Goal: Communication & Community: Participate in discussion

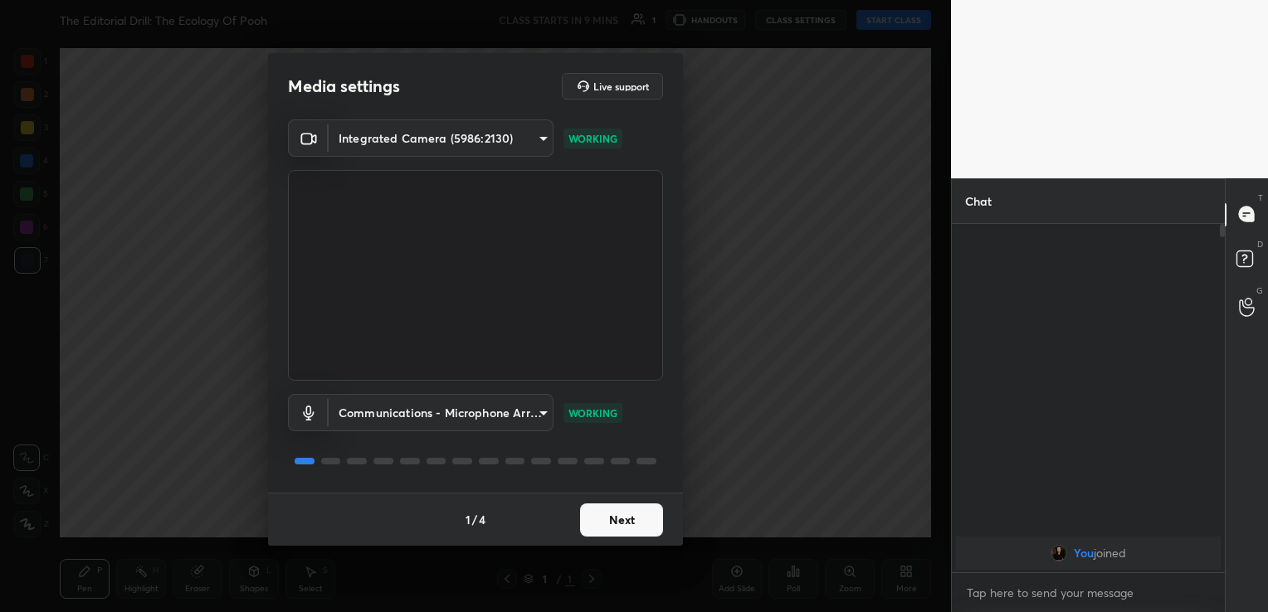
click at [608, 526] on button "Next" at bounding box center [621, 520] width 83 height 33
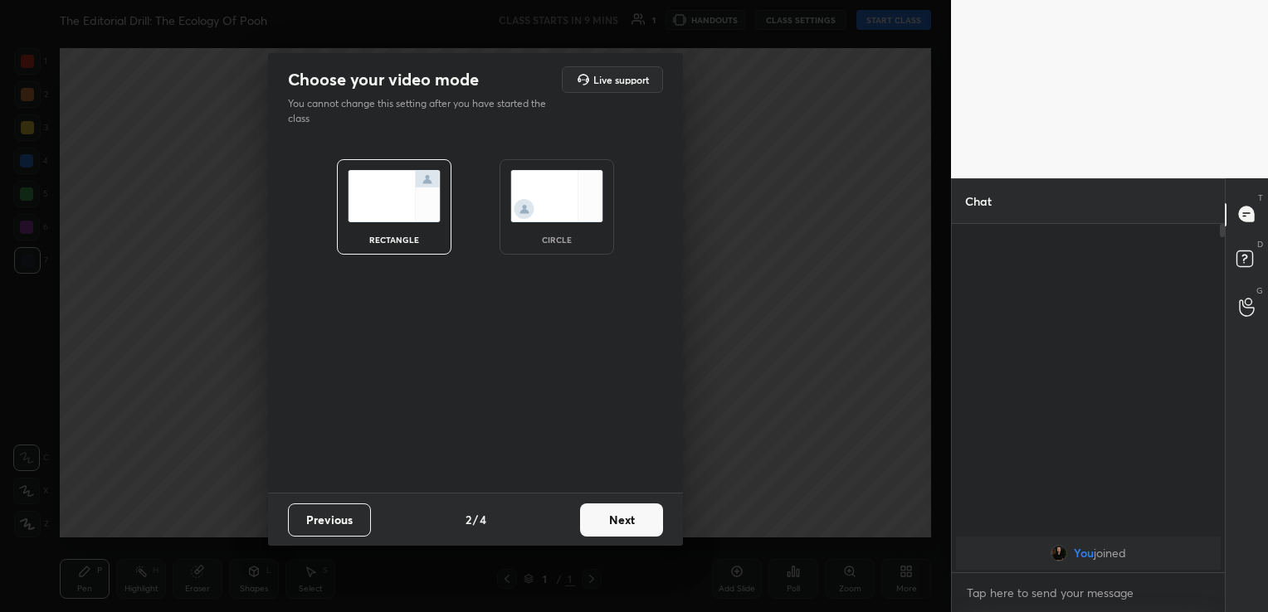
click at [608, 526] on button "Next" at bounding box center [621, 520] width 83 height 33
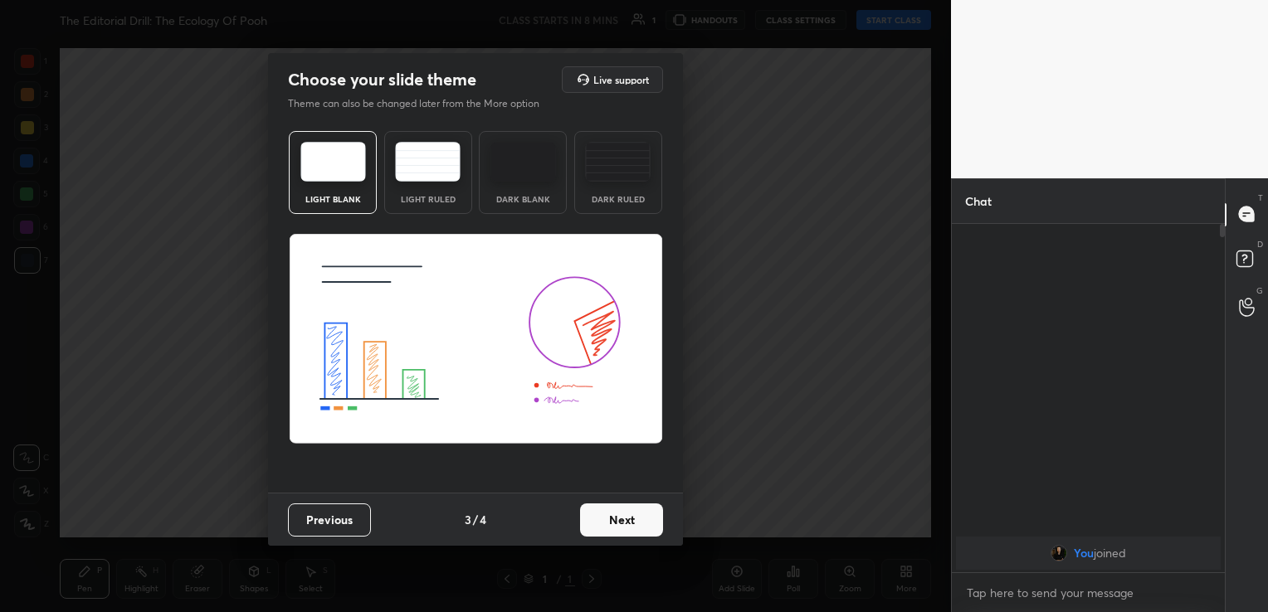
click at [608, 526] on button "Next" at bounding box center [621, 520] width 83 height 33
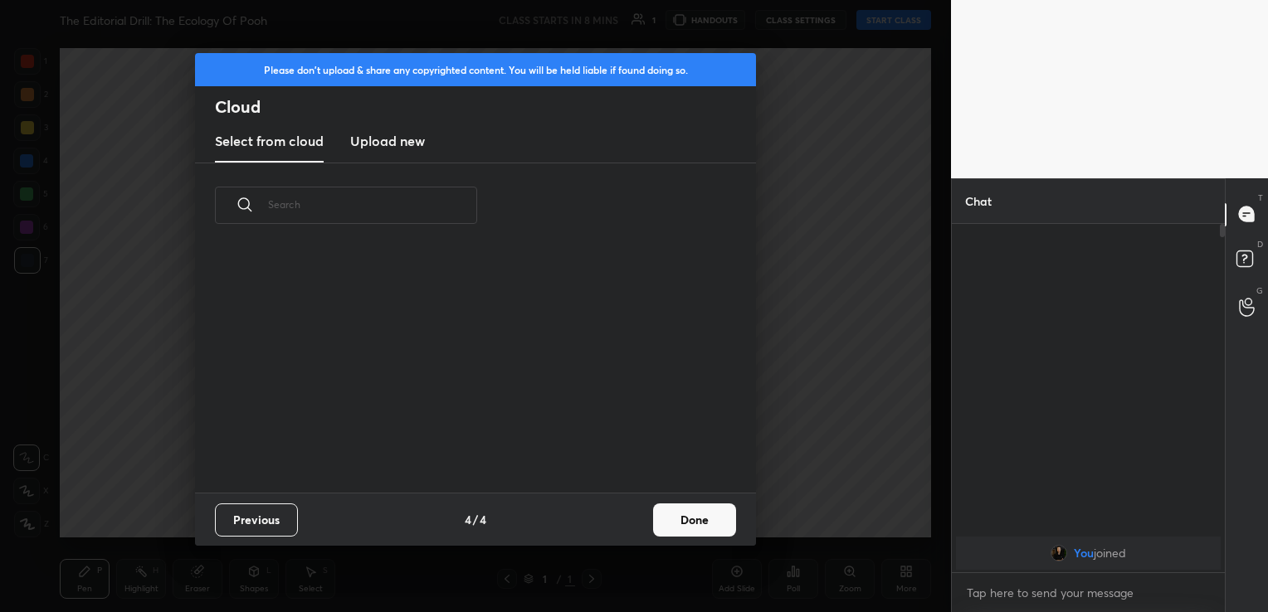
scroll to position [246, 533]
click at [397, 150] on h3 "Upload new" at bounding box center [387, 141] width 75 height 20
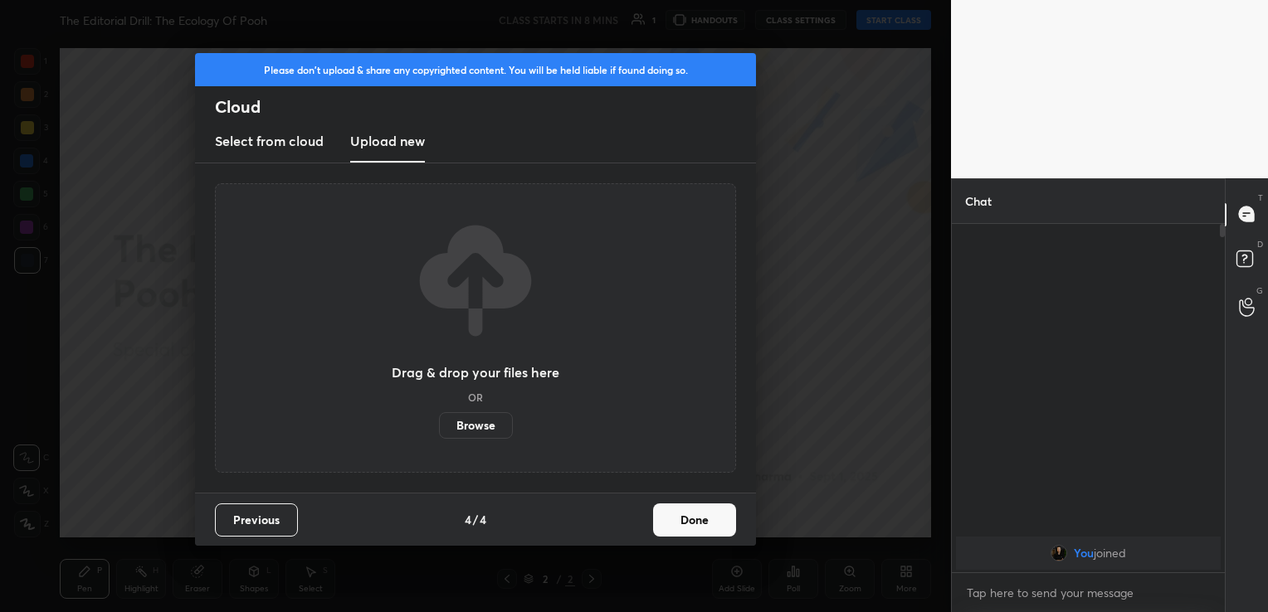
click at [699, 529] on button "Done" at bounding box center [694, 520] width 83 height 33
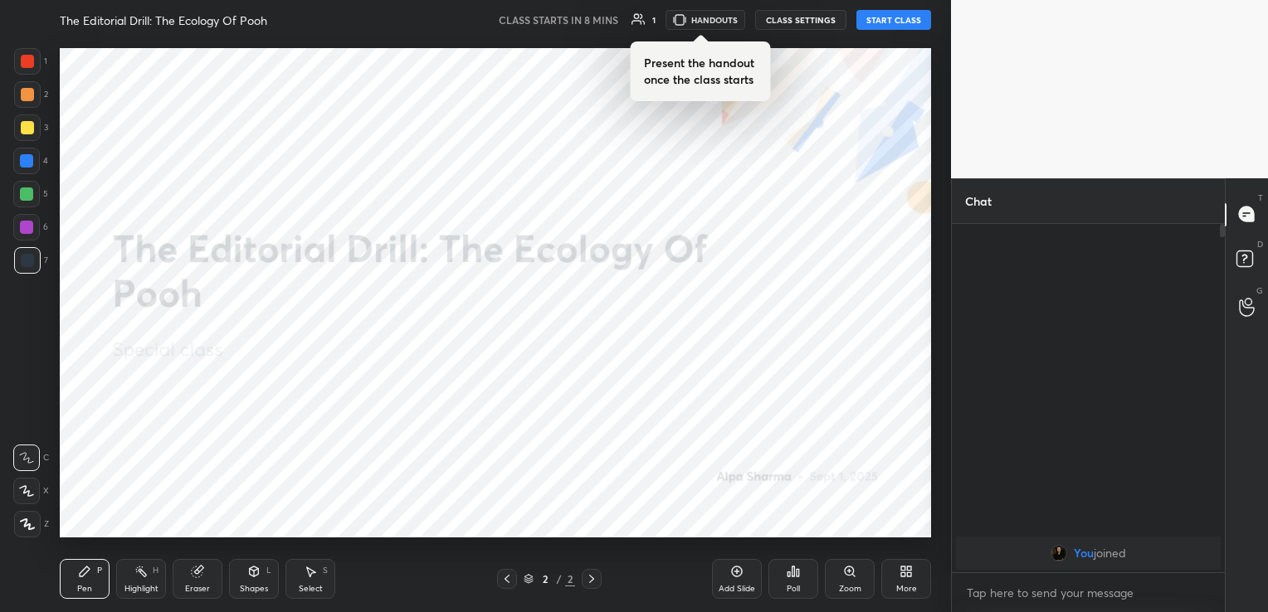
click at [744, 585] on div "Add Slide" at bounding box center [737, 589] width 37 height 8
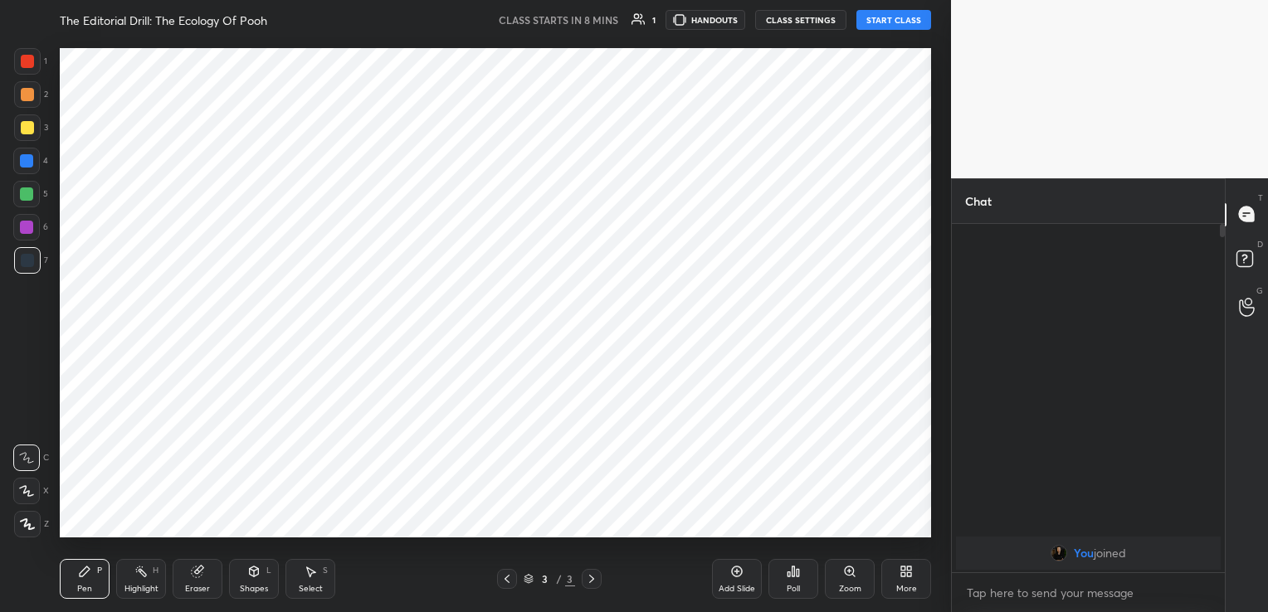
click at [895, 582] on div "More" at bounding box center [906, 579] width 50 height 40
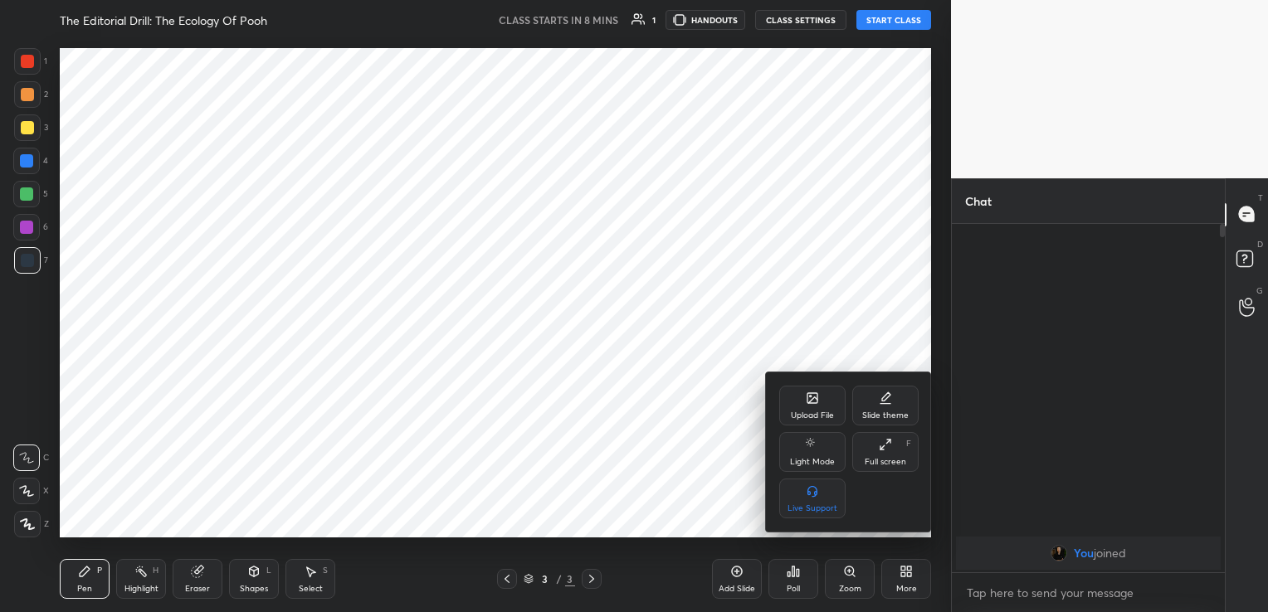
click at [797, 412] on div "Upload File" at bounding box center [812, 416] width 43 height 8
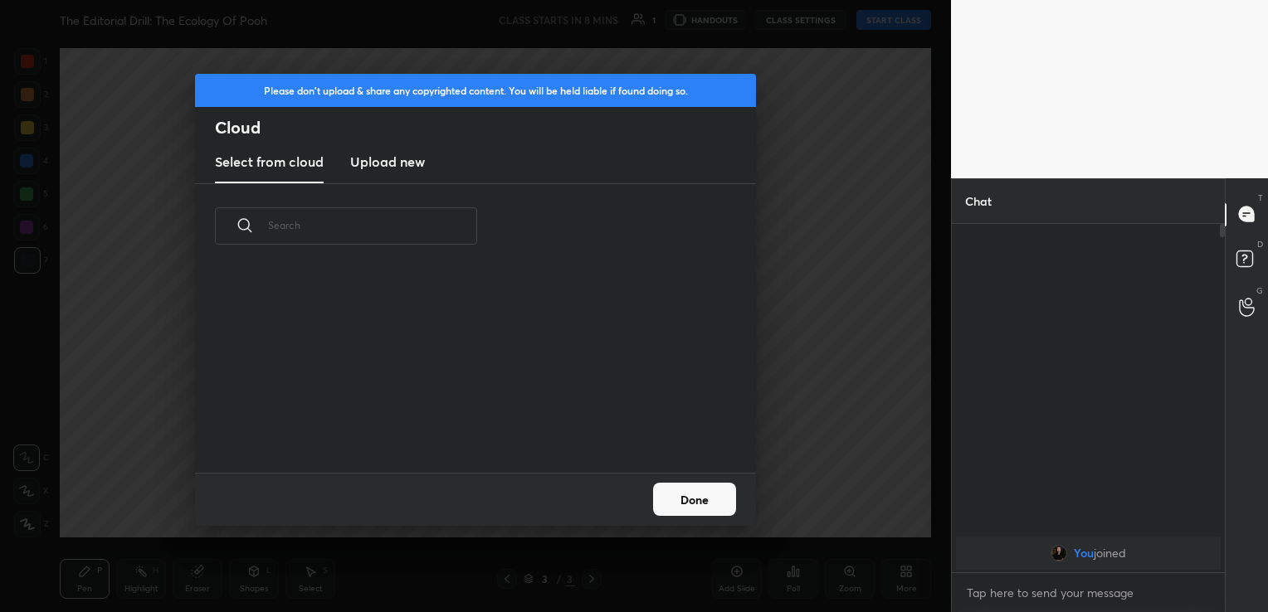
scroll to position [204, 533]
click at [390, 163] on h3 "Upload new" at bounding box center [387, 162] width 75 height 20
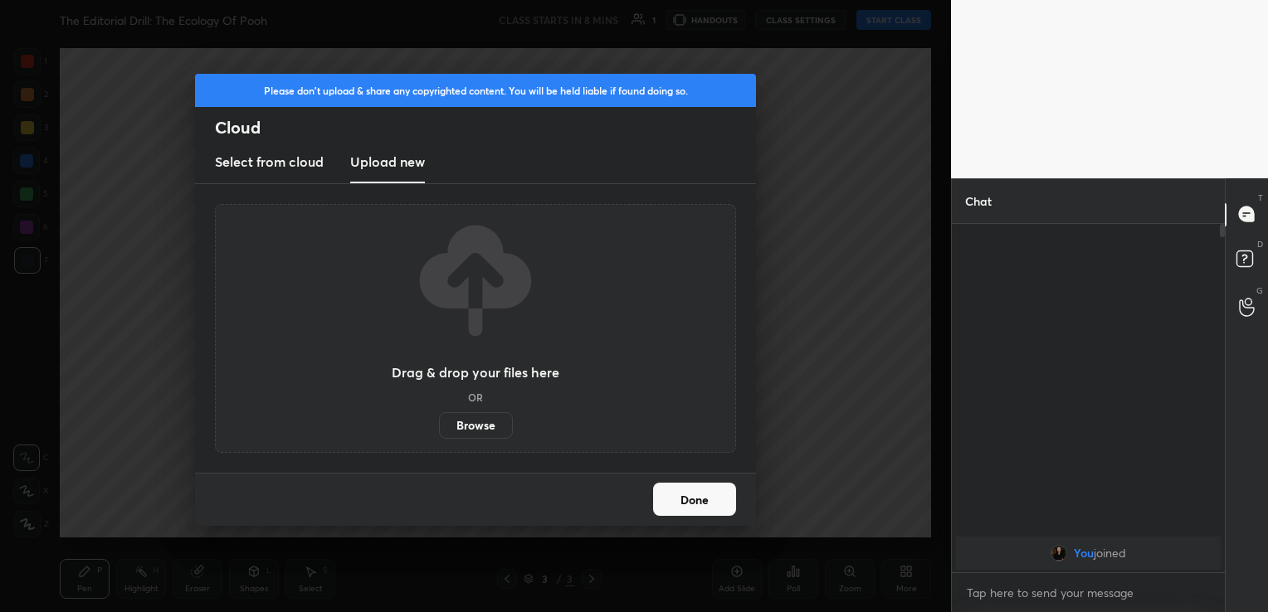
click at [491, 430] on label "Browse" at bounding box center [476, 425] width 74 height 27
click at [439, 430] on input "Browse" at bounding box center [439, 425] width 0 height 27
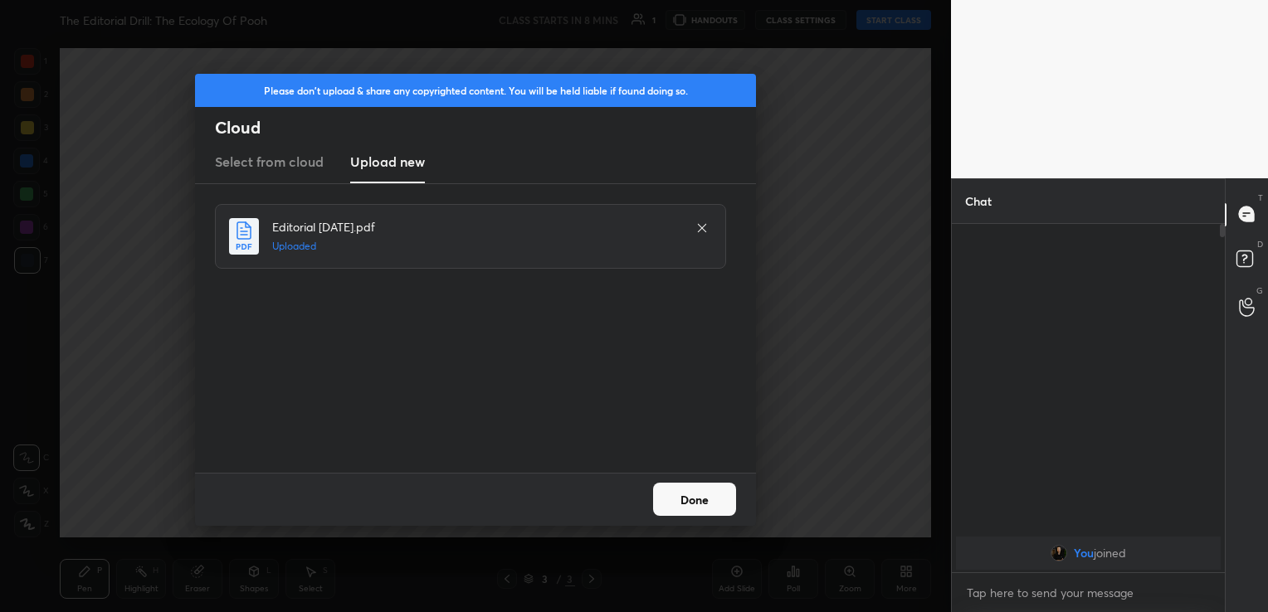
click at [695, 506] on button "Done" at bounding box center [694, 499] width 83 height 33
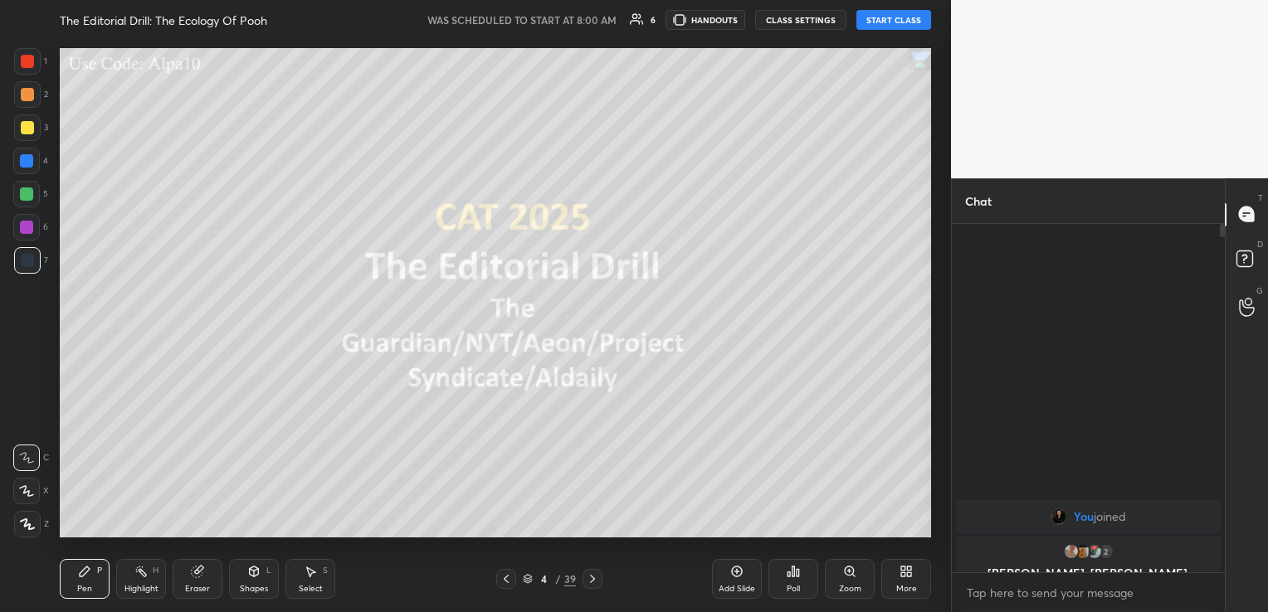
click at [904, 19] on button "START CLASS" at bounding box center [893, 20] width 75 height 20
click at [787, 17] on button "CLASS SETTINGS" at bounding box center [807, 20] width 91 height 20
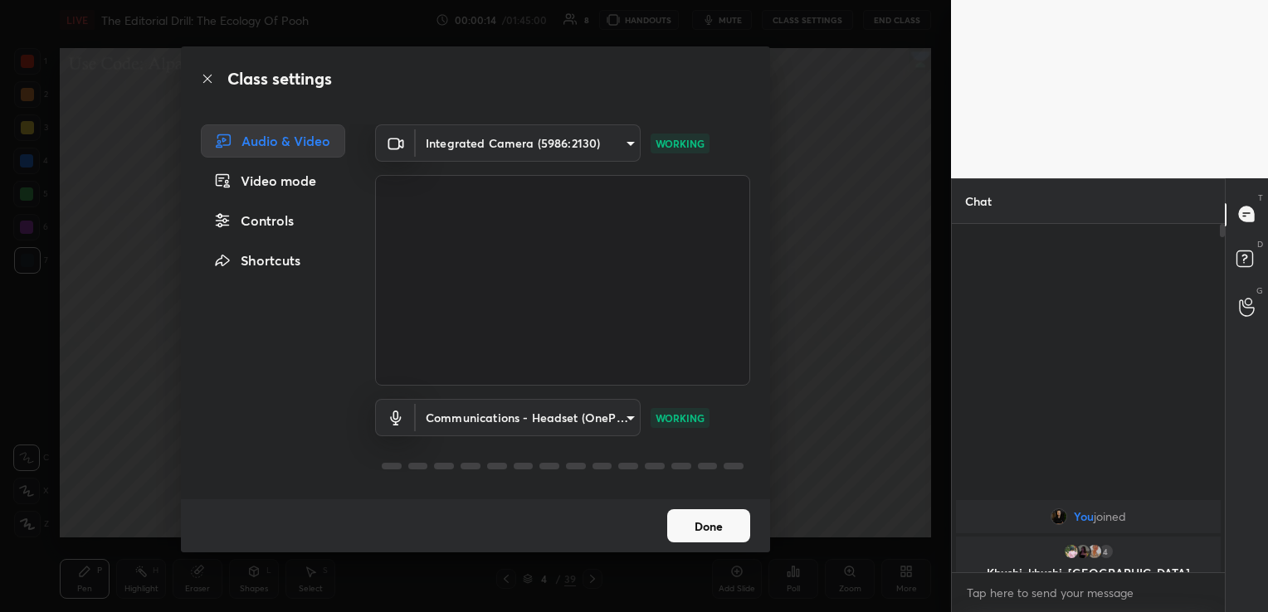
click at [703, 514] on button "Done" at bounding box center [708, 525] width 83 height 33
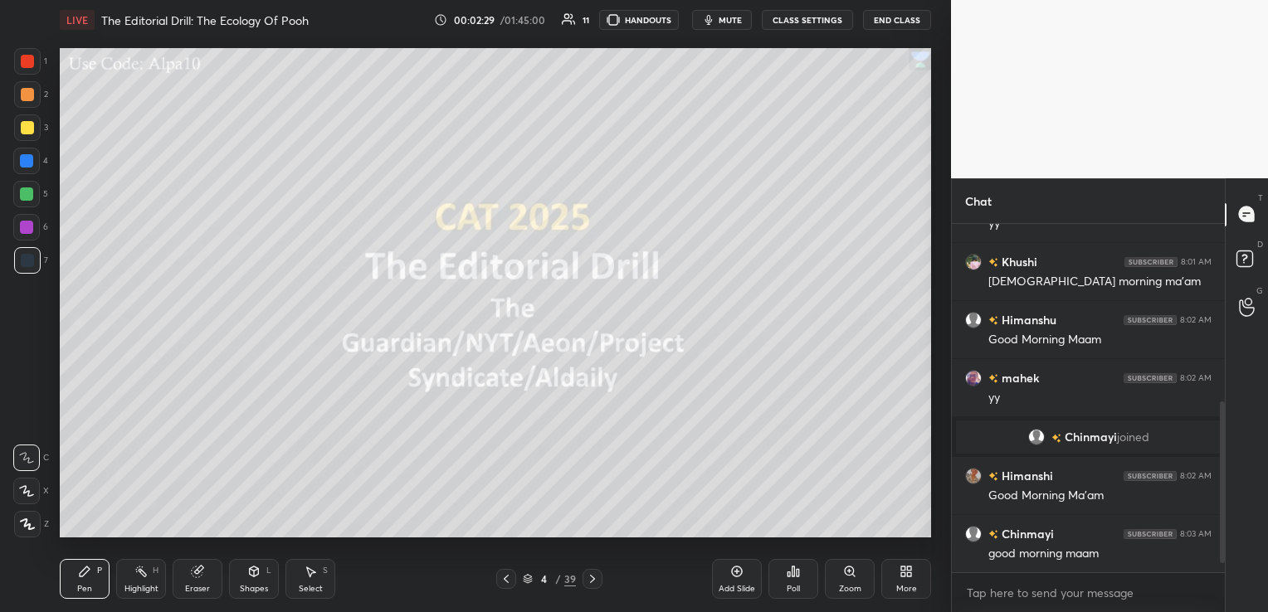
scroll to position [421, 0]
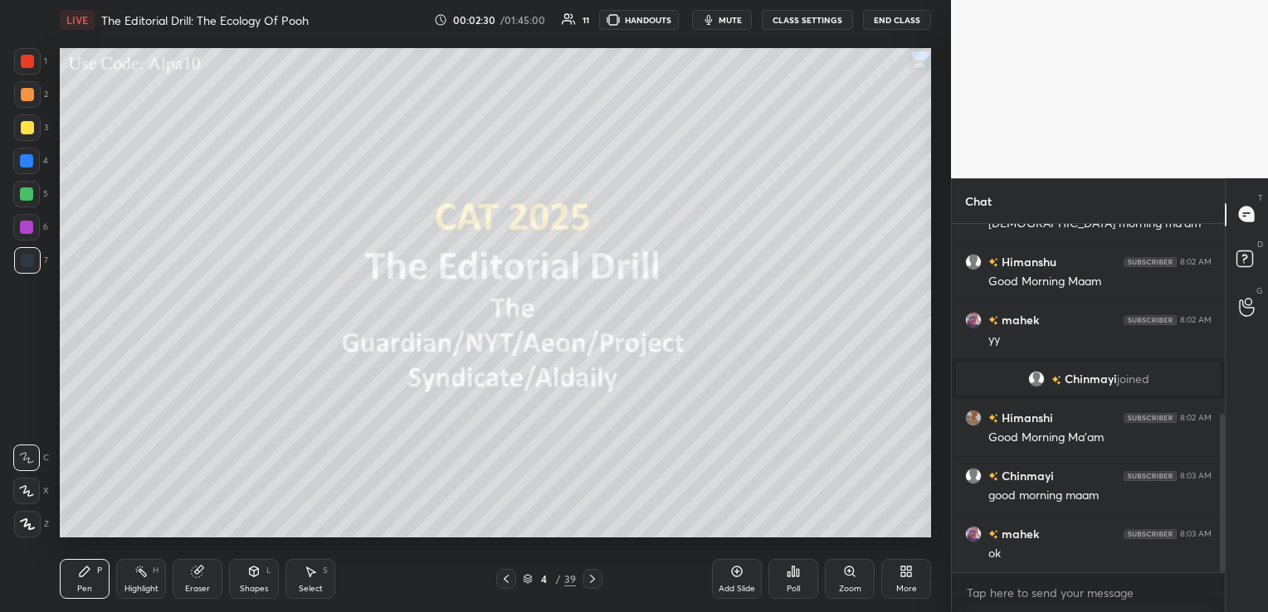
click at [1116, 589] on body "1 2 3 4 5 6 7 C X Z C X Z E E Erase all H H LIVE The Editorial Drill: The Ecolo…" at bounding box center [634, 306] width 1268 height 612
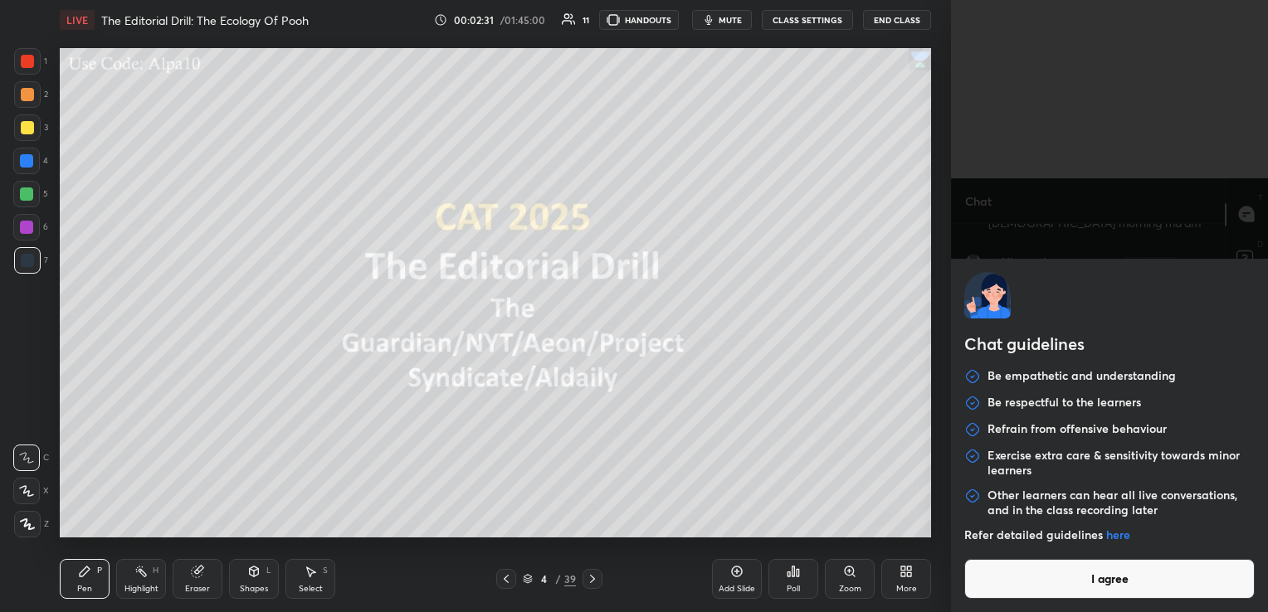
click at [1116, 589] on button "I agree" at bounding box center [1109, 579] width 290 height 40
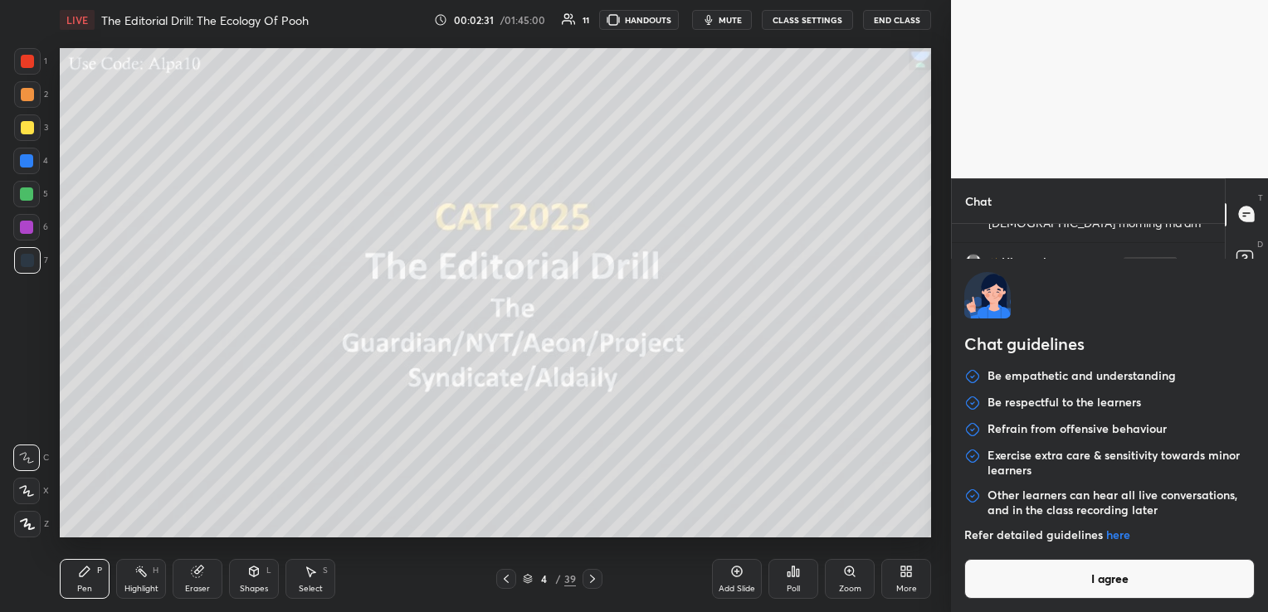
type textarea "x"
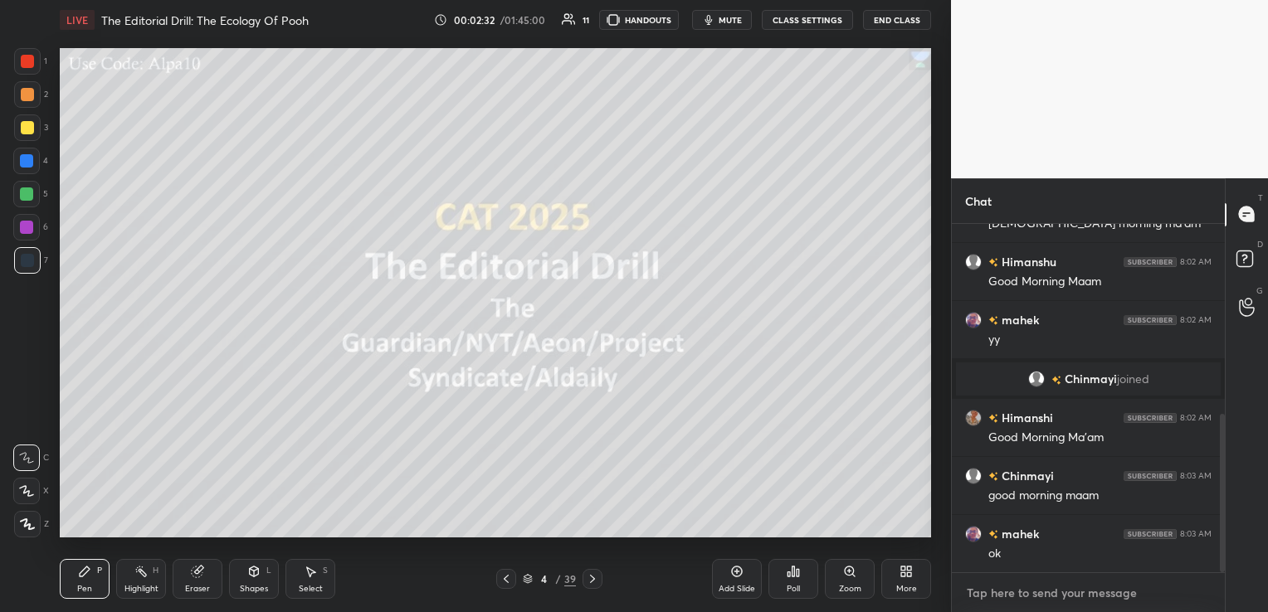
click at [1116, 589] on textarea at bounding box center [1088, 593] width 246 height 27
paste textarea "https://www.youtube.com/@MBANexusUnacademy"
type textarea "https://www.youtube.com/@MBANexusUnacademy"
type textarea "x"
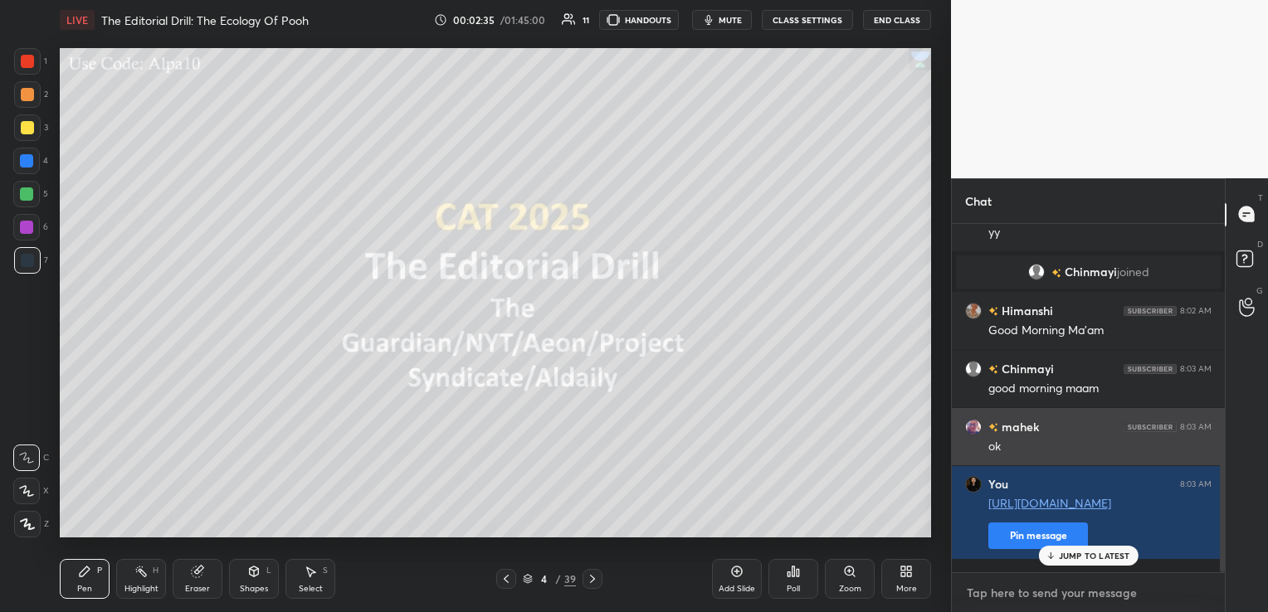
scroll to position [529, 0]
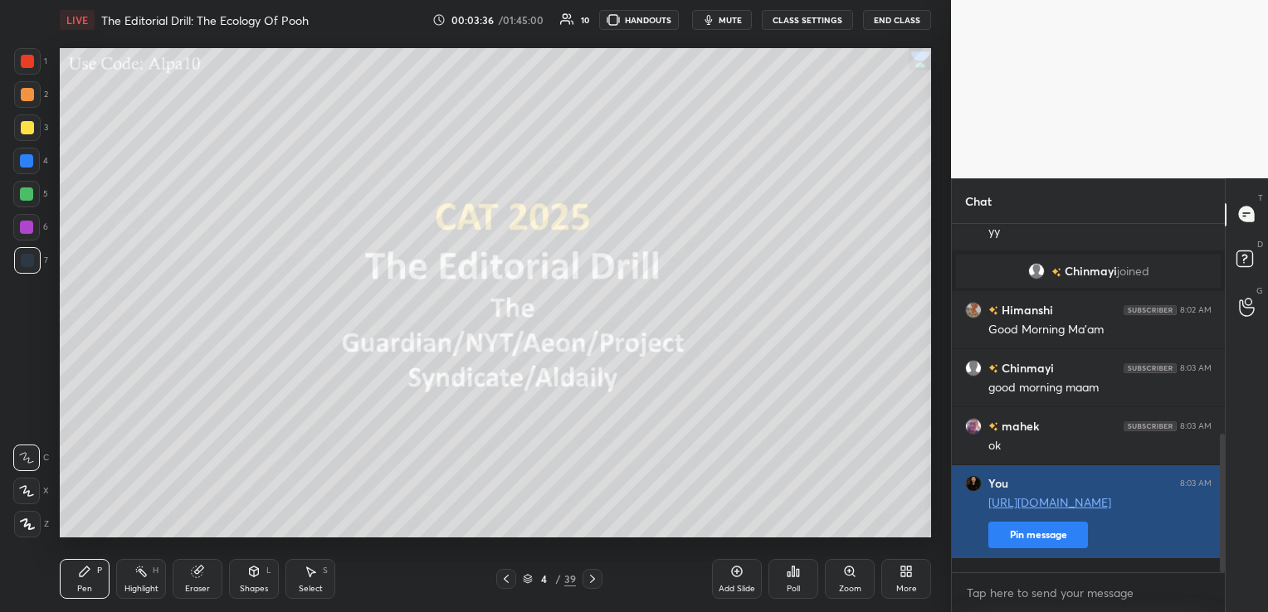
type textarea "x"
click at [1050, 548] on button "Pin message" at bounding box center [1038, 535] width 100 height 27
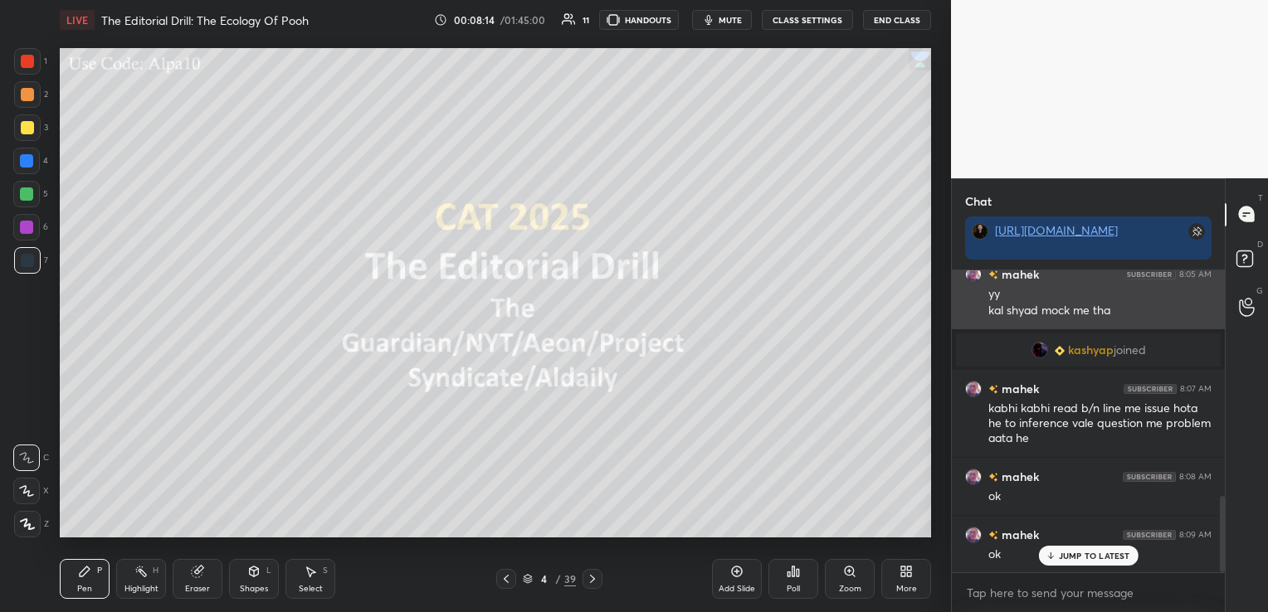
scroll to position [894, 0]
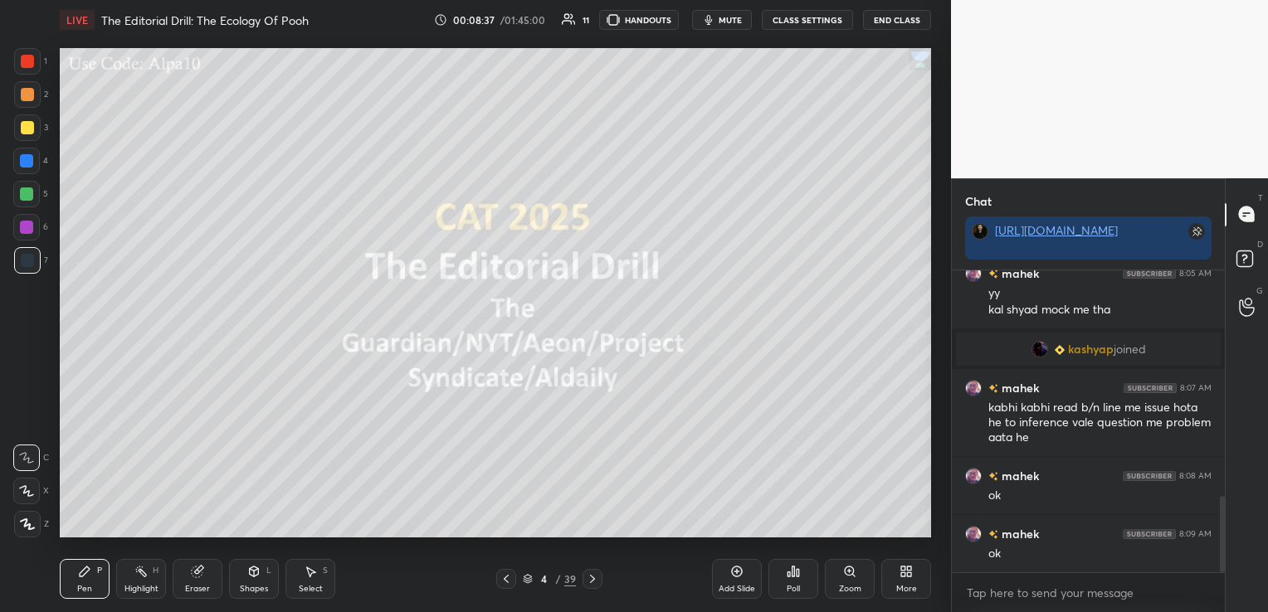
click at [591, 574] on icon at bounding box center [592, 579] width 13 height 13
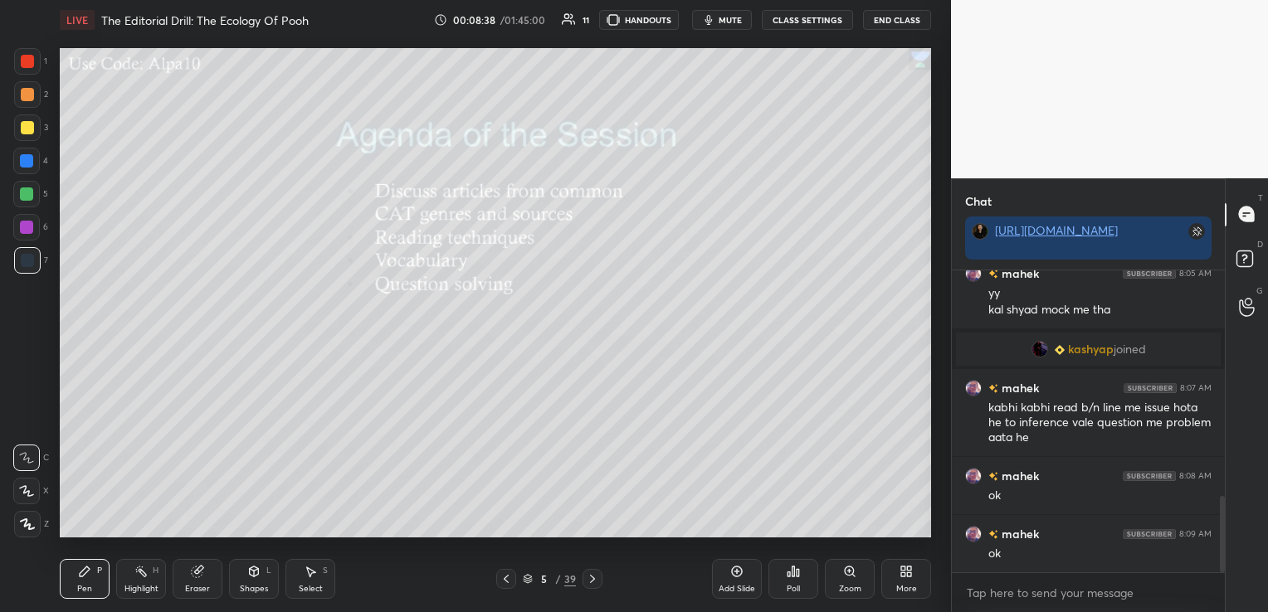
click at [591, 574] on icon at bounding box center [592, 579] width 13 height 13
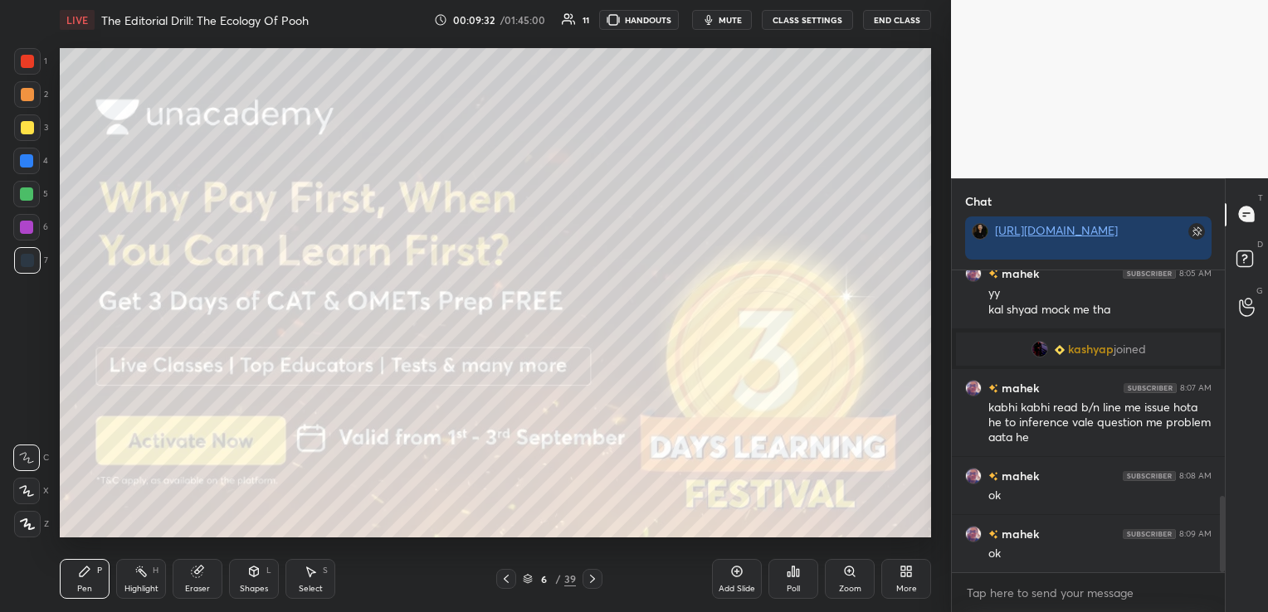
click at [596, 585] on icon at bounding box center [592, 579] width 13 height 13
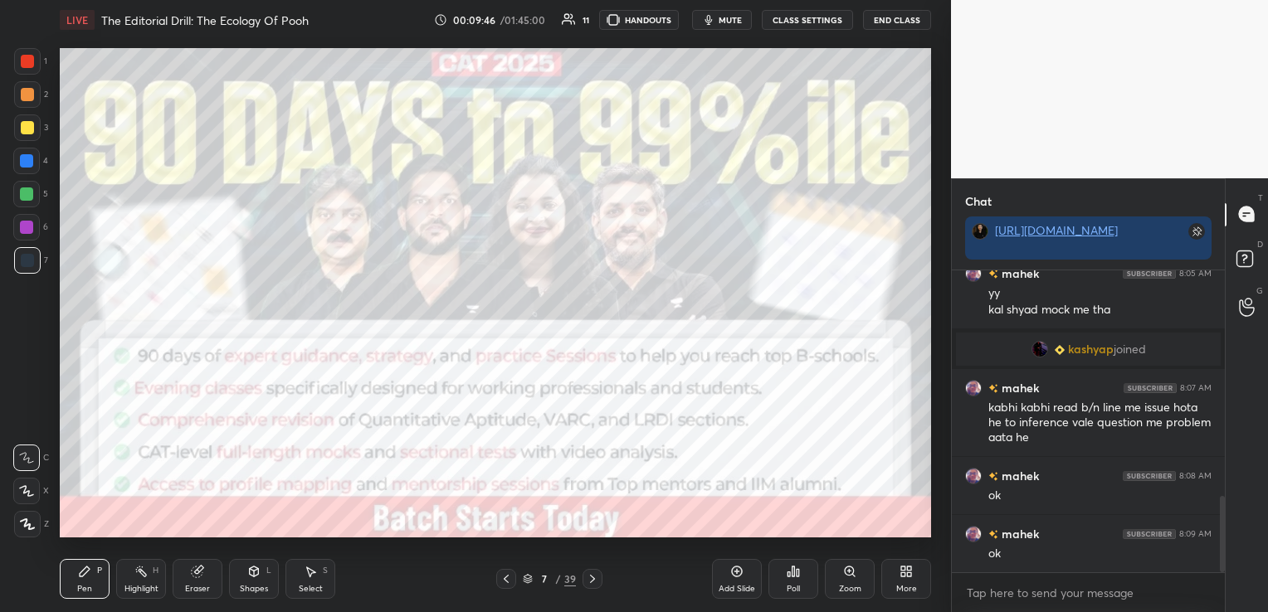
scroll to position [933, 0]
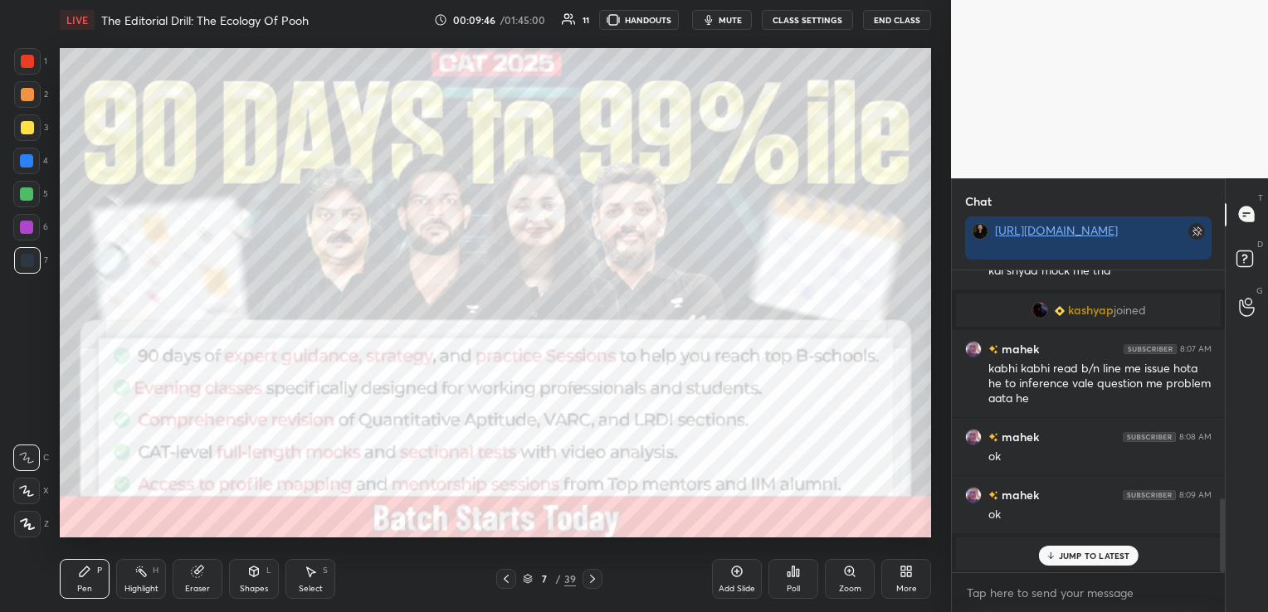
click at [596, 585] on icon at bounding box center [592, 579] width 13 height 13
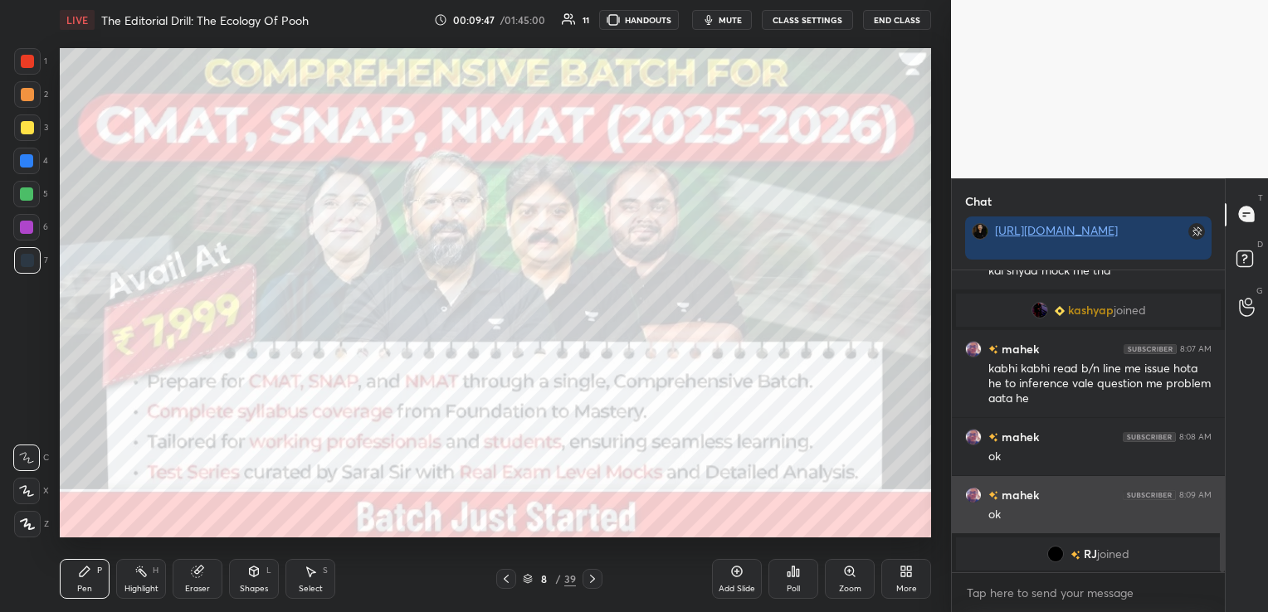
scroll to position [933, 0]
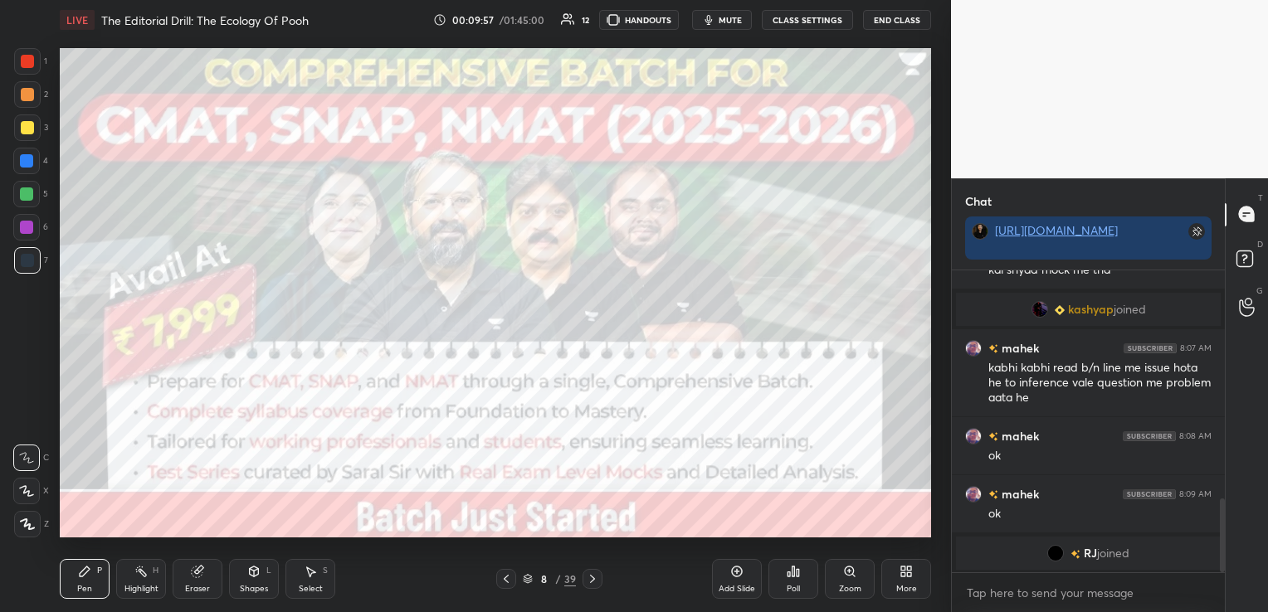
click at [509, 574] on icon at bounding box center [506, 579] width 13 height 13
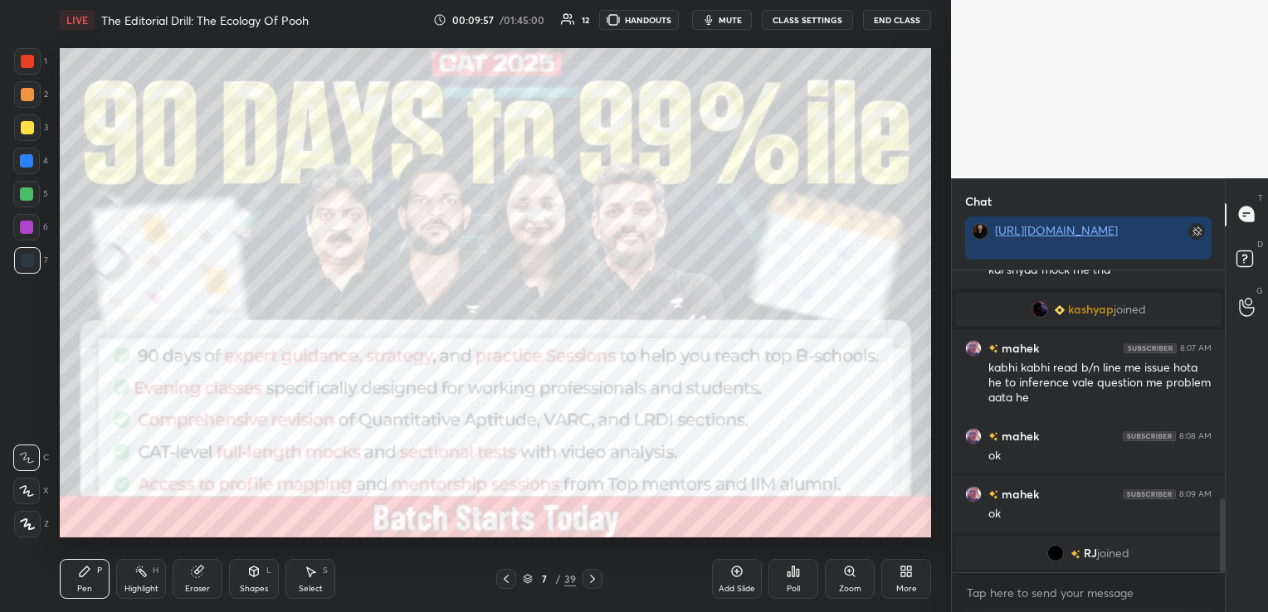
click at [509, 574] on icon at bounding box center [506, 579] width 13 height 13
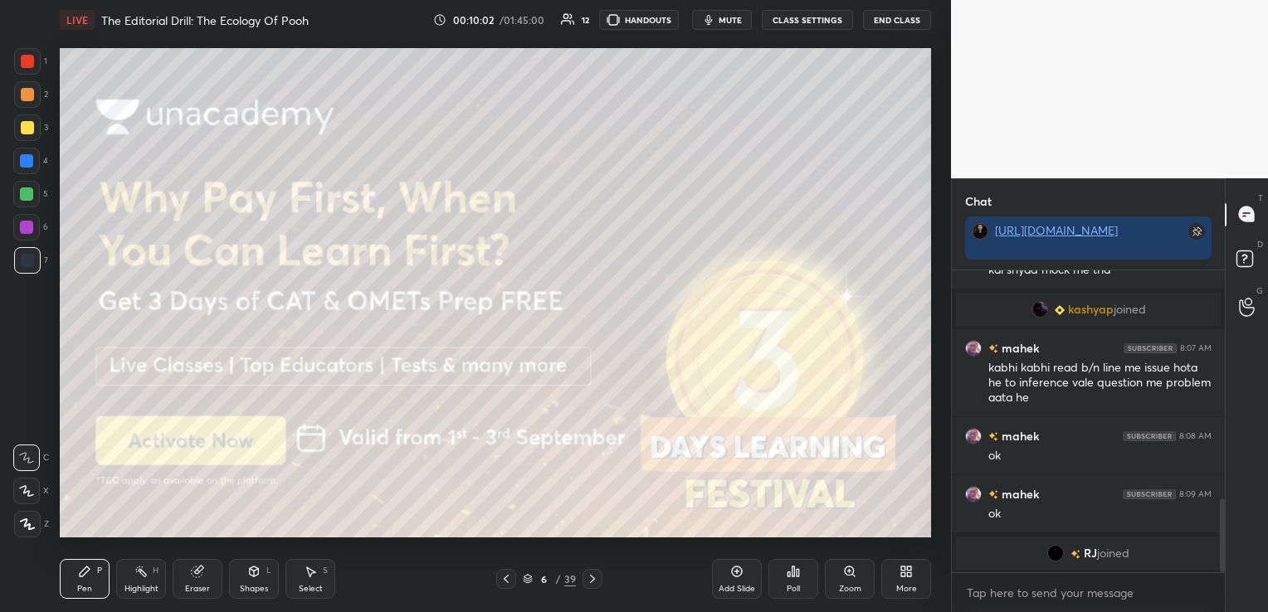
click at [31, 65] on div at bounding box center [27, 61] width 13 height 13
click at [594, 581] on icon at bounding box center [592, 579] width 13 height 13
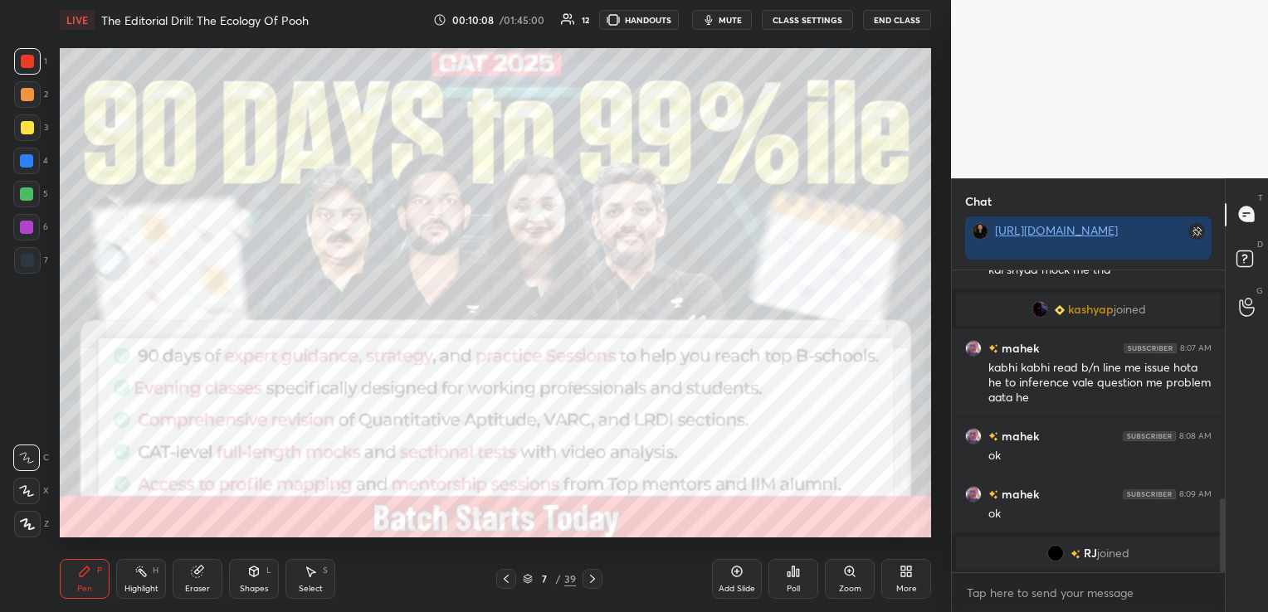
click at [594, 581] on icon at bounding box center [592, 579] width 13 height 13
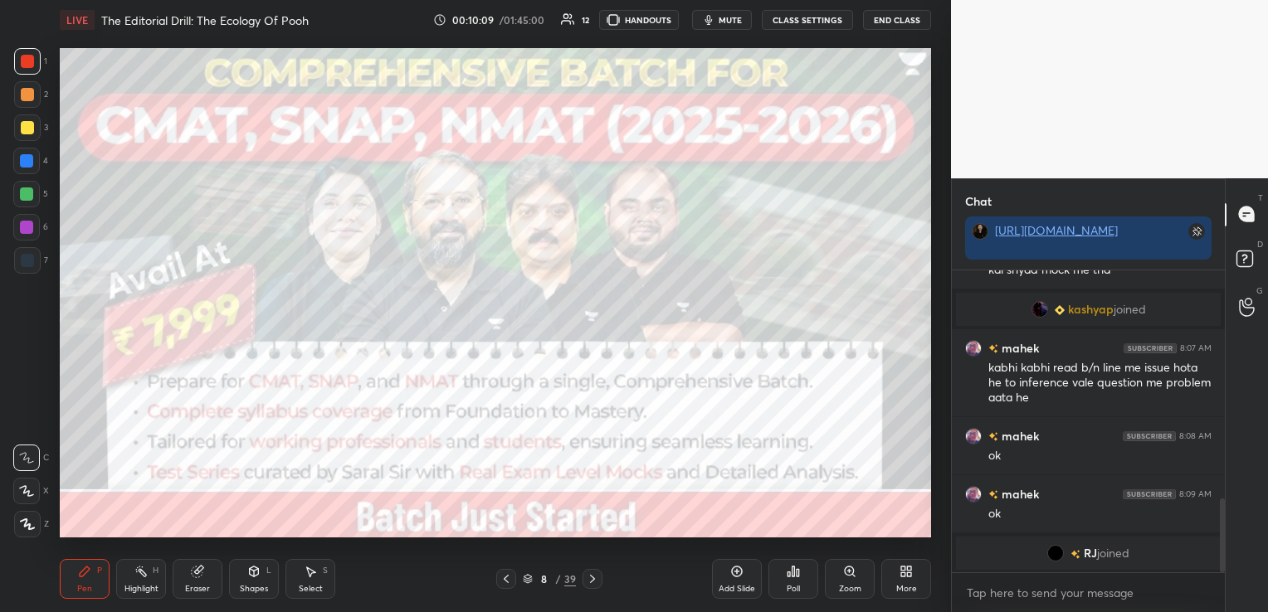
click at [594, 581] on icon at bounding box center [592, 579] width 13 height 13
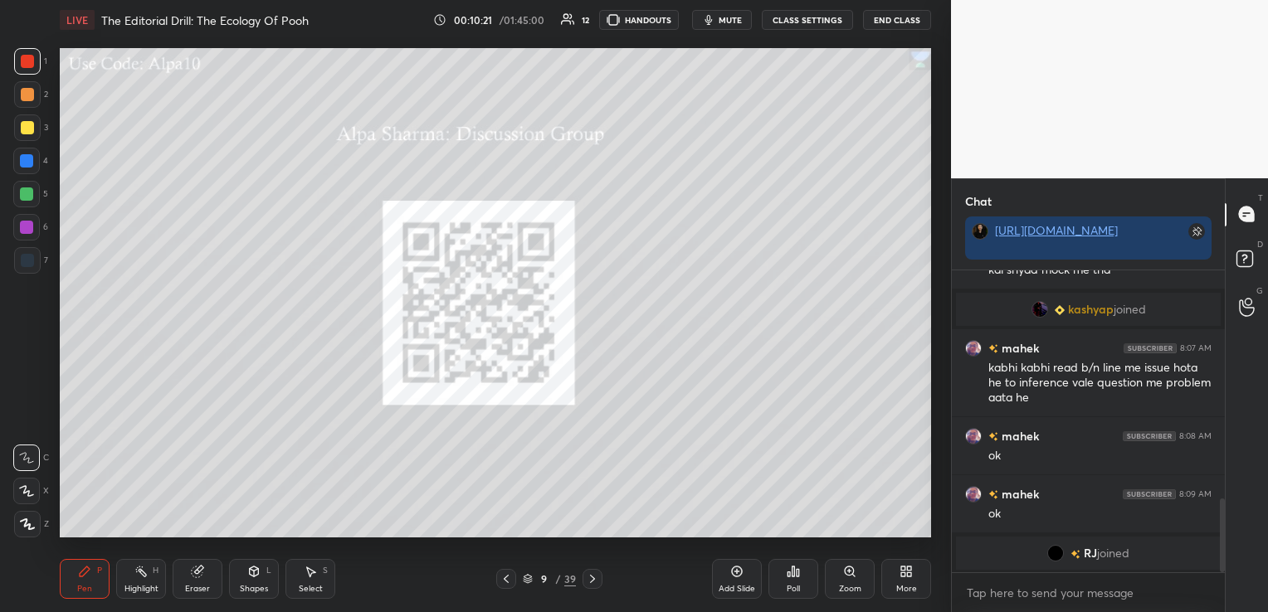
click at [594, 581] on icon at bounding box center [592, 579] width 13 height 13
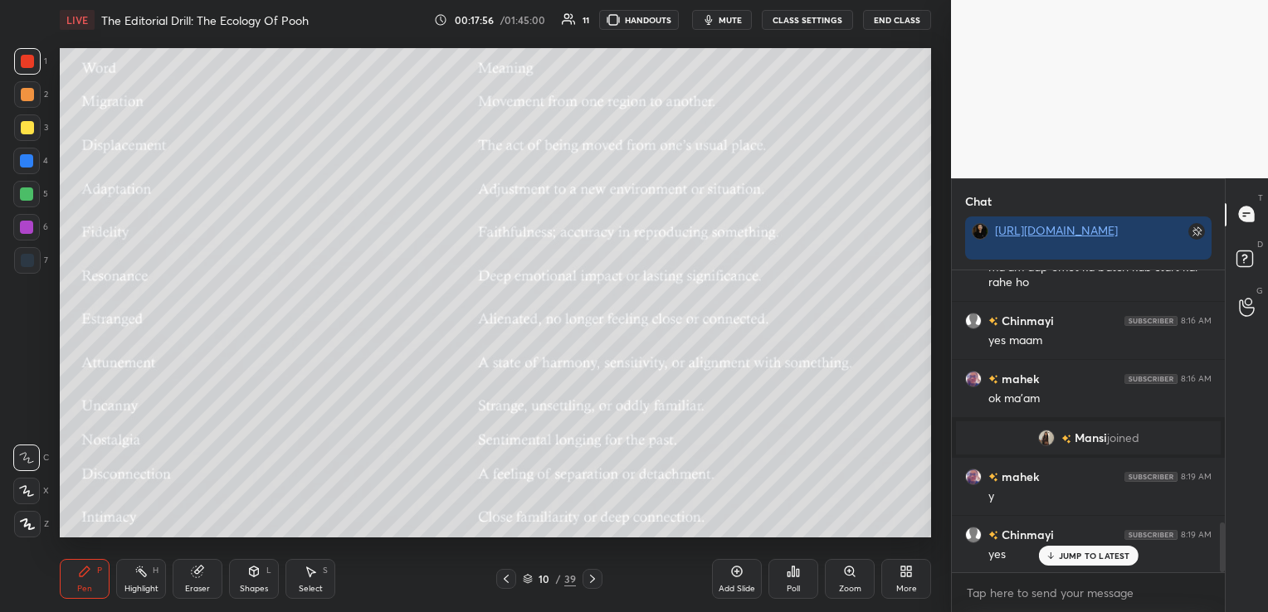
scroll to position [1586, 0]
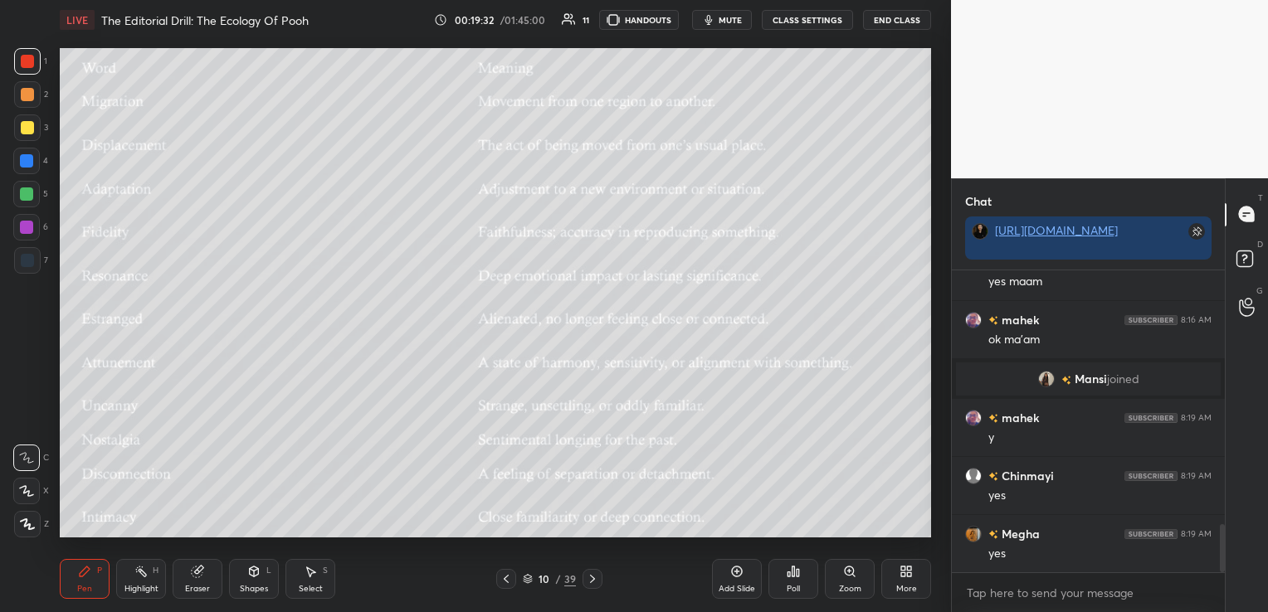
click at [200, 579] on div "Eraser" at bounding box center [198, 579] width 50 height 40
click at [33, 531] on div "Erase all" at bounding box center [26, 524] width 27 height 27
click at [594, 574] on icon at bounding box center [592, 579] width 13 height 13
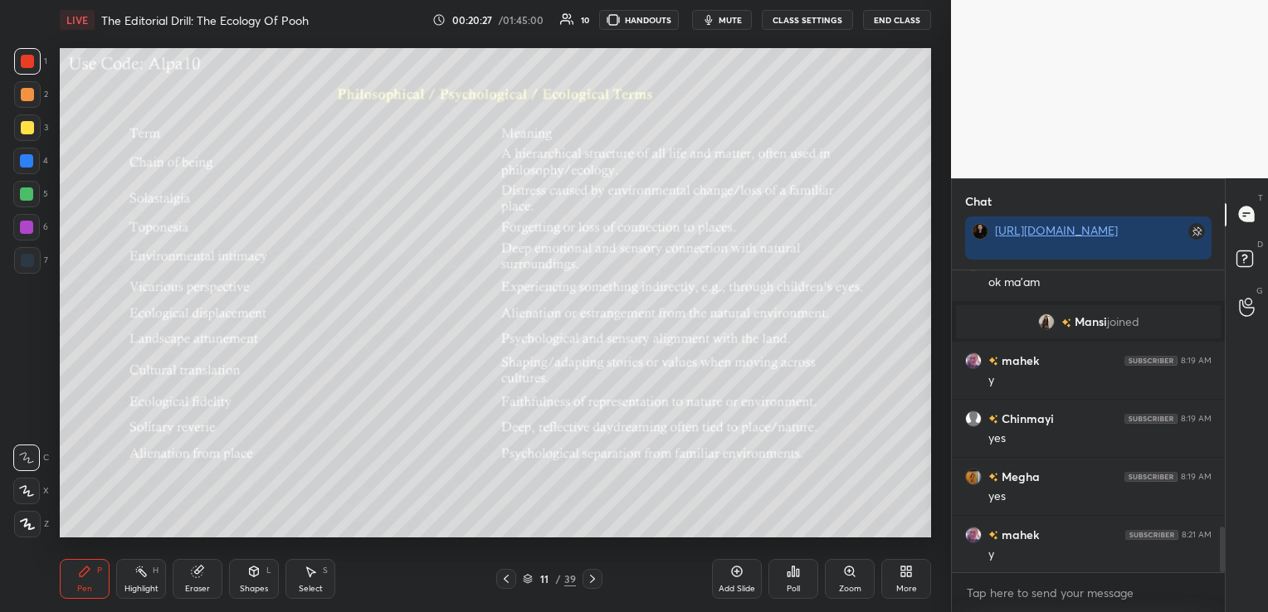
scroll to position [1702, 0]
click at [187, 575] on div "Eraser" at bounding box center [198, 579] width 50 height 40
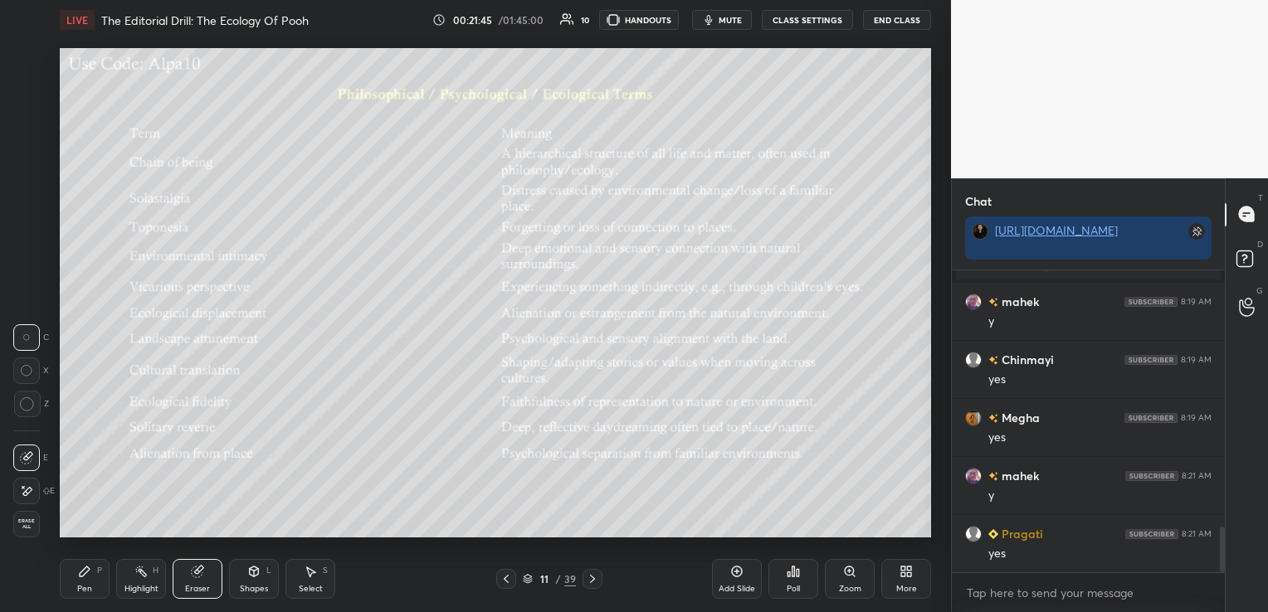
click at [29, 529] on span "Erase all" at bounding box center [26, 525] width 25 height 12
click at [202, 573] on icon at bounding box center [197, 572] width 11 height 11
click at [37, 526] on span "Erase all" at bounding box center [26, 525] width 25 height 12
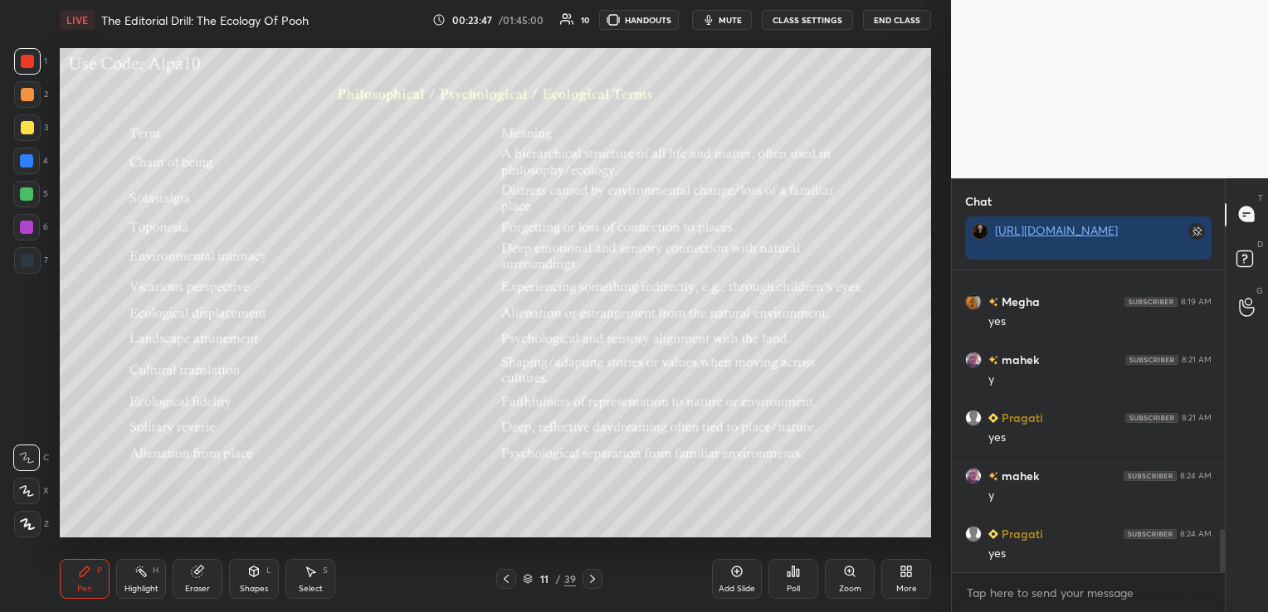
scroll to position [1875, 0]
click at [186, 573] on div "Eraser" at bounding box center [198, 579] width 50 height 40
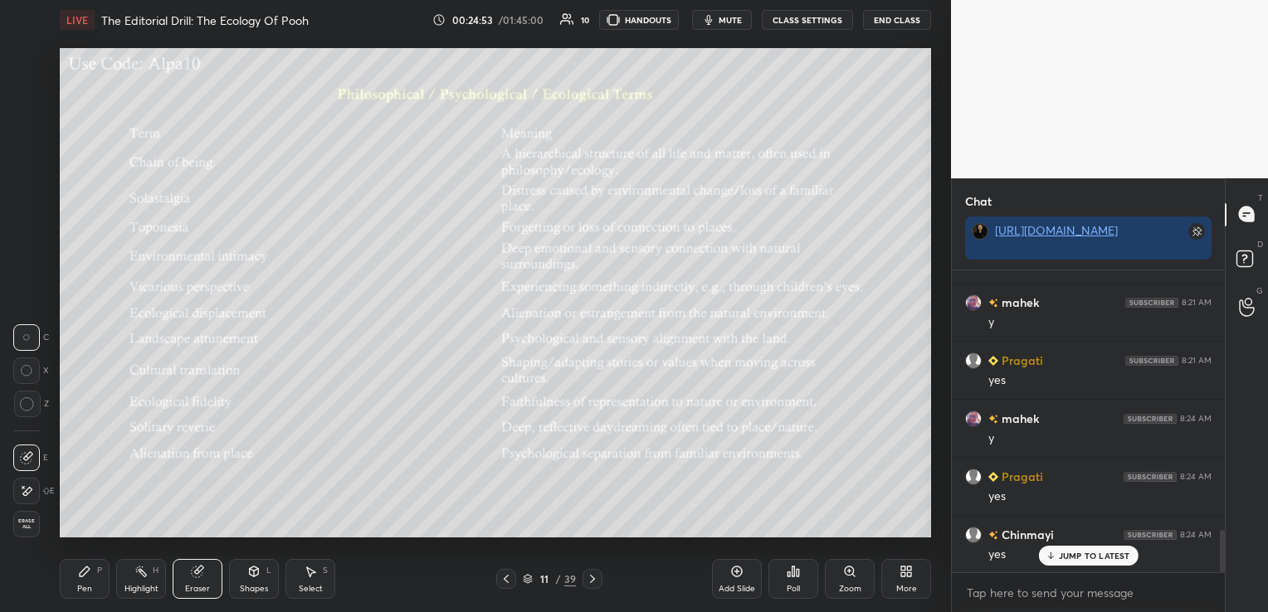
click at [34, 529] on span "Erase all" at bounding box center [26, 525] width 25 height 12
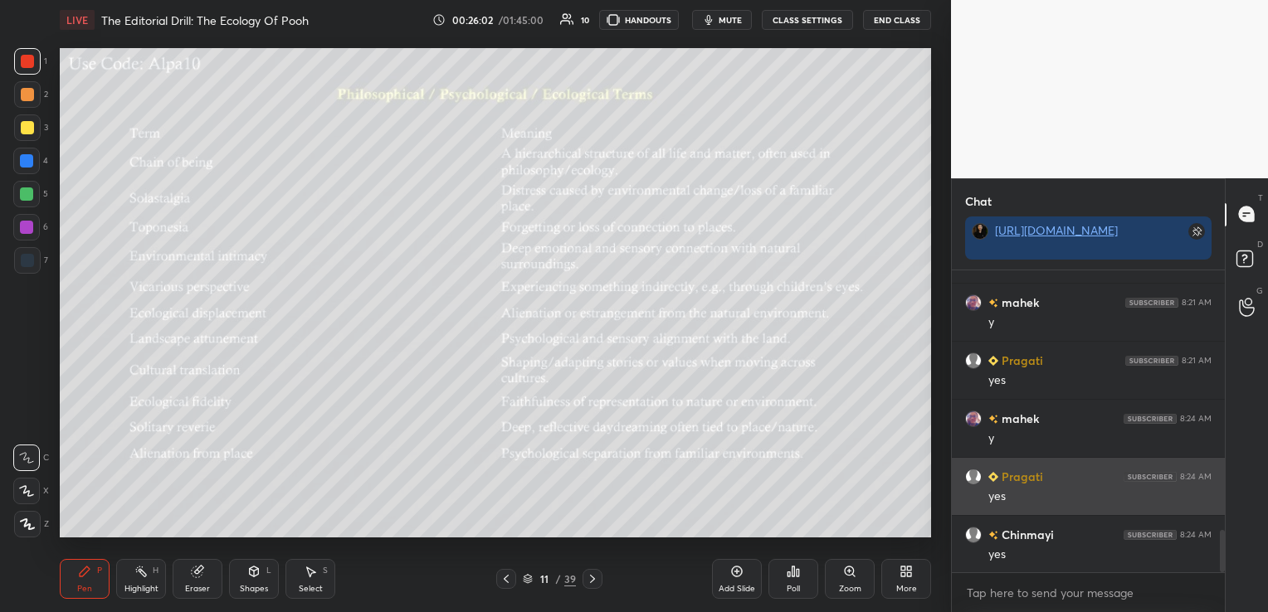
scroll to position [1876, 0]
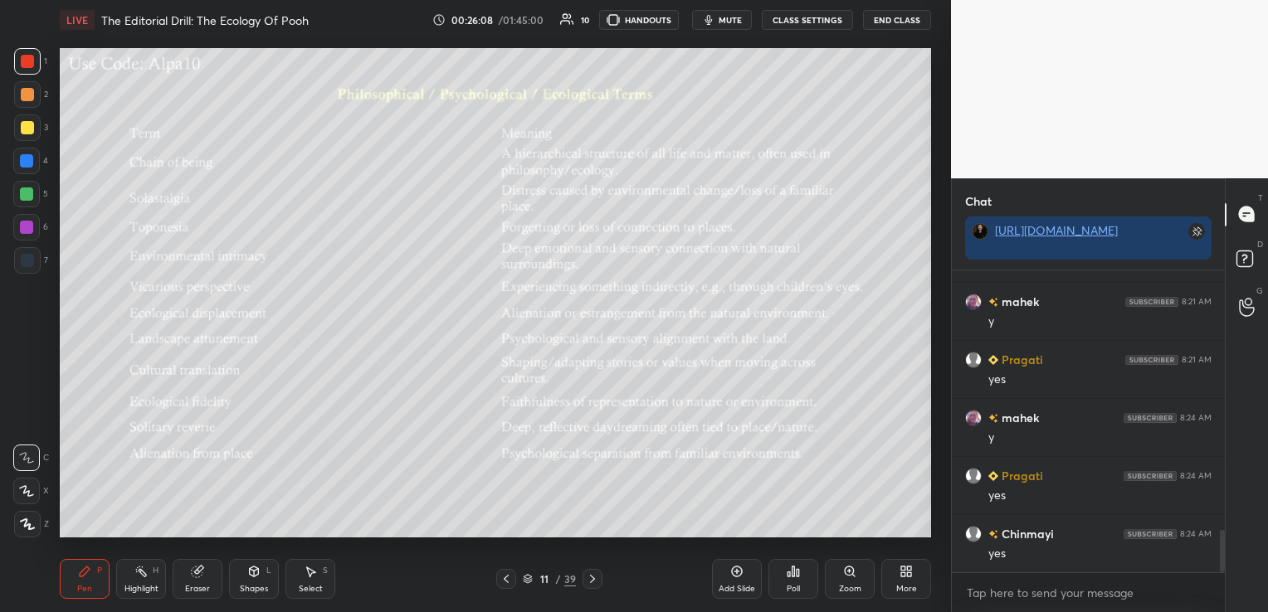
click at [205, 580] on div "Eraser" at bounding box center [198, 579] width 50 height 40
click at [32, 523] on span "Erase all" at bounding box center [26, 525] width 25 height 12
click at [203, 582] on div "Eraser" at bounding box center [198, 579] width 50 height 40
click at [34, 531] on div "Erase all" at bounding box center [26, 524] width 27 height 27
click at [202, 578] on icon at bounding box center [197, 571] width 13 height 13
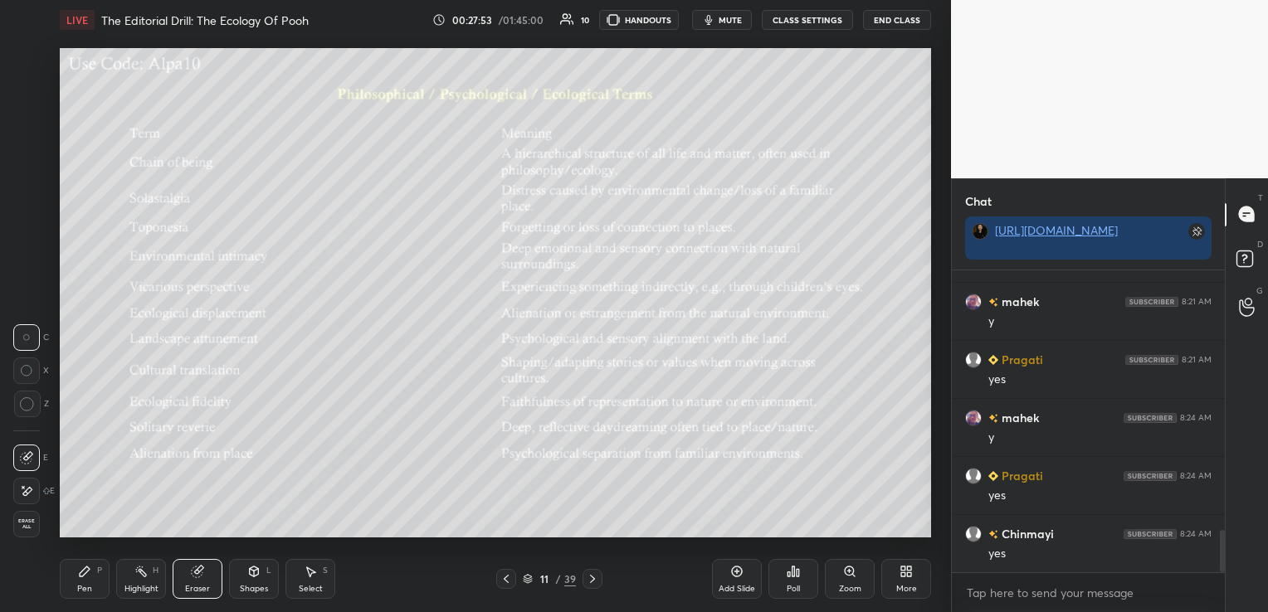
click at [33, 529] on span "Erase all" at bounding box center [26, 525] width 25 height 12
click at [596, 582] on icon at bounding box center [592, 579] width 13 height 13
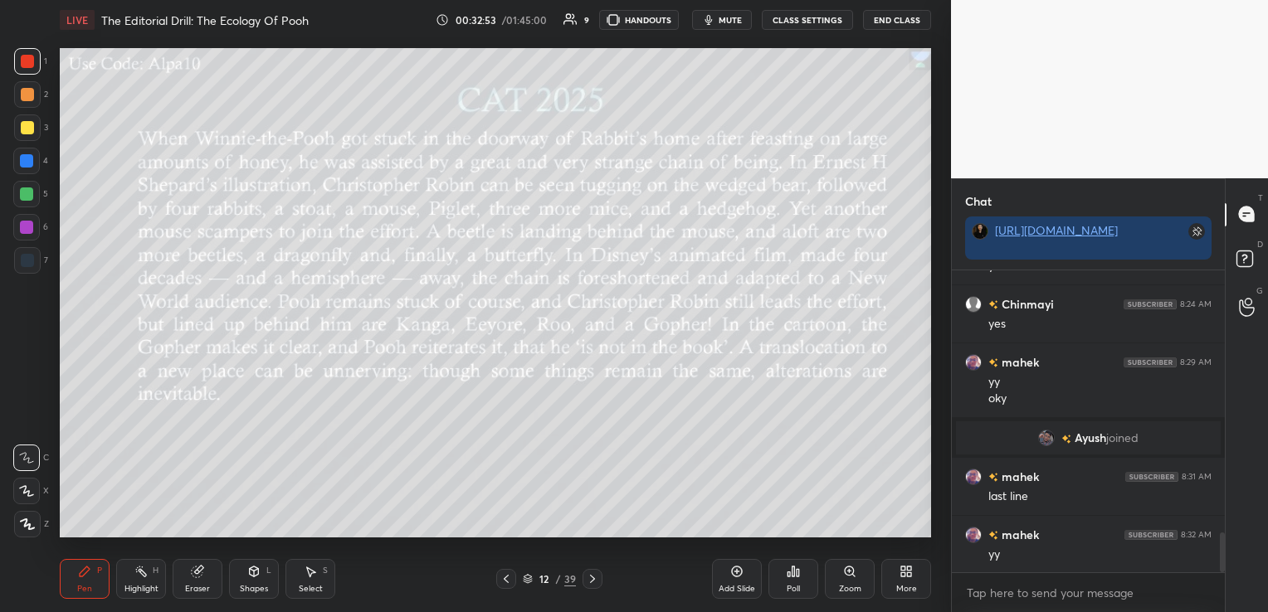
scroll to position [1991, 0]
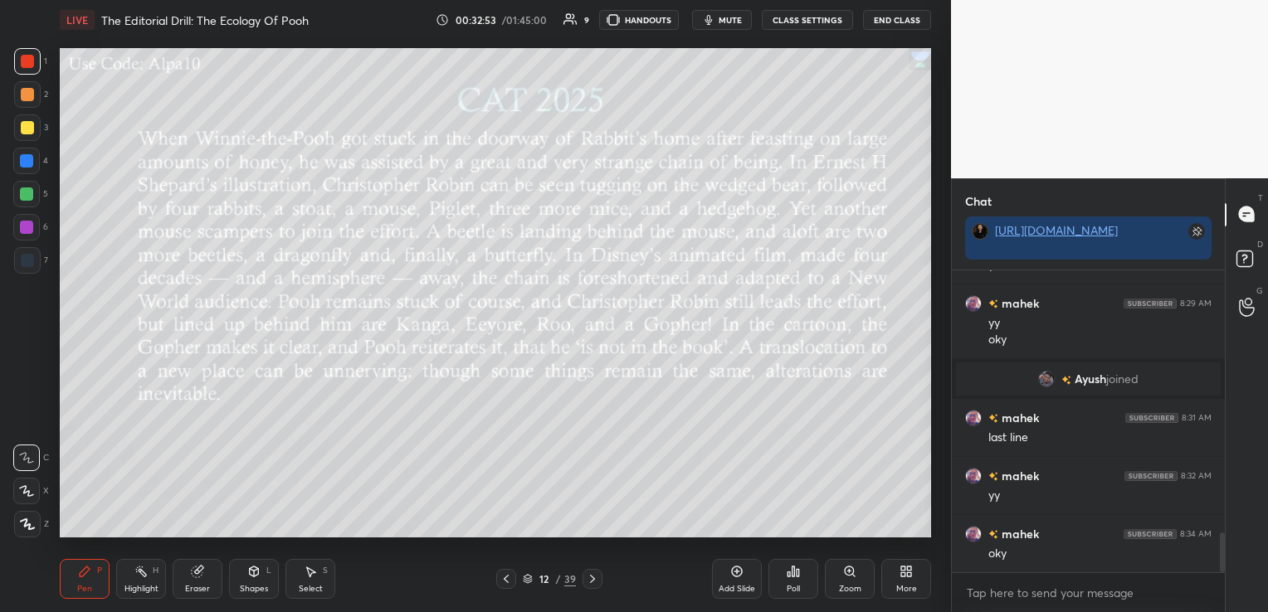
click at [202, 589] on div "Eraser" at bounding box center [197, 589] width 25 height 8
click at [32, 525] on span "Erase all" at bounding box center [26, 525] width 25 height 12
click at [592, 574] on icon at bounding box center [592, 579] width 13 height 13
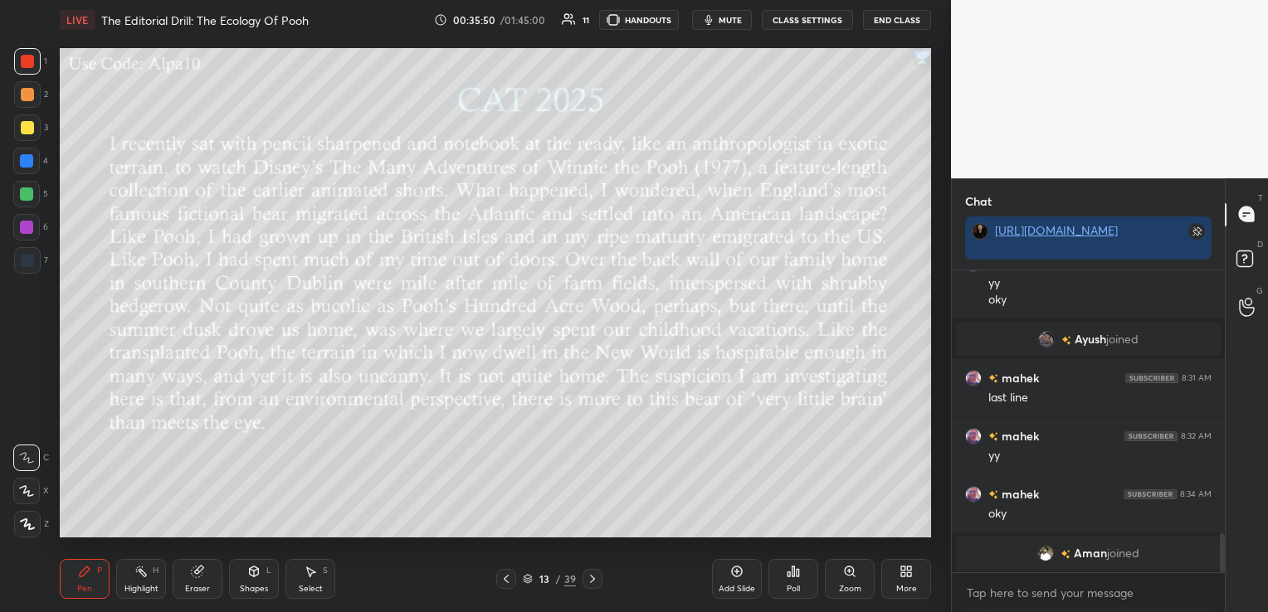
click at [1094, 334] on span "Ayush" at bounding box center [1091, 339] width 32 height 13
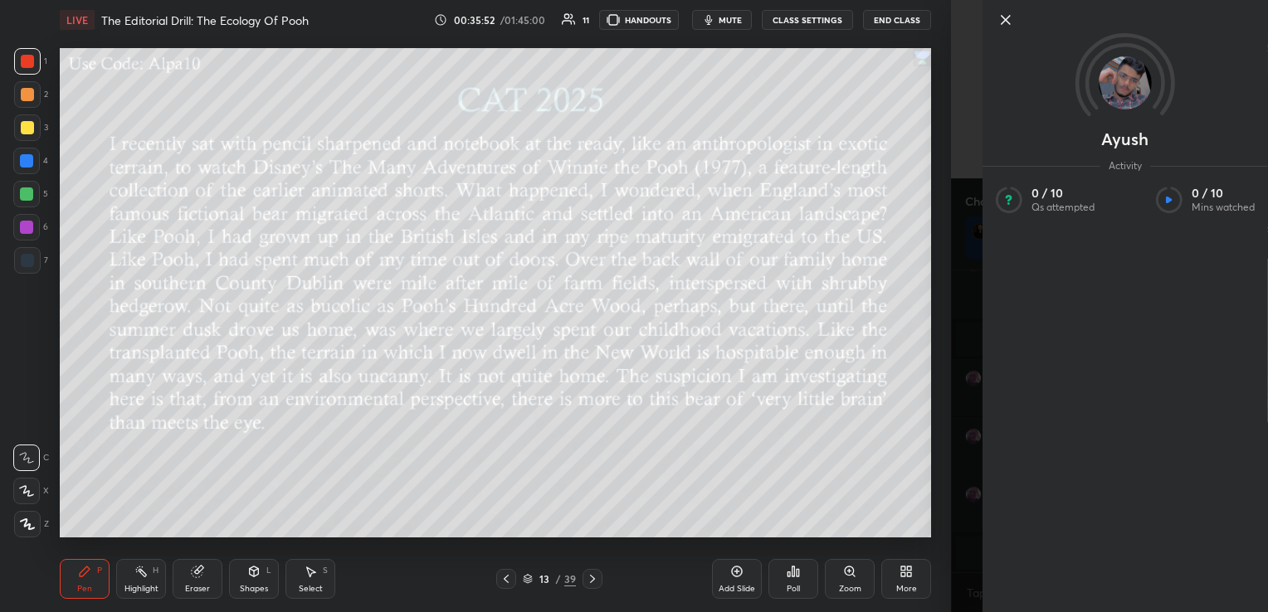
click at [1005, 20] on icon at bounding box center [1006, 20] width 8 height 8
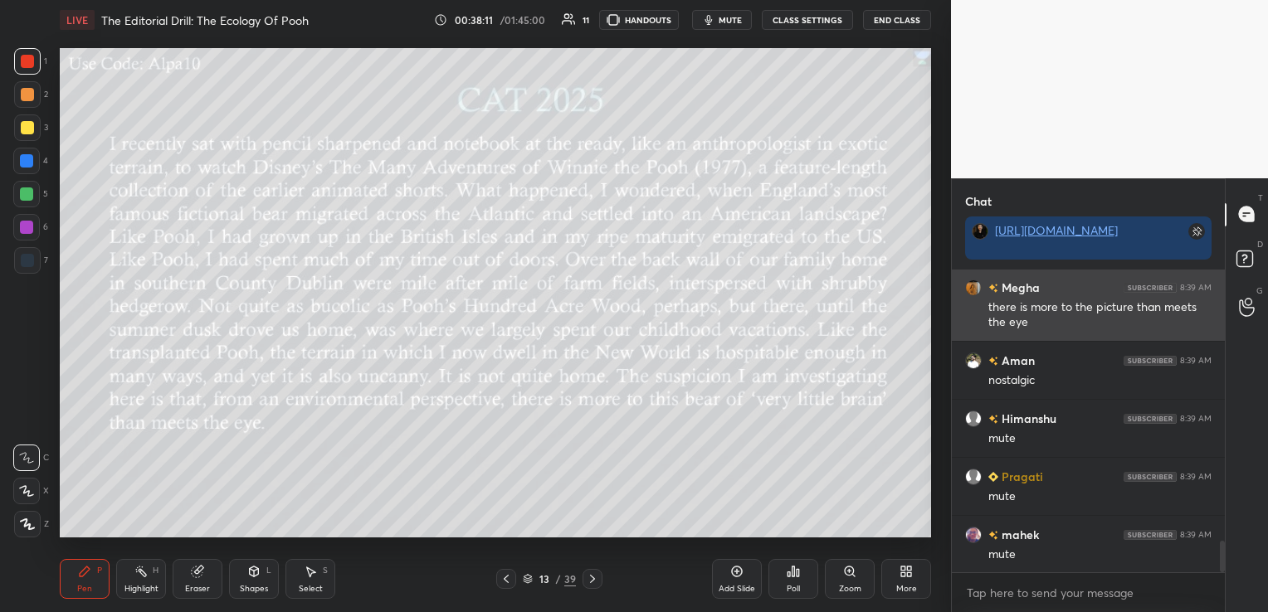
scroll to position [2575, 0]
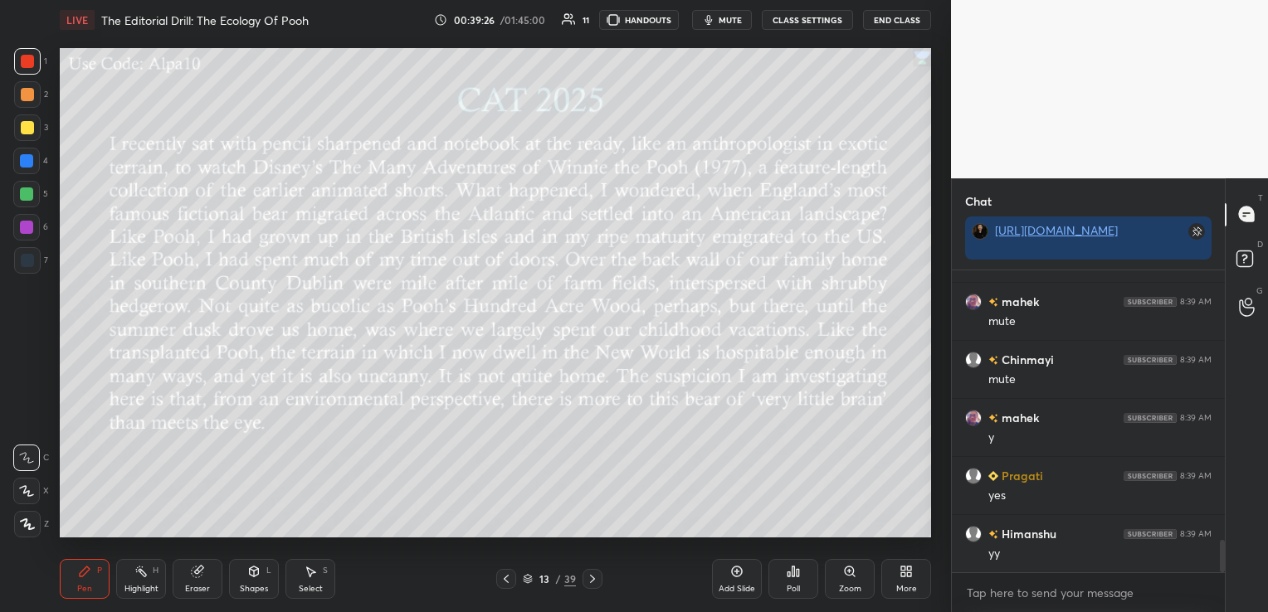
scroll to position [2601, 0]
click at [189, 576] on div "Eraser" at bounding box center [198, 579] width 50 height 40
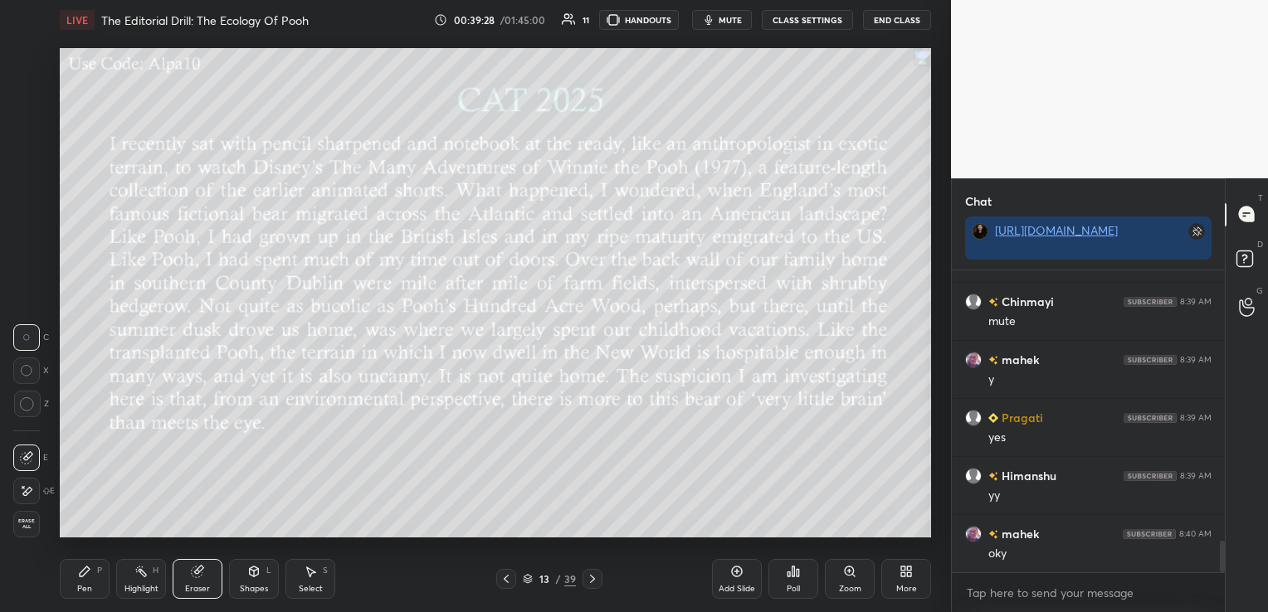
click at [28, 526] on span "Erase all" at bounding box center [26, 525] width 25 height 12
click at [592, 588] on div at bounding box center [592, 579] width 20 height 20
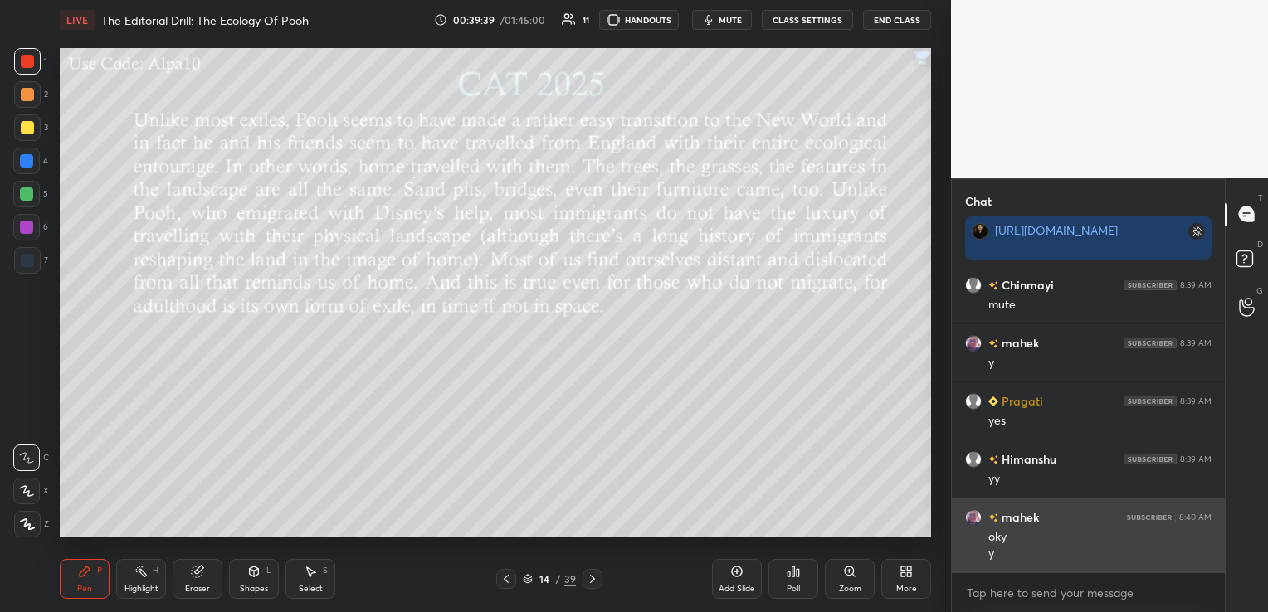
click at [976, 516] on img "grid" at bounding box center [973, 517] width 17 height 17
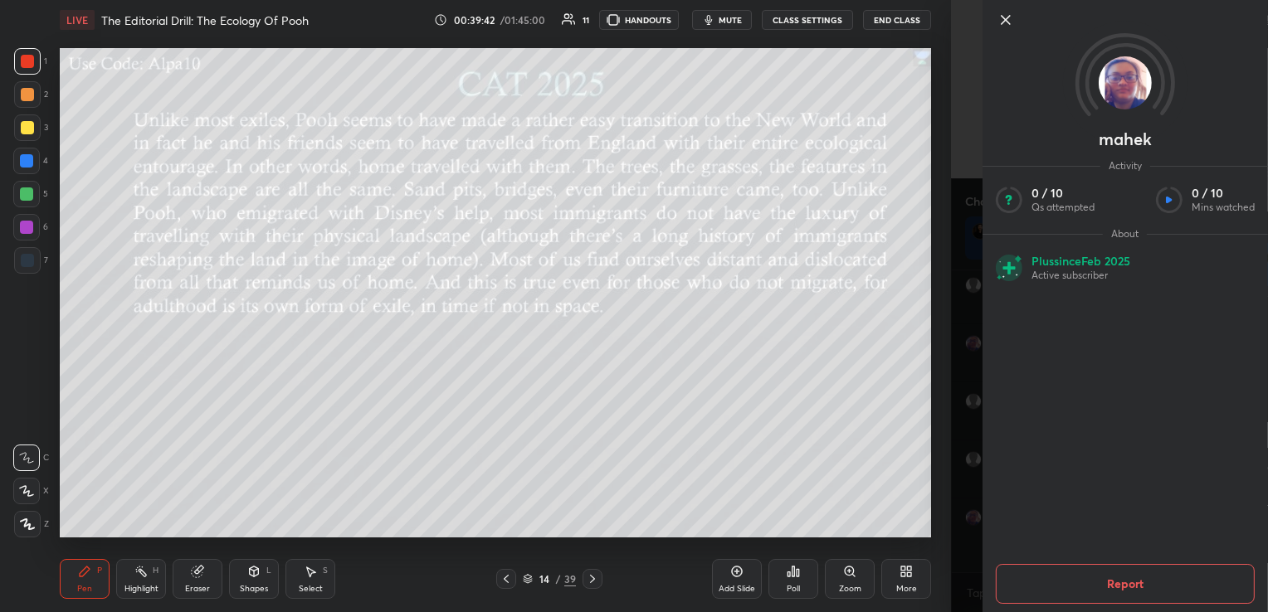
click at [1006, 18] on icon at bounding box center [1006, 20] width 8 height 8
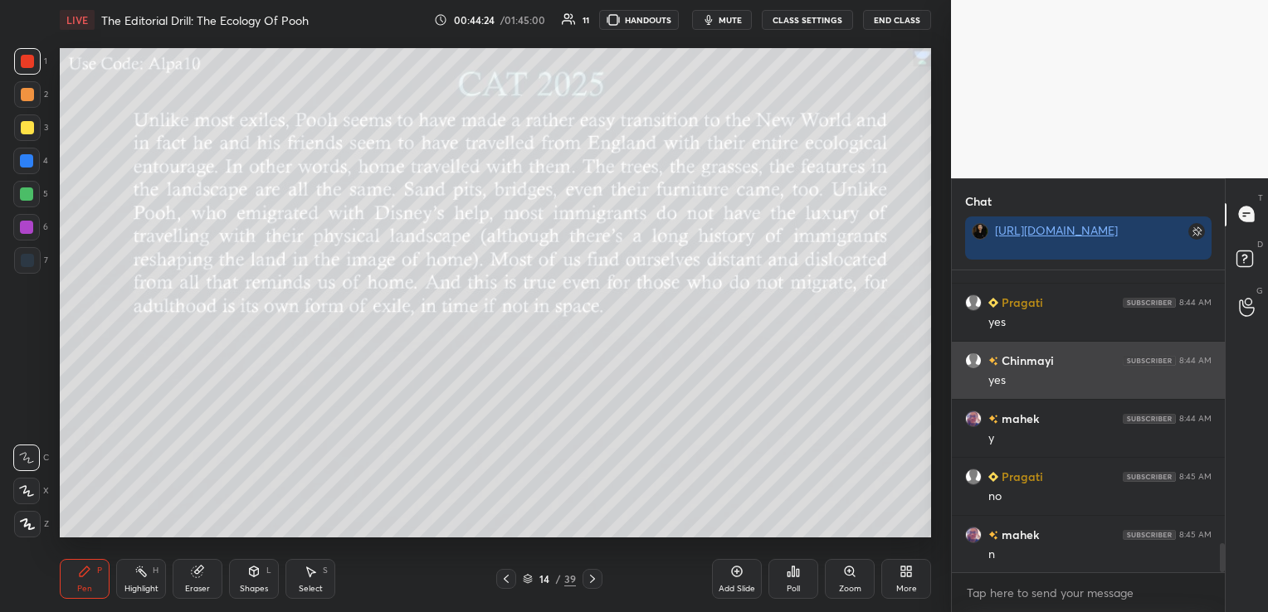
scroll to position [2844, 0]
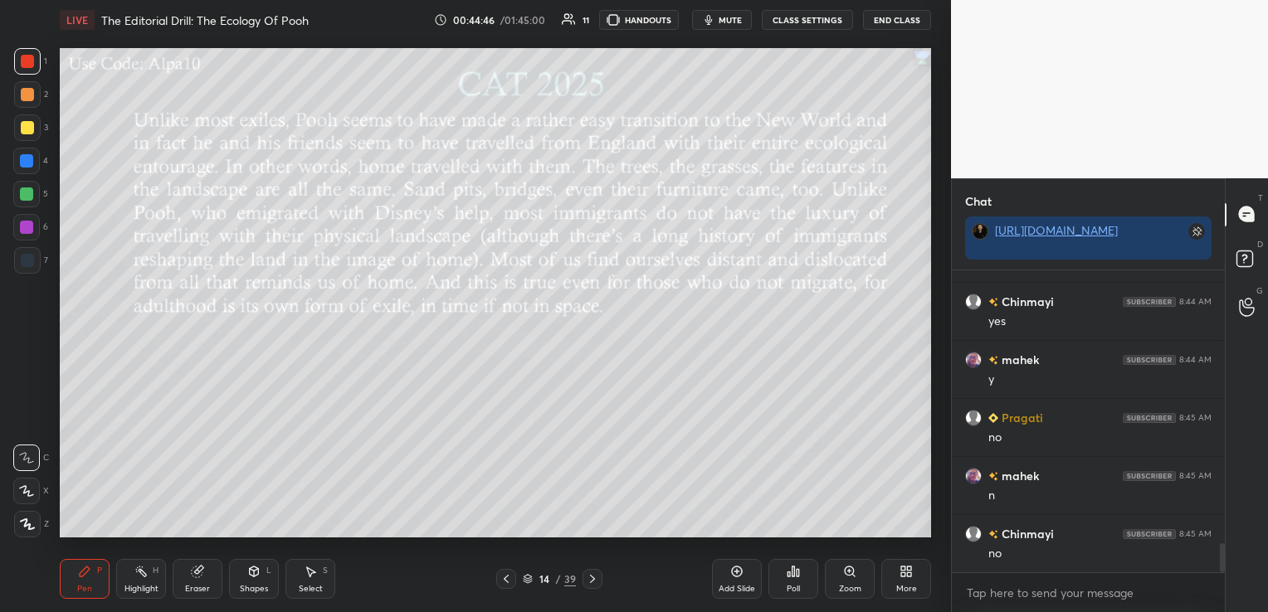
click at [202, 573] on icon at bounding box center [197, 572] width 11 height 11
click at [39, 519] on div "Erase all" at bounding box center [26, 524] width 27 height 27
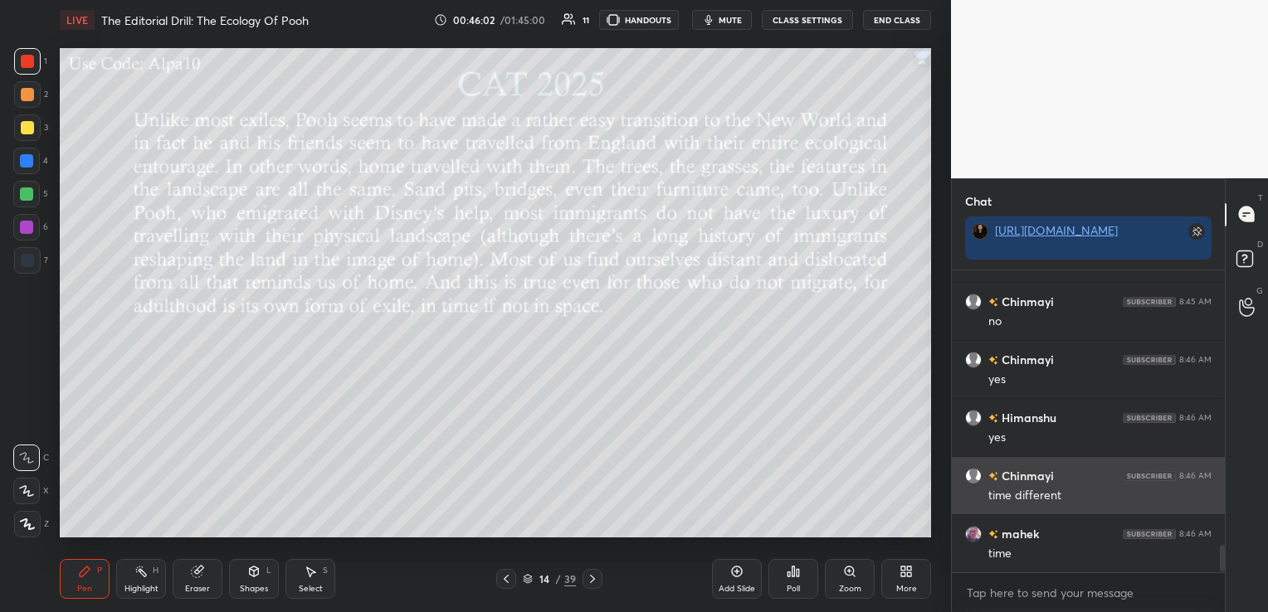
scroll to position [3133, 0]
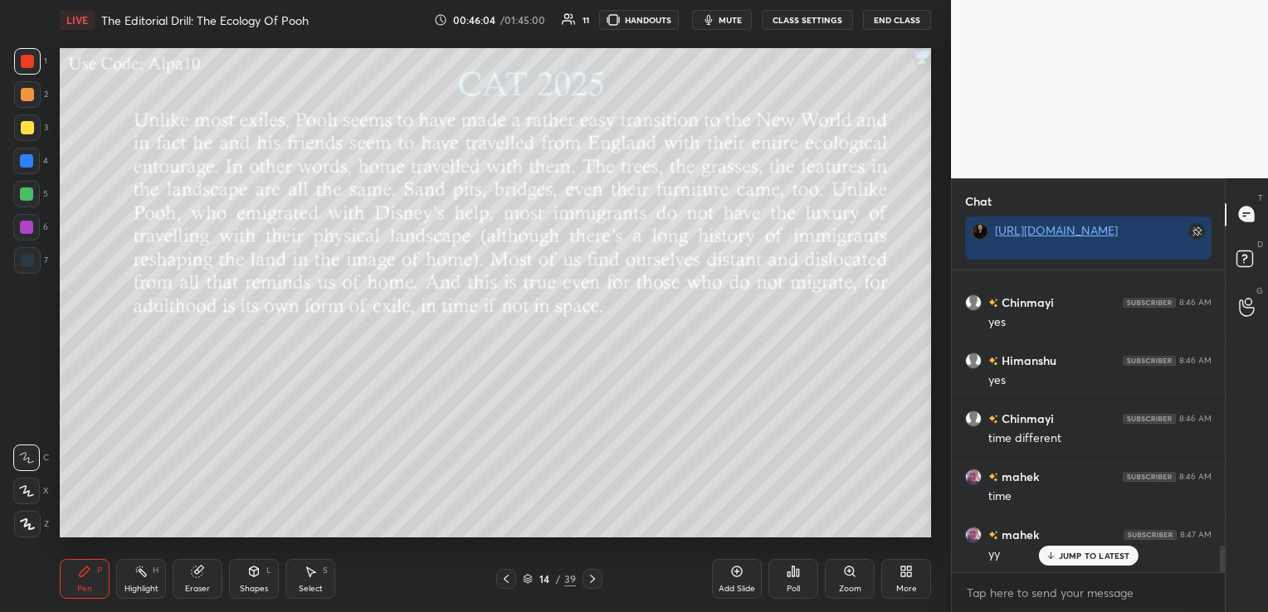
click at [193, 578] on icon at bounding box center [197, 571] width 13 height 13
click at [37, 526] on span "Erase all" at bounding box center [26, 525] width 25 height 12
click at [593, 579] on icon at bounding box center [592, 579] width 5 height 8
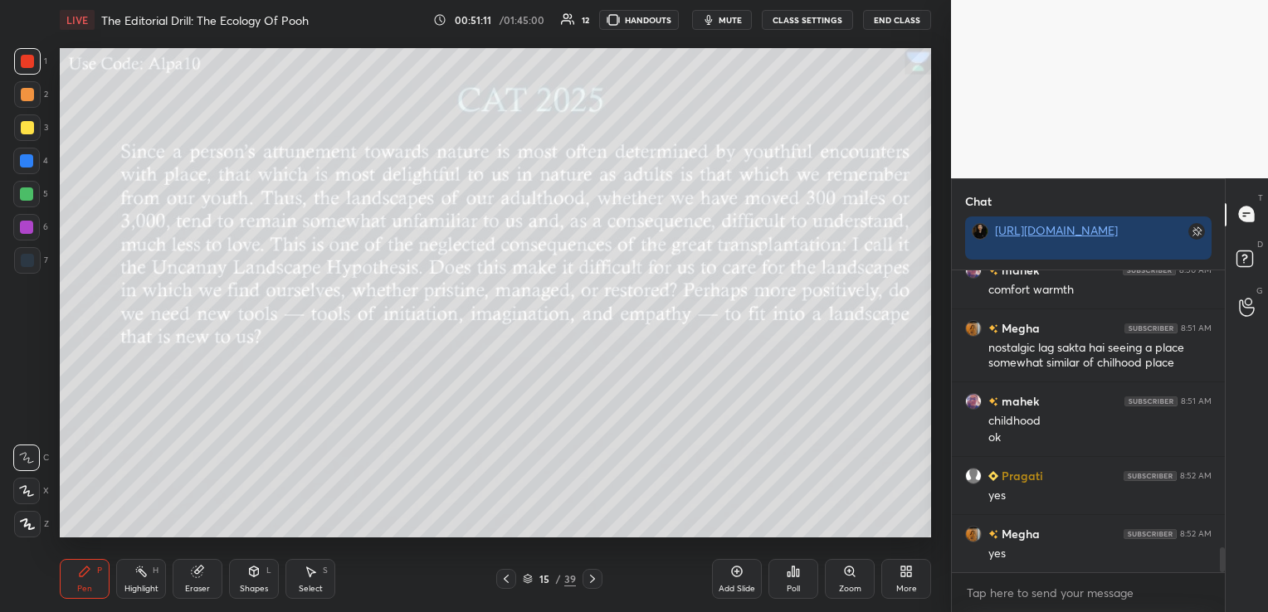
scroll to position [3402, 0]
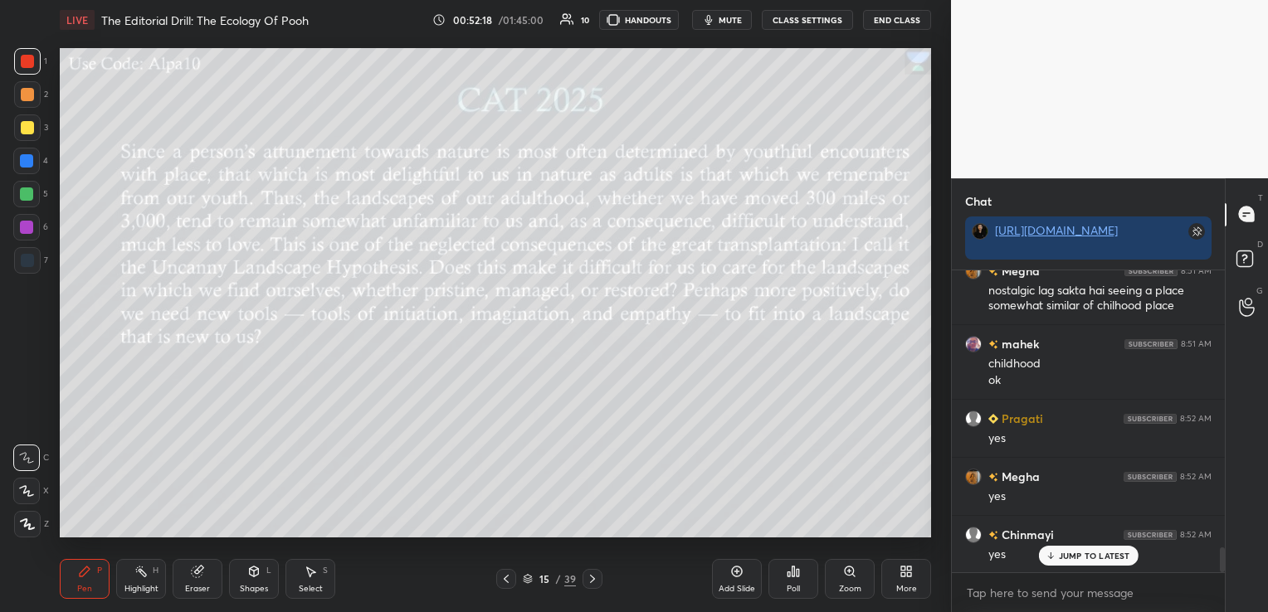
click at [204, 582] on div "Eraser" at bounding box center [198, 579] width 50 height 40
click at [36, 529] on span "Erase all" at bounding box center [26, 525] width 25 height 12
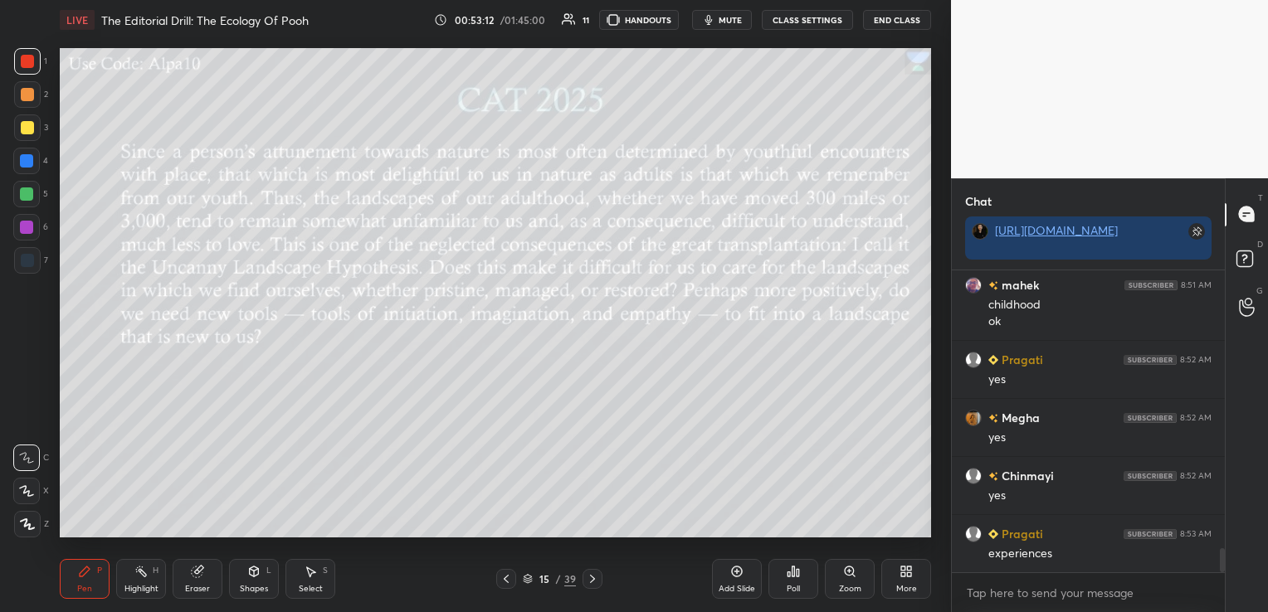
scroll to position [3518, 0]
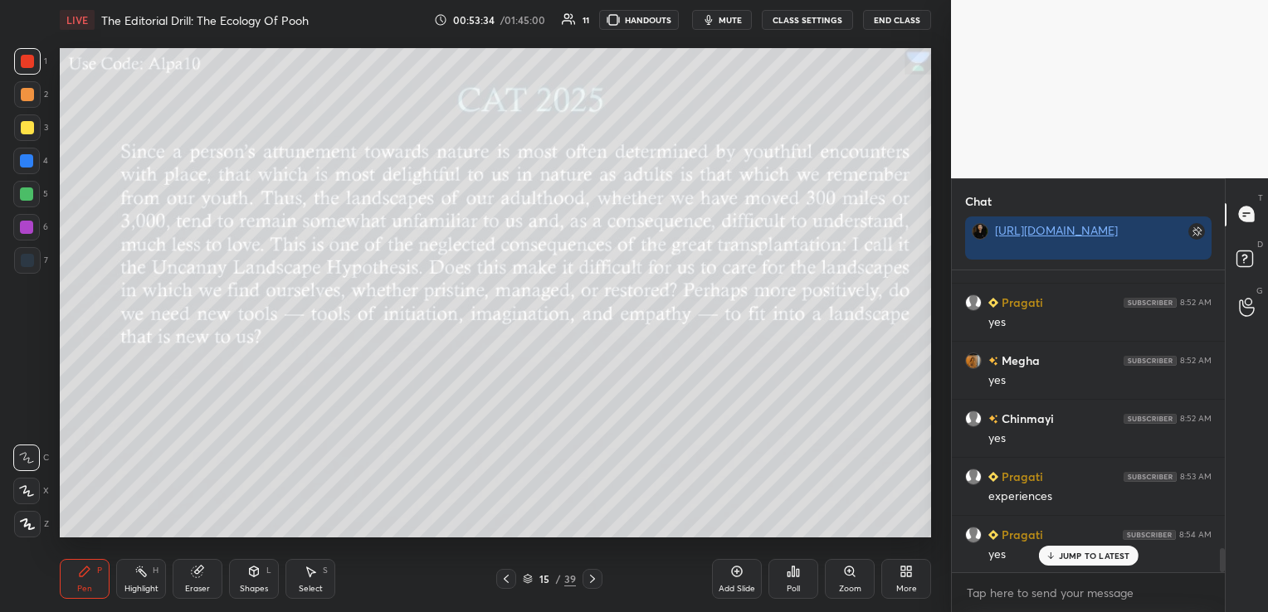
click at [197, 585] on div "Eraser" at bounding box center [197, 589] width 25 height 8
click at [31, 525] on span "Erase all" at bounding box center [26, 525] width 25 height 12
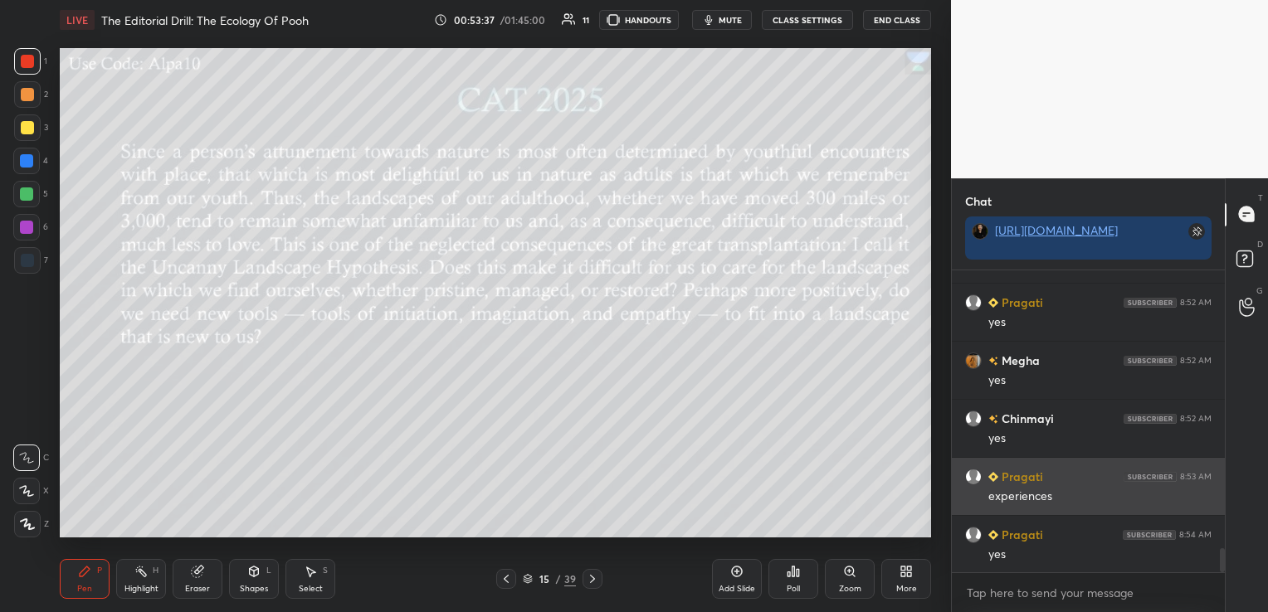
scroll to position [3519, 0]
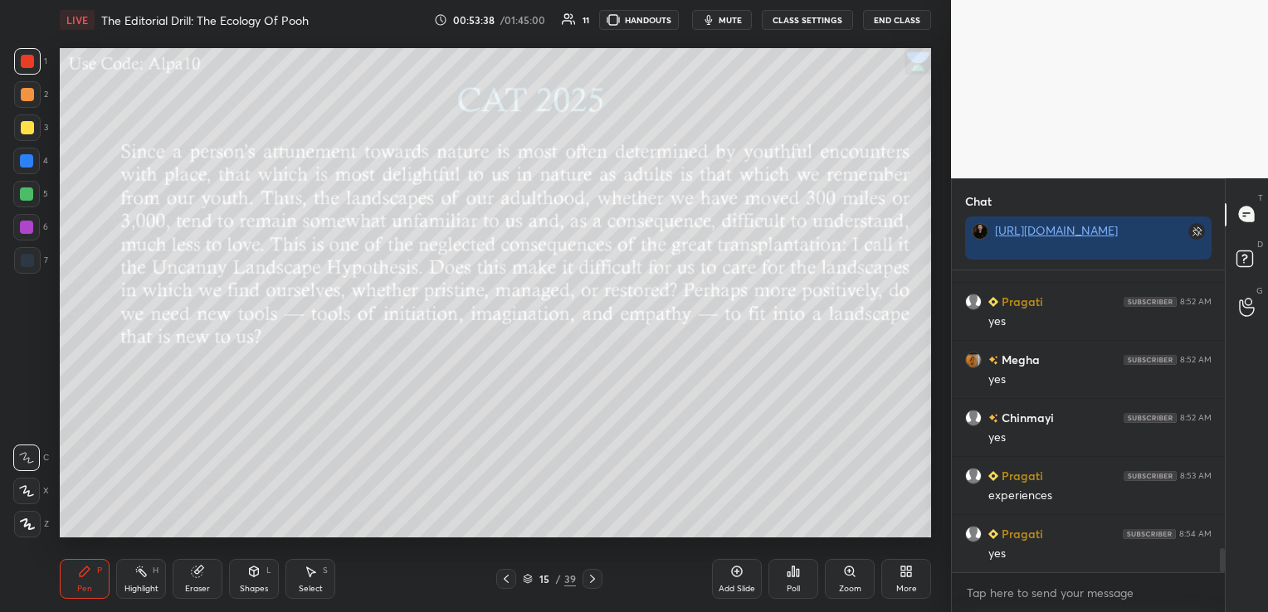
click at [587, 576] on icon at bounding box center [592, 579] width 13 height 13
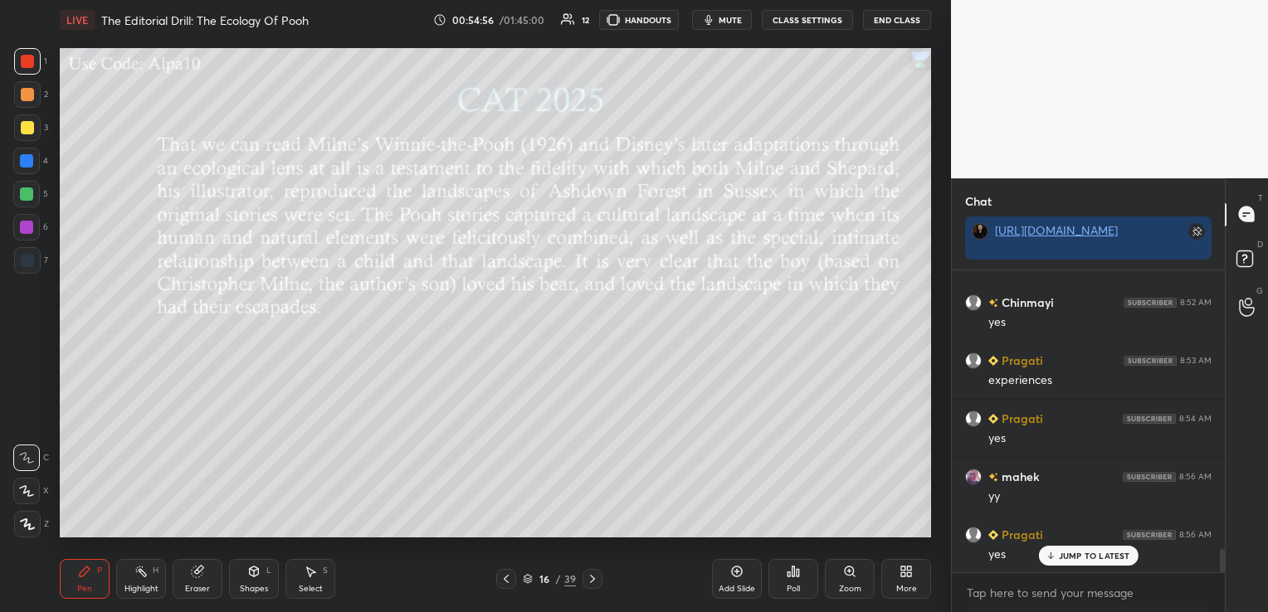
scroll to position [3693, 0]
click at [591, 582] on icon at bounding box center [592, 579] width 5 height 8
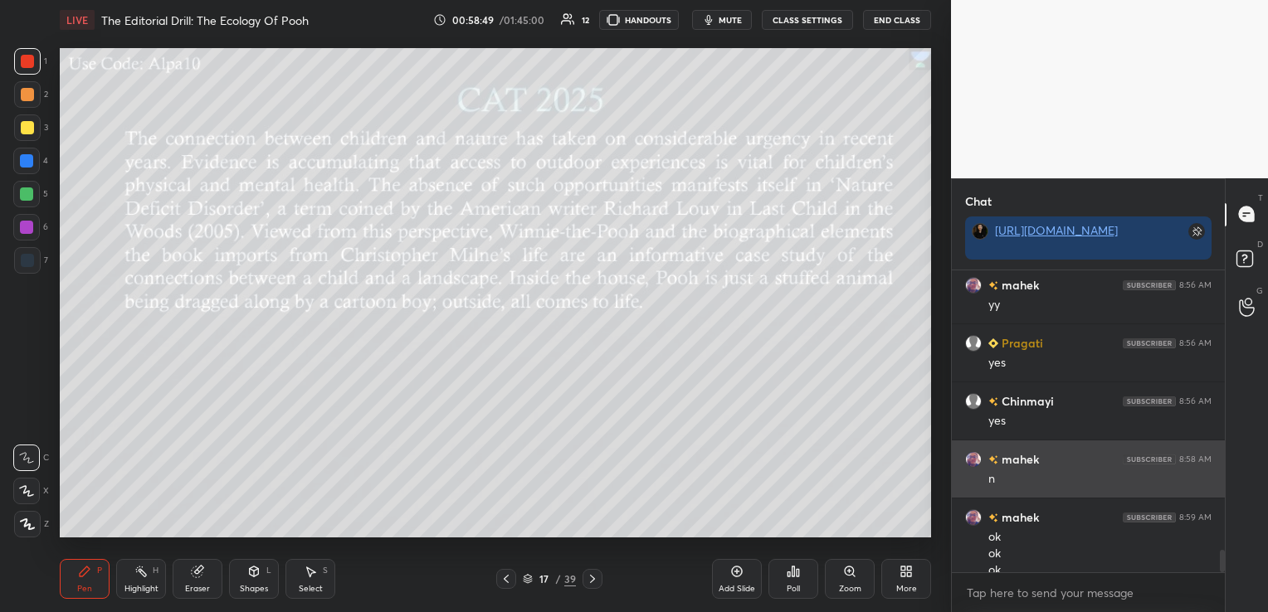
scroll to position [3843, 0]
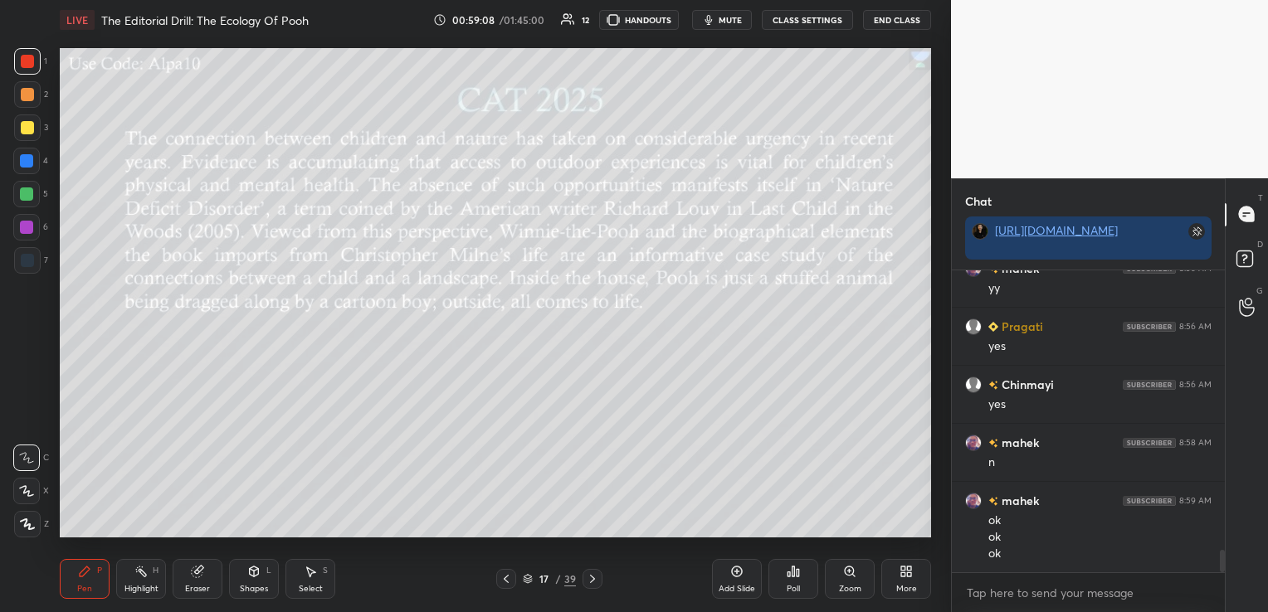
click at [599, 574] on div at bounding box center [592, 579] width 20 height 20
click at [737, 15] on span "mute" at bounding box center [730, 20] width 23 height 12
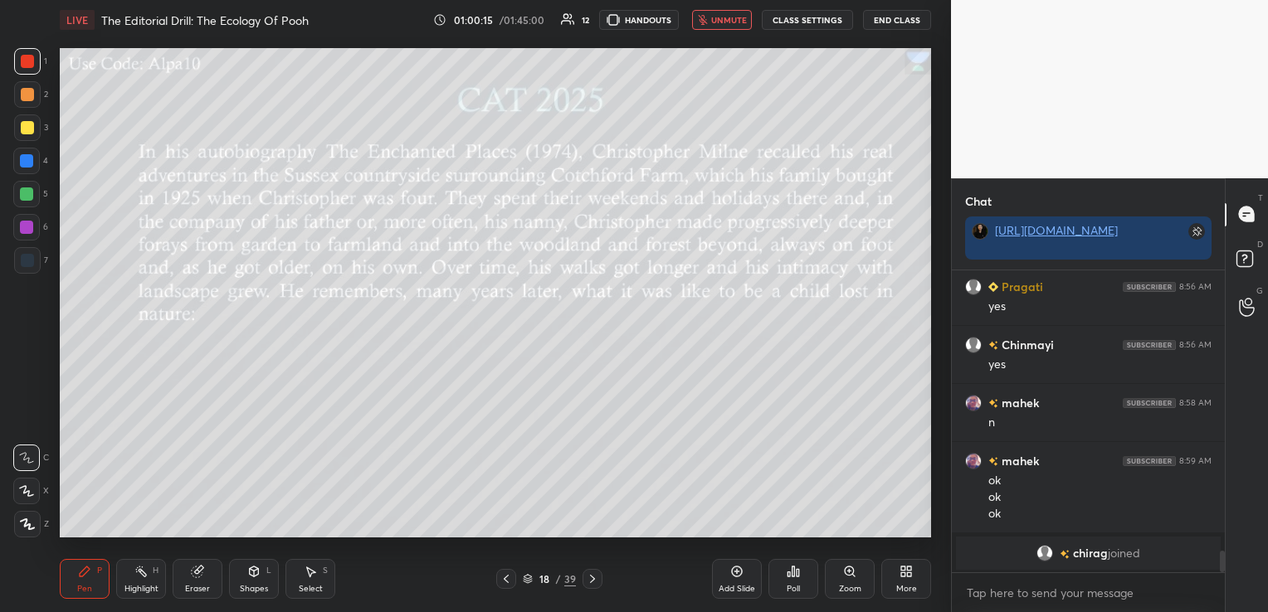
click at [737, 15] on span "unmute" at bounding box center [729, 20] width 36 height 12
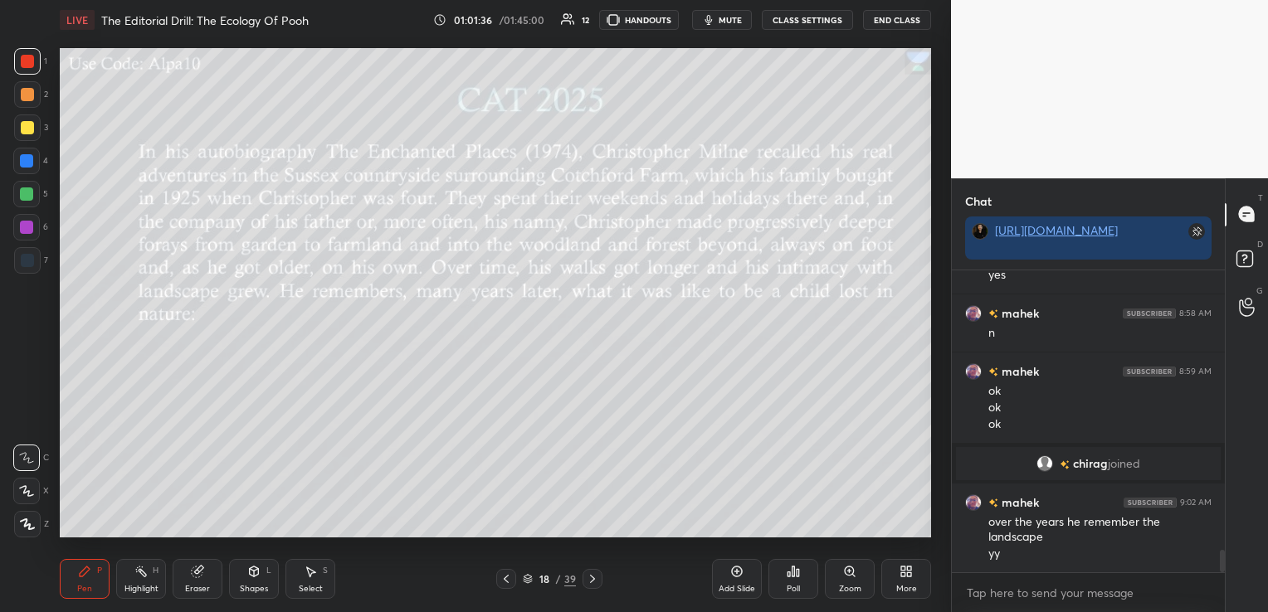
scroll to position [3796, 0]
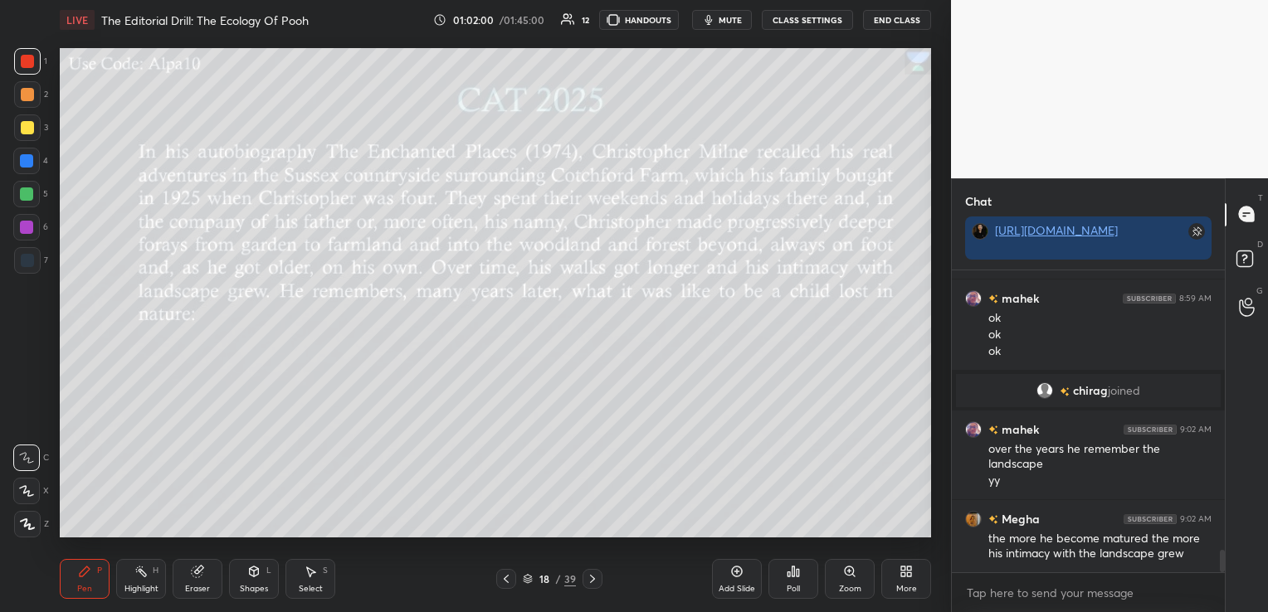
click at [594, 585] on icon at bounding box center [592, 579] width 13 height 13
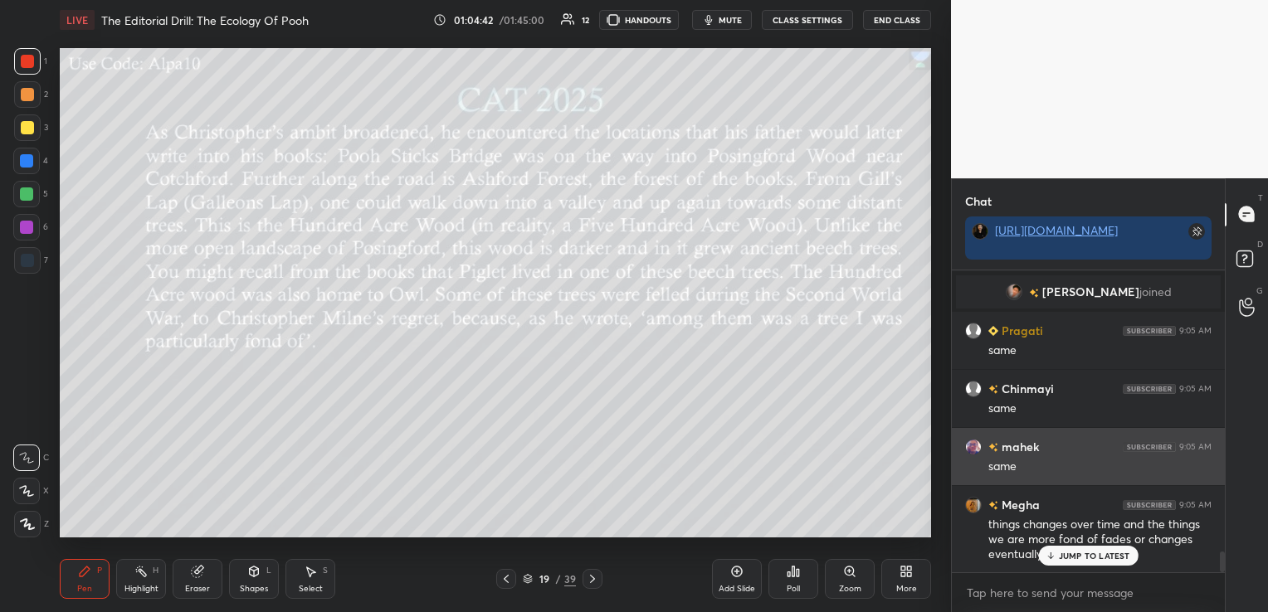
scroll to position [4067, 0]
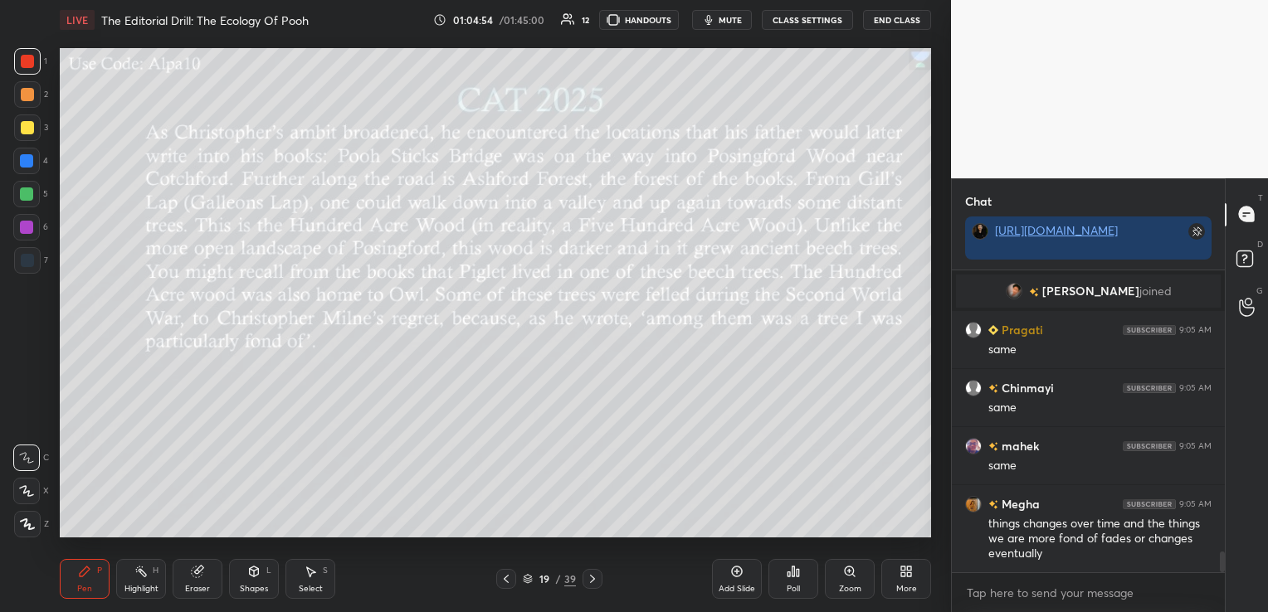
click at [200, 565] on icon at bounding box center [197, 571] width 13 height 13
click at [21, 529] on span "Erase all" at bounding box center [26, 525] width 25 height 12
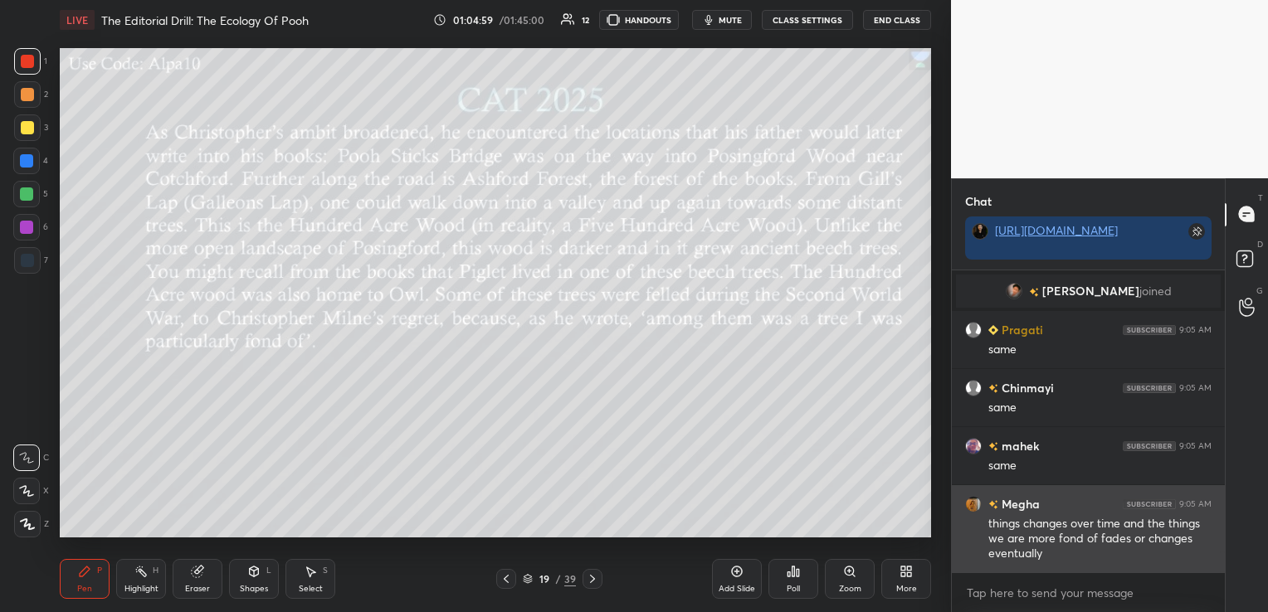
click at [976, 504] on img "grid" at bounding box center [973, 503] width 17 height 17
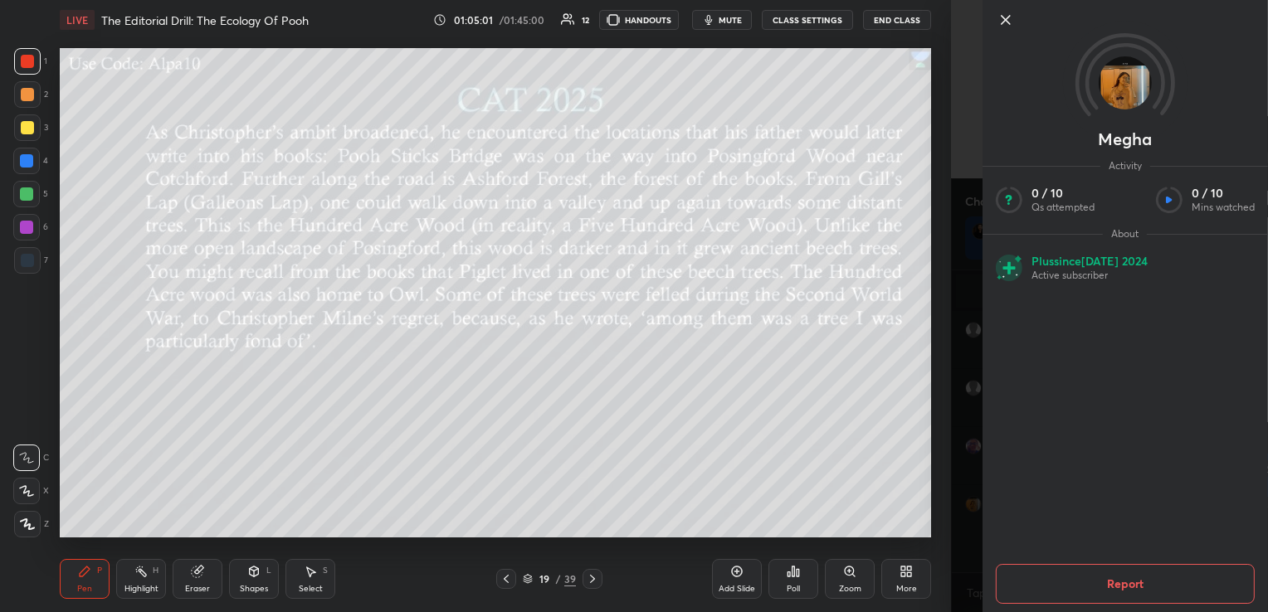
click at [1003, 27] on icon at bounding box center [1006, 20] width 20 height 20
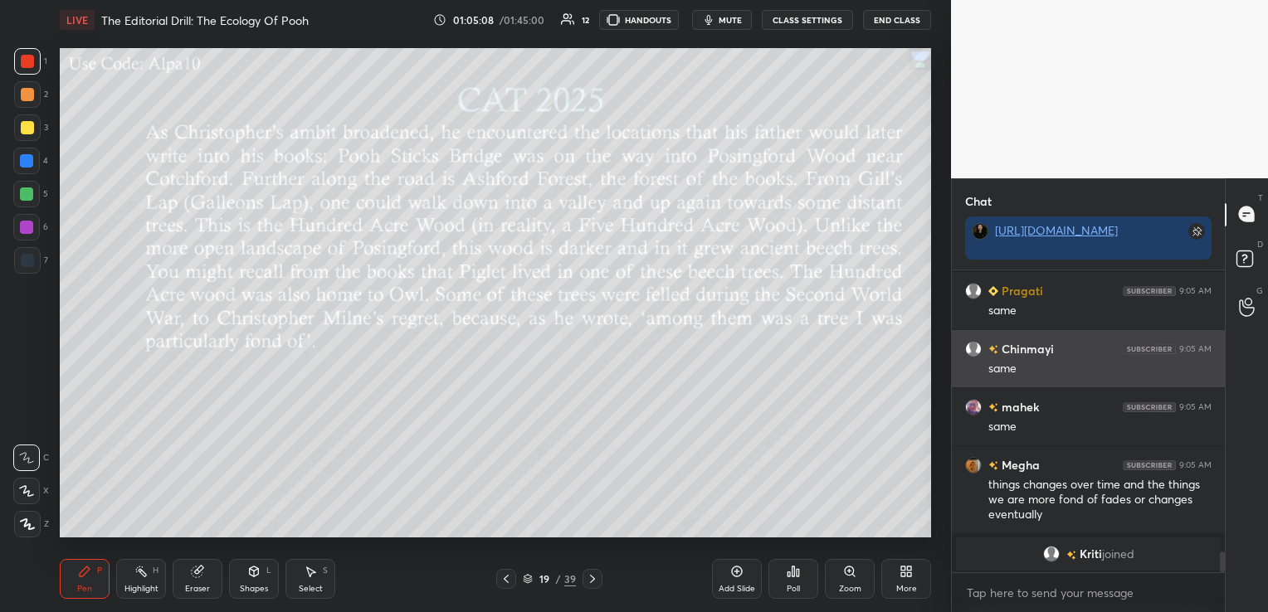
scroll to position [4106, 0]
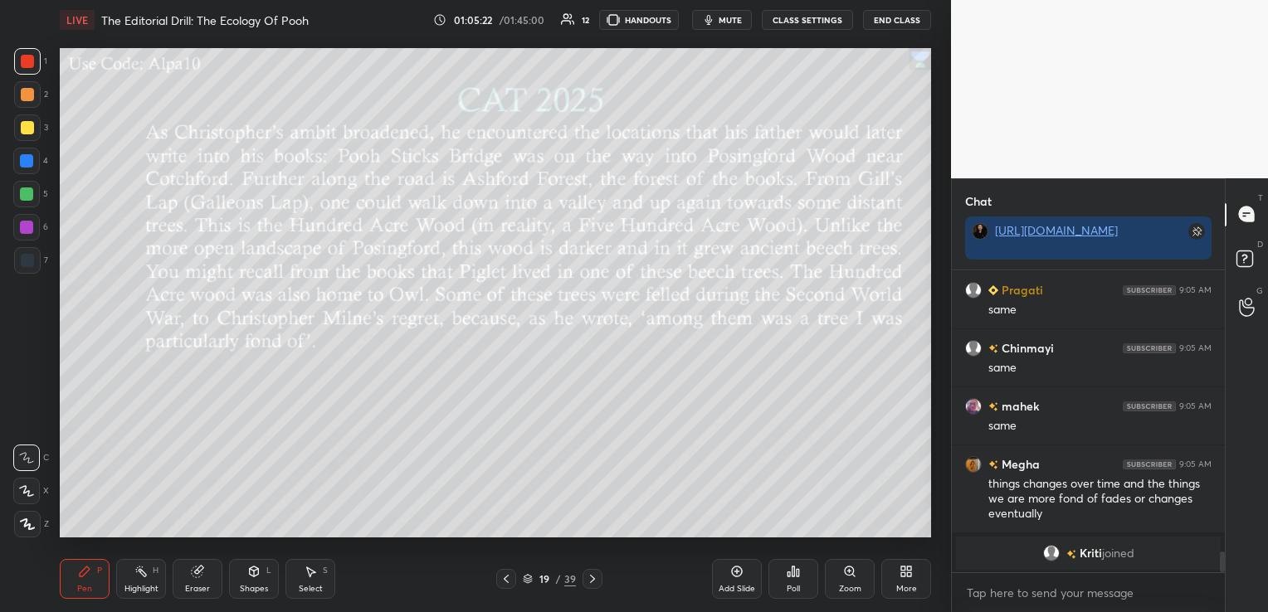
click at [592, 580] on icon at bounding box center [592, 579] width 5 height 8
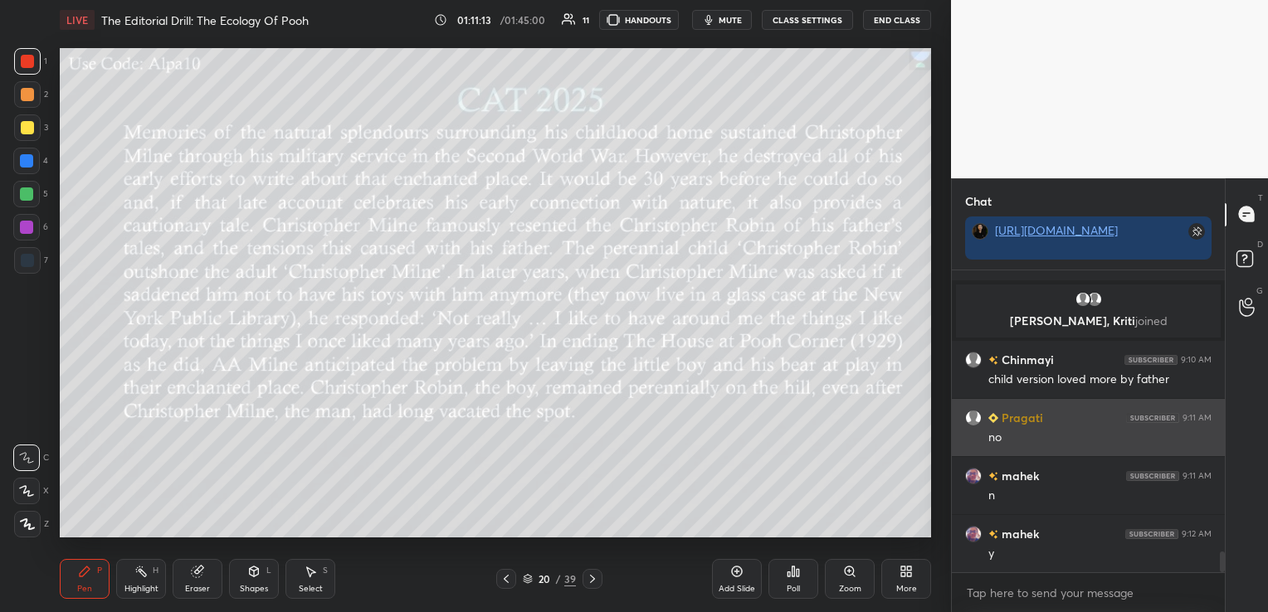
scroll to position [4252, 0]
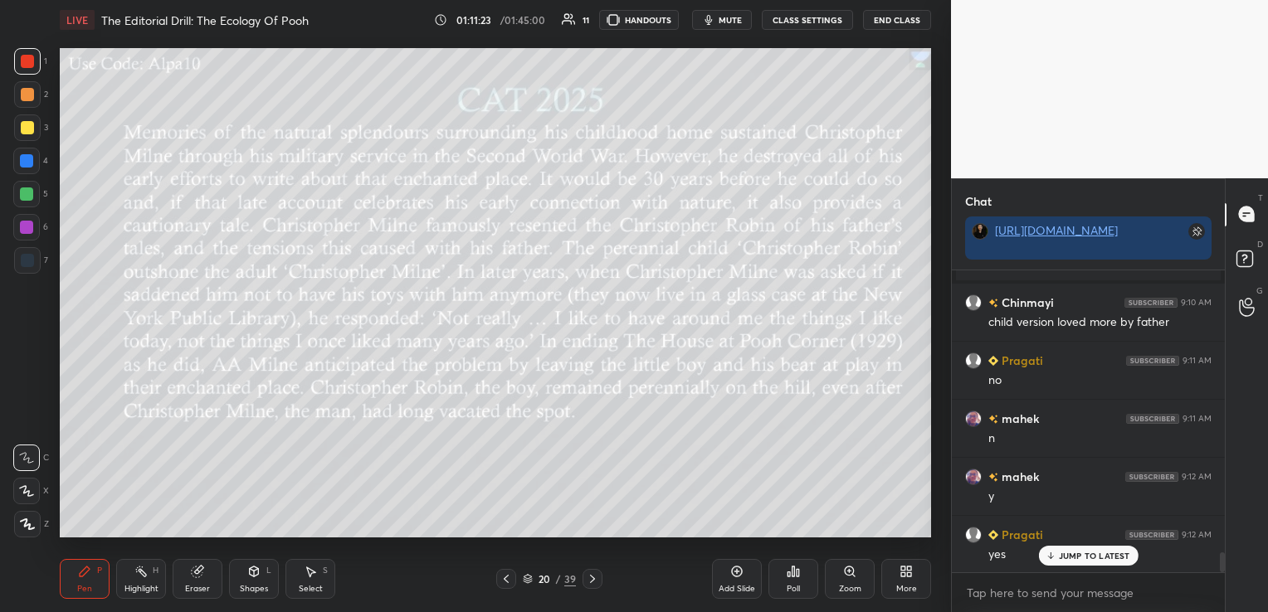
click at [195, 592] on div "Eraser" at bounding box center [197, 589] width 25 height 8
click at [30, 525] on span "Erase all" at bounding box center [26, 525] width 25 height 12
click at [591, 576] on icon at bounding box center [592, 579] width 13 height 13
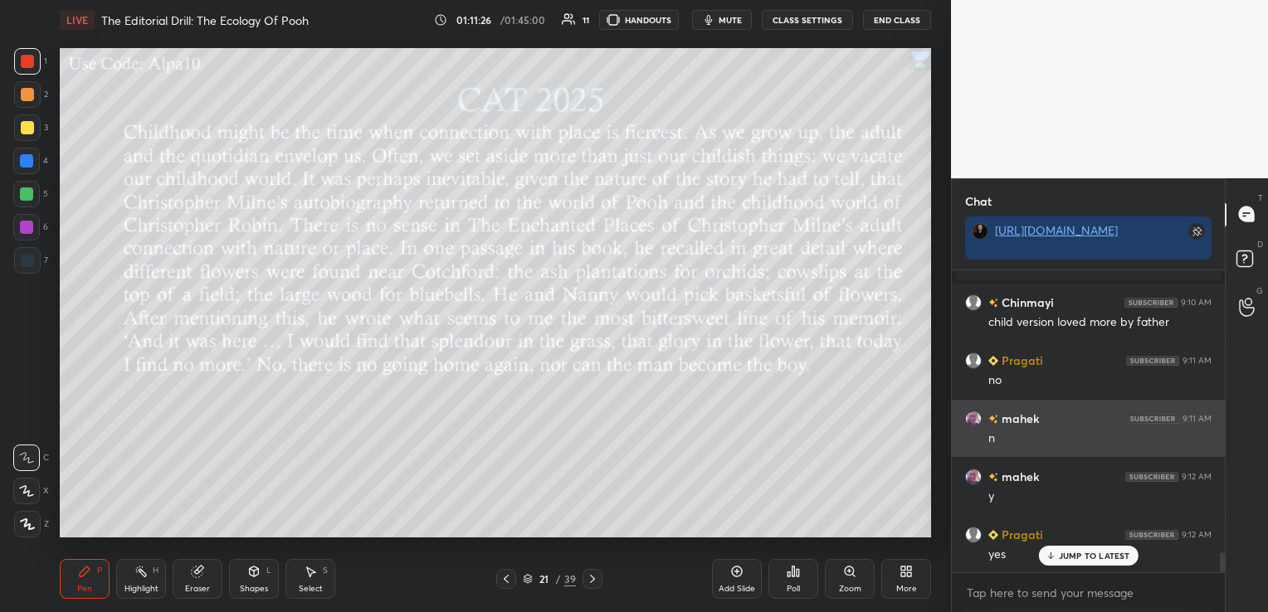
scroll to position [4253, 0]
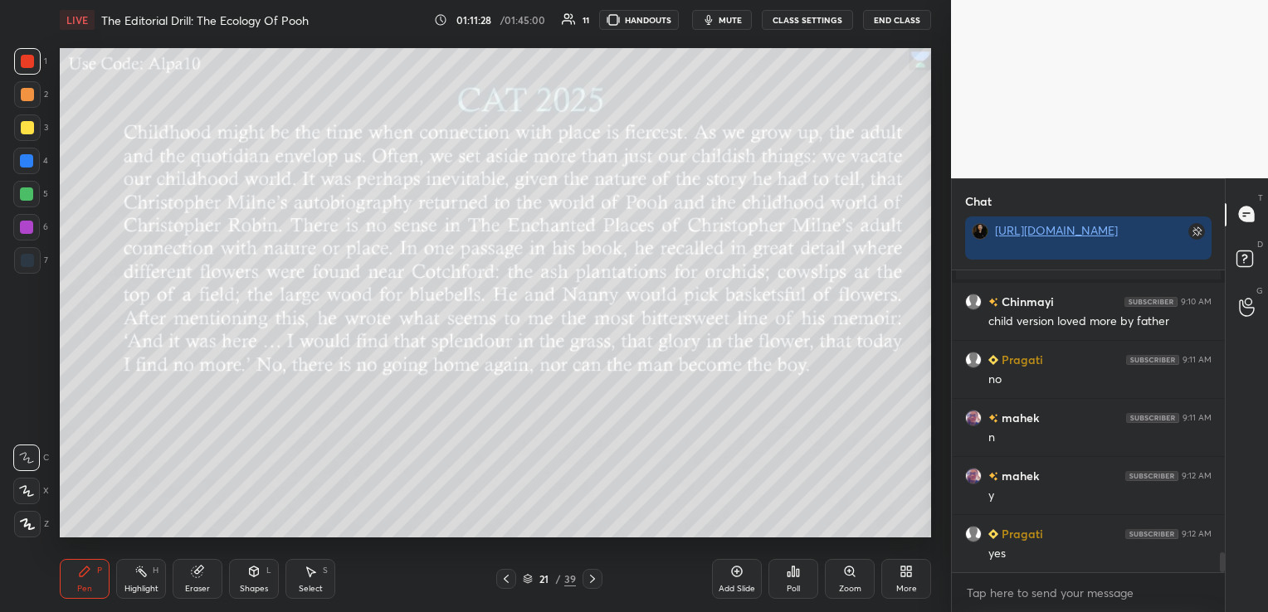
click at [592, 583] on icon at bounding box center [592, 579] width 13 height 13
click at [593, 575] on icon at bounding box center [592, 579] width 13 height 13
click at [504, 578] on icon at bounding box center [506, 579] width 5 height 8
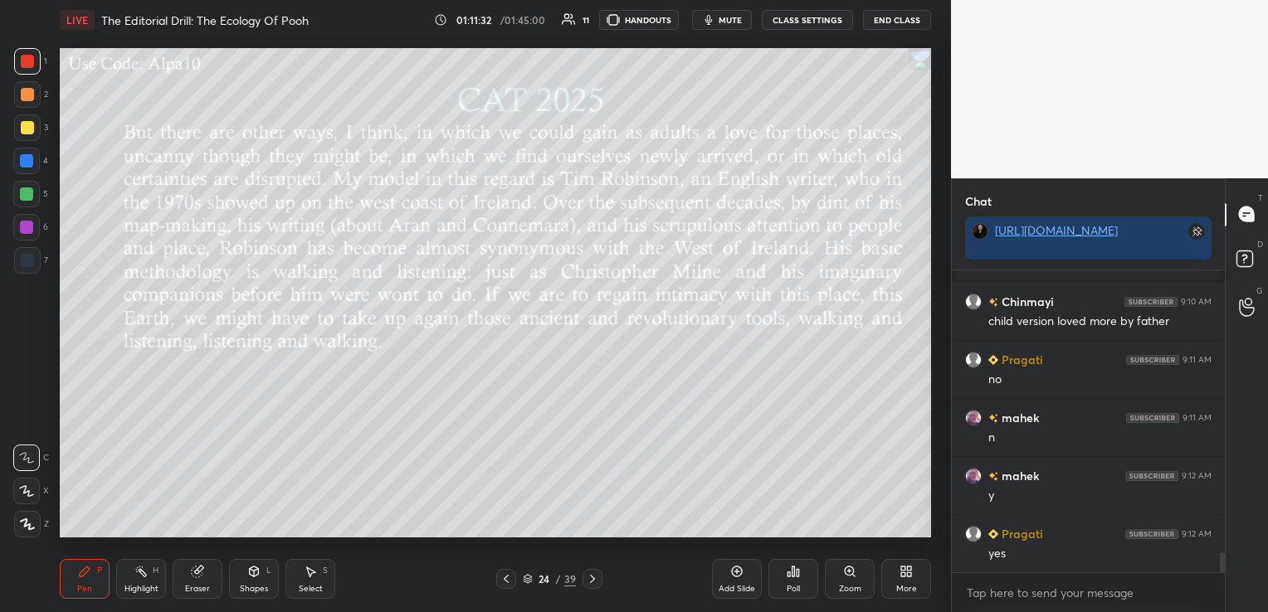
click at [504, 578] on icon at bounding box center [506, 579] width 5 height 8
click at [592, 582] on icon at bounding box center [592, 579] width 13 height 13
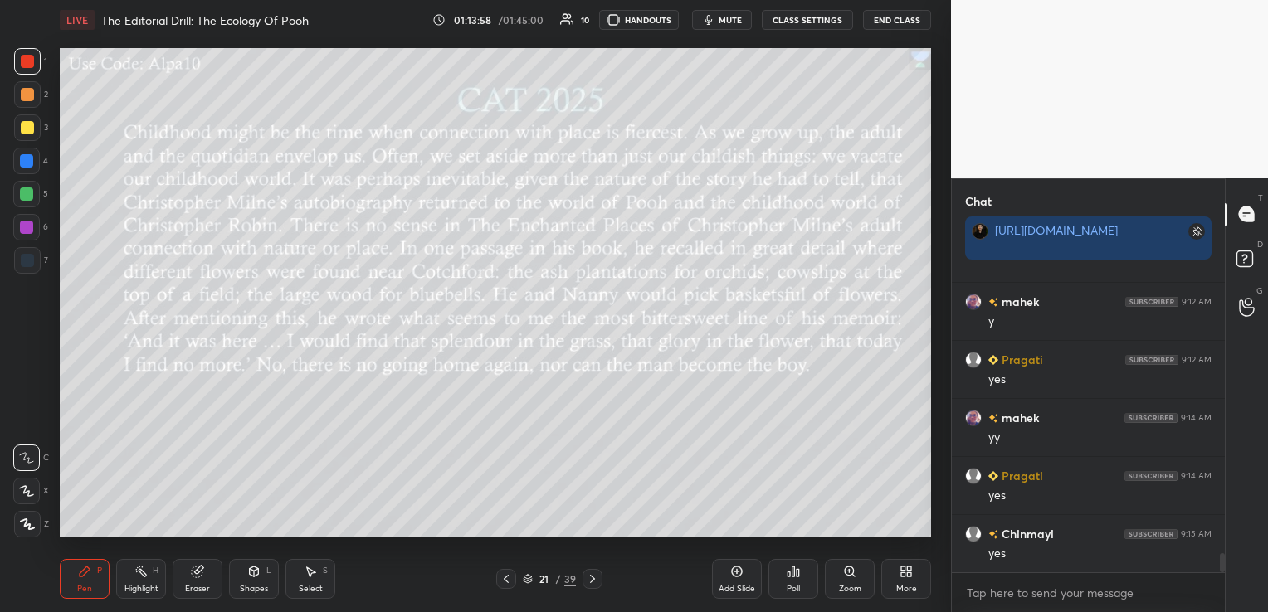
scroll to position [4427, 0]
click at [597, 583] on icon at bounding box center [592, 579] width 13 height 13
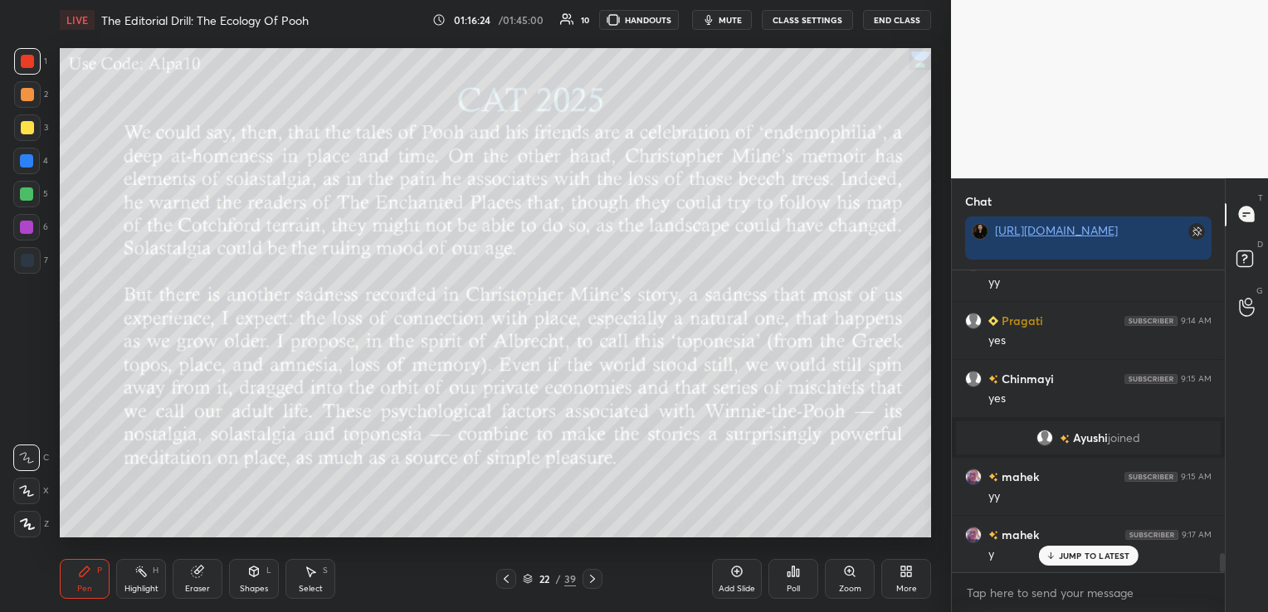
scroll to position [4510, 0]
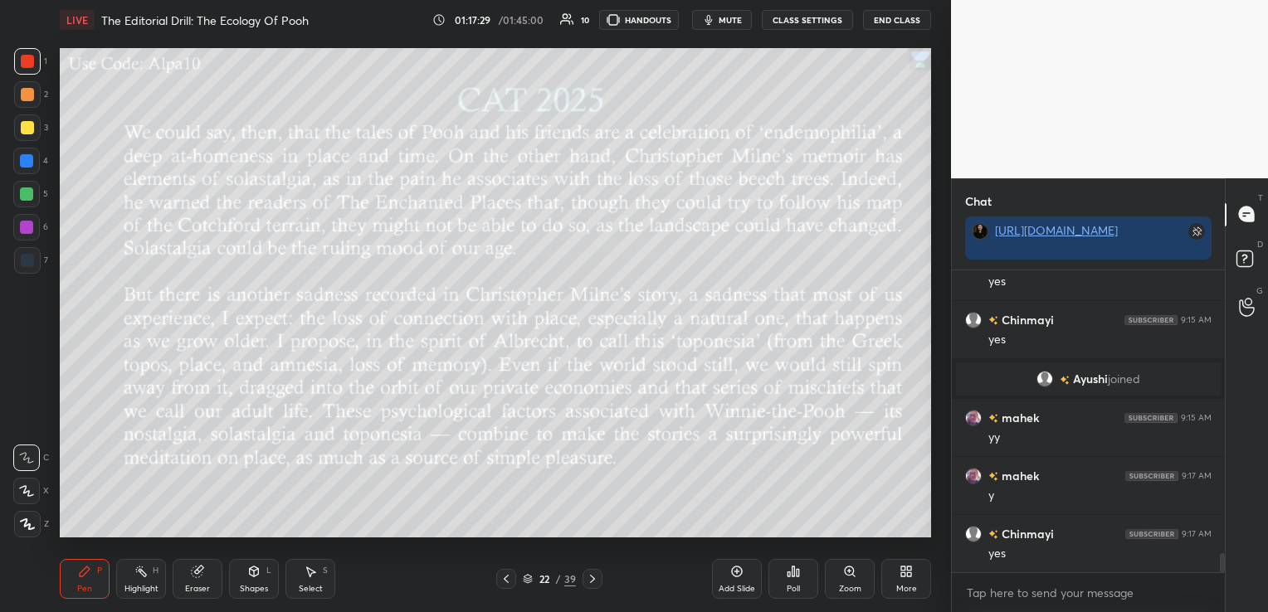
click at [199, 580] on div "Eraser" at bounding box center [198, 579] width 50 height 40
click at [18, 525] on span "Erase all" at bounding box center [26, 525] width 25 height 12
click at [591, 578] on icon at bounding box center [592, 579] width 13 height 13
click at [746, 14] on button "mute" at bounding box center [722, 20] width 60 height 20
click at [745, 14] on span "unmute" at bounding box center [729, 20] width 36 height 12
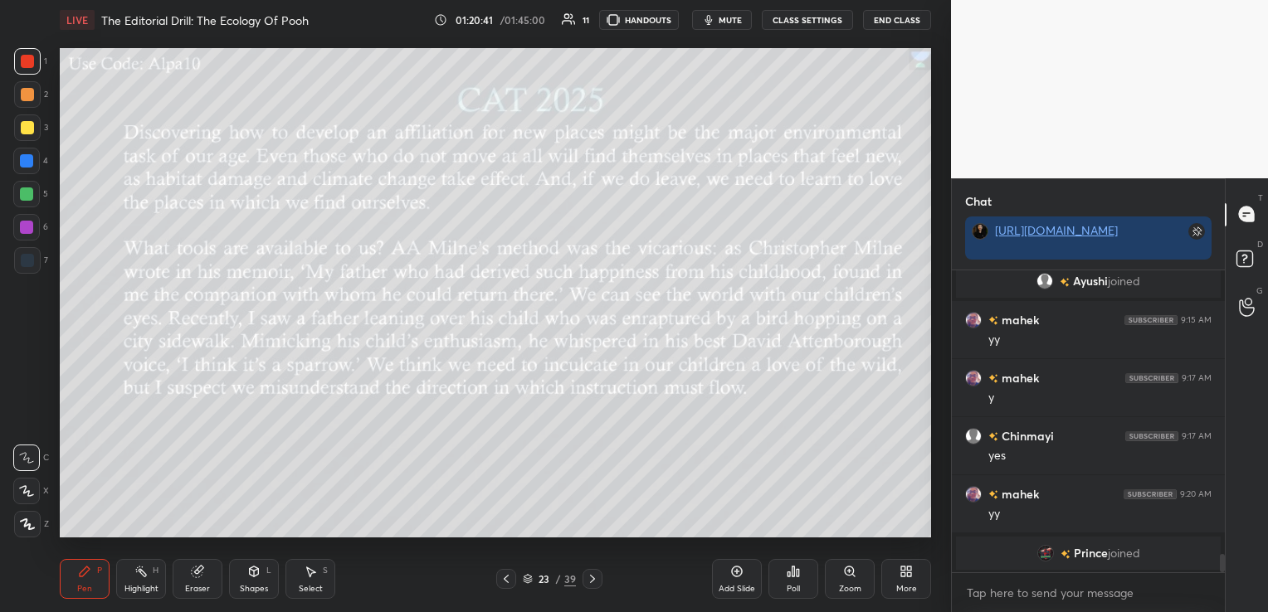
scroll to position [4553, 0]
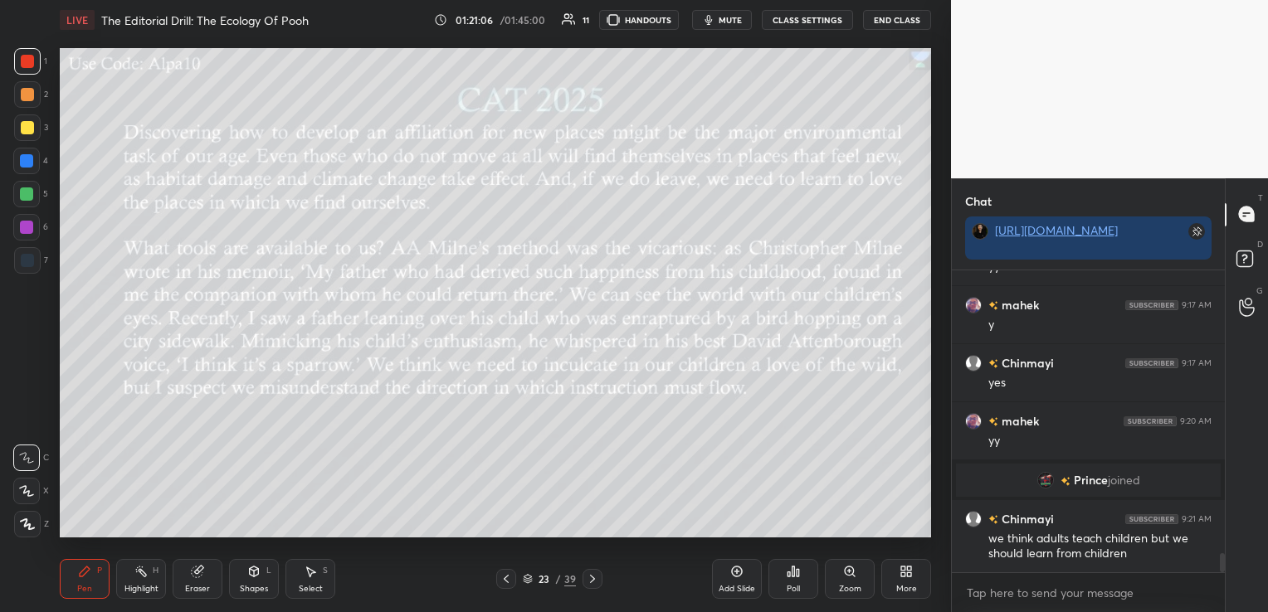
click at [203, 570] on icon at bounding box center [197, 571] width 13 height 13
click at [35, 522] on span "Erase all" at bounding box center [26, 525] width 25 height 12
click at [596, 579] on icon at bounding box center [592, 579] width 13 height 13
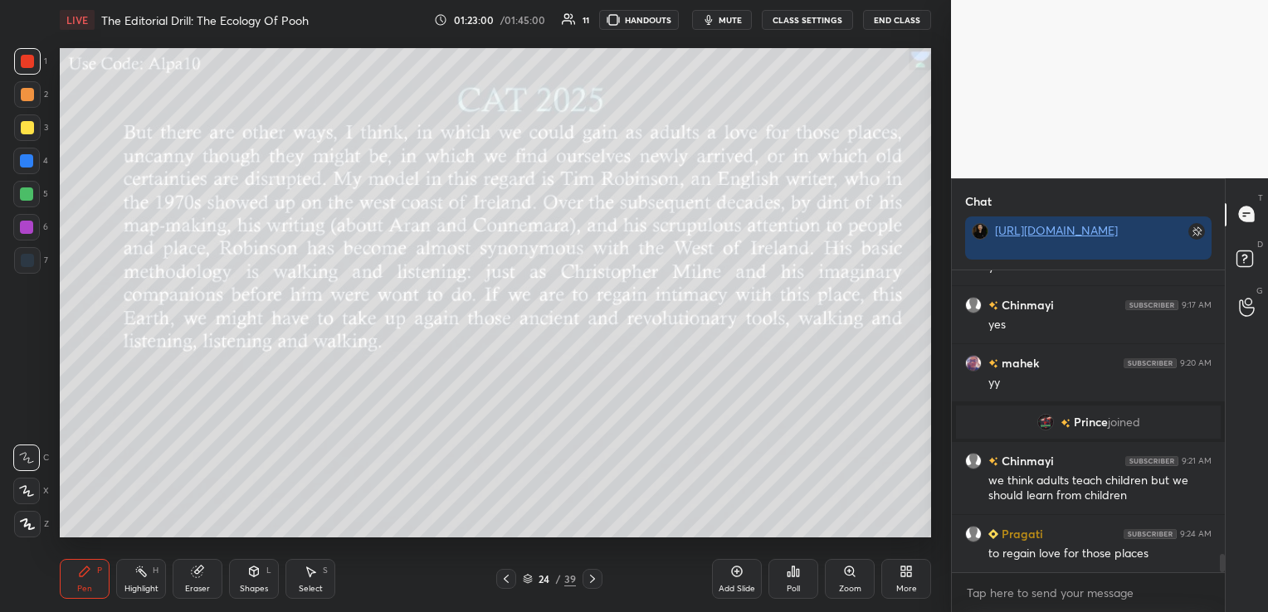
scroll to position [4669, 0]
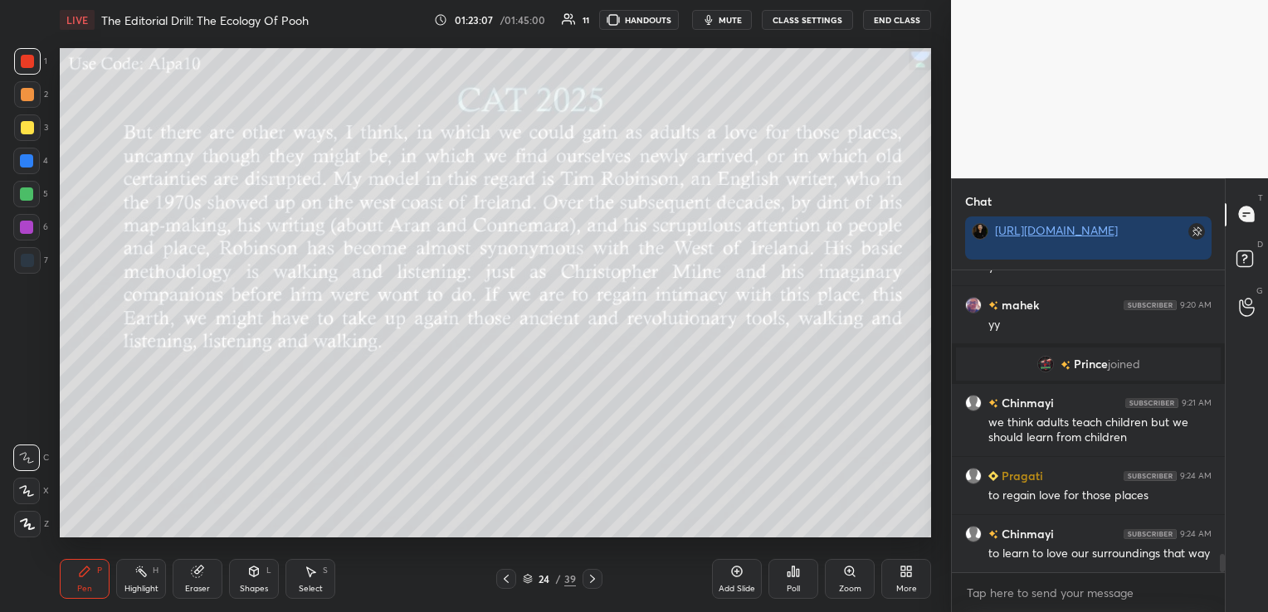
click at [202, 569] on icon at bounding box center [198, 570] width 9 height 8
click at [27, 531] on div "Erase all" at bounding box center [26, 524] width 27 height 27
click at [592, 583] on icon at bounding box center [592, 579] width 13 height 13
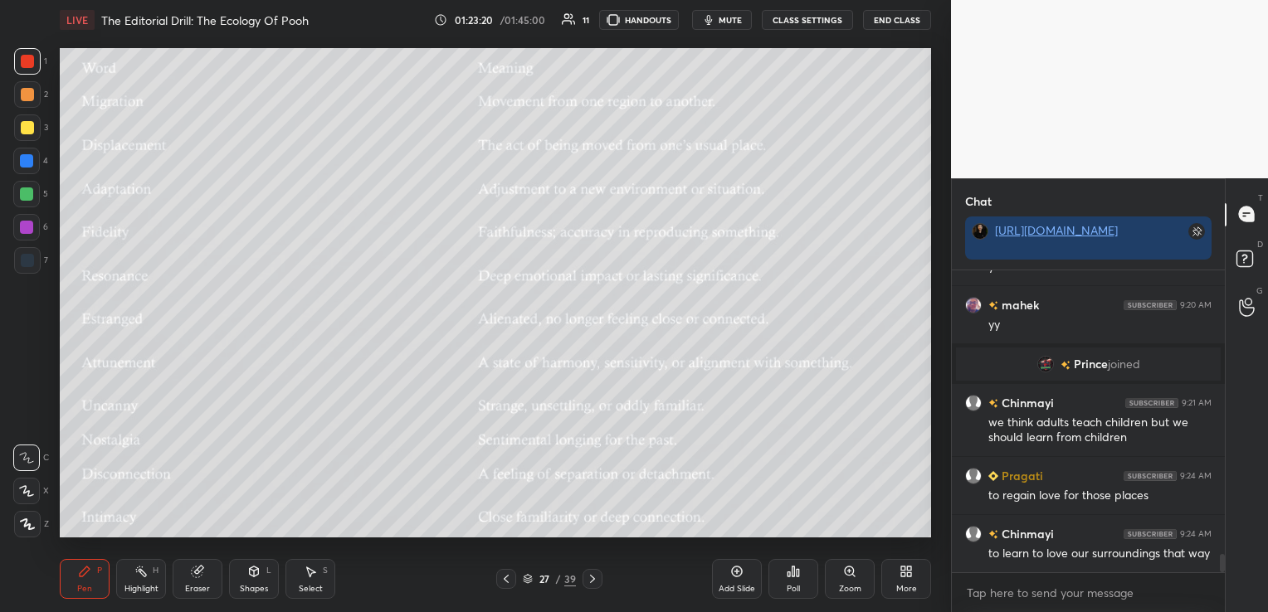
click at [592, 583] on icon at bounding box center [592, 579] width 13 height 13
click at [592, 582] on icon at bounding box center [592, 579] width 13 height 13
click at [788, 573] on icon at bounding box center [793, 571] width 13 height 13
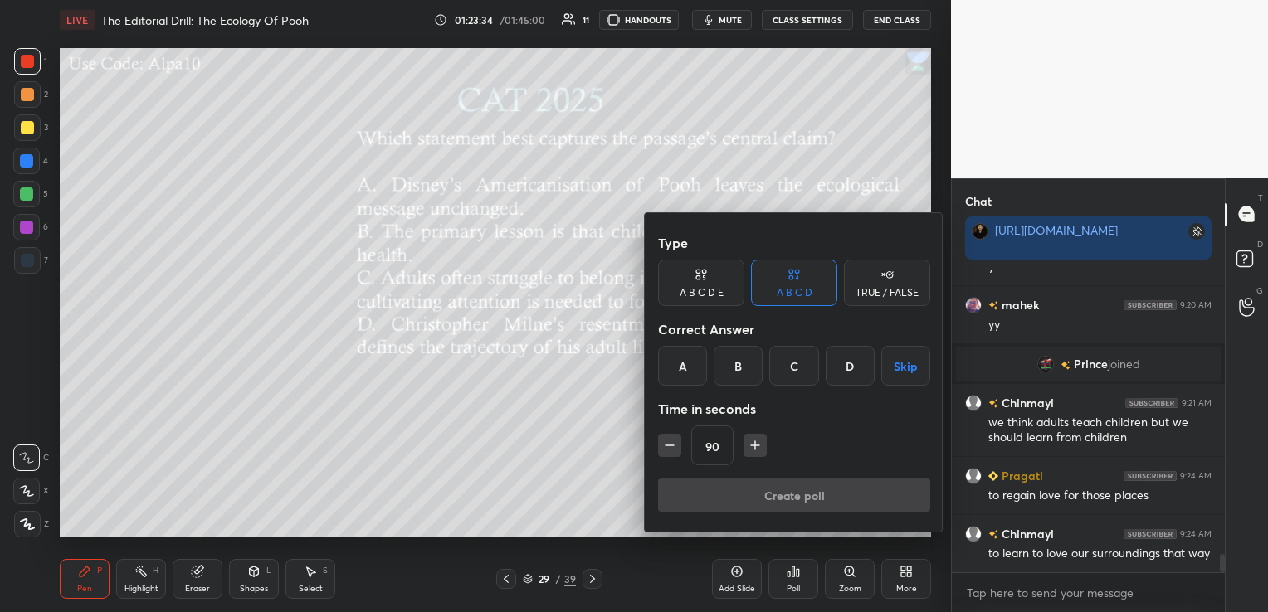
click at [803, 368] on div "C" at bounding box center [793, 366] width 49 height 40
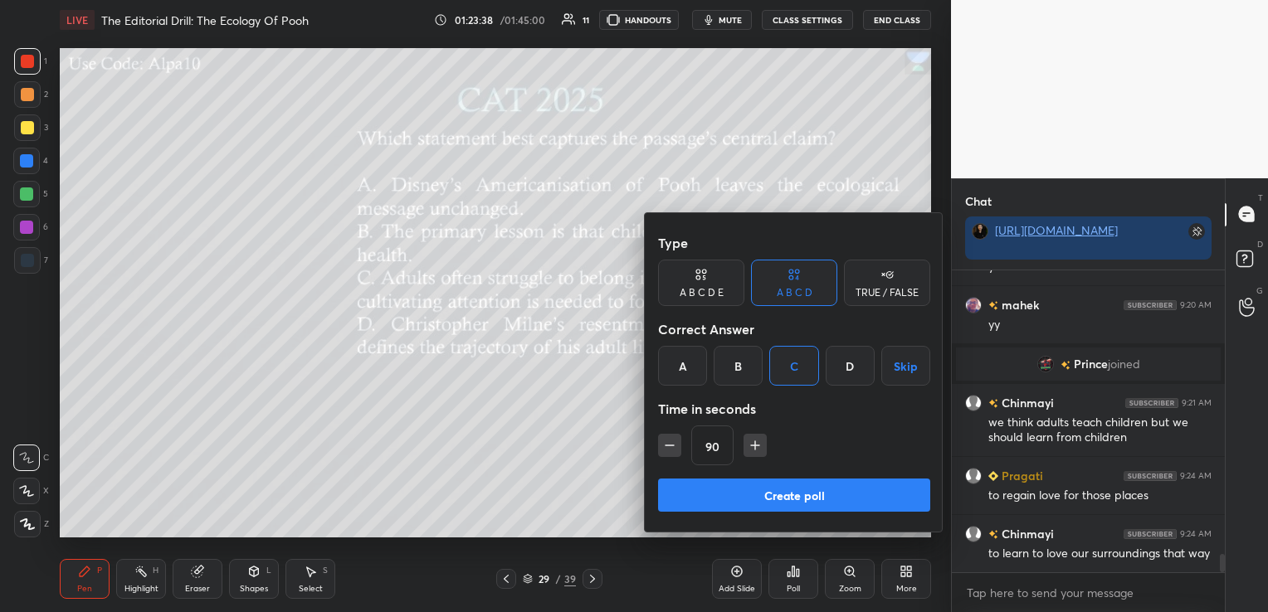
click at [756, 495] on button "Create poll" at bounding box center [794, 495] width 272 height 33
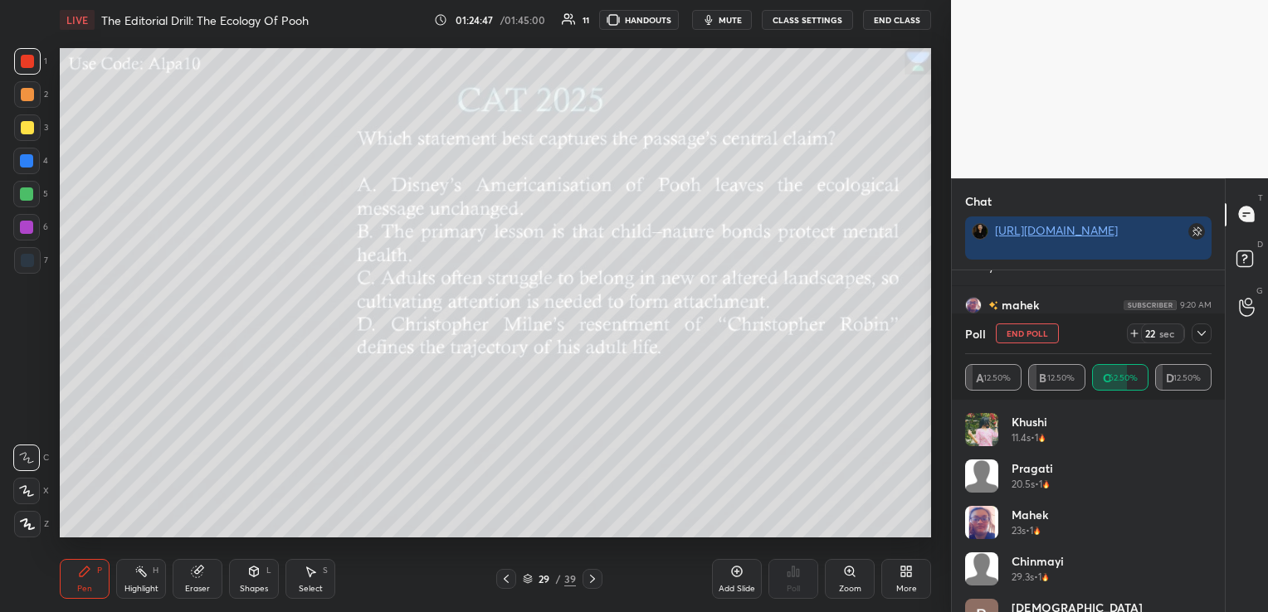
scroll to position [33, 0]
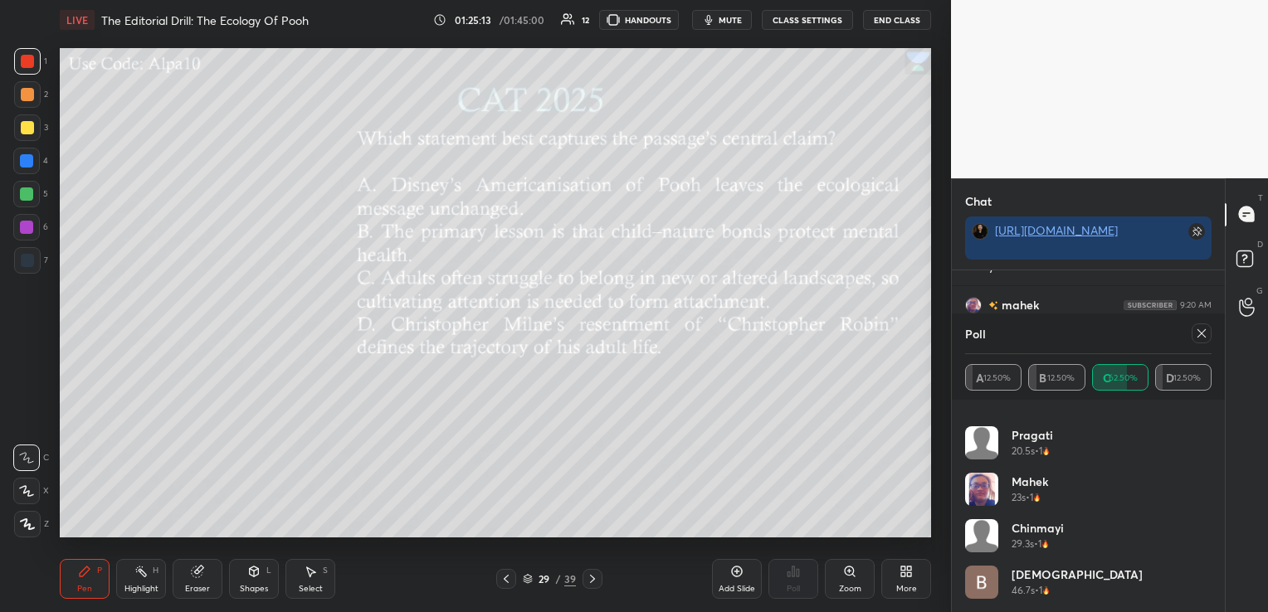
click at [1198, 330] on icon at bounding box center [1201, 333] width 8 height 8
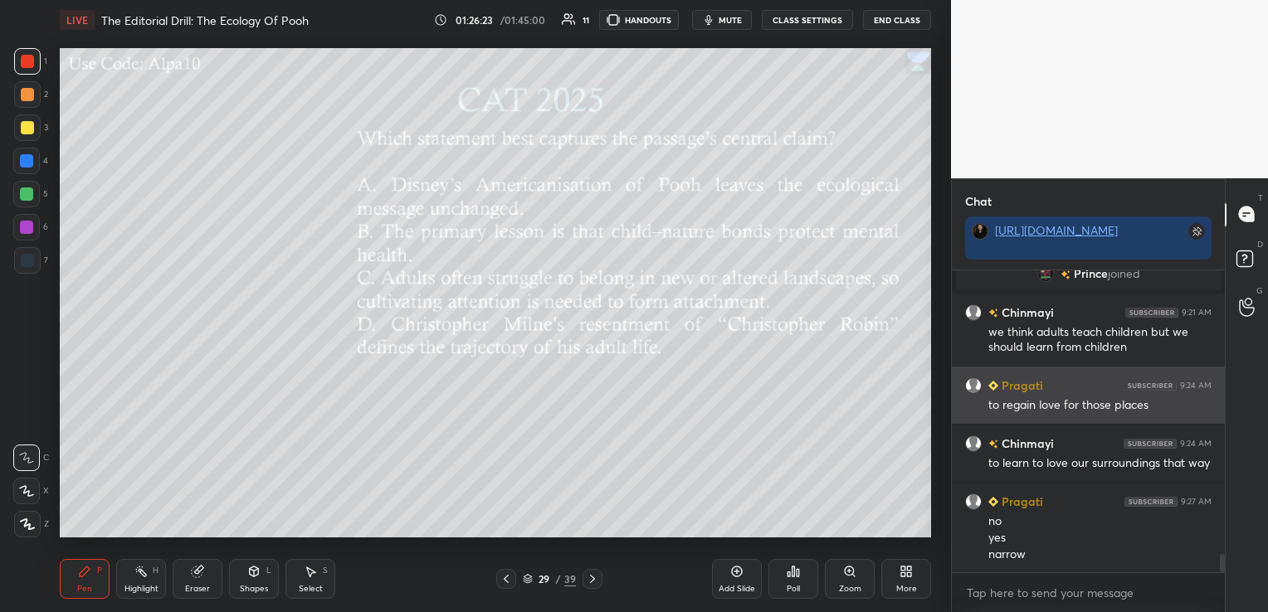
scroll to position [4818, 0]
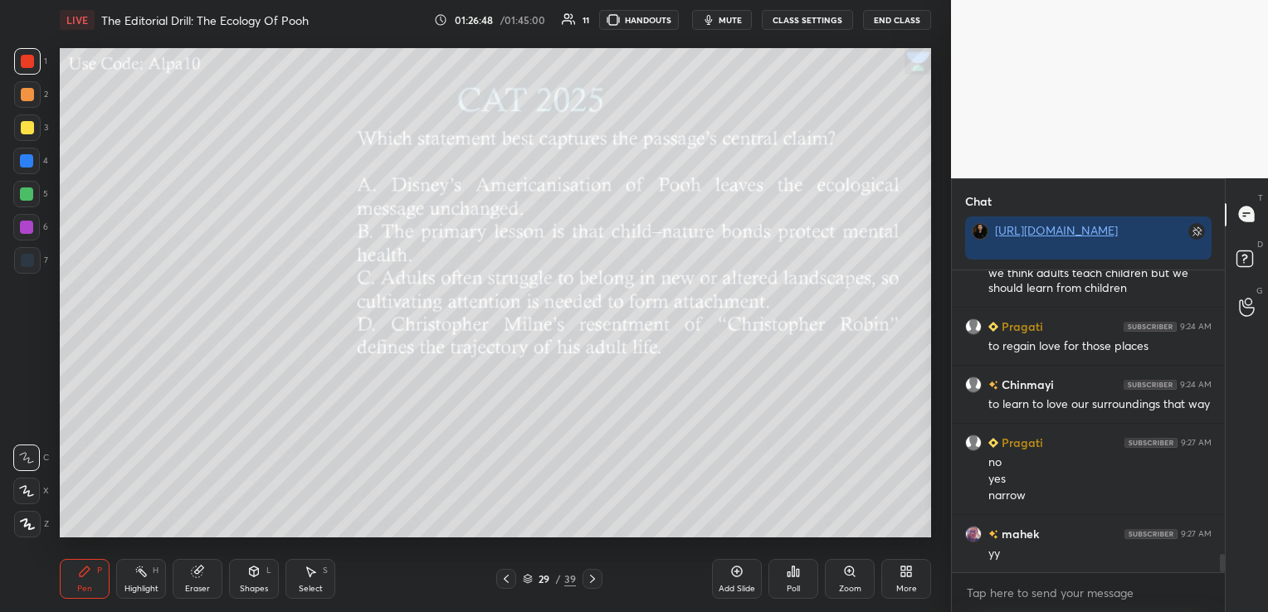
click at [201, 582] on div "Eraser" at bounding box center [198, 579] width 50 height 40
click at [27, 532] on div "Erase all" at bounding box center [26, 524] width 27 height 27
click at [597, 579] on icon at bounding box center [592, 579] width 13 height 13
click at [800, 575] on div "Poll" at bounding box center [793, 579] width 50 height 40
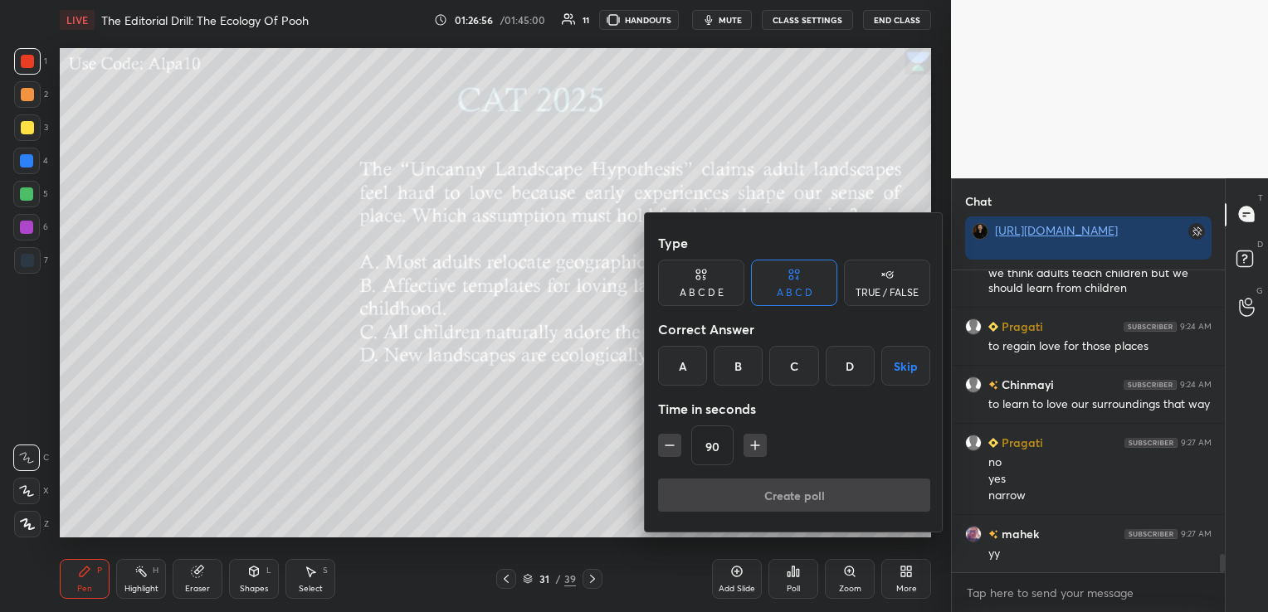
click at [750, 360] on div "B" at bounding box center [738, 366] width 49 height 40
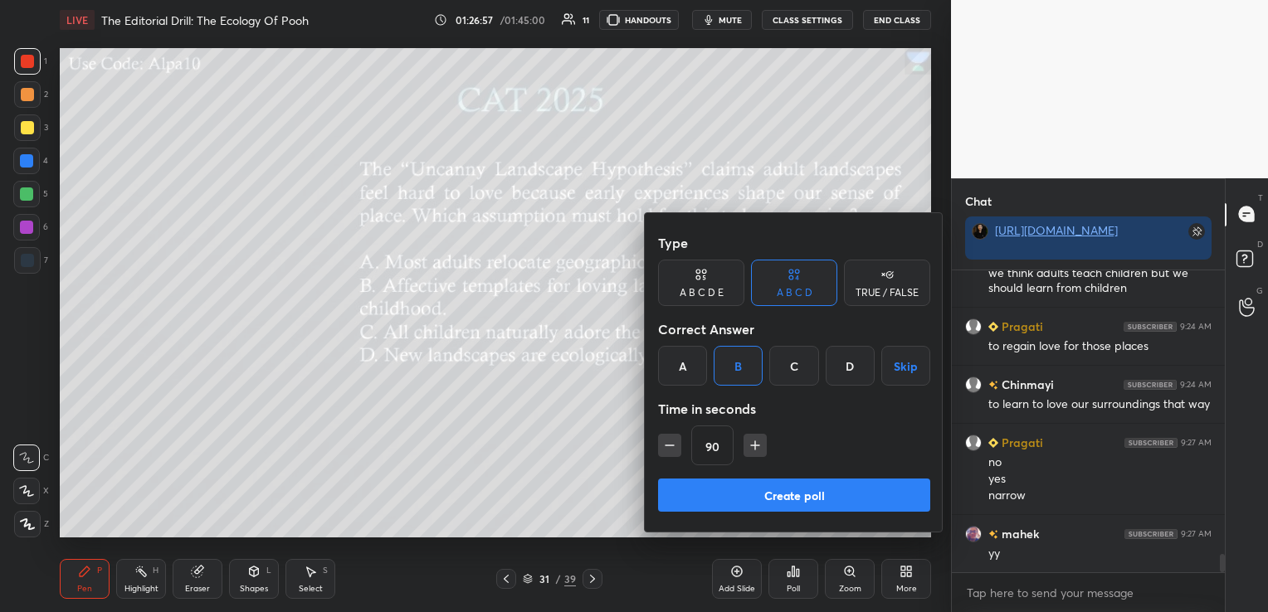
click at [766, 494] on button "Create poll" at bounding box center [794, 495] width 272 height 33
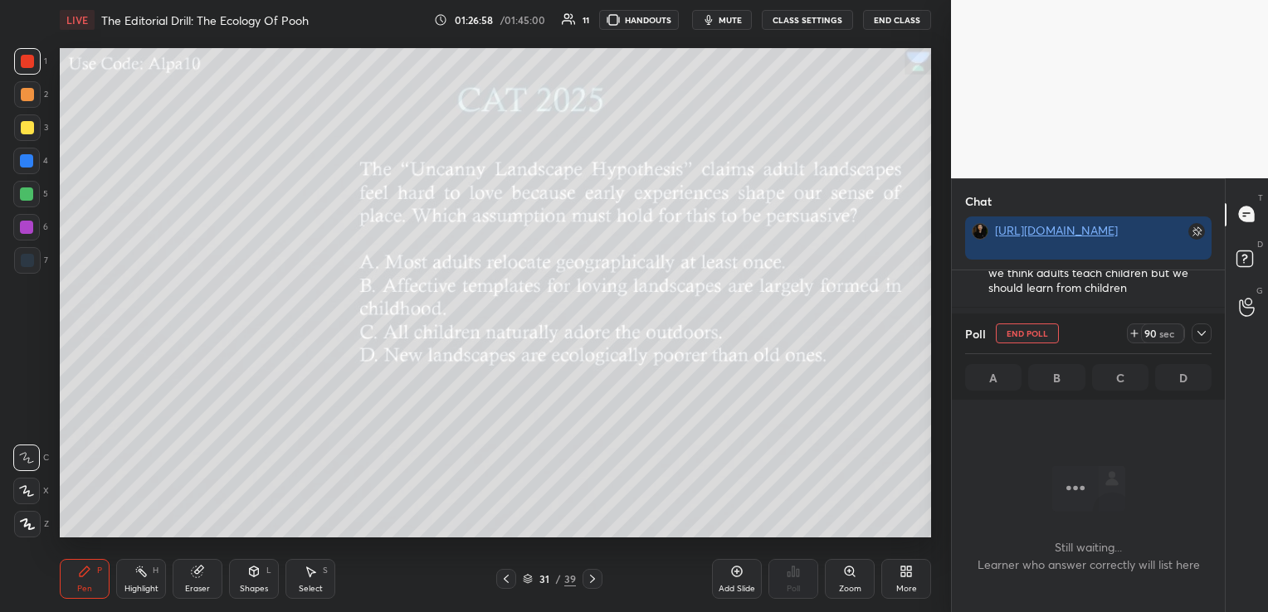
scroll to position [5, 5]
click at [999, 336] on button "End Poll" at bounding box center [1027, 334] width 63 height 20
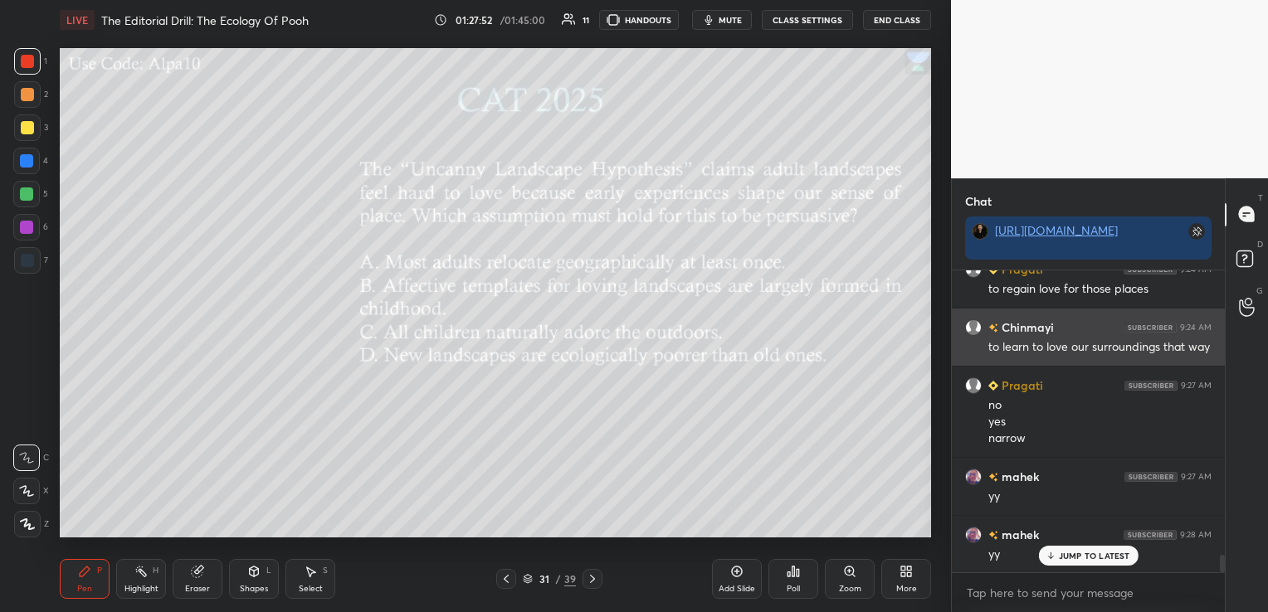
scroll to position [4877, 0]
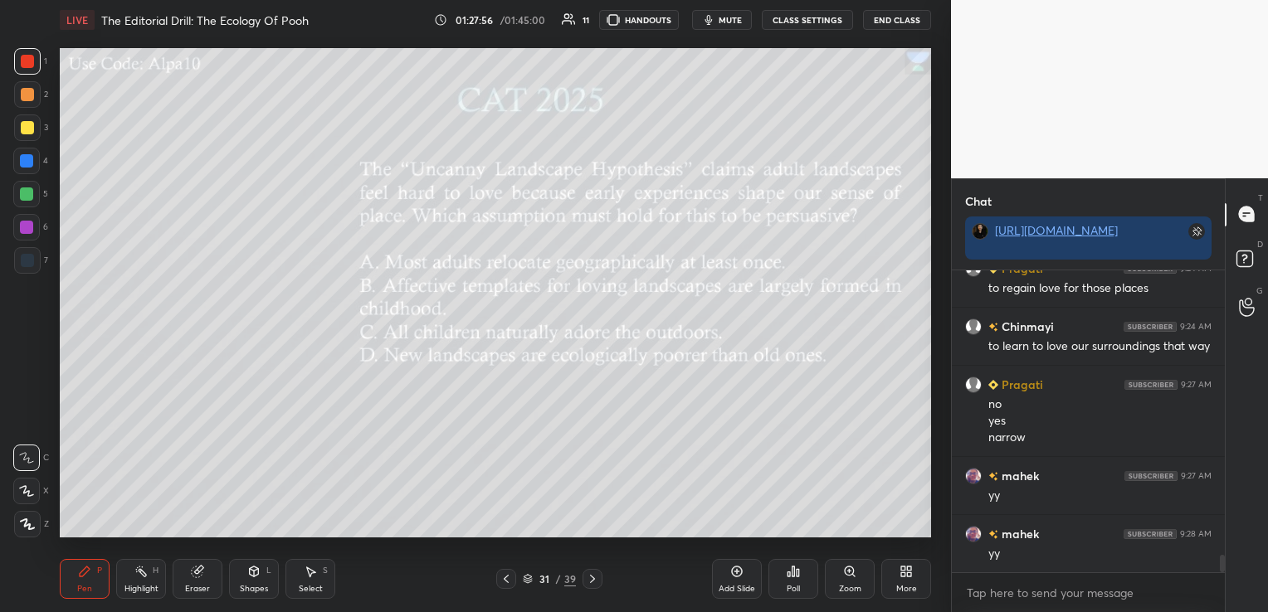
click at [796, 575] on icon at bounding box center [793, 571] width 13 height 13
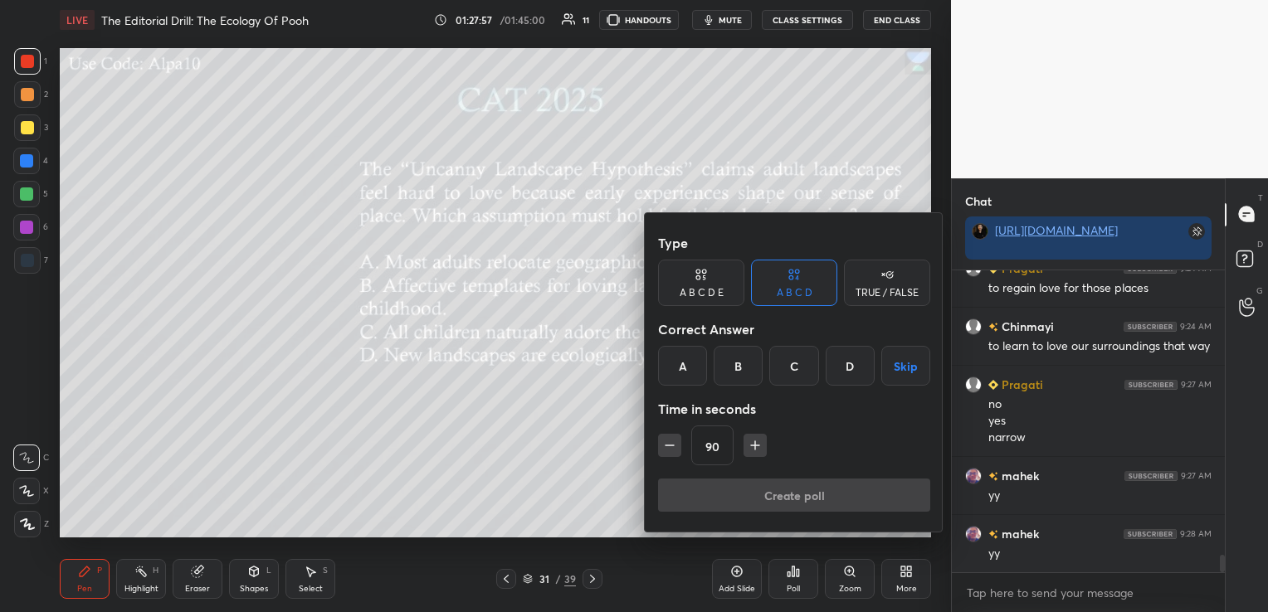
click at [738, 363] on div "B" at bounding box center [738, 366] width 49 height 40
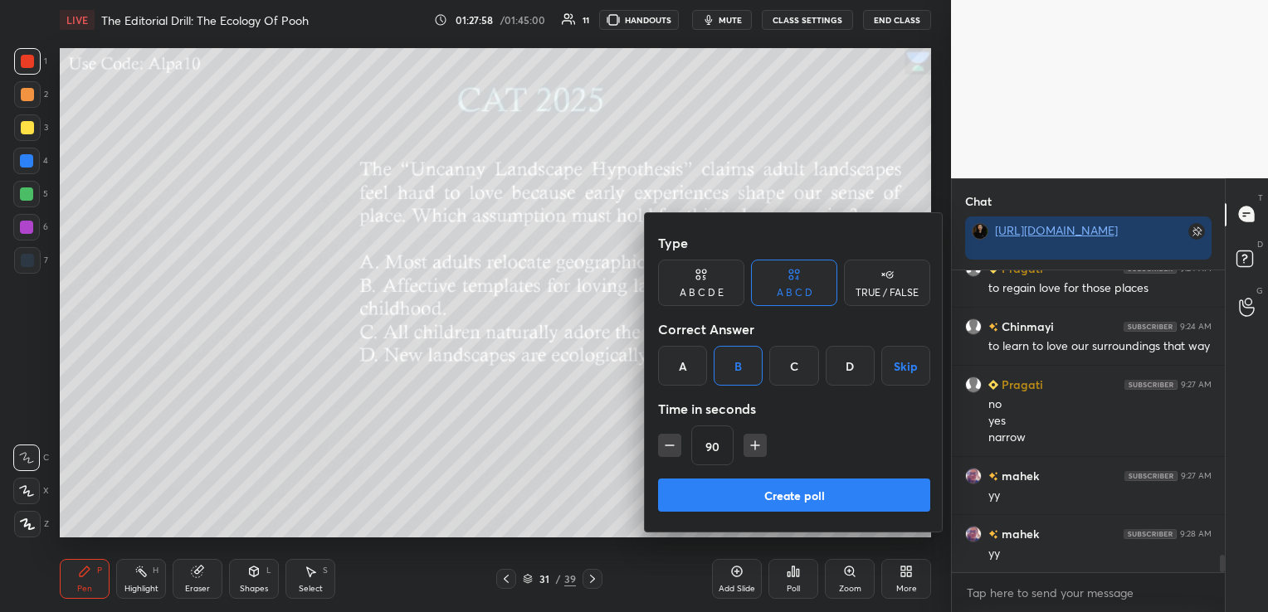
click at [782, 500] on button "Create poll" at bounding box center [794, 495] width 272 height 33
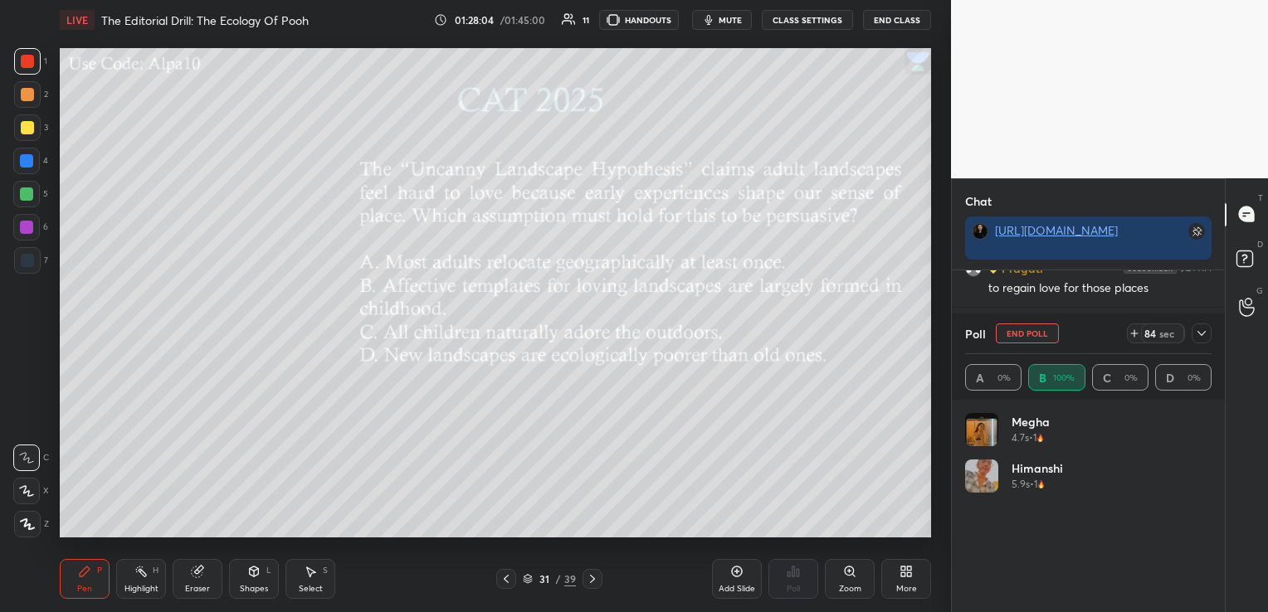
scroll to position [194, 241]
click at [1019, 331] on button "End Poll" at bounding box center [1027, 334] width 63 height 20
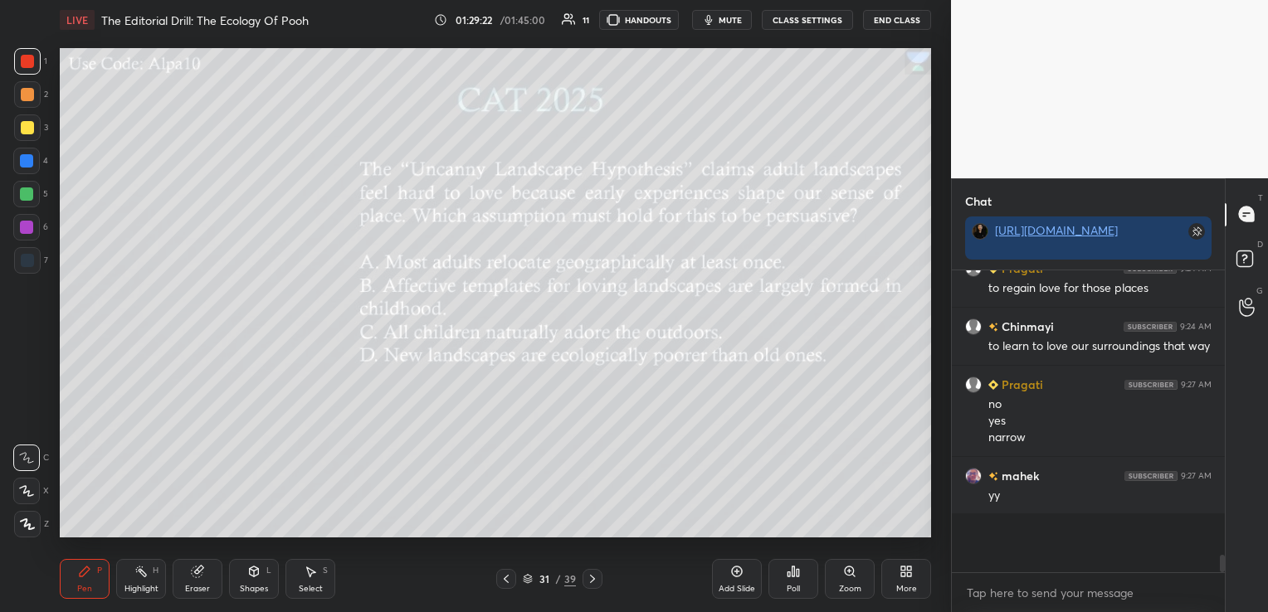
scroll to position [298, 268]
click at [597, 576] on icon at bounding box center [592, 579] width 13 height 13
click at [803, 576] on div "Poll" at bounding box center [793, 579] width 50 height 40
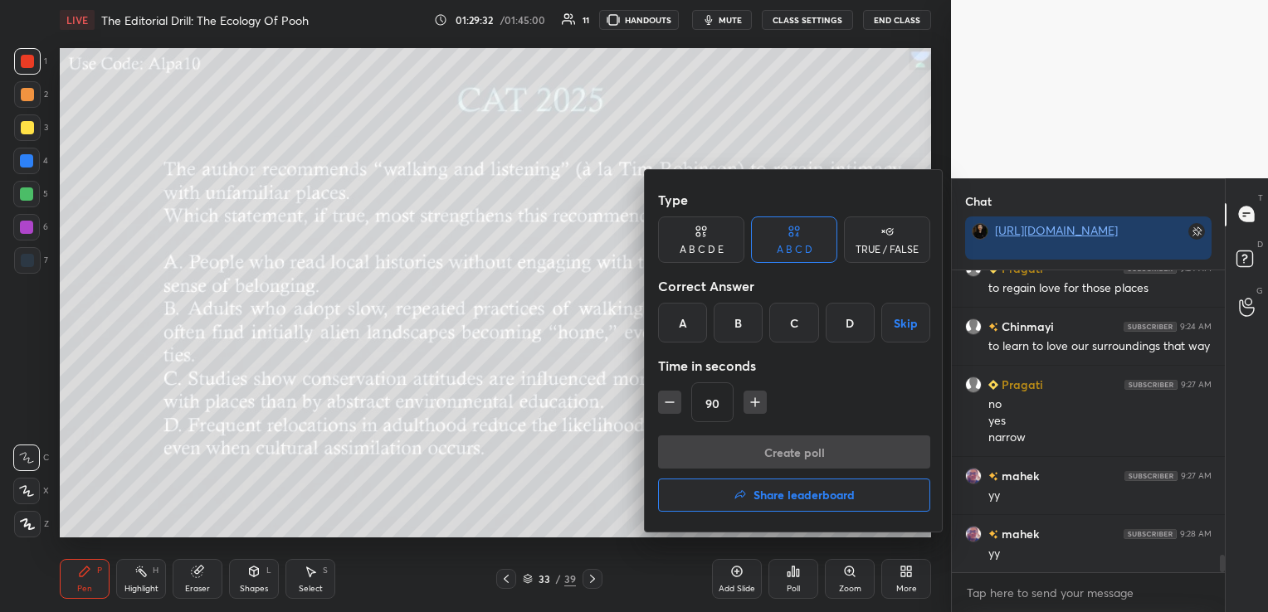
click at [744, 319] on div "B" at bounding box center [738, 323] width 49 height 40
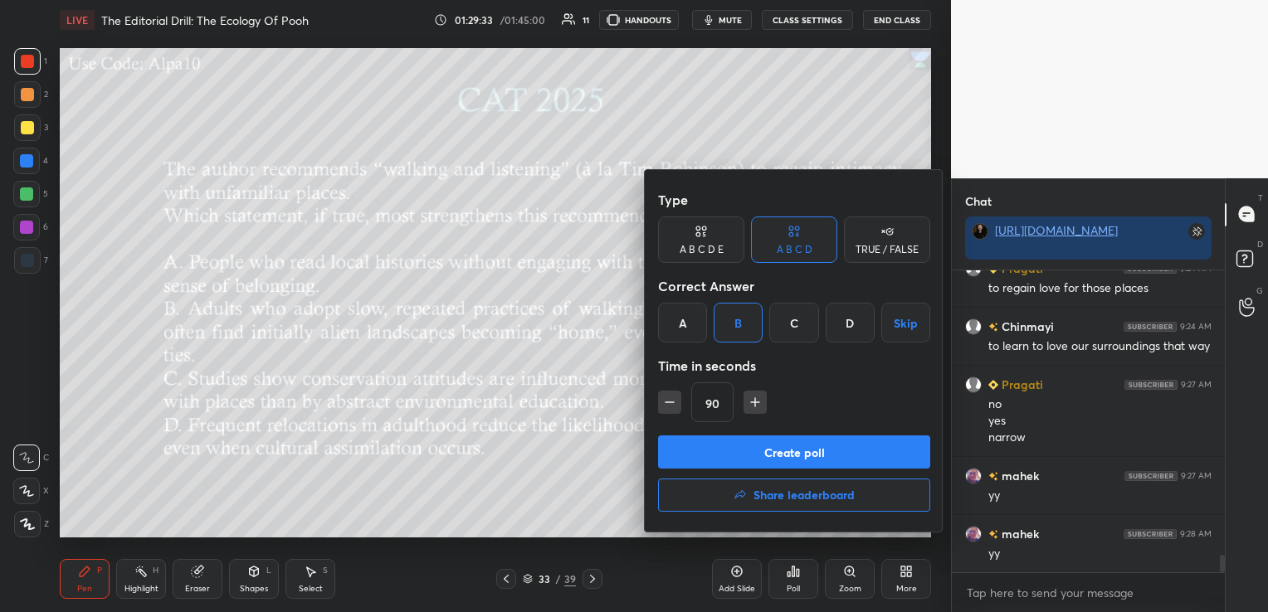
click at [789, 449] on button "Create poll" at bounding box center [794, 452] width 272 height 33
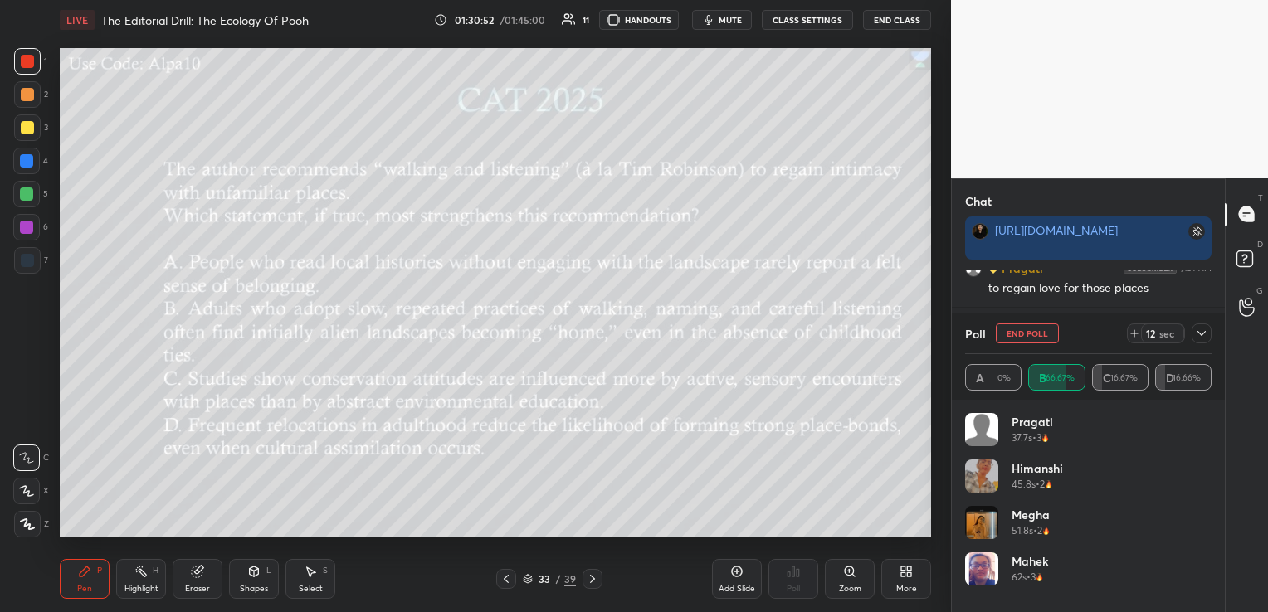
scroll to position [5021, 0]
click at [1201, 334] on icon at bounding box center [1201, 333] width 13 height 13
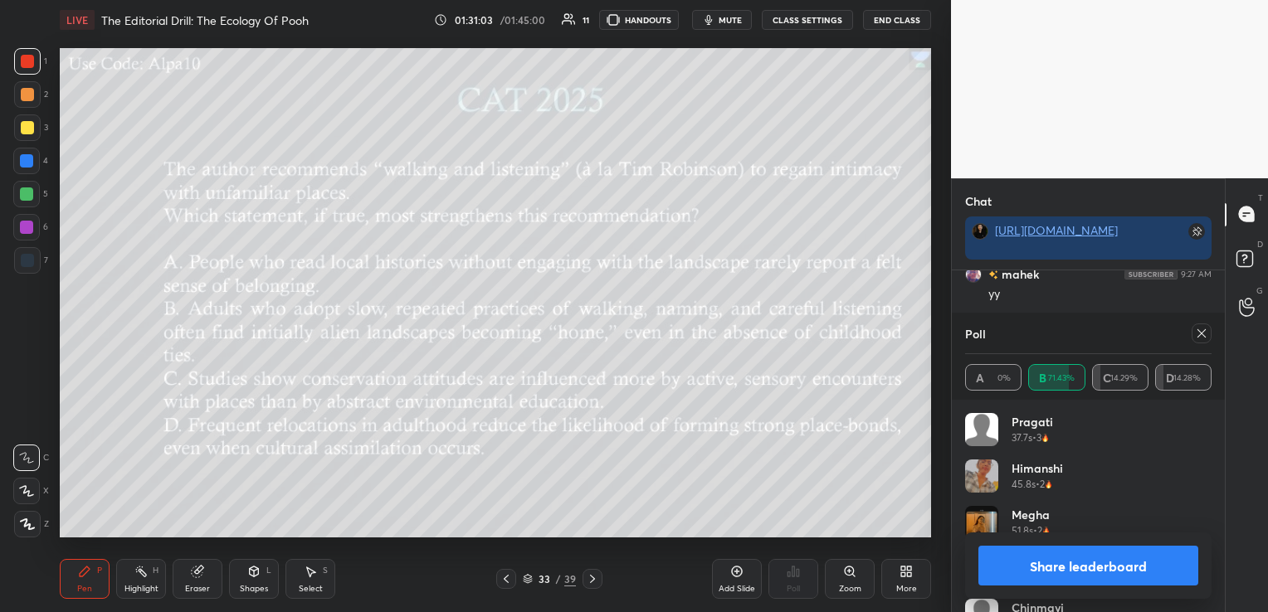
scroll to position [194, 241]
click at [1205, 334] on icon at bounding box center [1201, 333] width 13 height 13
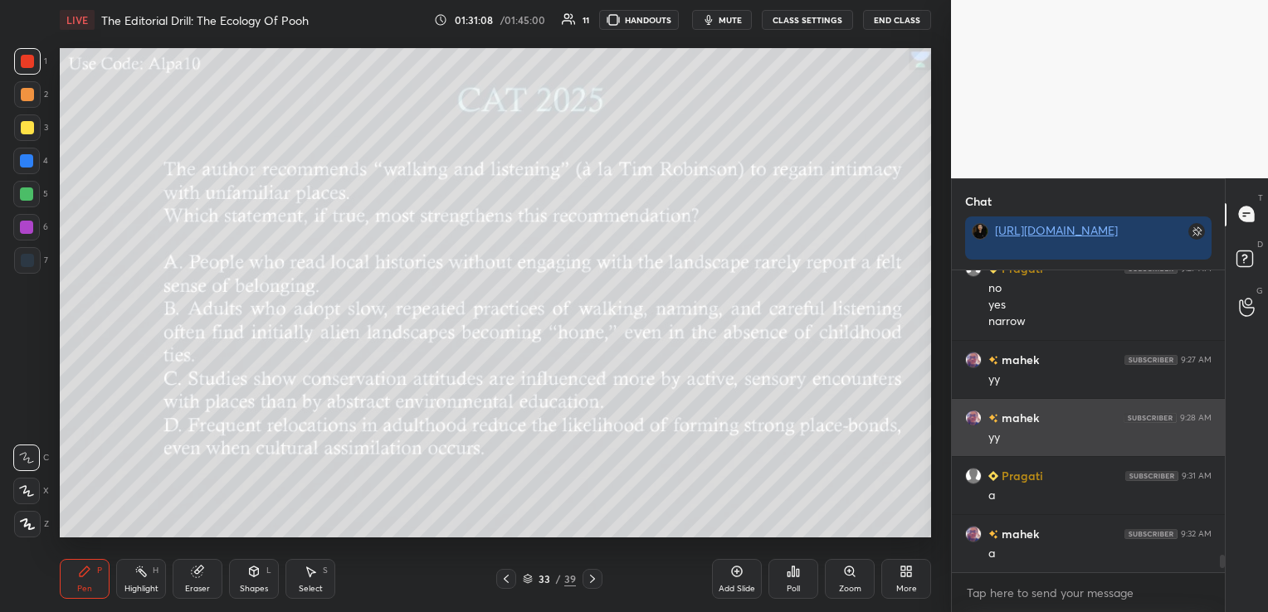
scroll to position [5051, 0]
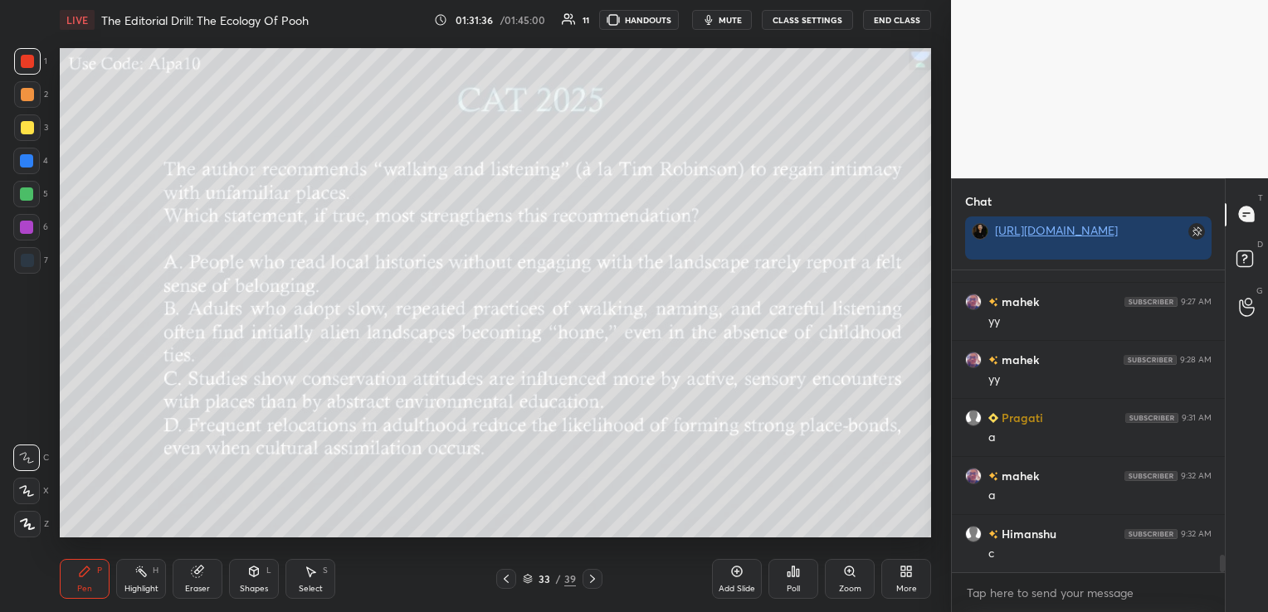
click at [197, 582] on div "Eraser" at bounding box center [198, 579] width 50 height 40
click at [27, 526] on span "Erase all" at bounding box center [26, 525] width 25 height 12
click at [593, 573] on icon at bounding box center [592, 579] width 13 height 13
click at [802, 576] on div "Poll" at bounding box center [793, 579] width 50 height 40
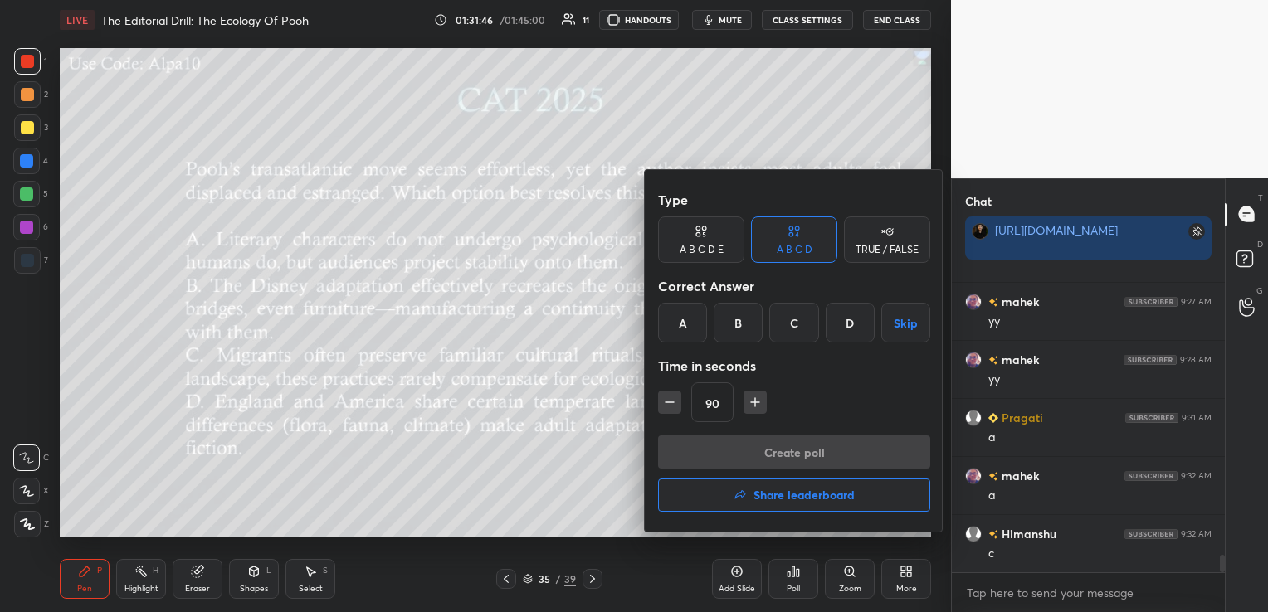
click at [741, 328] on div "B" at bounding box center [738, 323] width 49 height 40
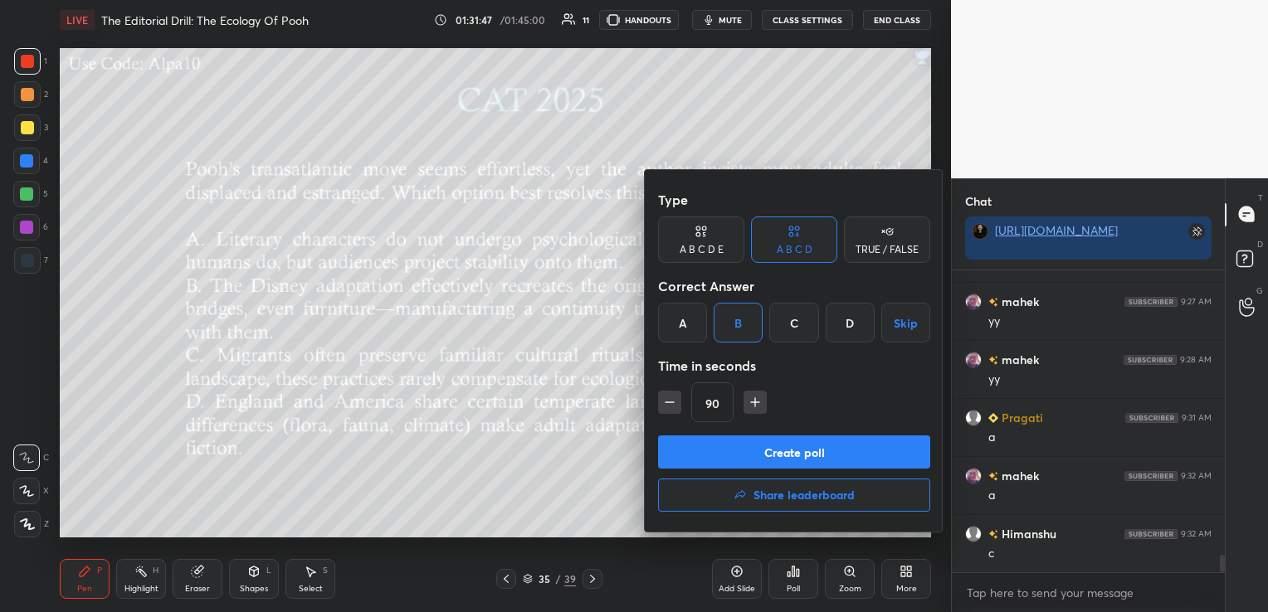
click at [760, 451] on button "Create poll" at bounding box center [794, 452] width 272 height 33
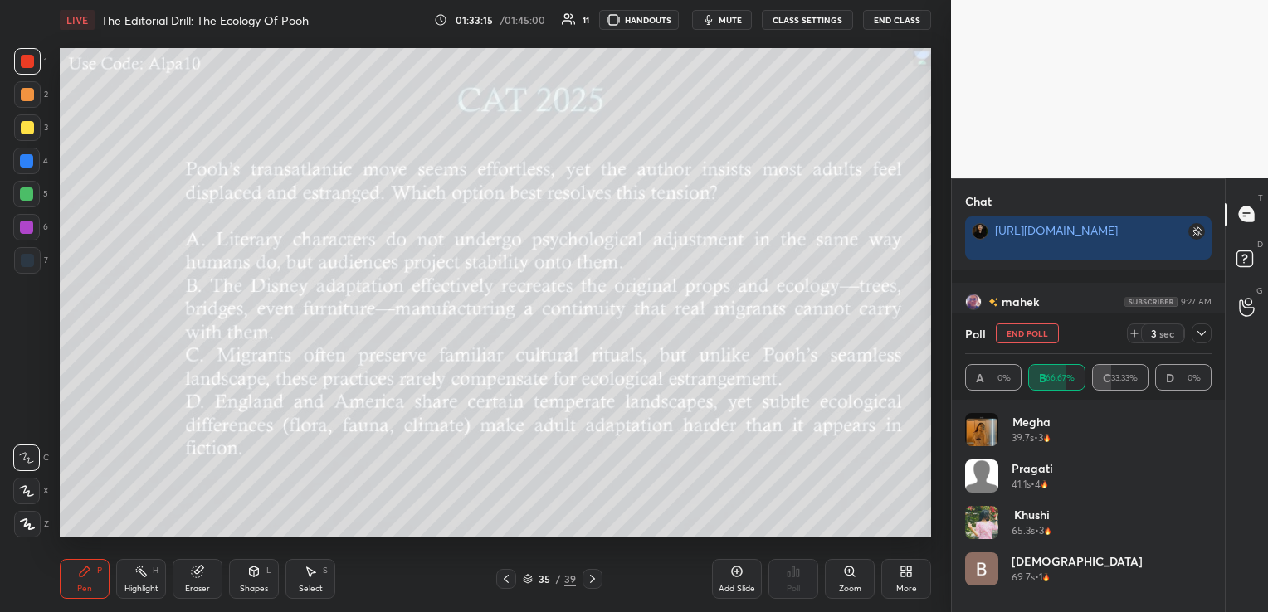
scroll to position [5177, 0]
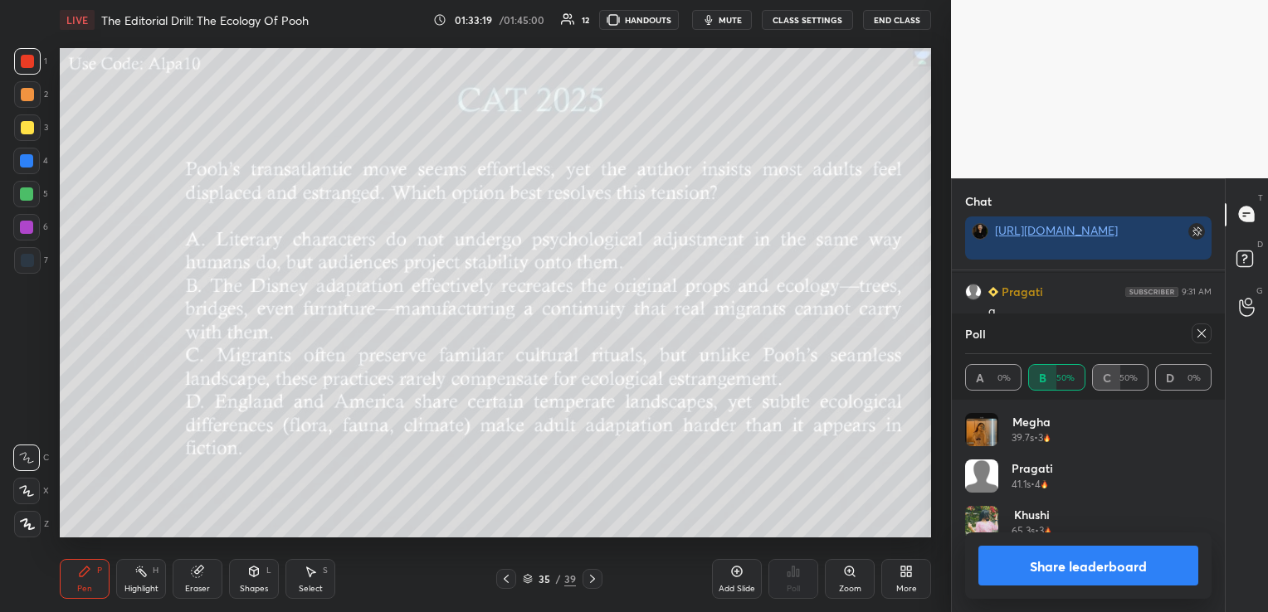
click at [1200, 331] on icon at bounding box center [1201, 333] width 13 height 13
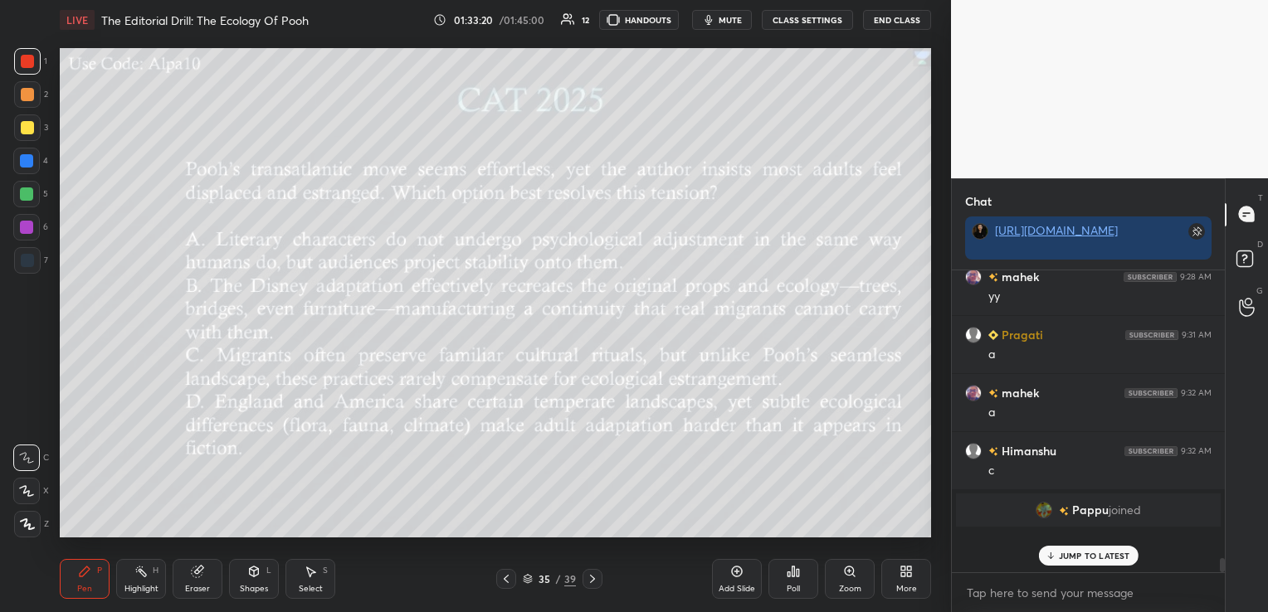
scroll to position [139, 268]
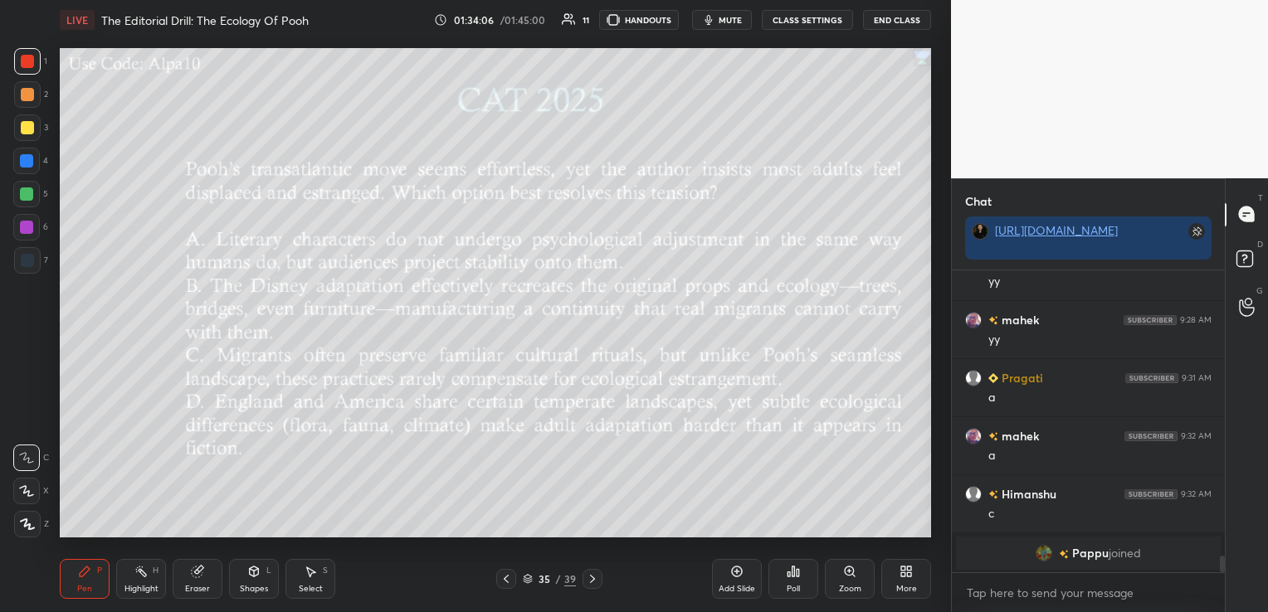
click at [513, 581] on div at bounding box center [506, 579] width 20 height 20
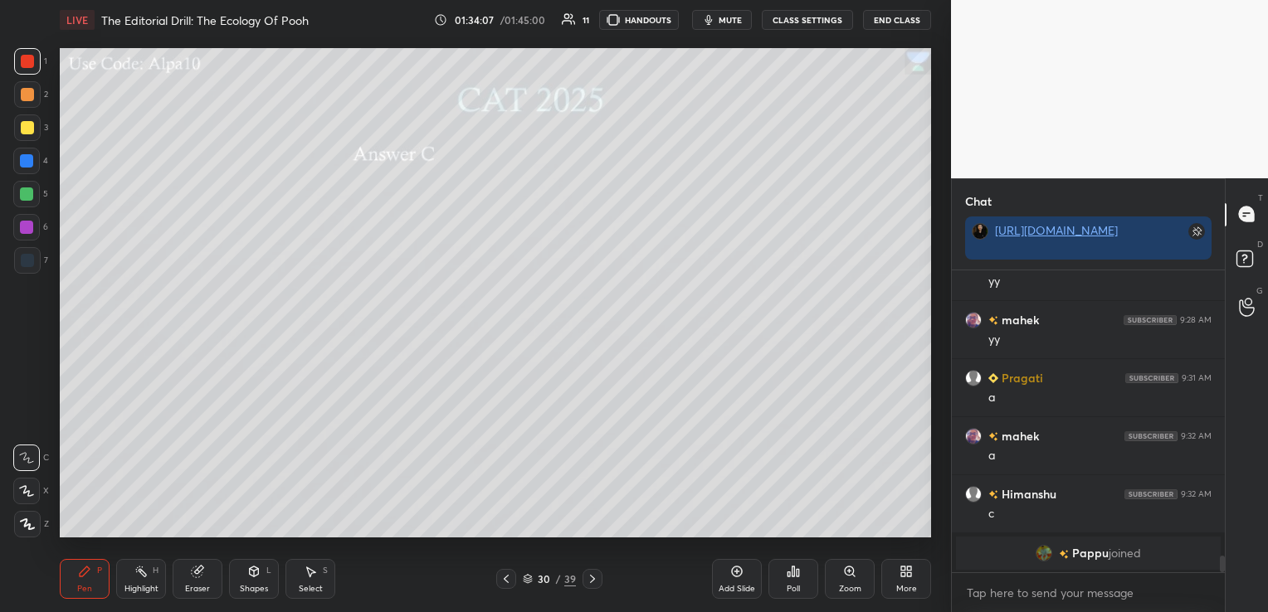
click at [513, 581] on div at bounding box center [506, 579] width 20 height 20
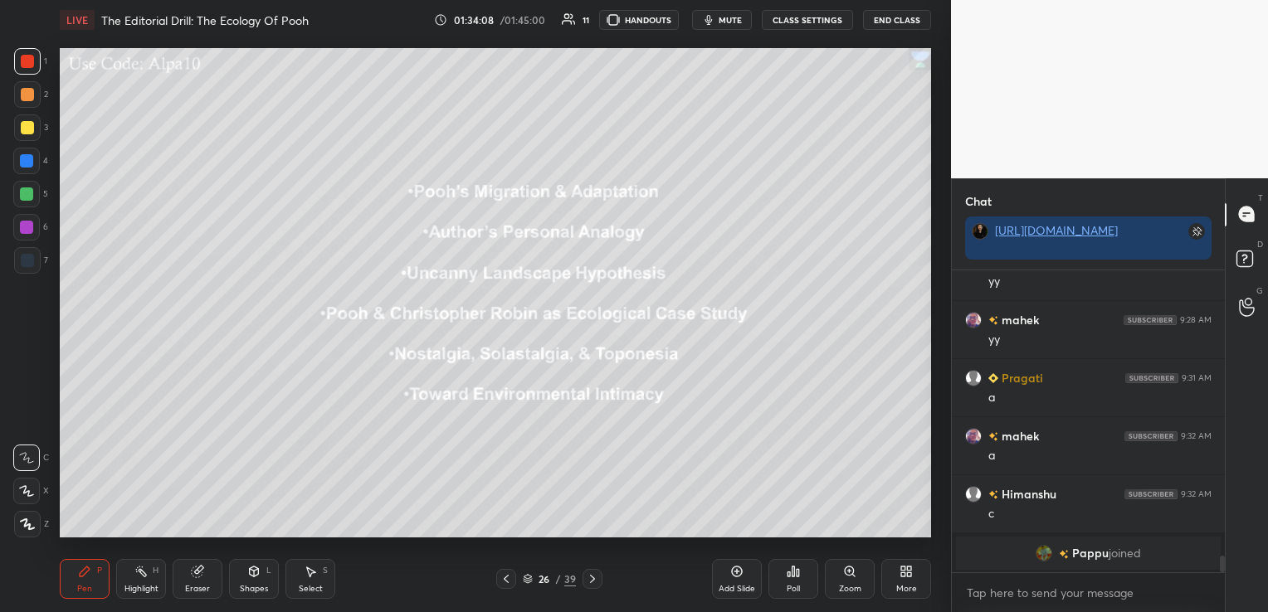
click at [513, 581] on div at bounding box center [506, 579] width 20 height 20
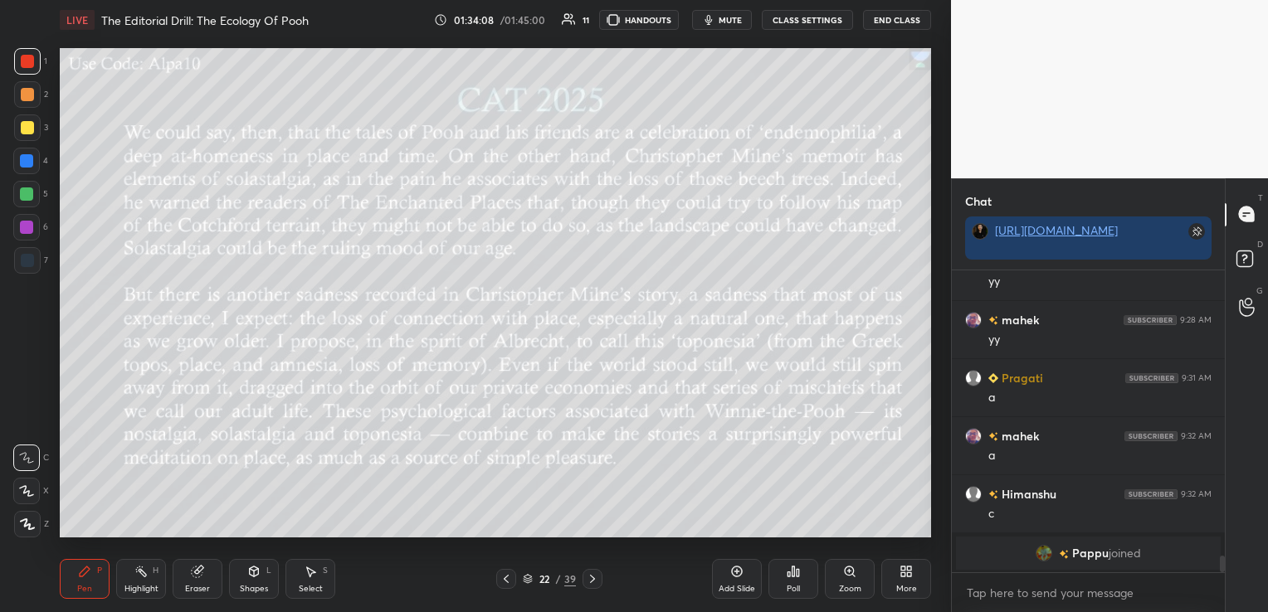
click at [513, 581] on div at bounding box center [506, 579] width 20 height 20
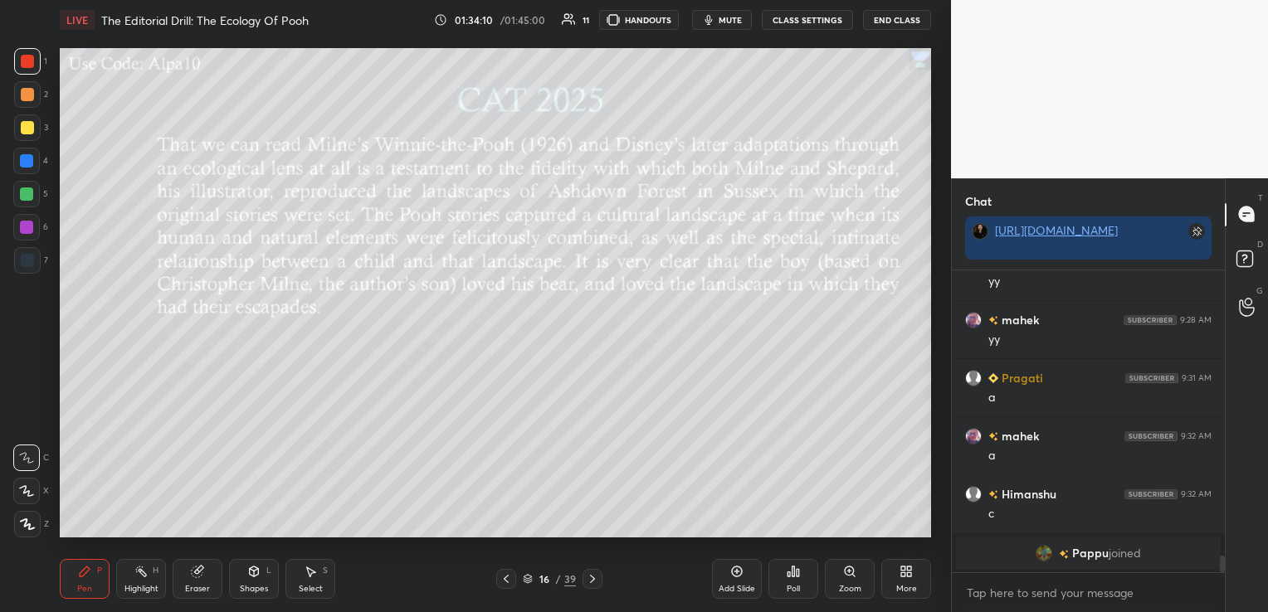
click at [513, 581] on div at bounding box center [506, 579] width 20 height 20
click at [597, 582] on icon at bounding box center [592, 579] width 13 height 13
click at [212, 576] on div "Eraser" at bounding box center [198, 579] width 50 height 40
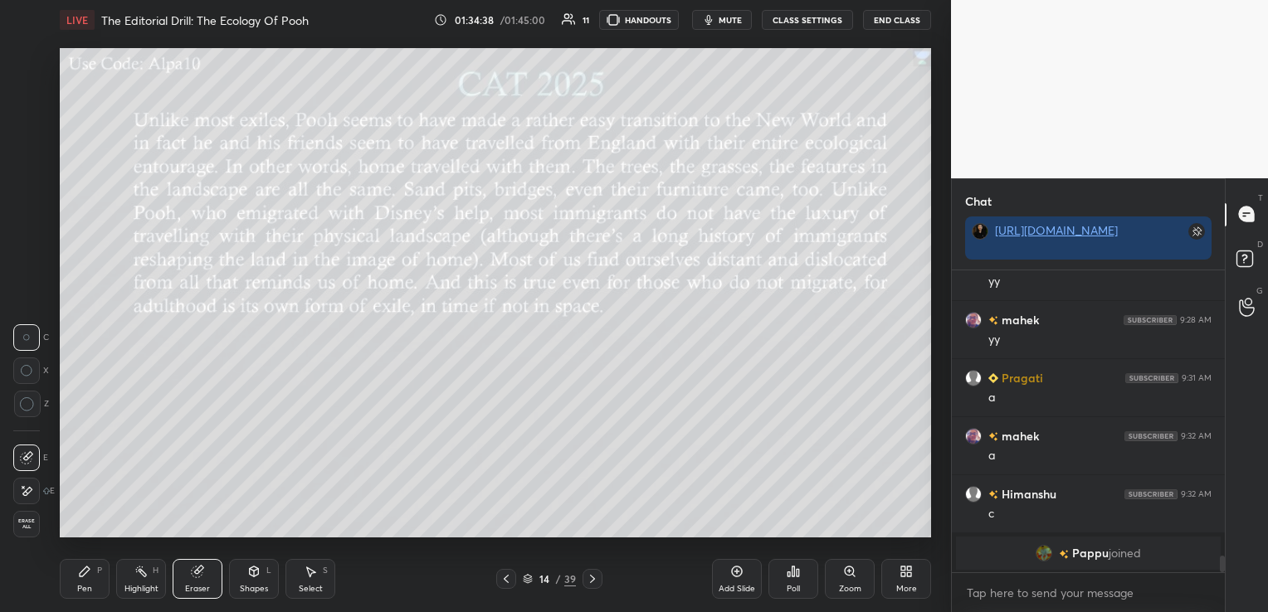
click at [27, 520] on span "Erase all" at bounding box center [26, 525] width 25 height 12
click at [529, 578] on icon at bounding box center [528, 577] width 8 height 4
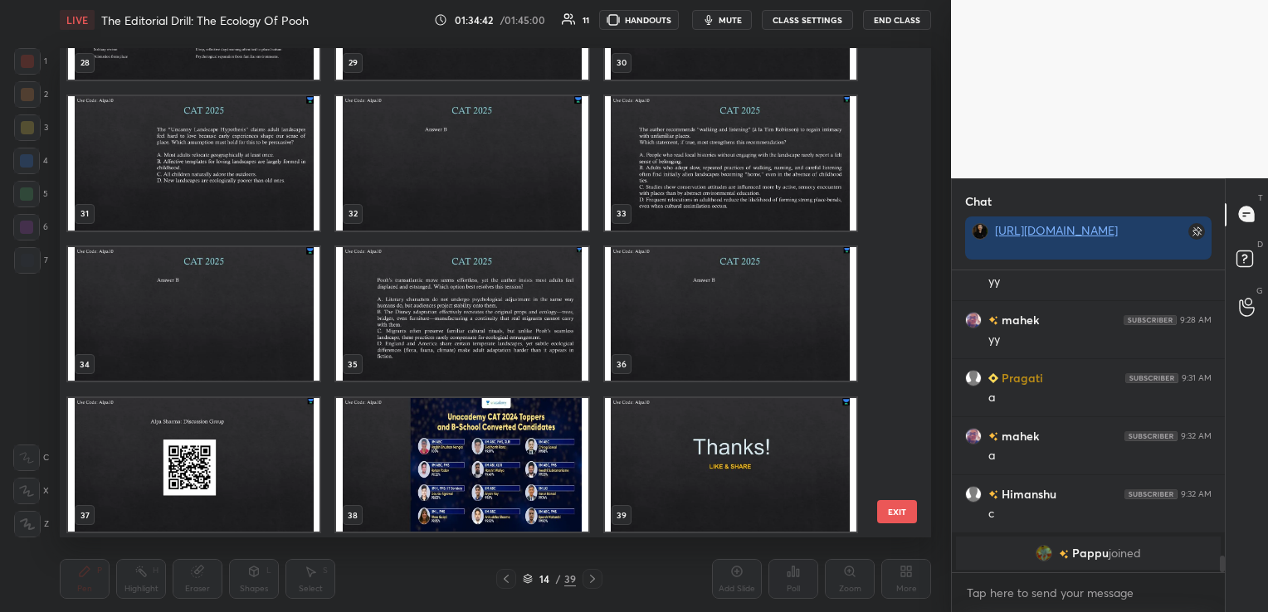
scroll to position [1470, 0]
click at [462, 265] on img "grid" at bounding box center [461, 313] width 251 height 134
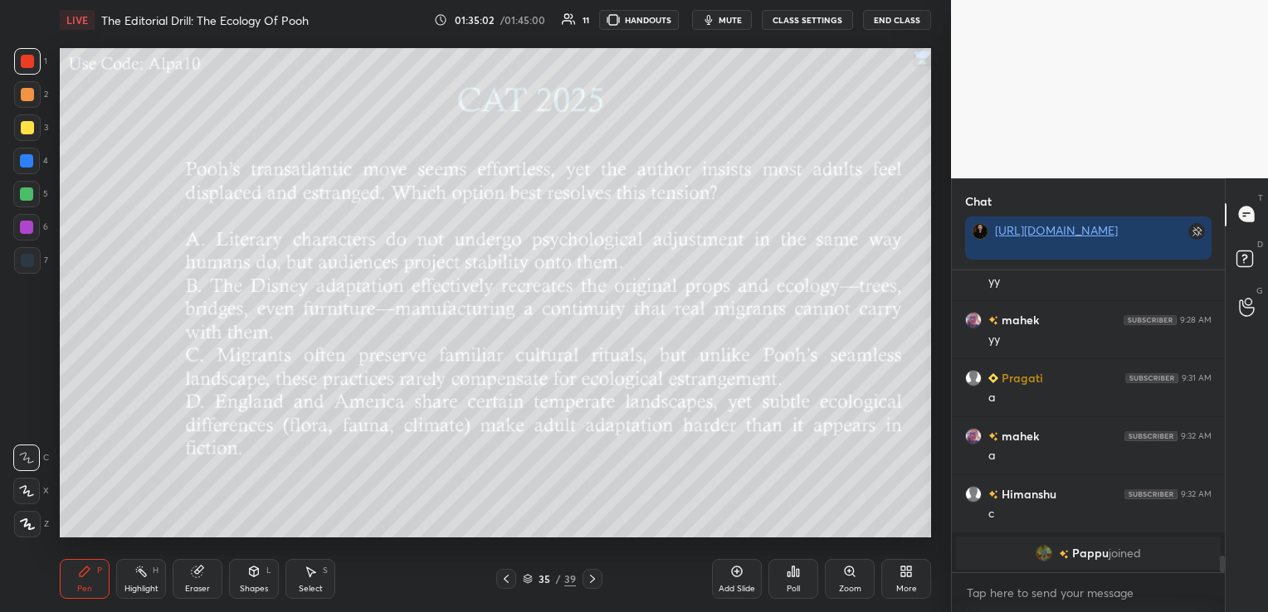
click at [197, 582] on div "Eraser" at bounding box center [198, 579] width 50 height 40
click at [27, 524] on span "Erase all" at bounding box center [26, 525] width 25 height 12
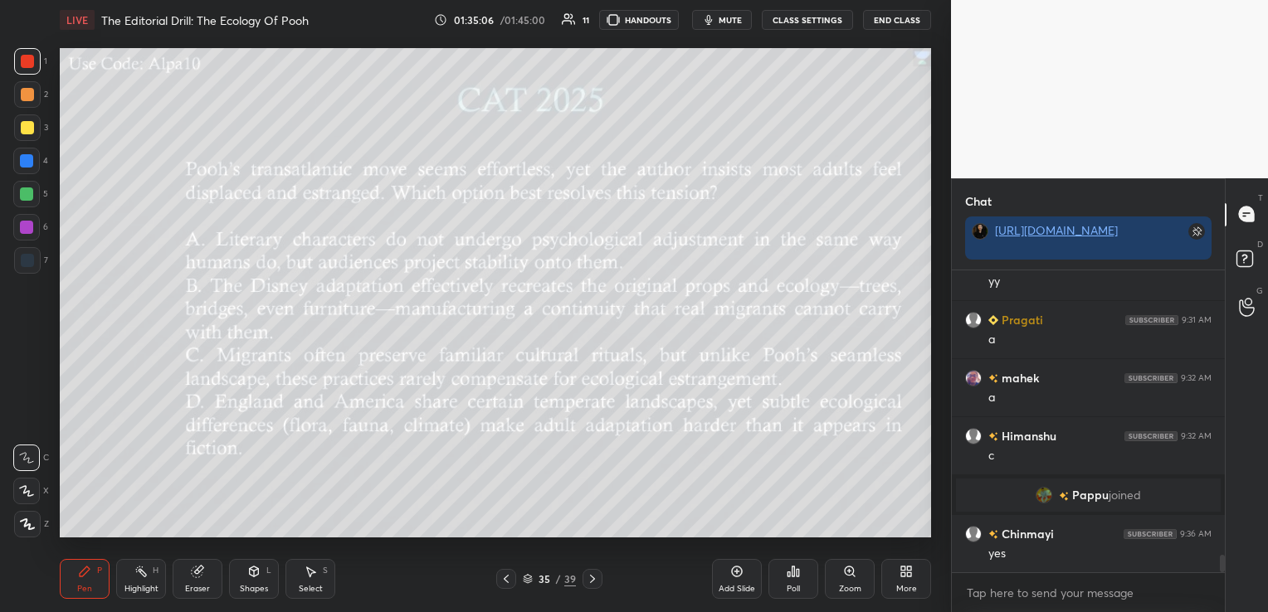
scroll to position [5008, 0]
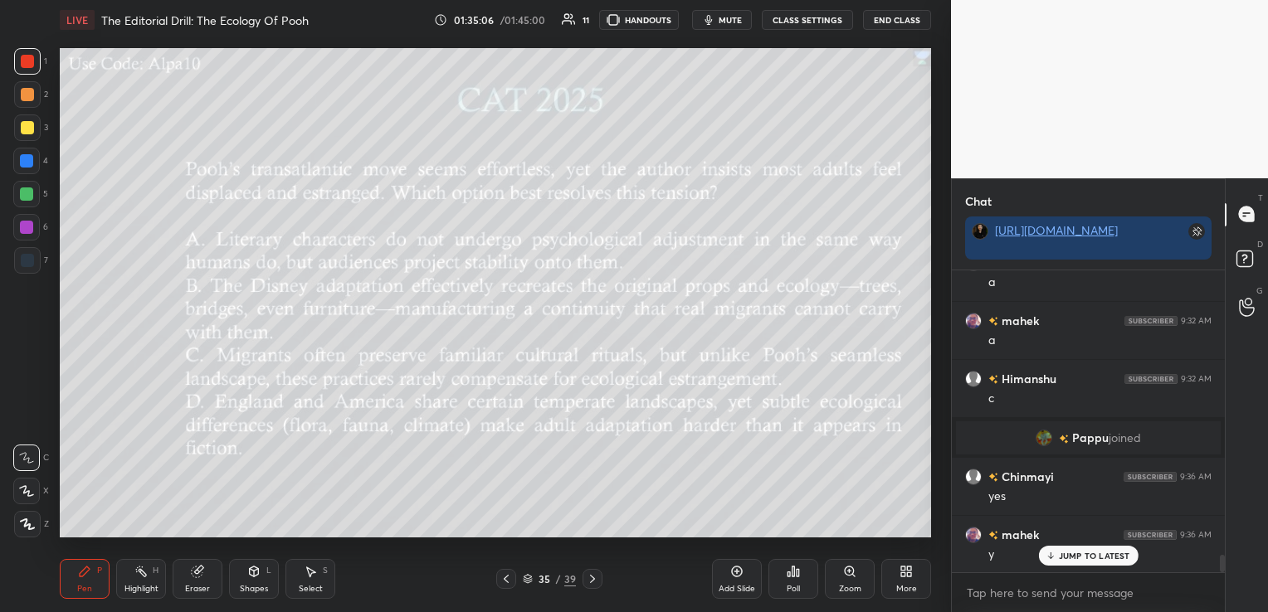
click at [594, 573] on icon at bounding box center [592, 579] width 13 height 13
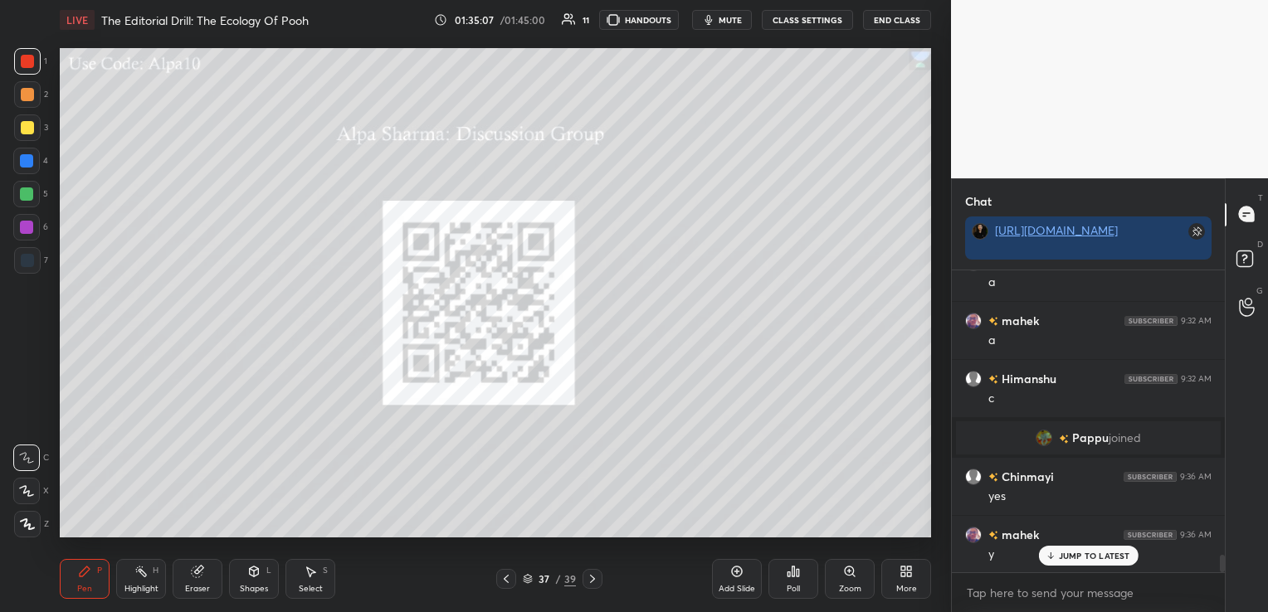
scroll to position [5067, 0]
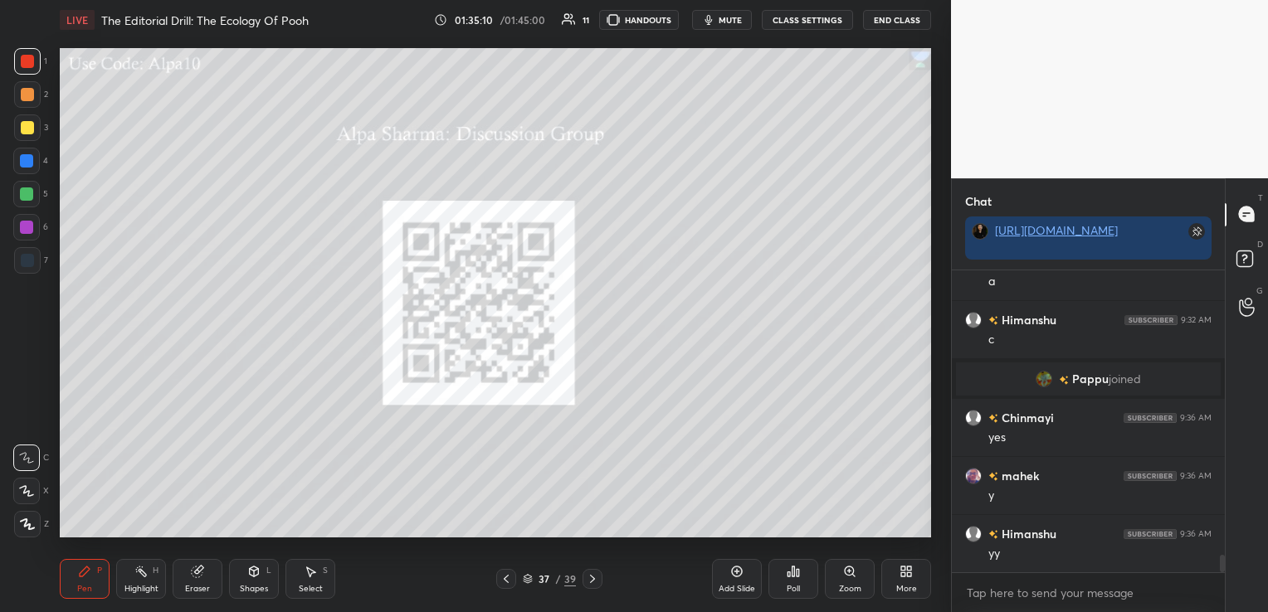
click at [594, 573] on icon at bounding box center [592, 579] width 13 height 13
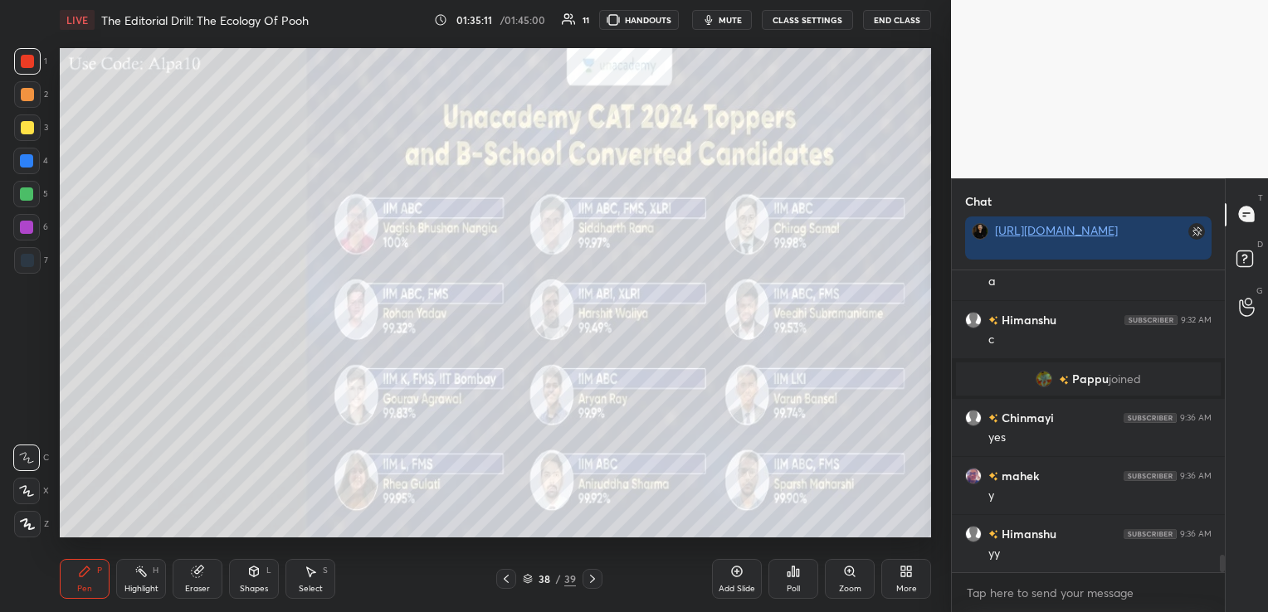
click at [594, 573] on icon at bounding box center [592, 579] width 13 height 13
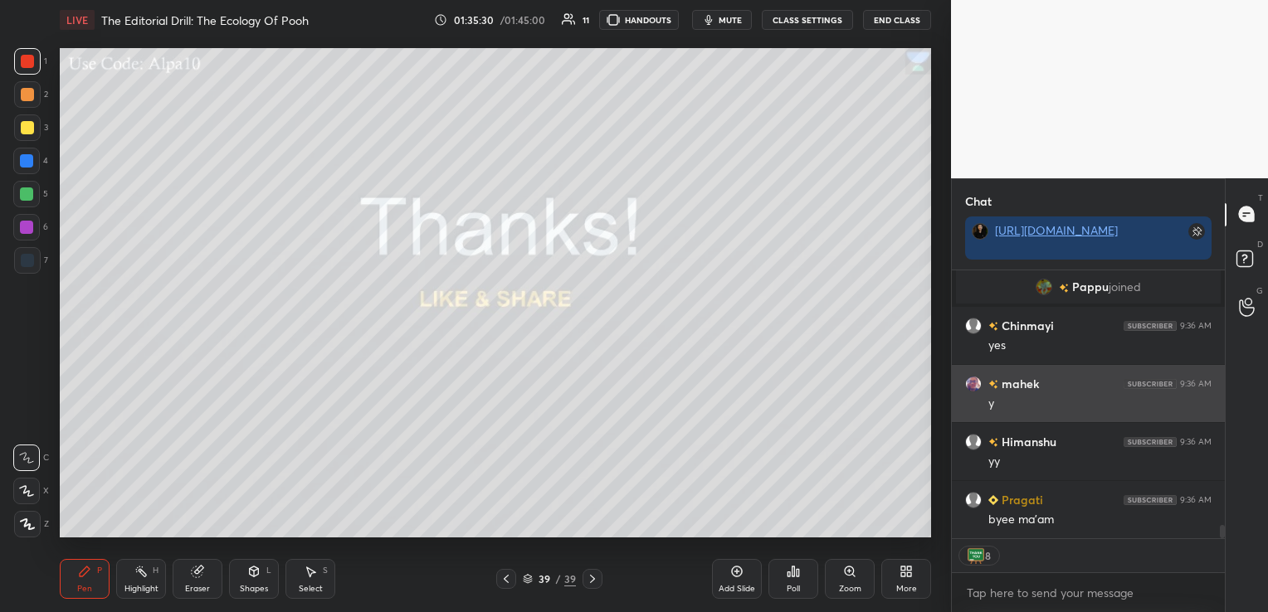
scroll to position [5218, 0]
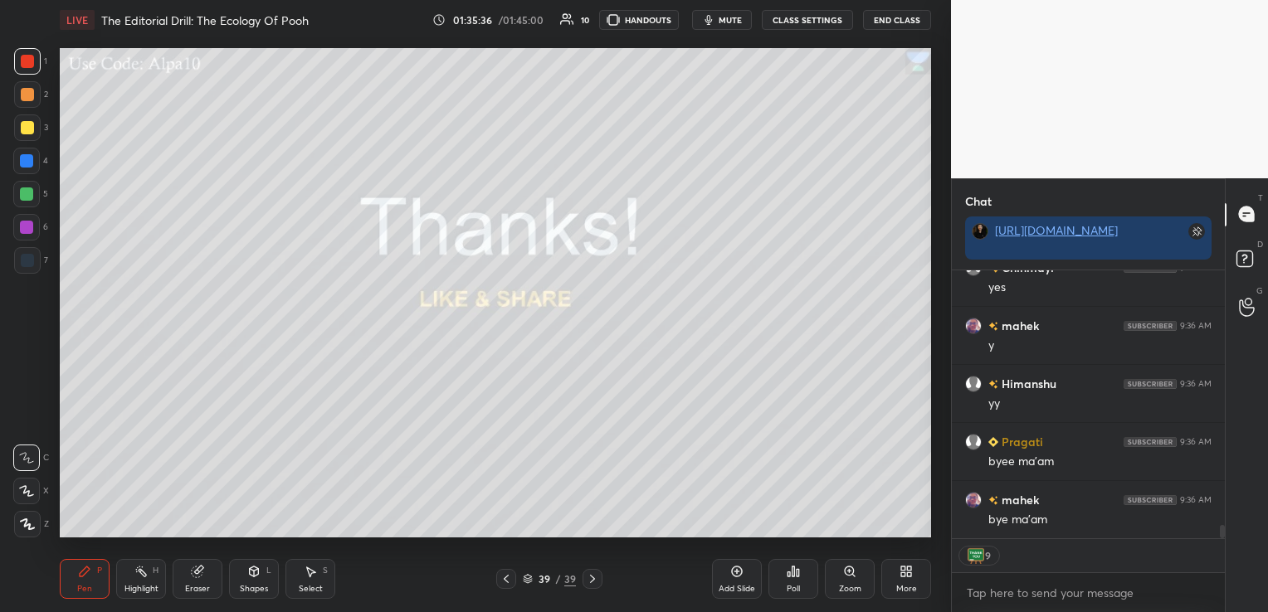
click at [896, 15] on button "End Class" at bounding box center [897, 20] width 68 height 20
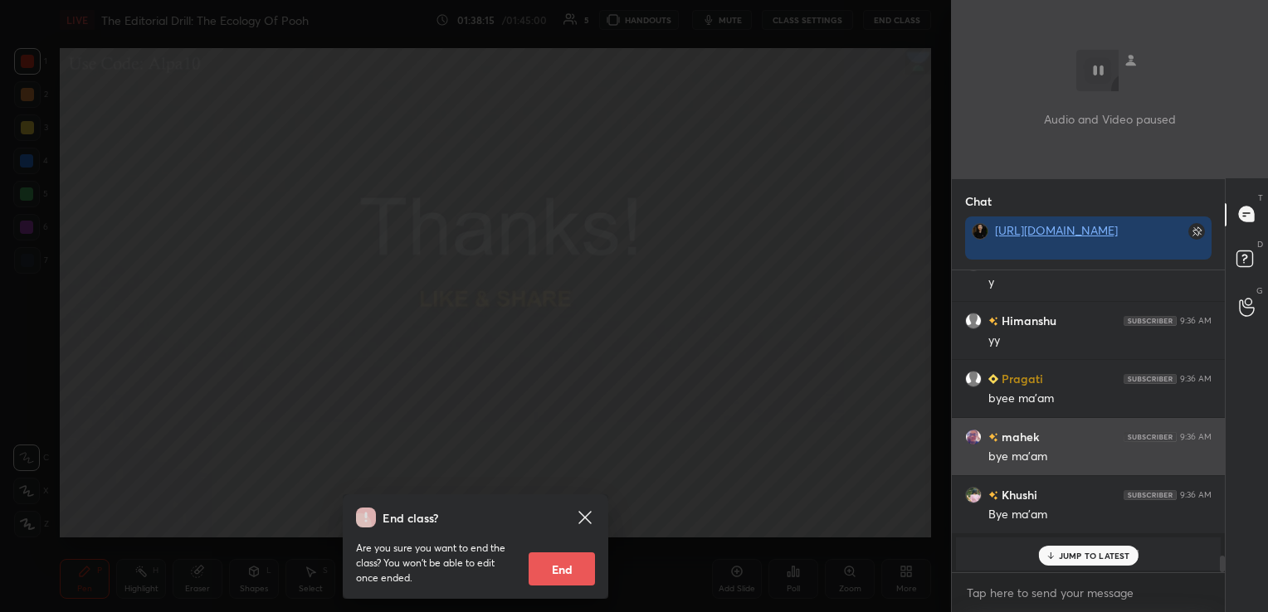
scroll to position [5281, 0]
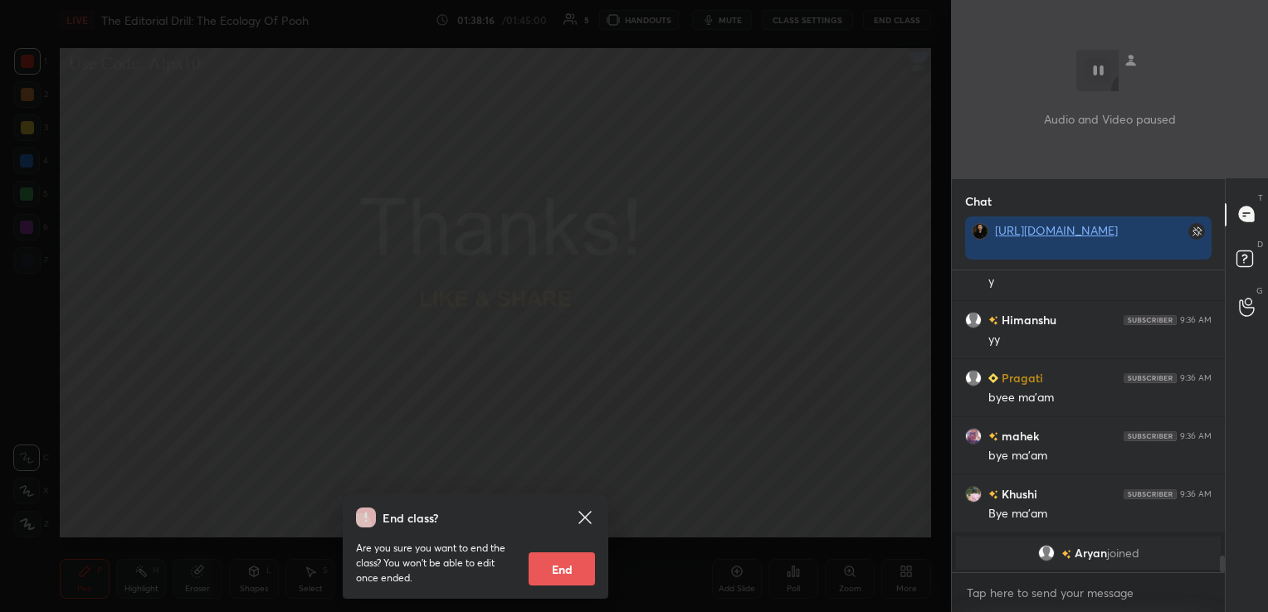
click at [566, 566] on button "End" at bounding box center [562, 569] width 66 height 33
type textarea "x"
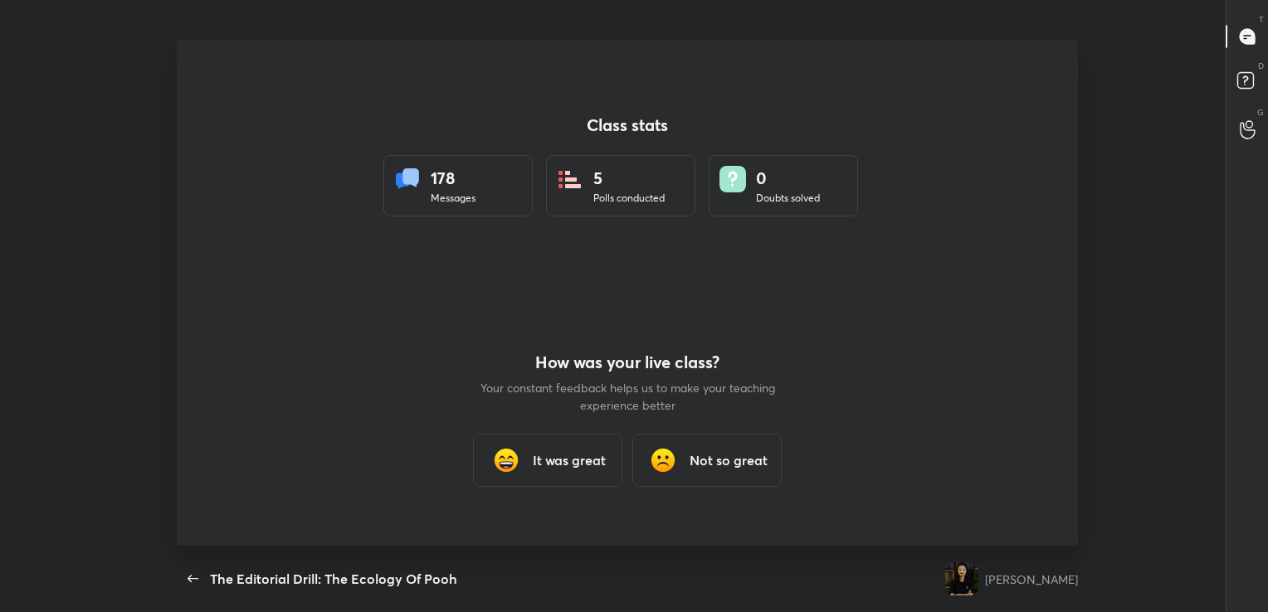
scroll to position [82469, 81898]
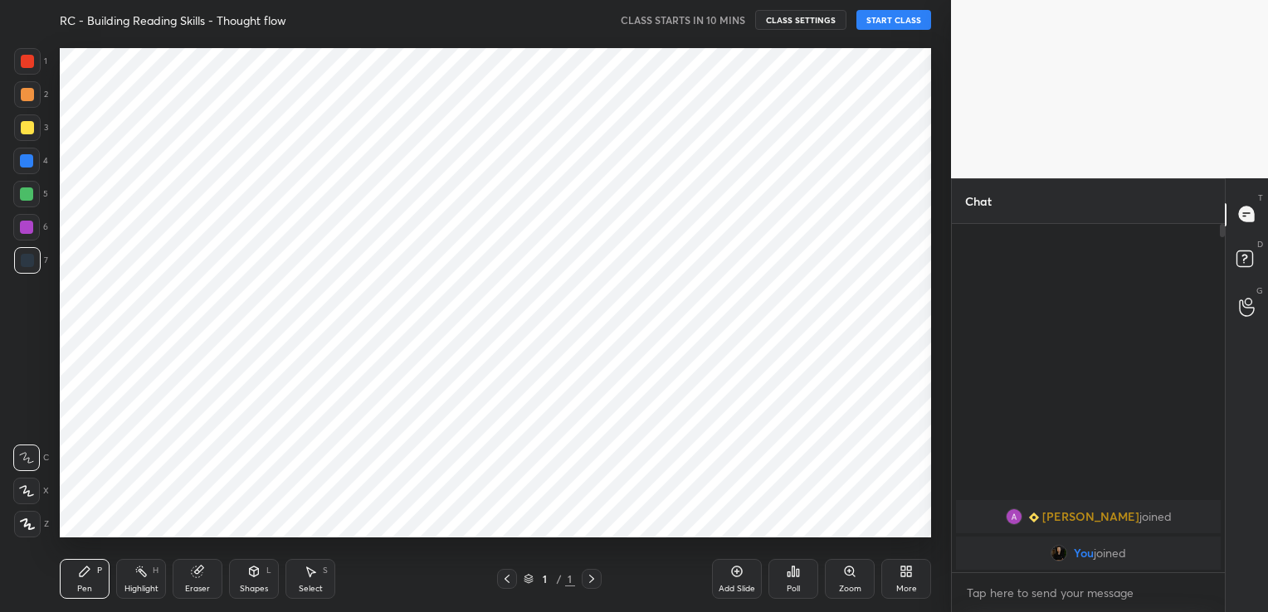
scroll to position [82469, 82091]
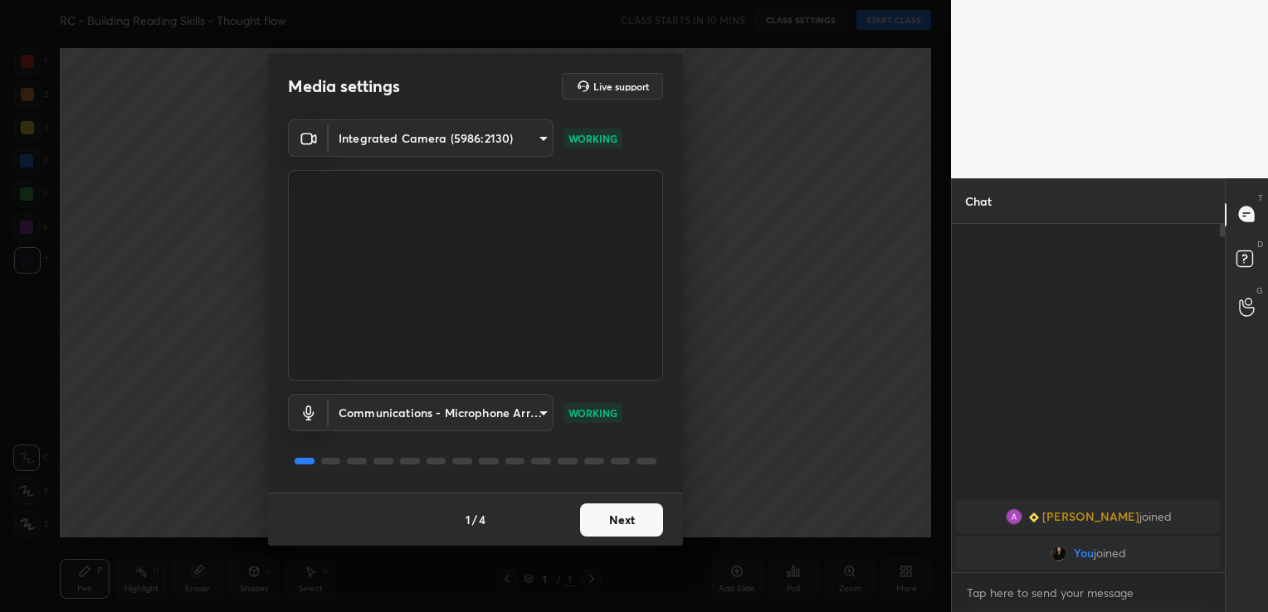
click at [606, 517] on button "Next" at bounding box center [621, 520] width 83 height 33
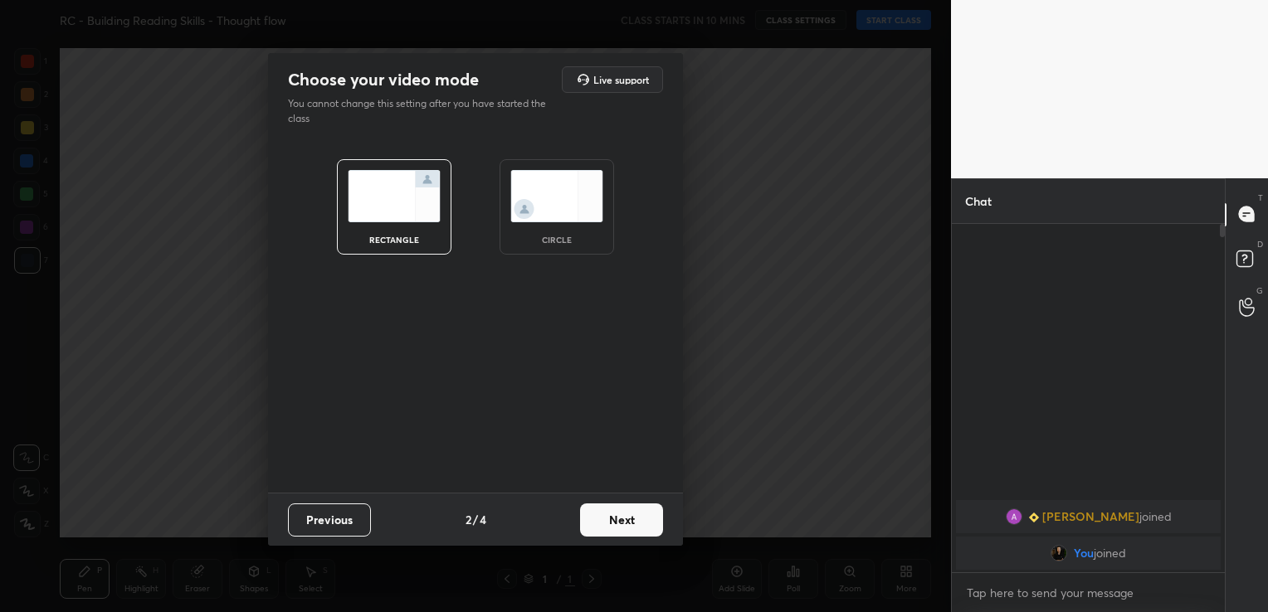
click at [606, 517] on button "Next" at bounding box center [621, 520] width 83 height 33
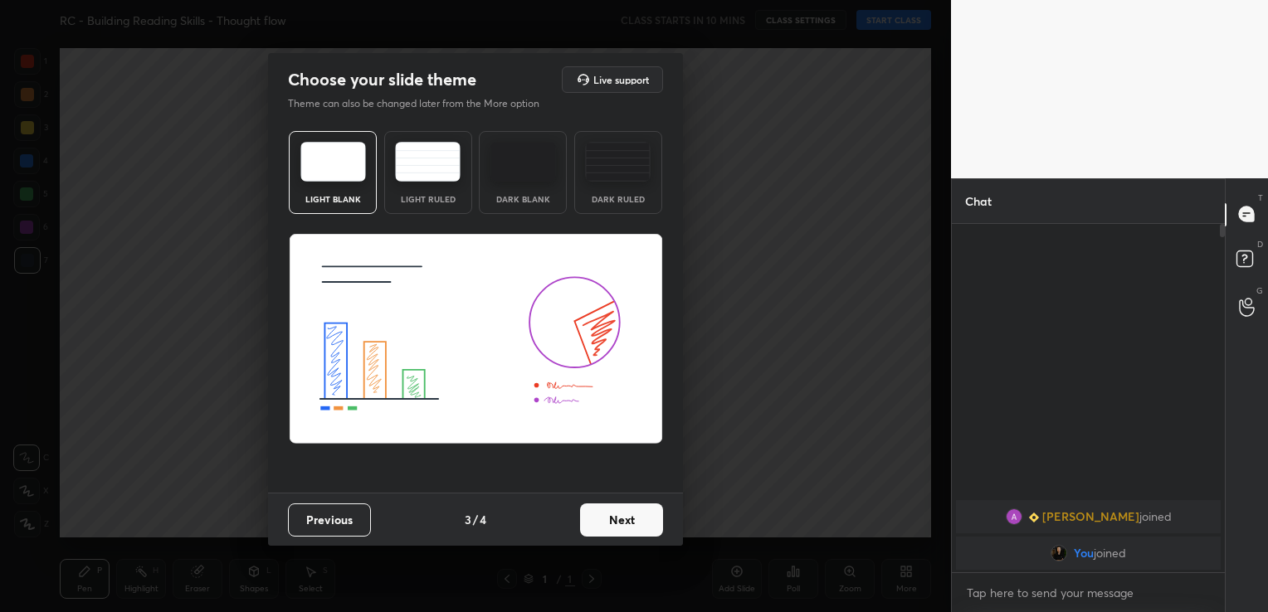
click at [606, 517] on button "Next" at bounding box center [621, 520] width 83 height 33
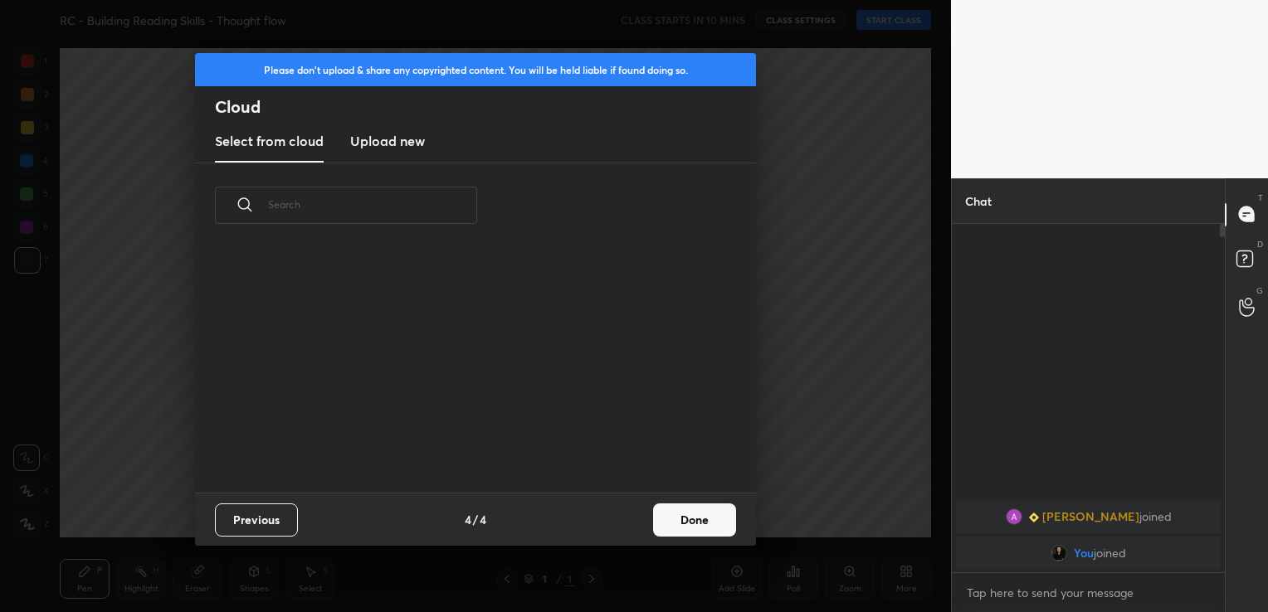
scroll to position [246, 533]
click at [368, 145] on h3 "Upload new" at bounding box center [387, 141] width 75 height 20
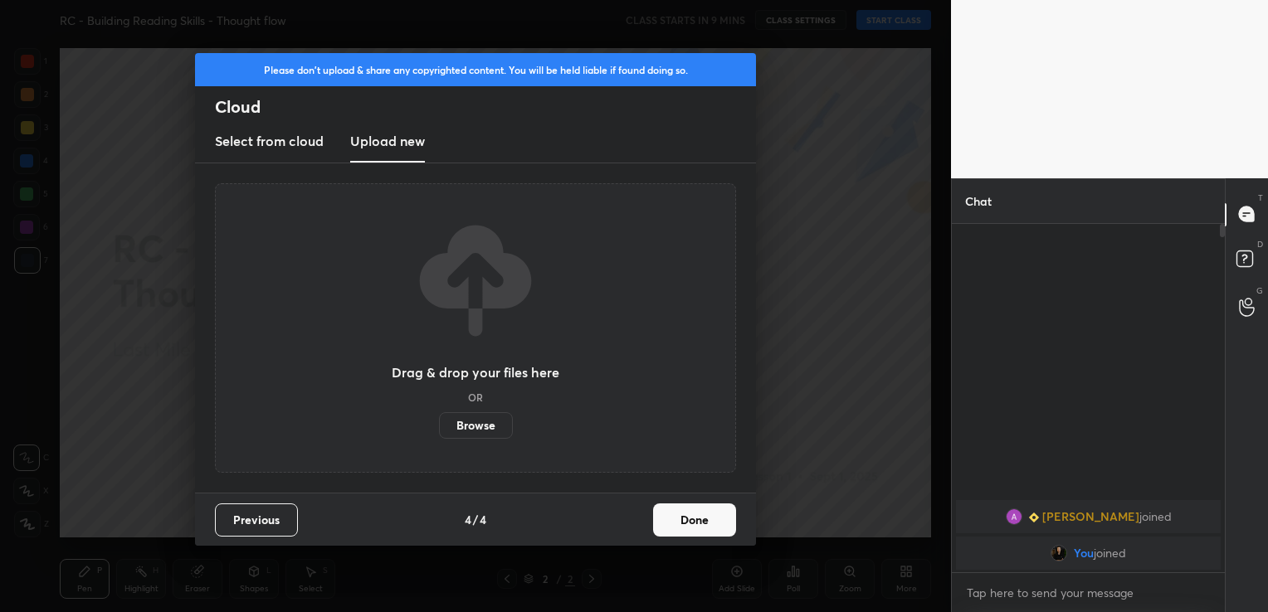
click at [473, 422] on label "Browse" at bounding box center [476, 425] width 74 height 27
click at [439, 422] on input "Browse" at bounding box center [439, 425] width 0 height 27
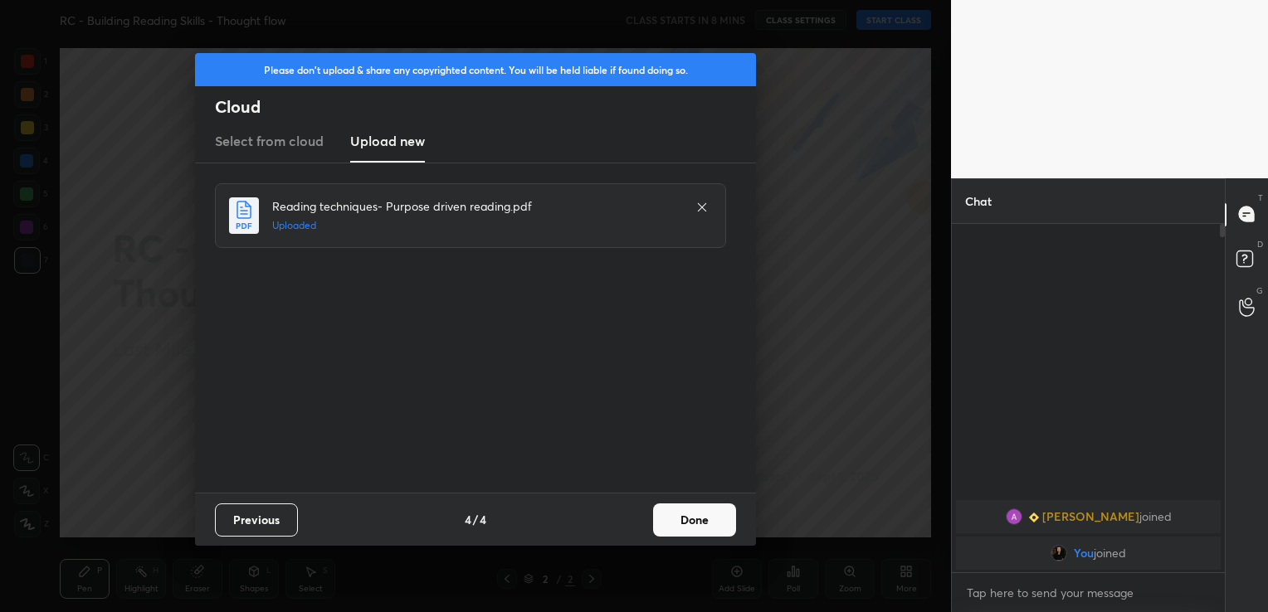
click at [695, 524] on button "Done" at bounding box center [694, 520] width 83 height 33
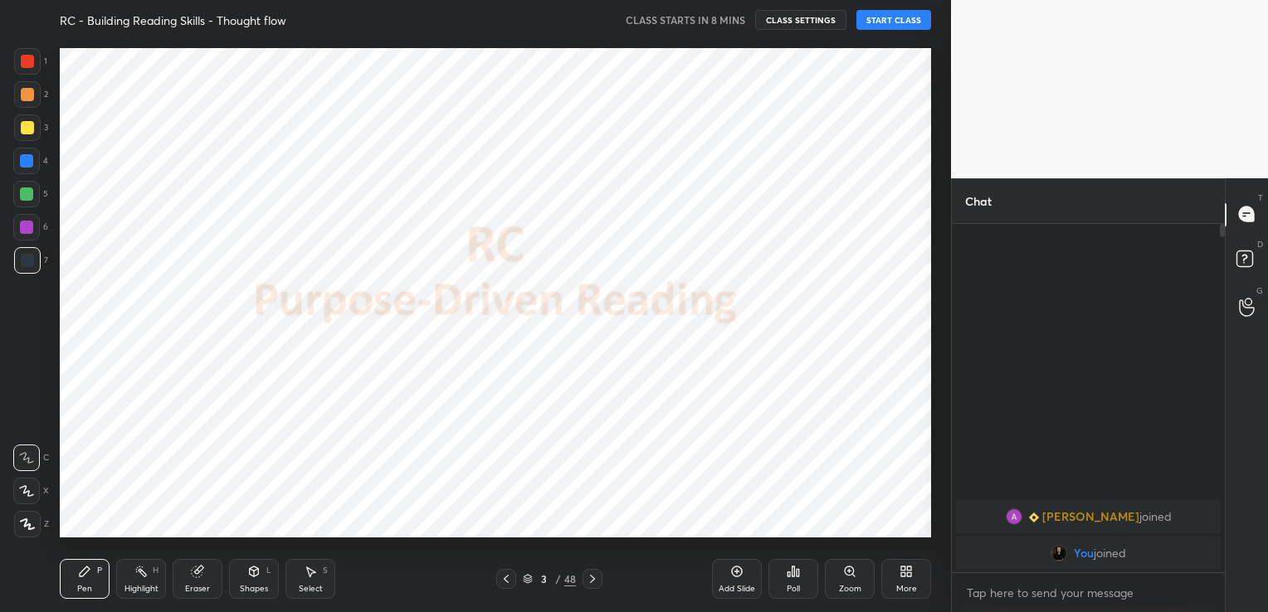
click at [506, 579] on icon at bounding box center [506, 579] width 13 height 13
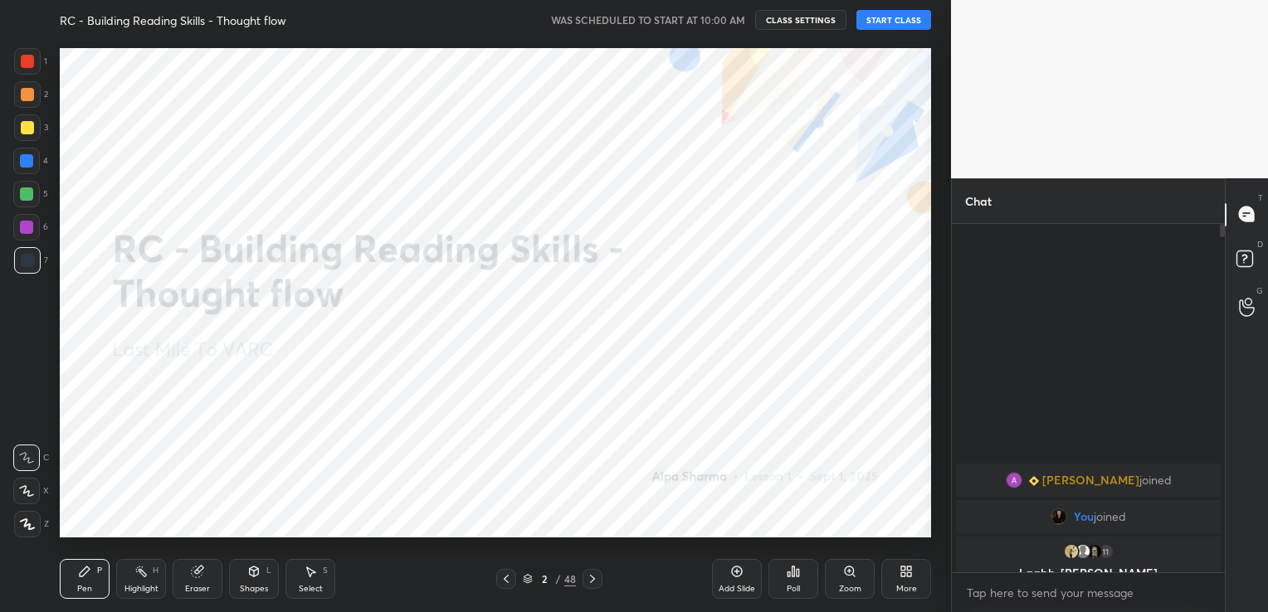
click at [876, 18] on button "START CLASS" at bounding box center [893, 20] width 75 height 20
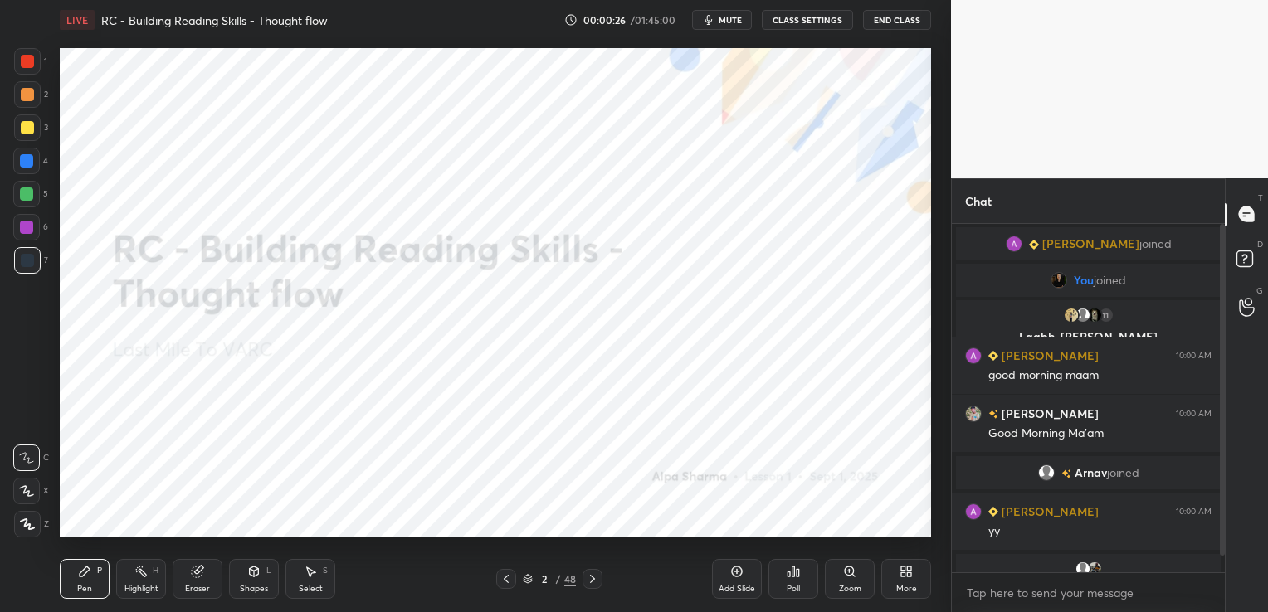
click at [202, 578] on icon at bounding box center [197, 571] width 13 height 13
click at [33, 516] on div "Erase all" at bounding box center [26, 524] width 27 height 27
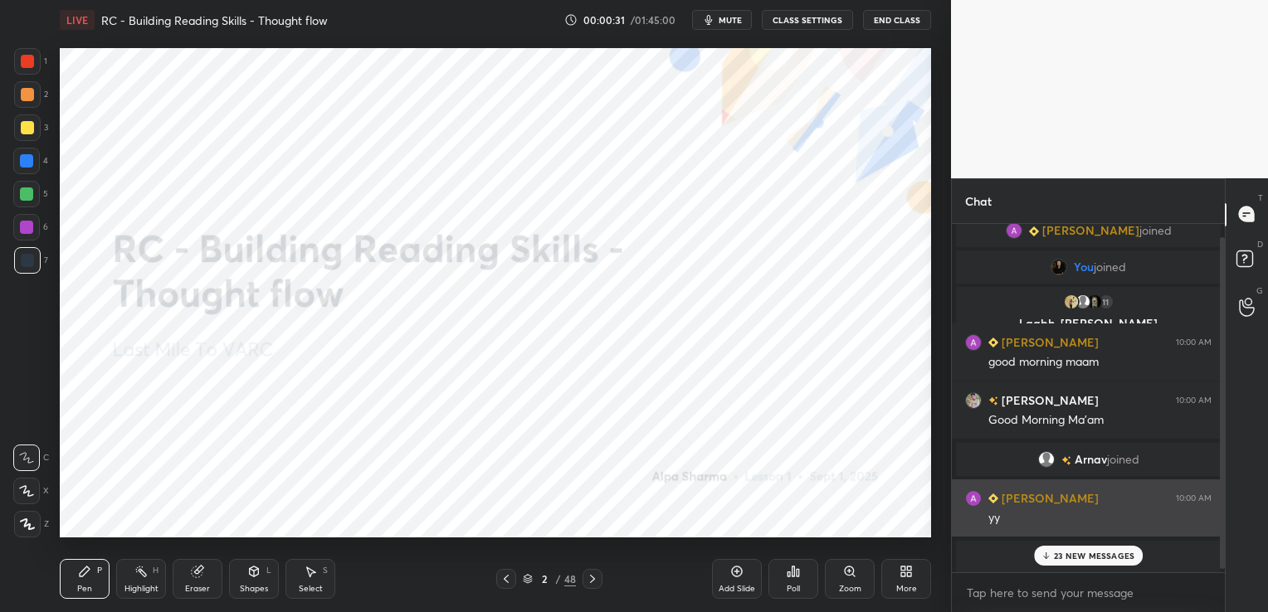
scroll to position [17, 0]
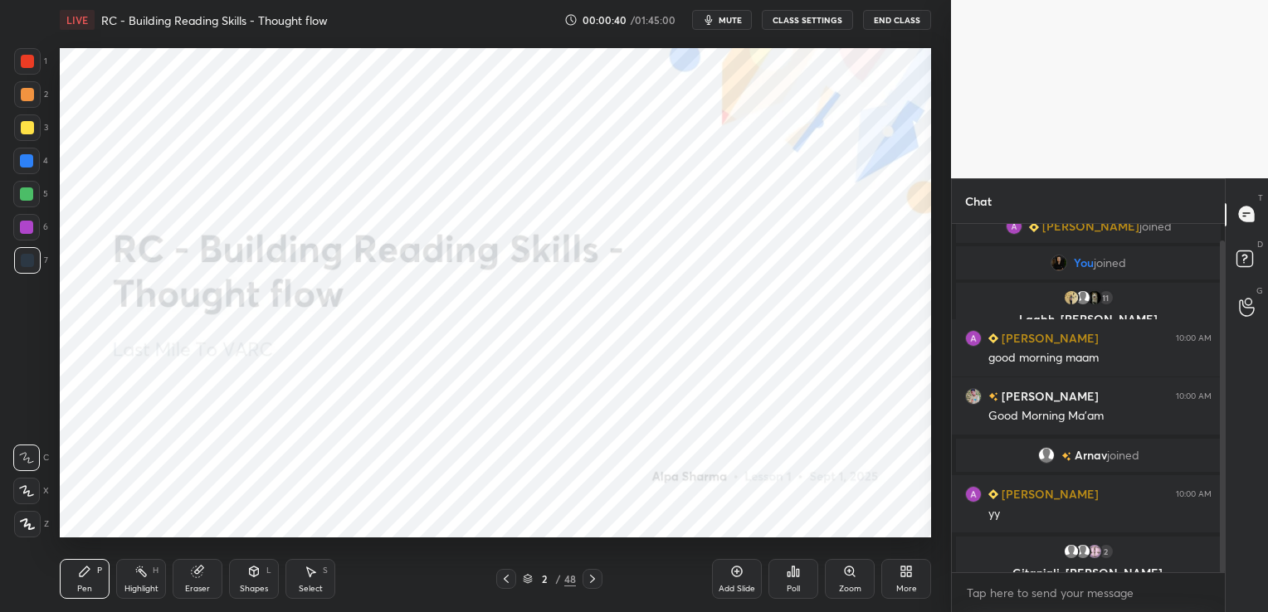
click at [202, 567] on icon at bounding box center [198, 570] width 9 height 8
click at [28, 523] on span "Erase all" at bounding box center [26, 525] width 25 height 12
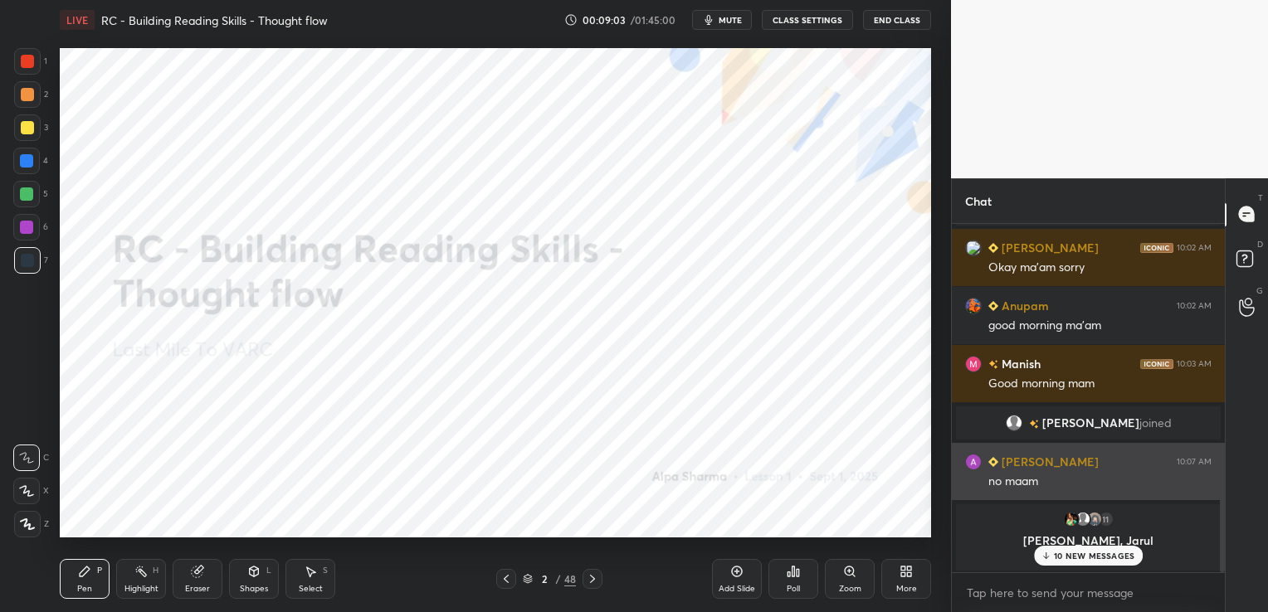
scroll to position [797, 0]
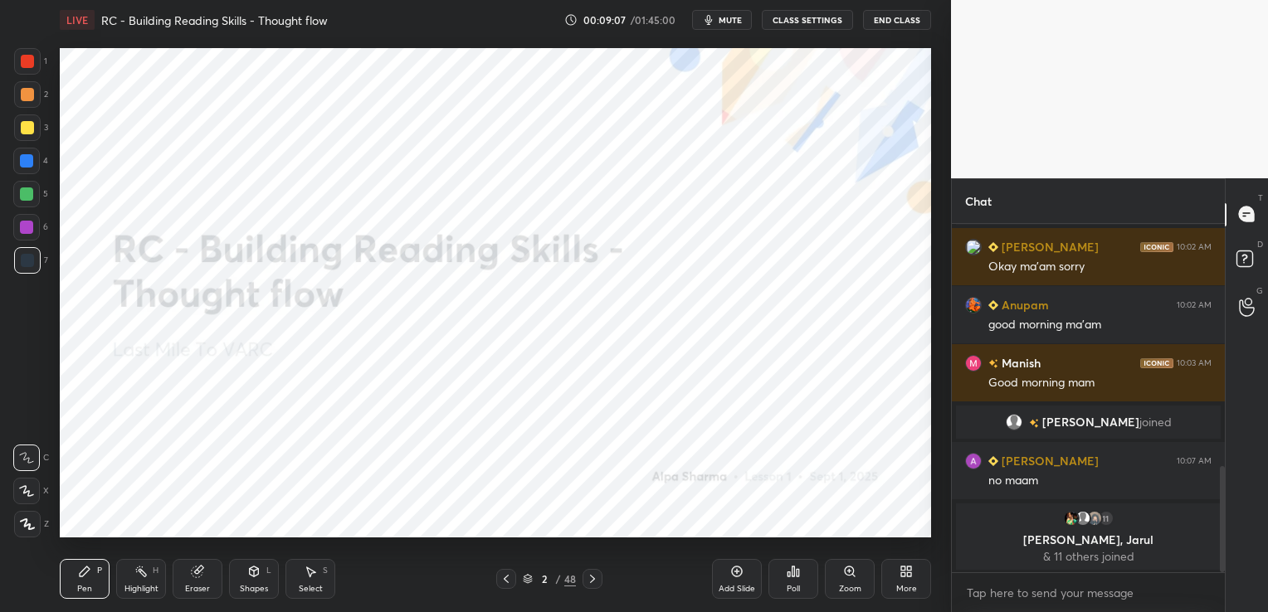
click at [596, 581] on icon at bounding box center [592, 579] width 13 height 13
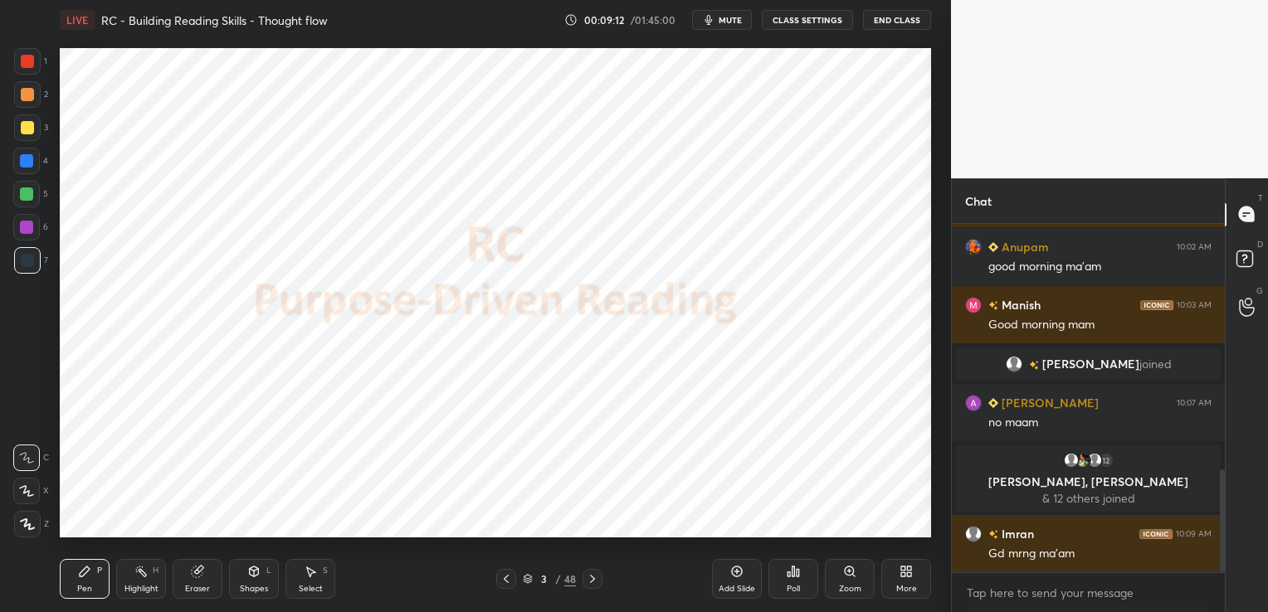
click at [512, 579] on div at bounding box center [506, 579] width 20 height 20
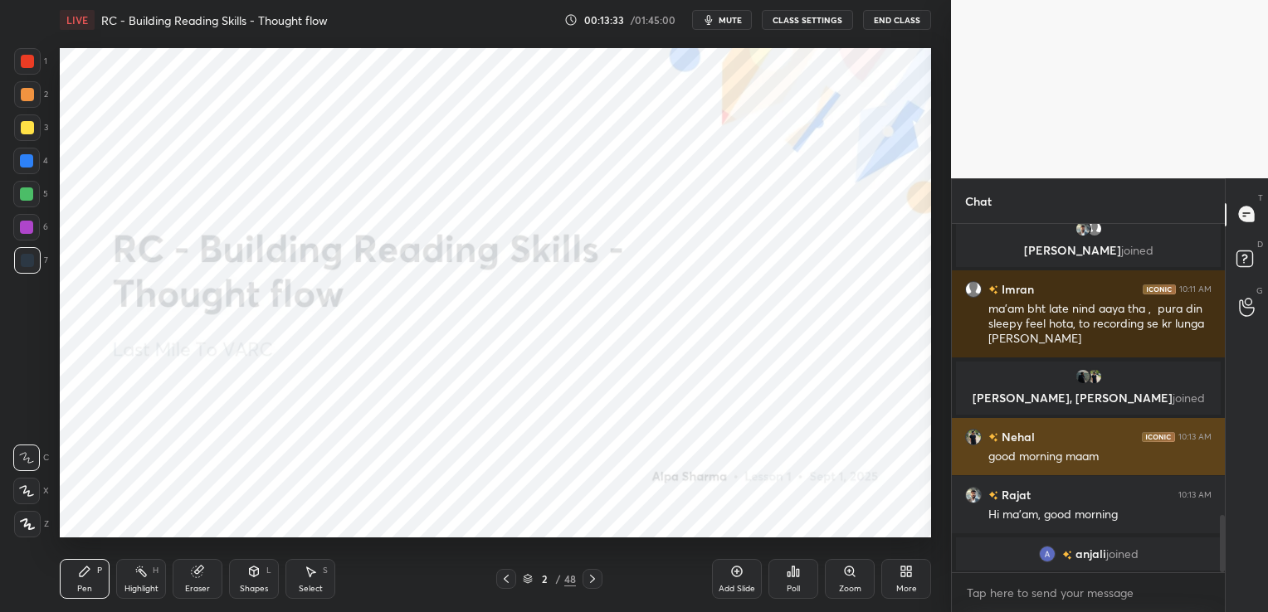
scroll to position [1780, 0]
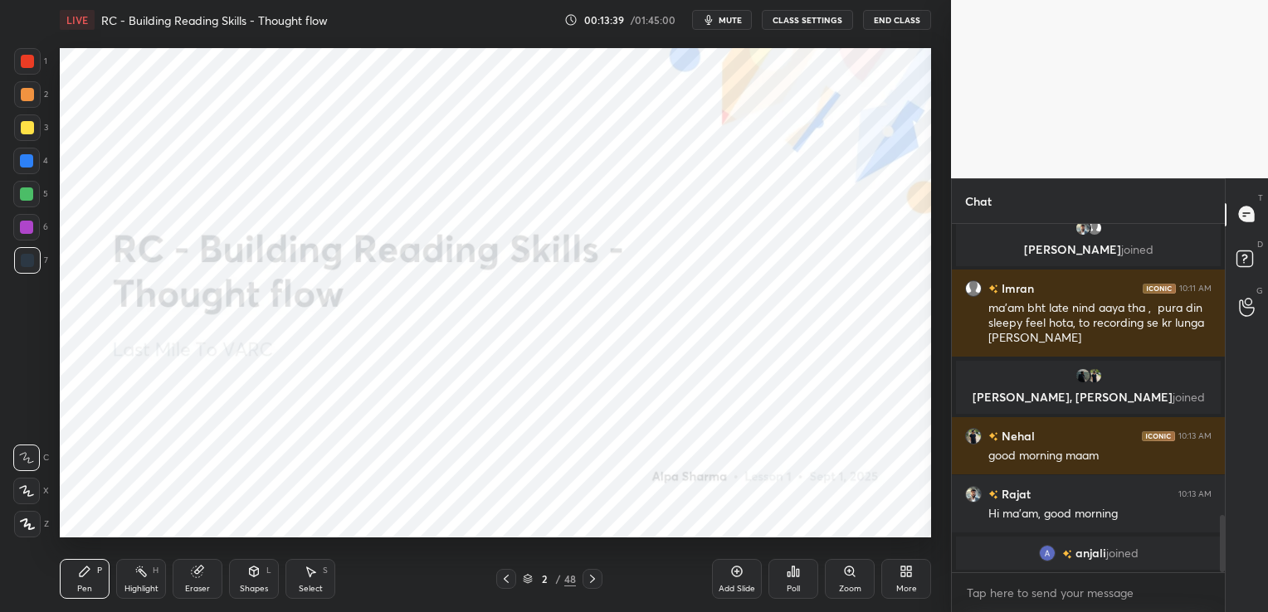
click at [594, 586] on icon at bounding box center [592, 579] width 13 height 13
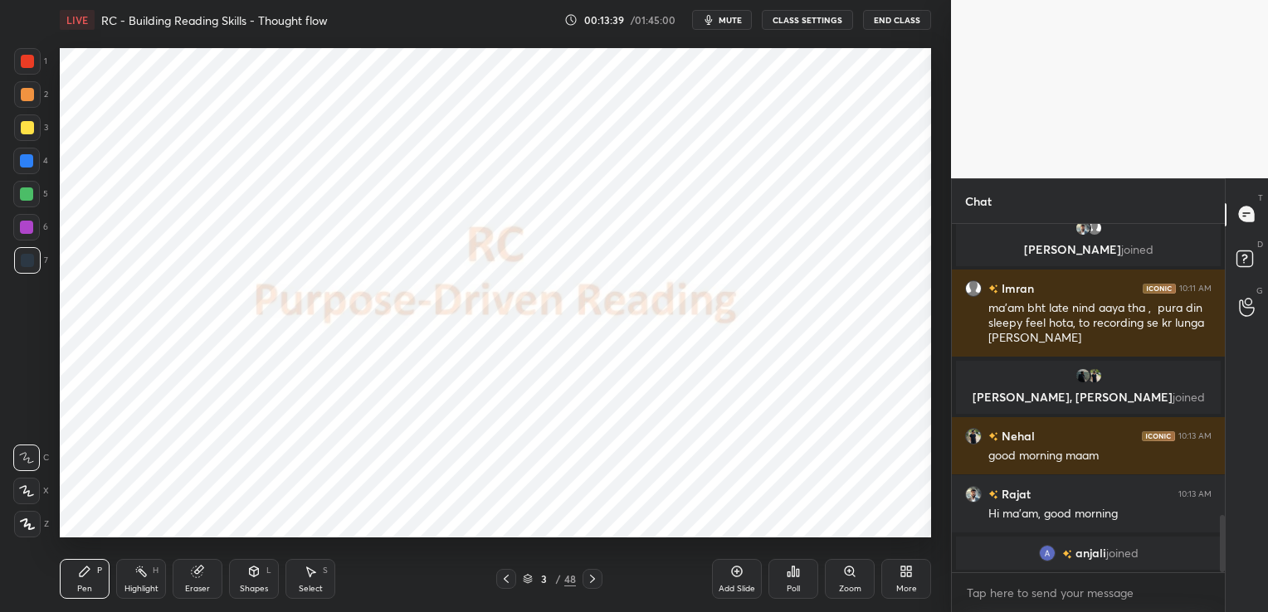
click at [594, 586] on icon at bounding box center [592, 579] width 13 height 13
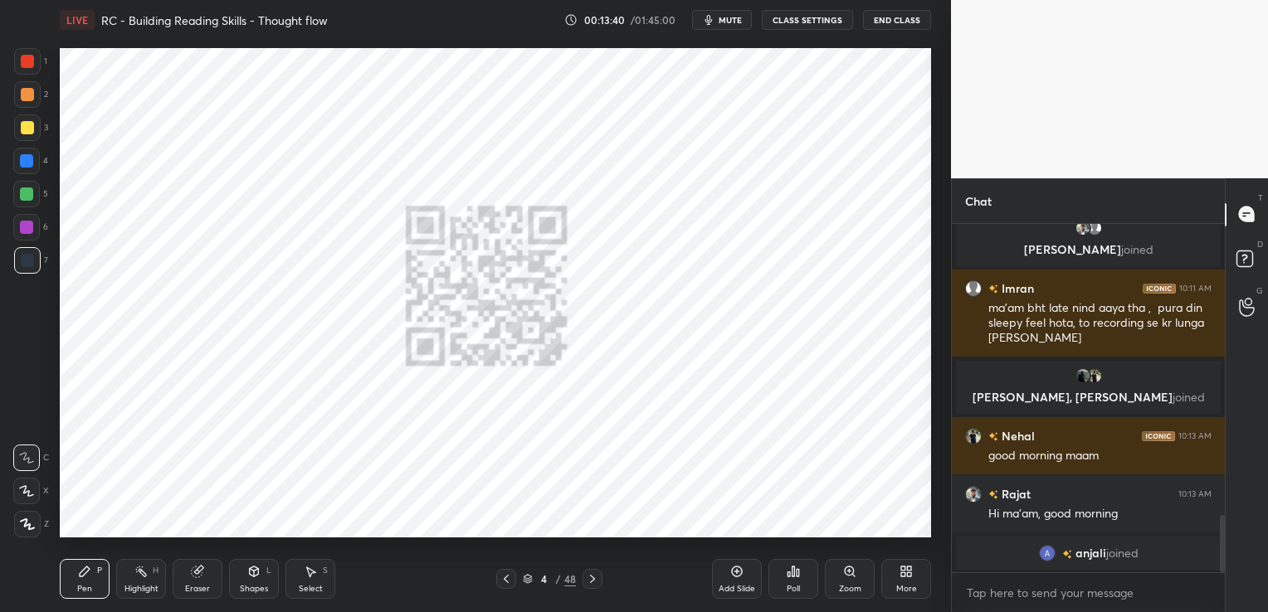
click at [594, 586] on icon at bounding box center [592, 579] width 13 height 13
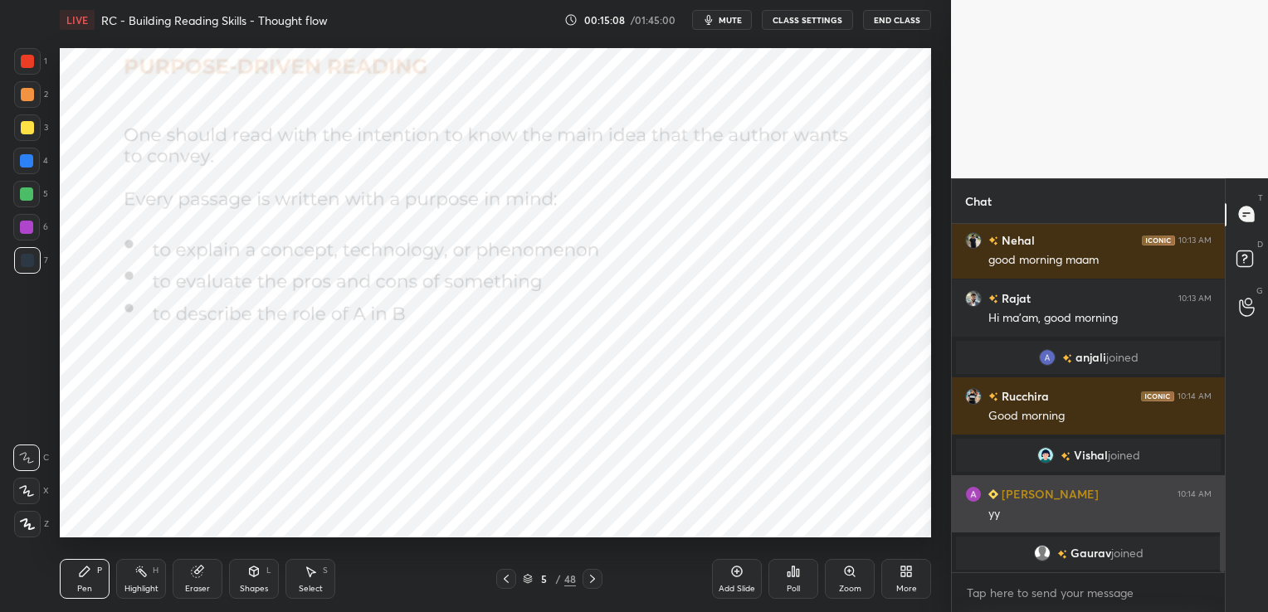
scroll to position [1947, 0]
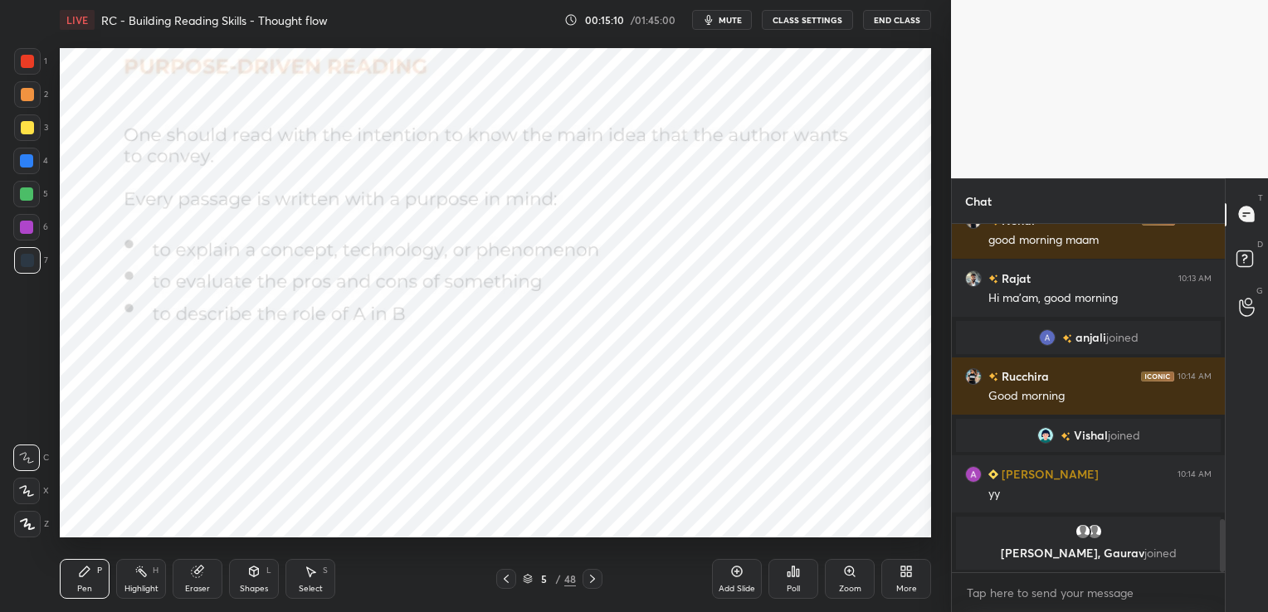
click at [202, 576] on icon at bounding box center [197, 571] width 13 height 13
click at [24, 535] on div "Erase all" at bounding box center [26, 524] width 27 height 27
click at [588, 586] on icon at bounding box center [592, 579] width 13 height 13
click at [527, 576] on icon at bounding box center [528, 579] width 10 height 10
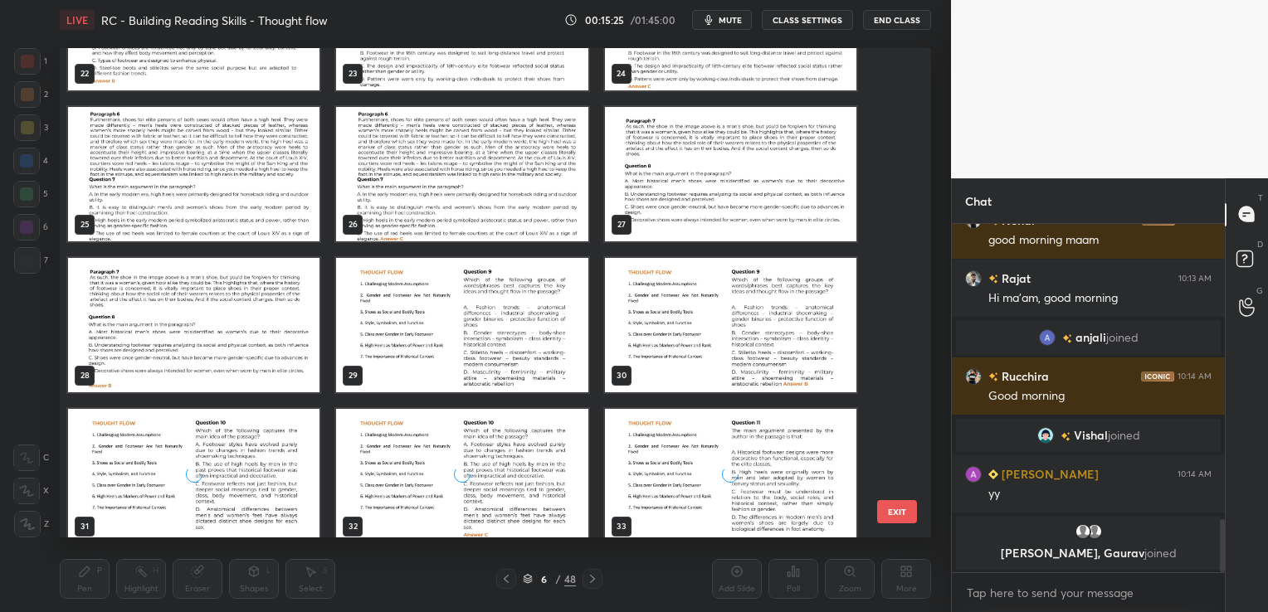
scroll to position [1162, 0]
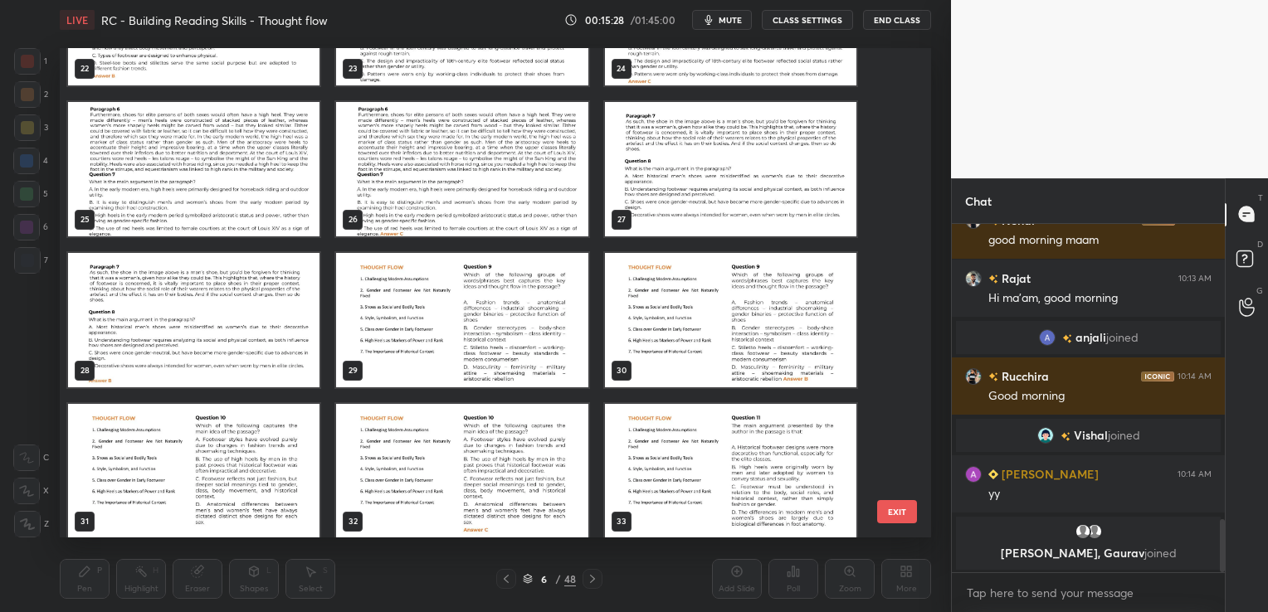
click at [508, 350] on img "grid" at bounding box center [461, 320] width 251 height 134
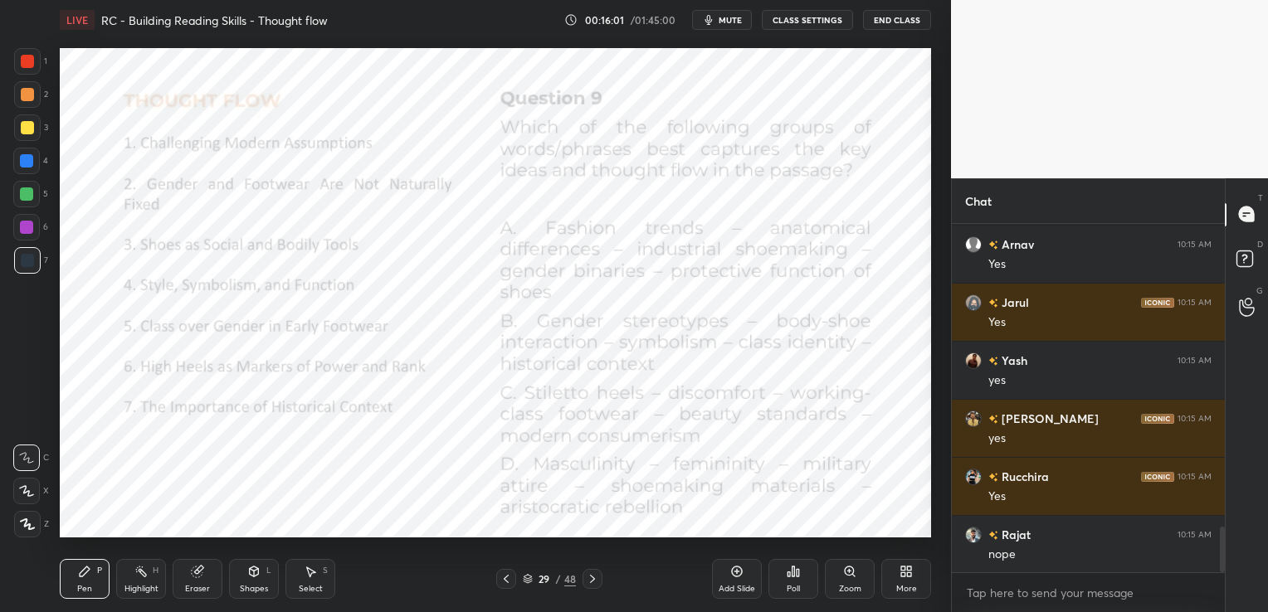
scroll to position [2337, 0]
click at [526, 586] on div "29 / 48" at bounding box center [549, 579] width 53 height 15
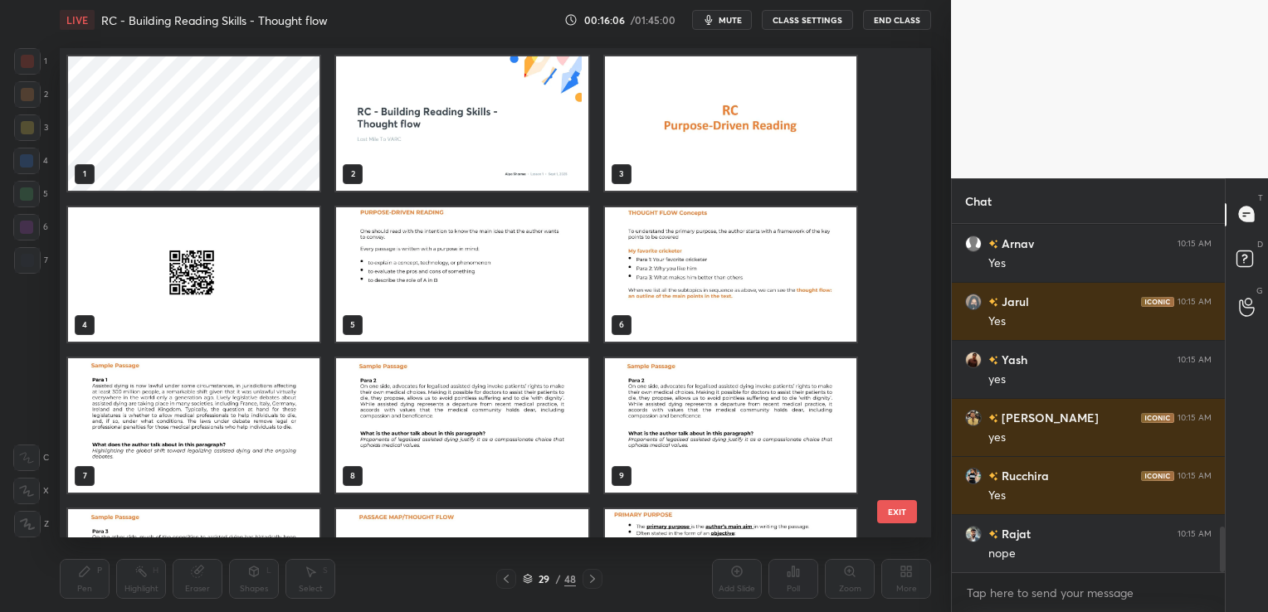
scroll to position [0, 0]
click at [679, 261] on img "grid" at bounding box center [730, 274] width 251 height 134
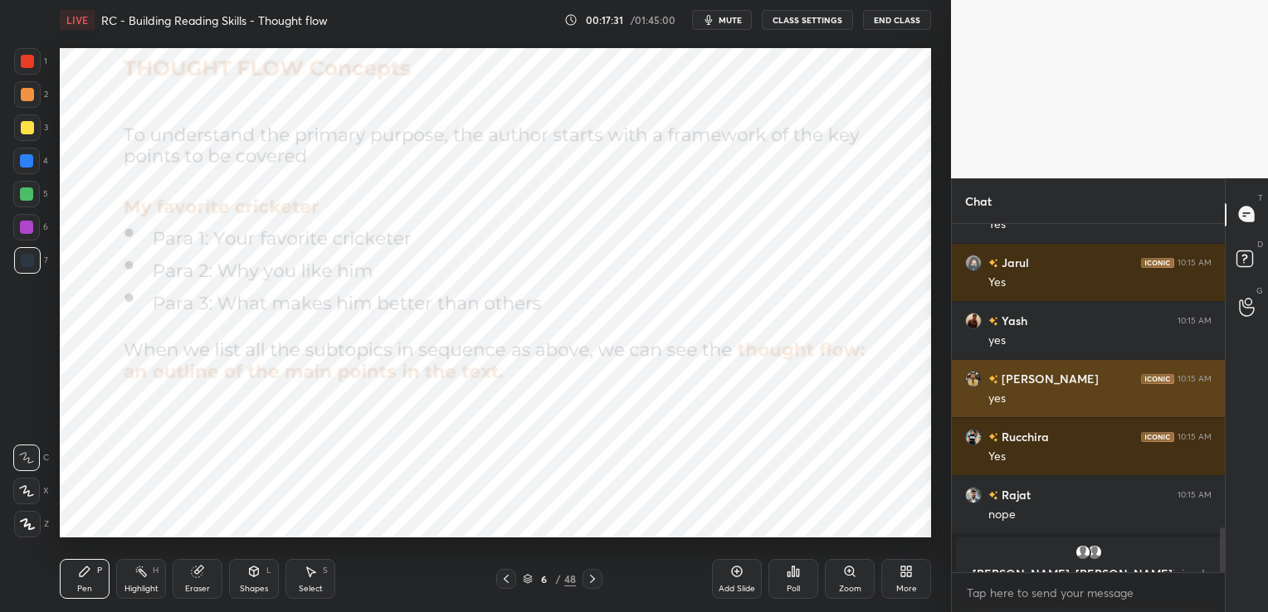
scroll to position [2377, 0]
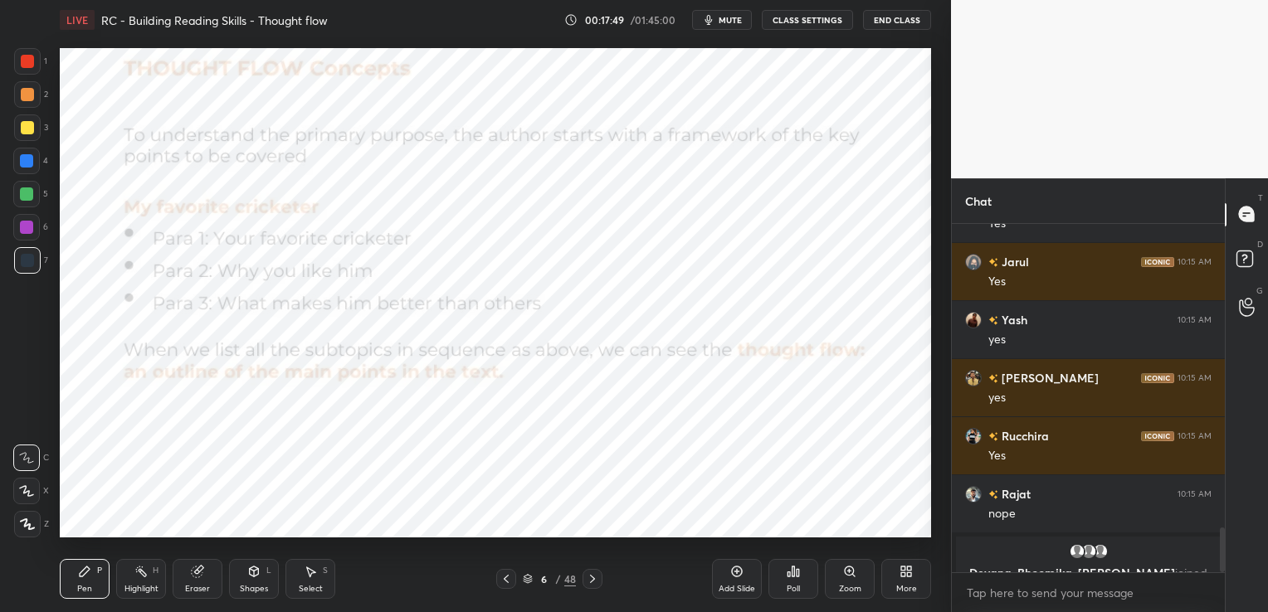
click at [202, 582] on div "Eraser" at bounding box center [198, 579] width 50 height 40
click at [28, 512] on div "Erase all" at bounding box center [26, 524] width 27 height 27
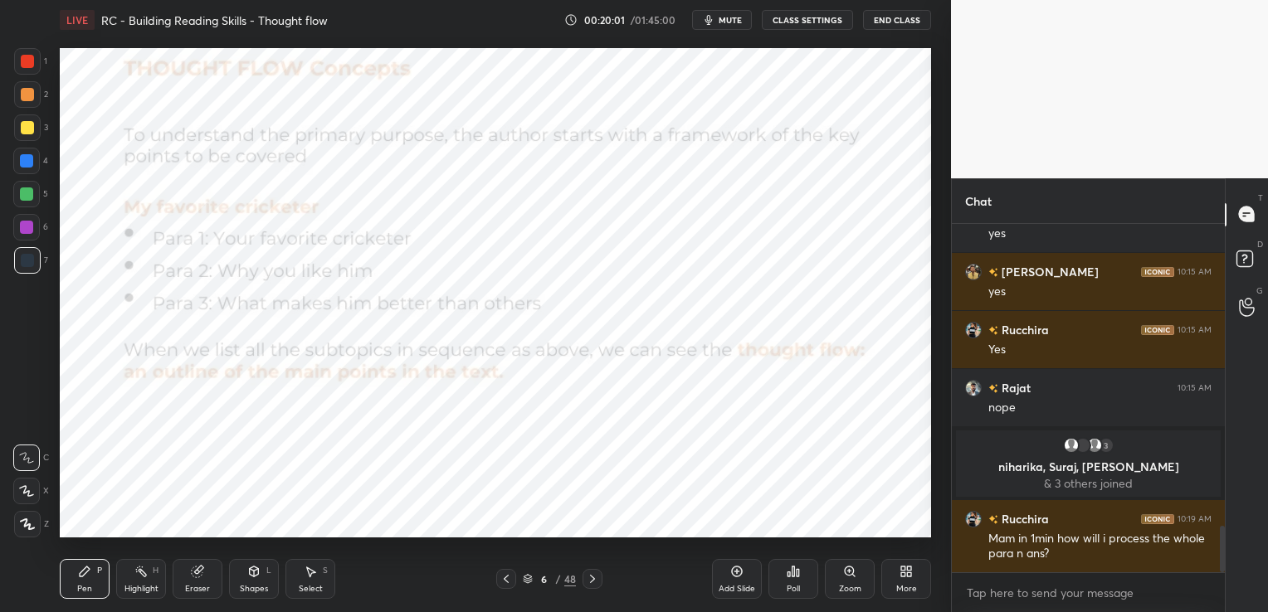
scroll to position [2293, 0]
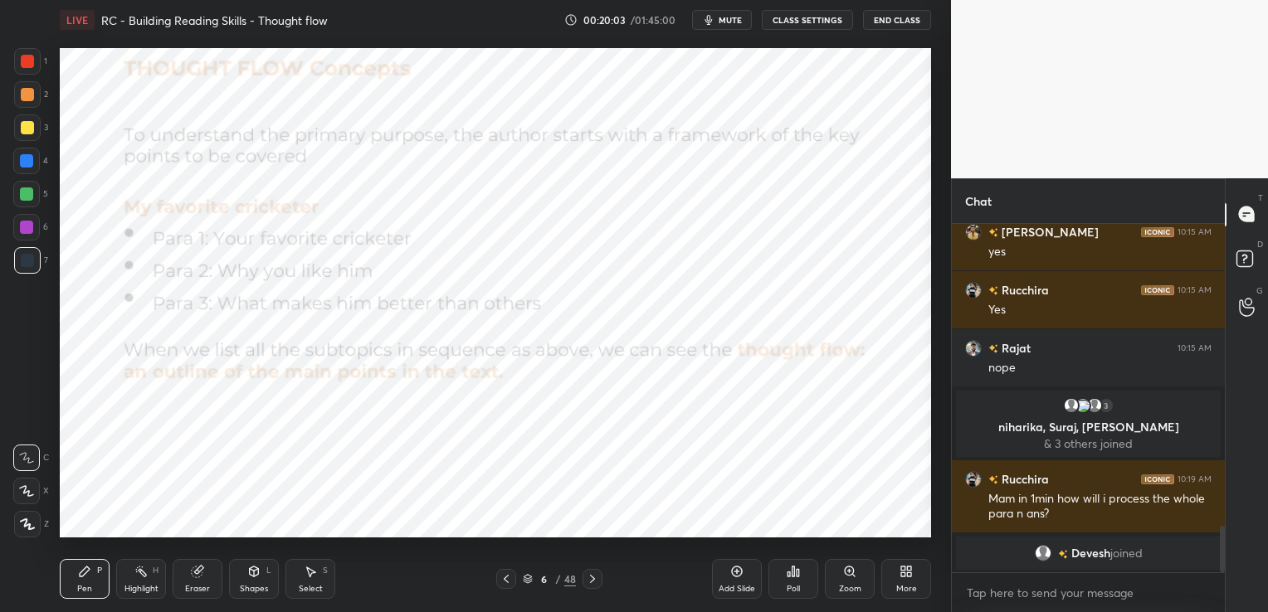
click at [524, 575] on icon at bounding box center [528, 579] width 10 height 10
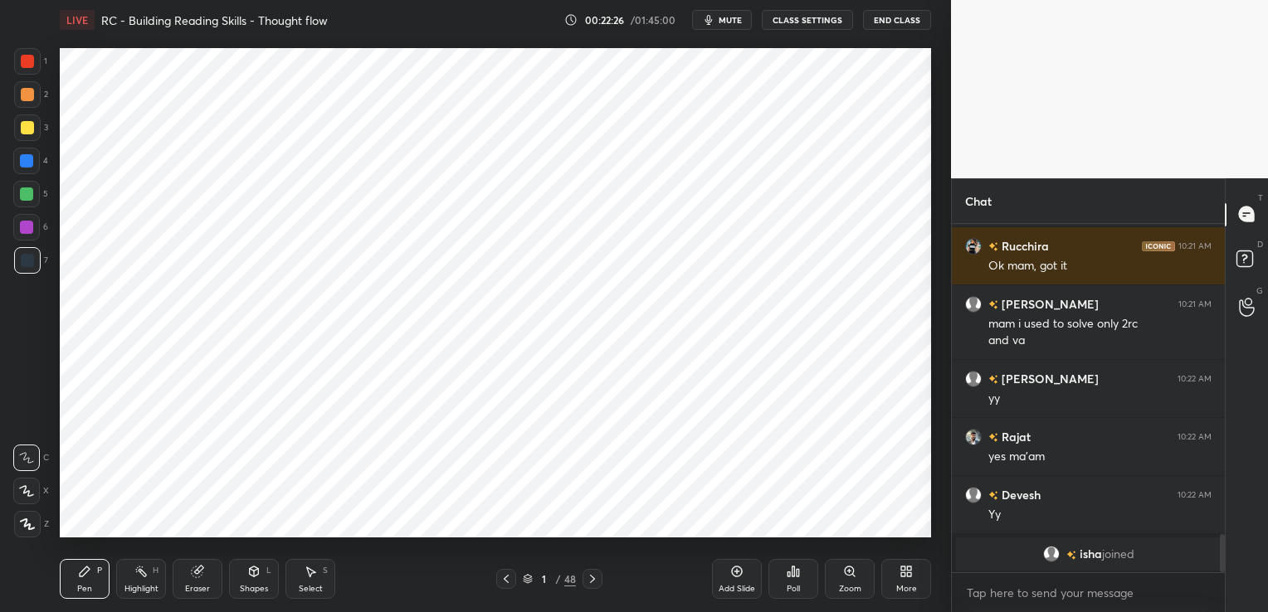
scroll to position [2814, 0]
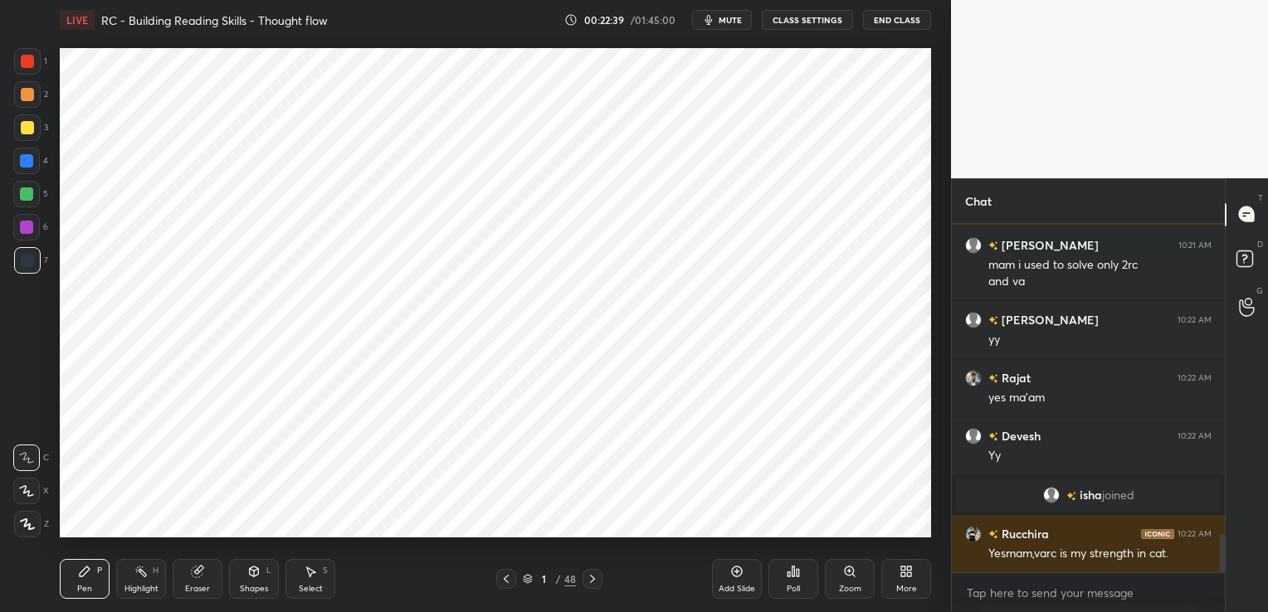
click at [198, 585] on div "Eraser" at bounding box center [197, 589] width 25 height 8
click at [30, 530] on span "Erase all" at bounding box center [26, 525] width 25 height 12
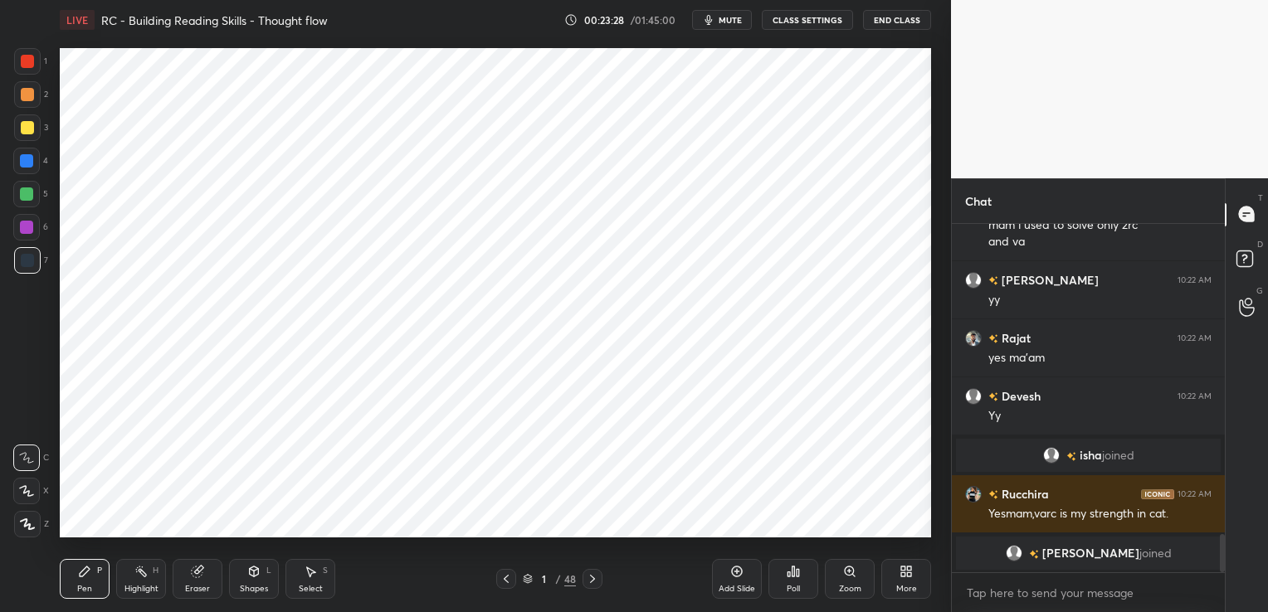
scroll to position [2873, 0]
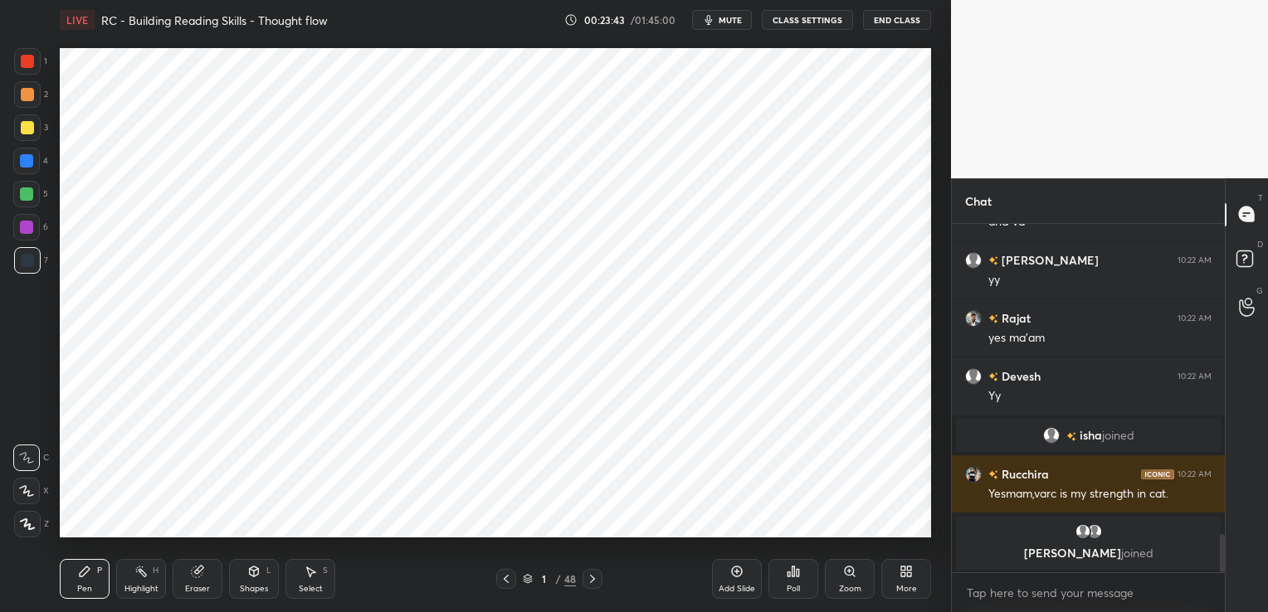
click at [199, 580] on div "Eraser" at bounding box center [198, 579] width 50 height 40
click at [27, 523] on span "Erase all" at bounding box center [26, 525] width 25 height 12
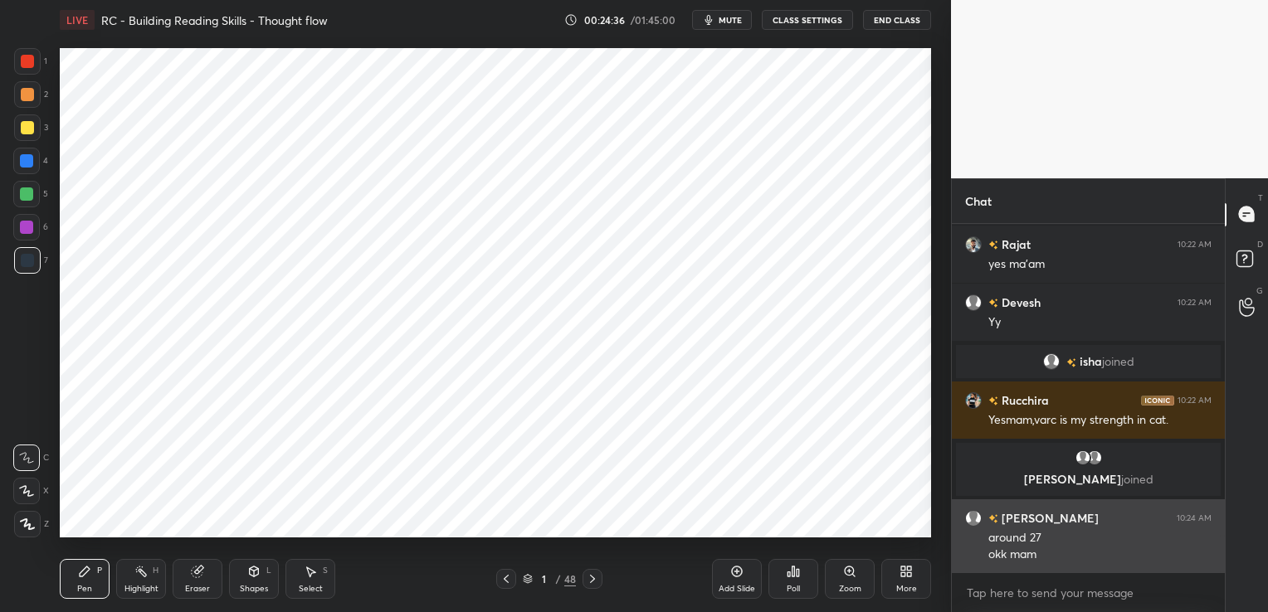
scroll to position [2882, 0]
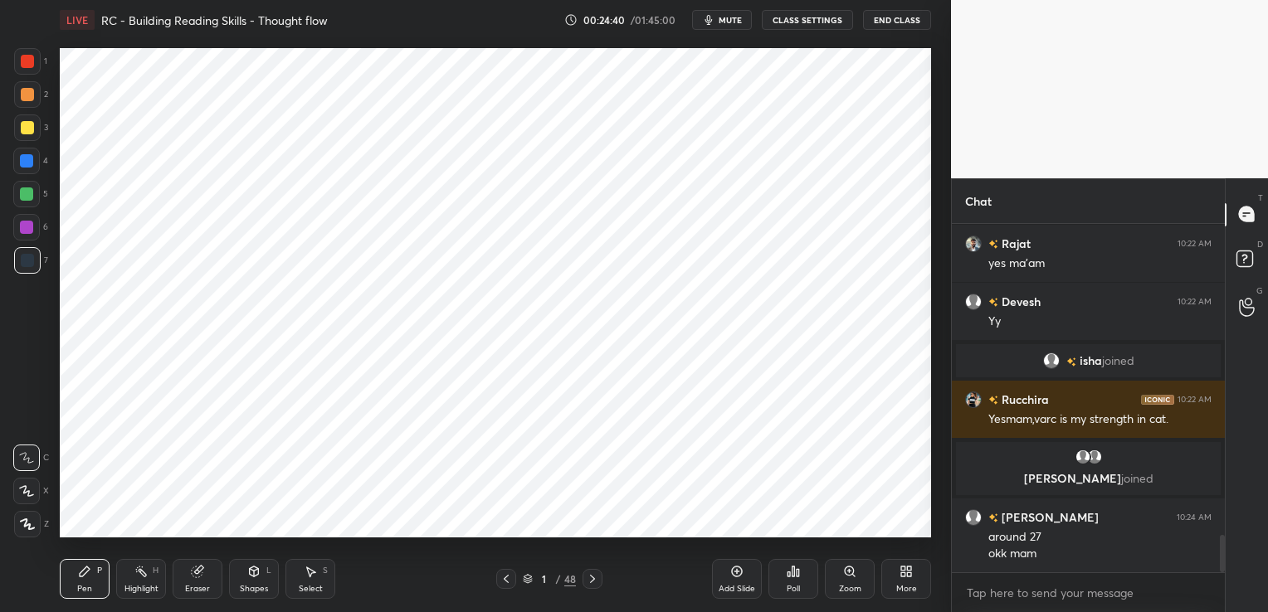
click at [523, 578] on icon at bounding box center [528, 579] width 10 height 10
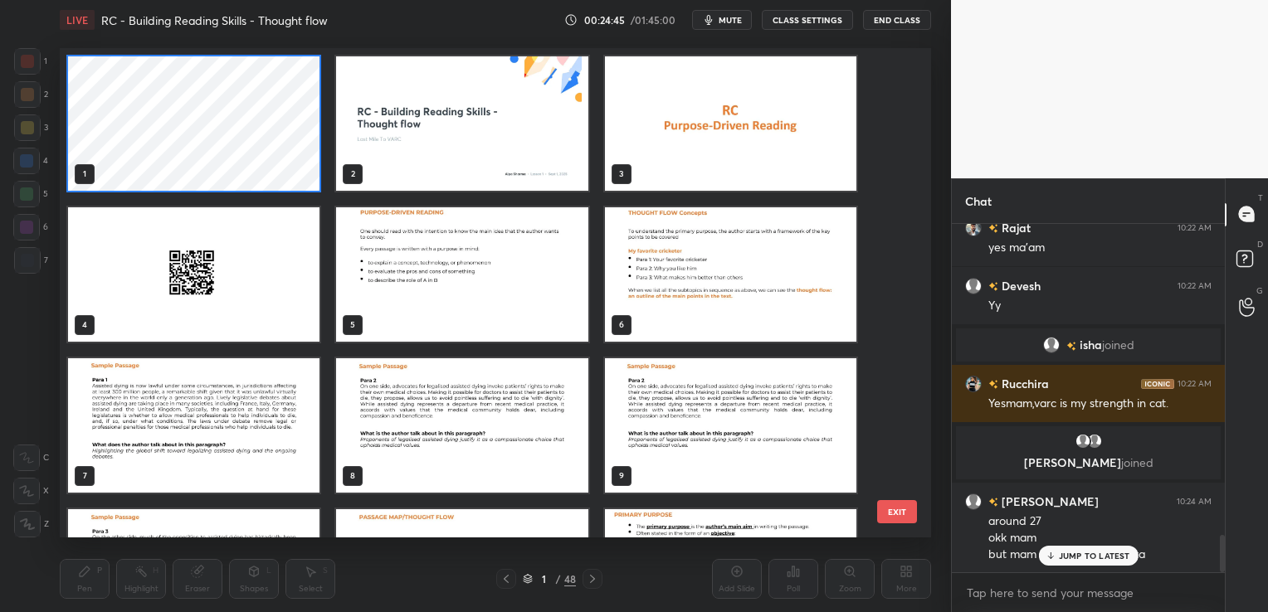
scroll to position [2898, 0]
click at [704, 269] on img "grid" at bounding box center [730, 274] width 251 height 134
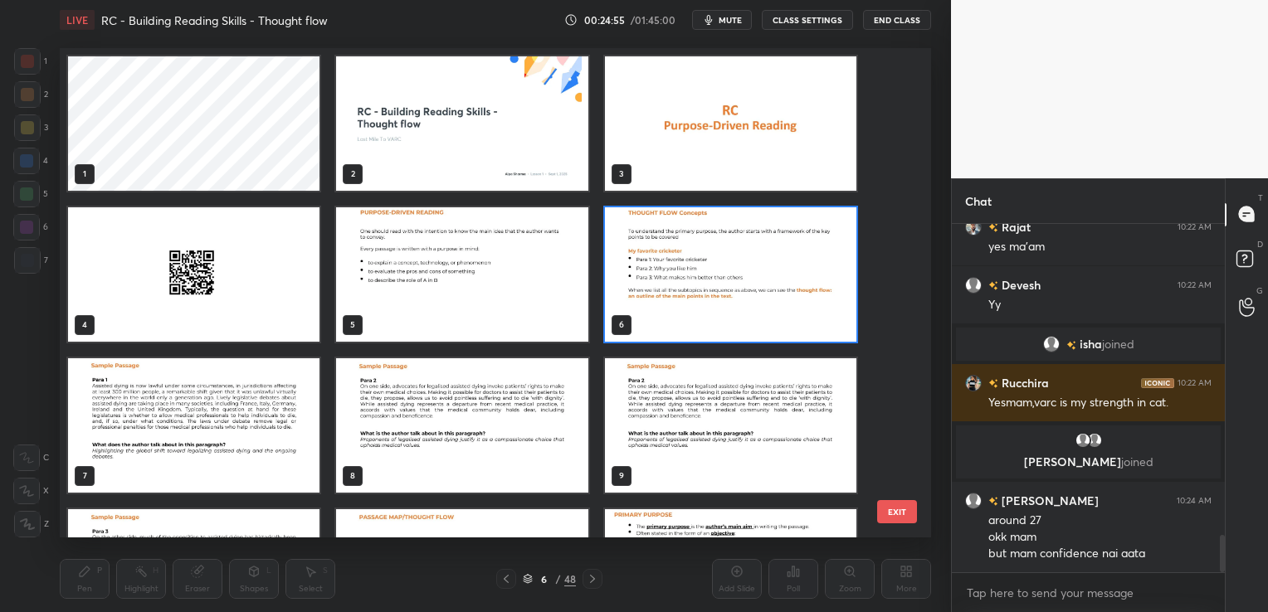
click at [704, 269] on img "grid" at bounding box center [730, 274] width 251 height 134
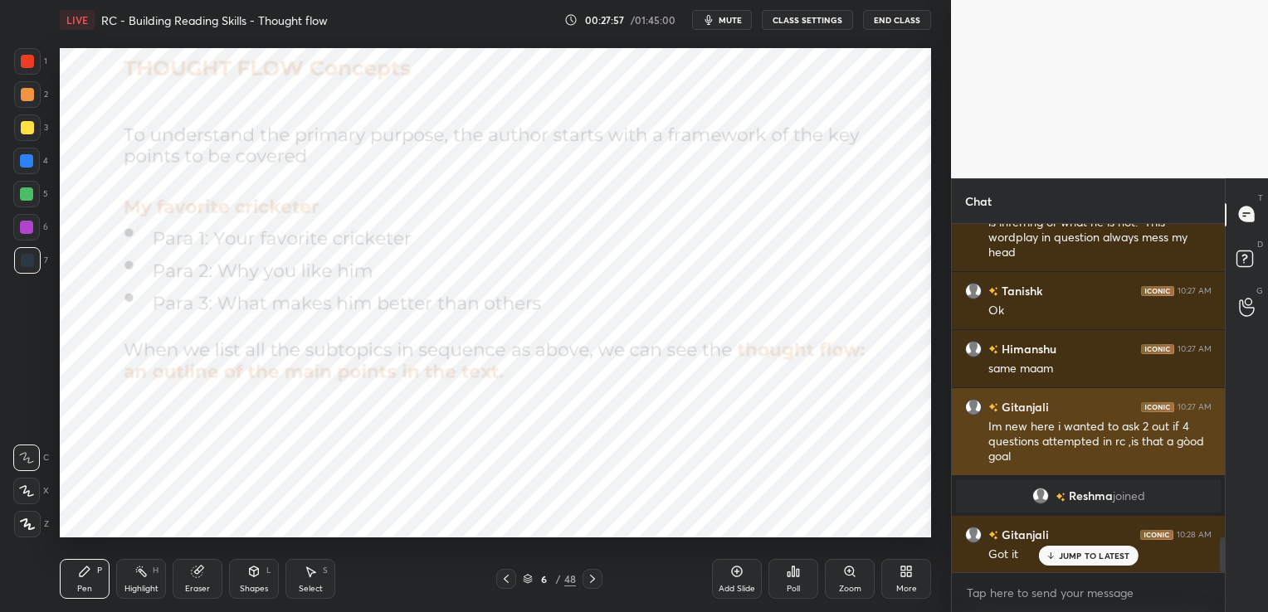
scroll to position [3164, 0]
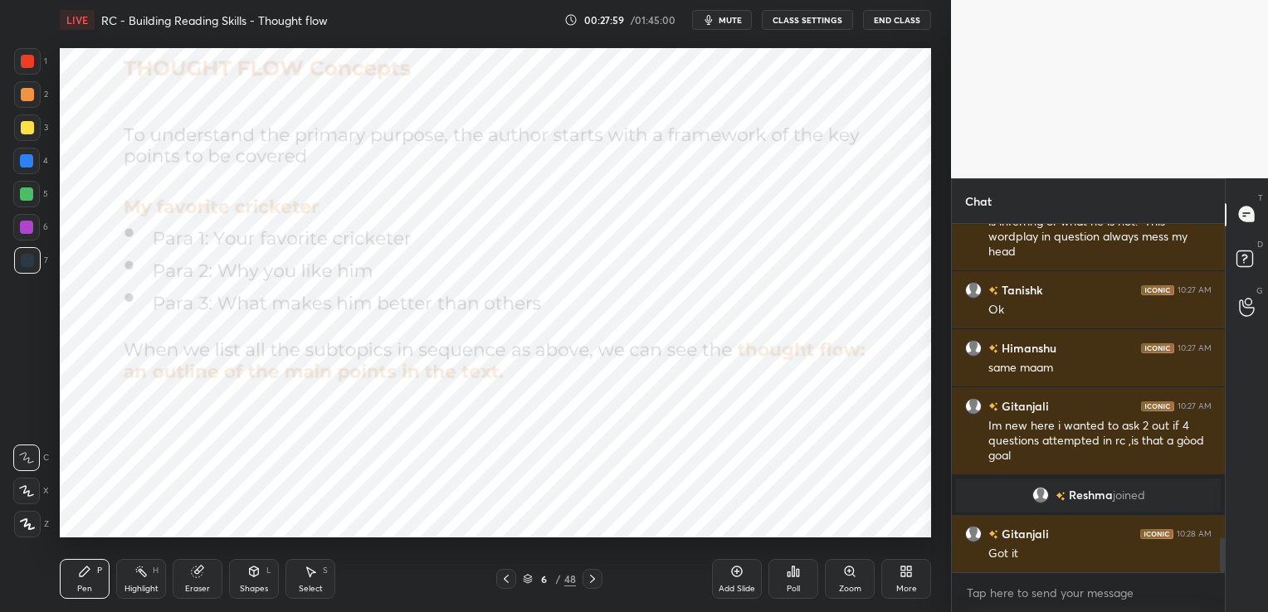
click at [197, 578] on icon at bounding box center [197, 571] width 13 height 13
click at [38, 521] on span "Erase all" at bounding box center [26, 525] width 25 height 12
click at [528, 577] on icon at bounding box center [528, 579] width 10 height 10
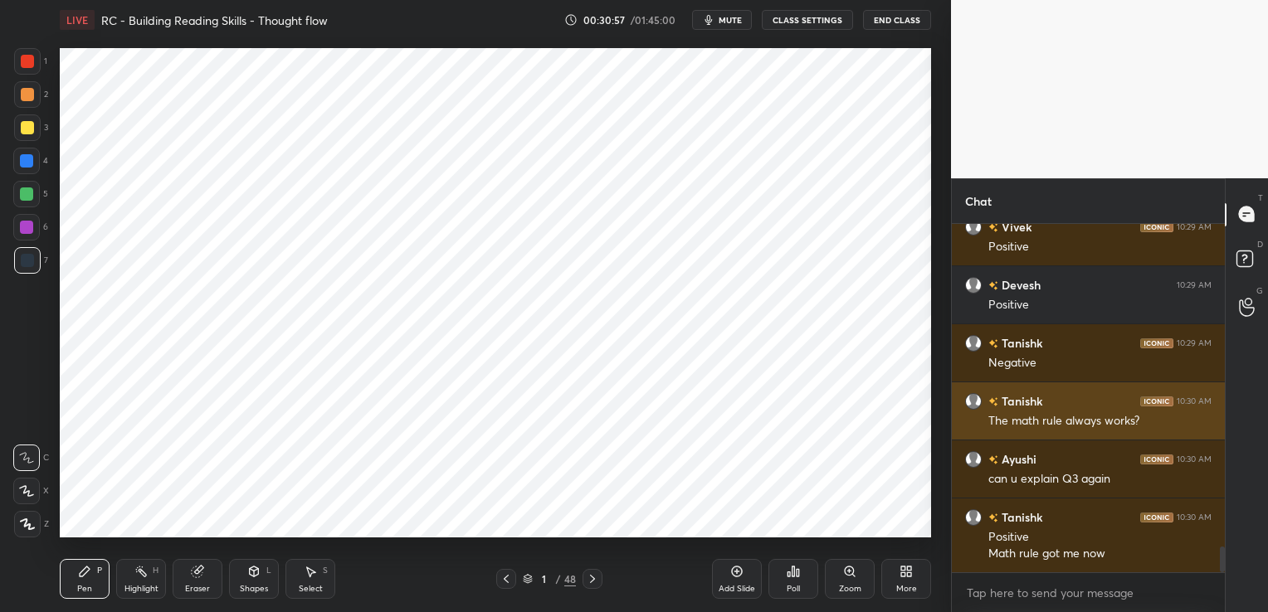
scroll to position [4364, 0]
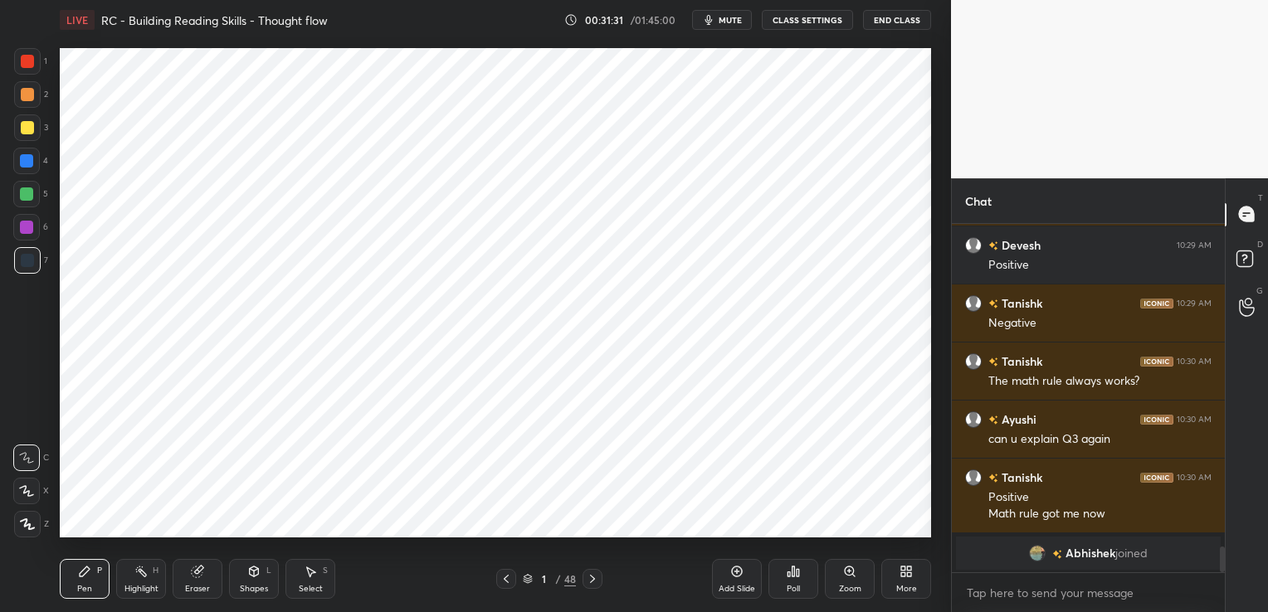
click at [197, 582] on div "Eraser" at bounding box center [198, 579] width 50 height 40
click at [27, 516] on div "Erase all" at bounding box center [26, 524] width 27 height 27
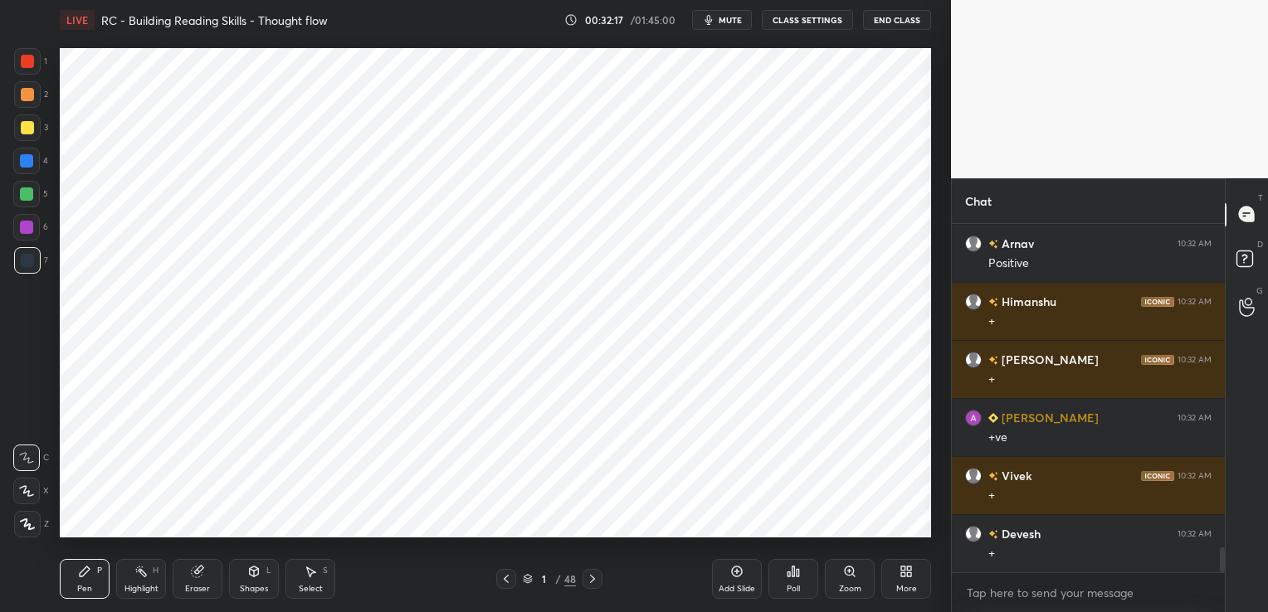
scroll to position [4603, 0]
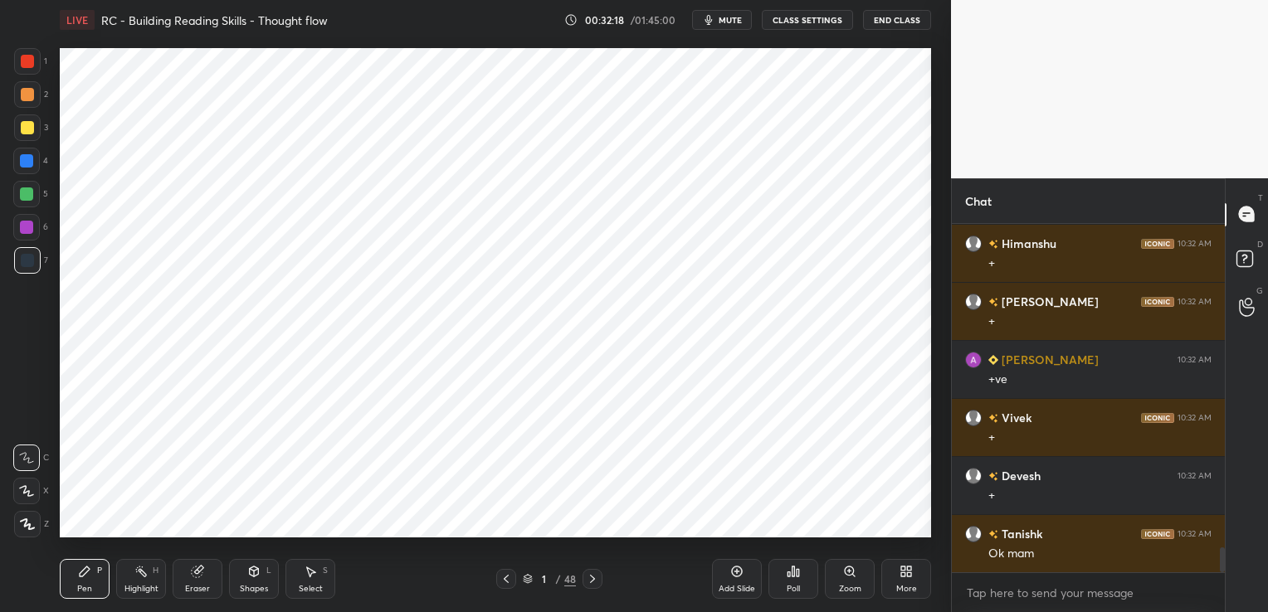
click at [196, 582] on div "Eraser" at bounding box center [198, 579] width 50 height 40
click at [24, 525] on span "Erase all" at bounding box center [26, 525] width 25 height 12
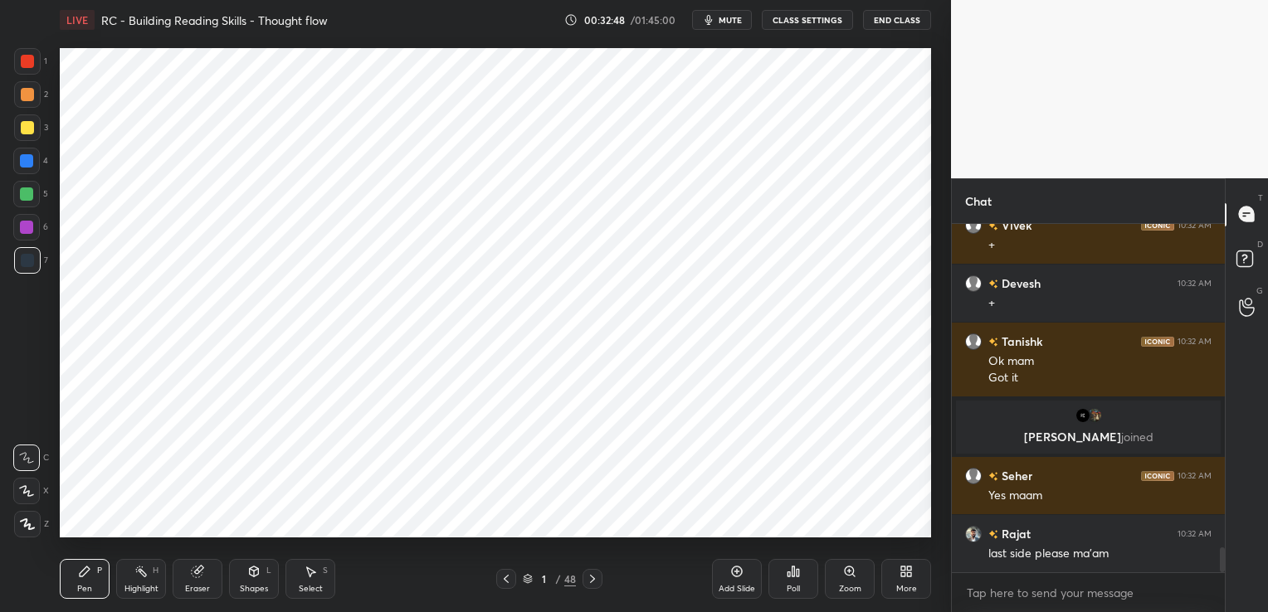
scroll to position [4636, 0]
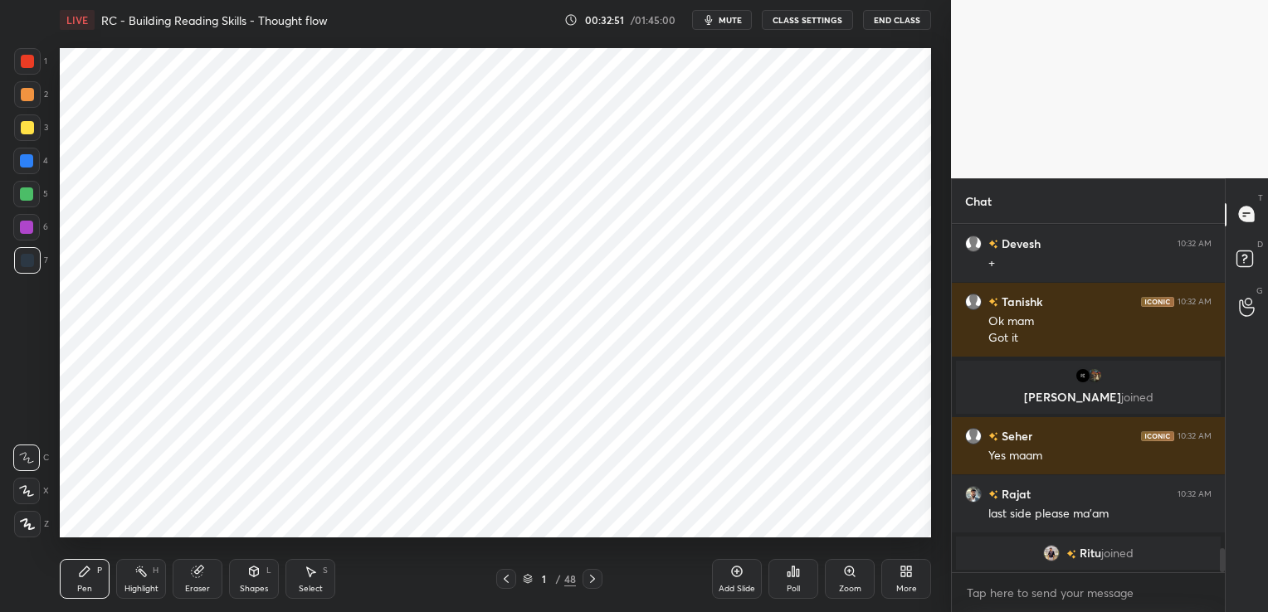
click at [511, 582] on icon at bounding box center [506, 579] width 13 height 13
click at [592, 579] on icon at bounding box center [592, 579] width 13 height 13
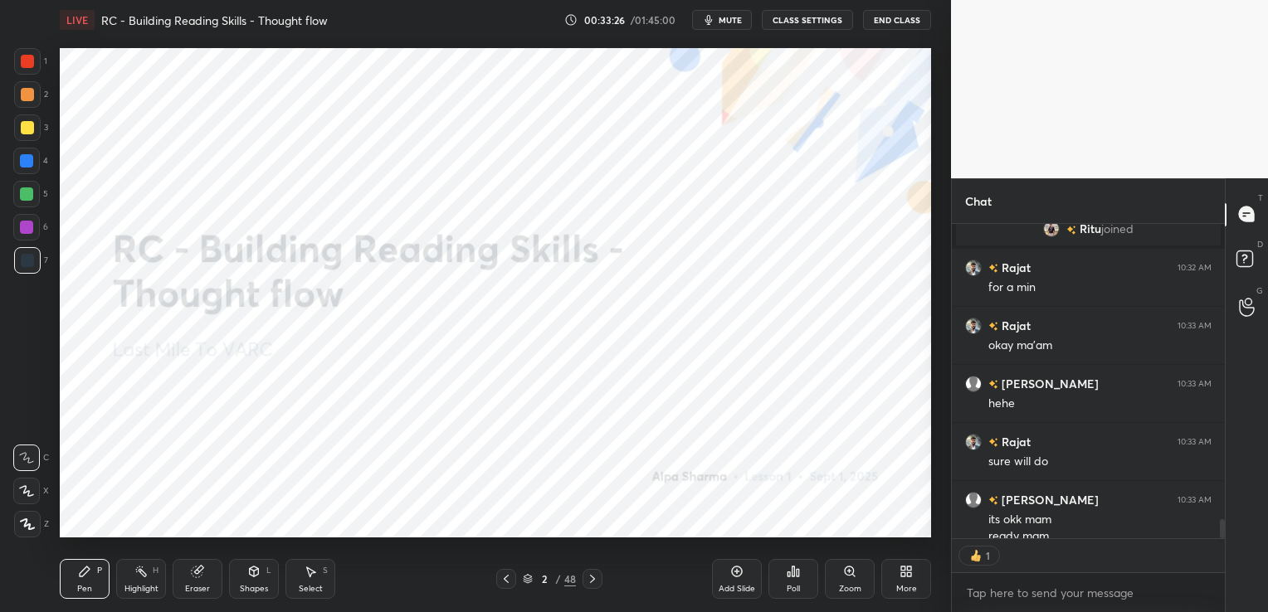
scroll to position [4927, 0]
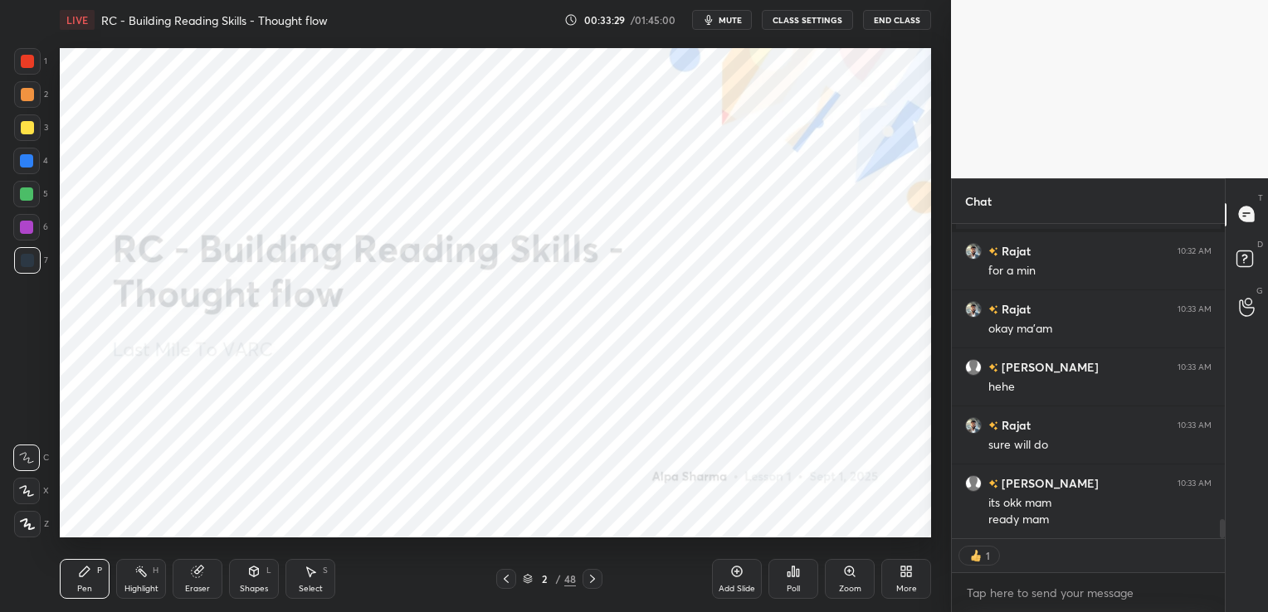
click at [529, 578] on icon at bounding box center [528, 577] width 8 height 4
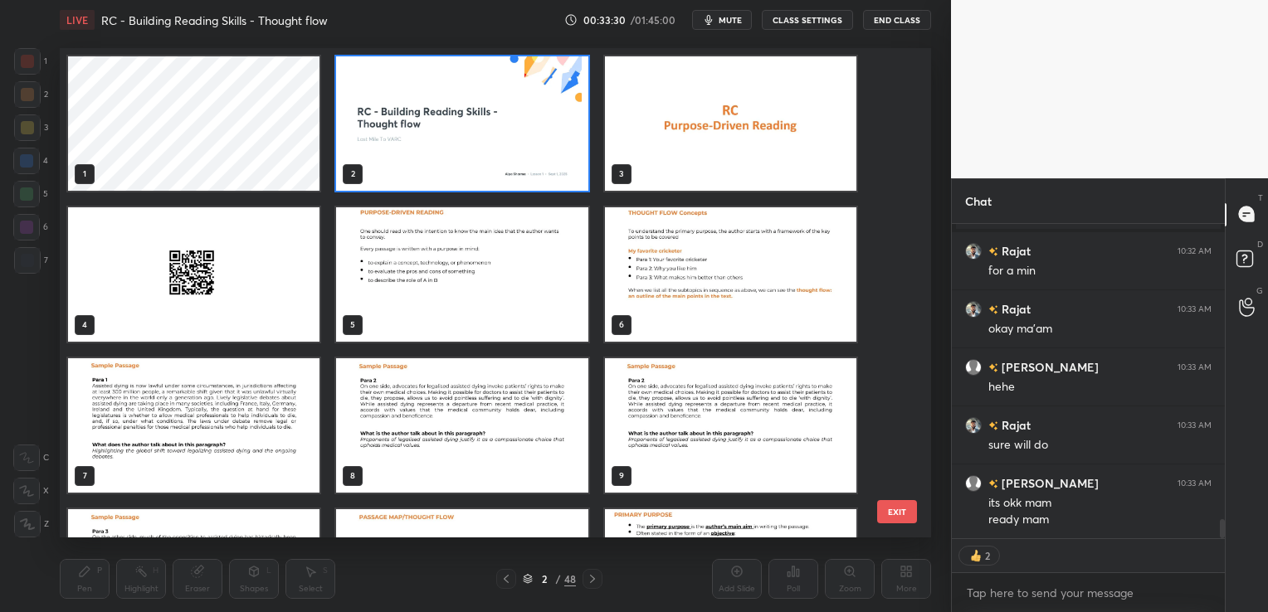
scroll to position [83, 0]
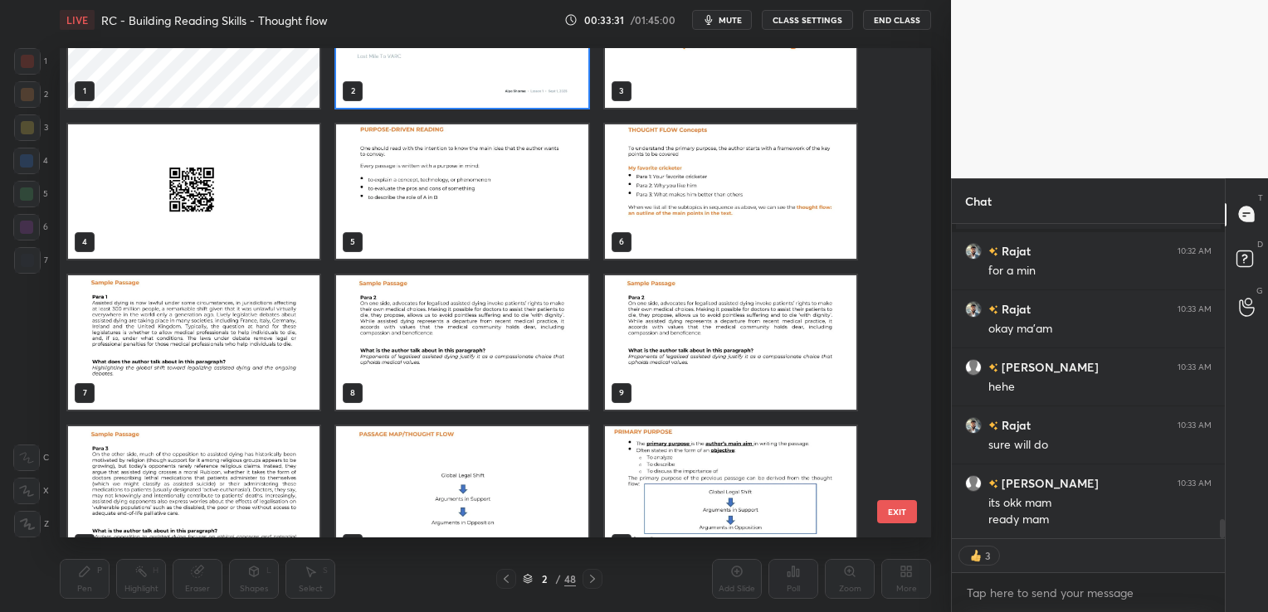
click at [732, 161] on img "grid" at bounding box center [730, 191] width 251 height 134
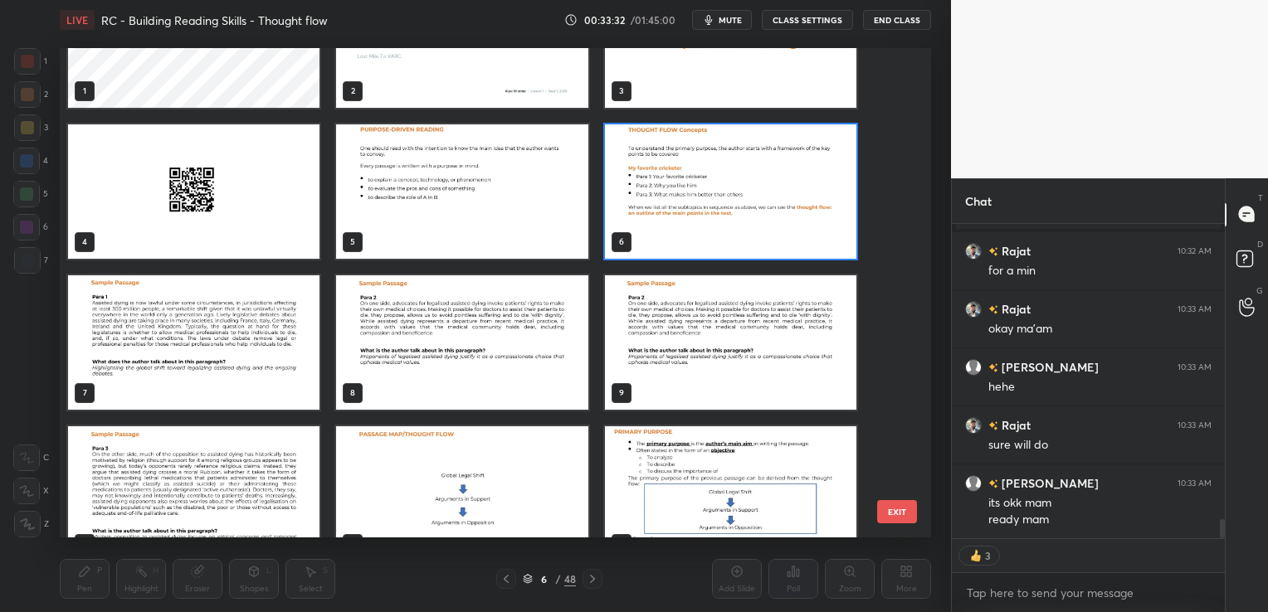
click at [732, 161] on img "grid" at bounding box center [730, 191] width 251 height 134
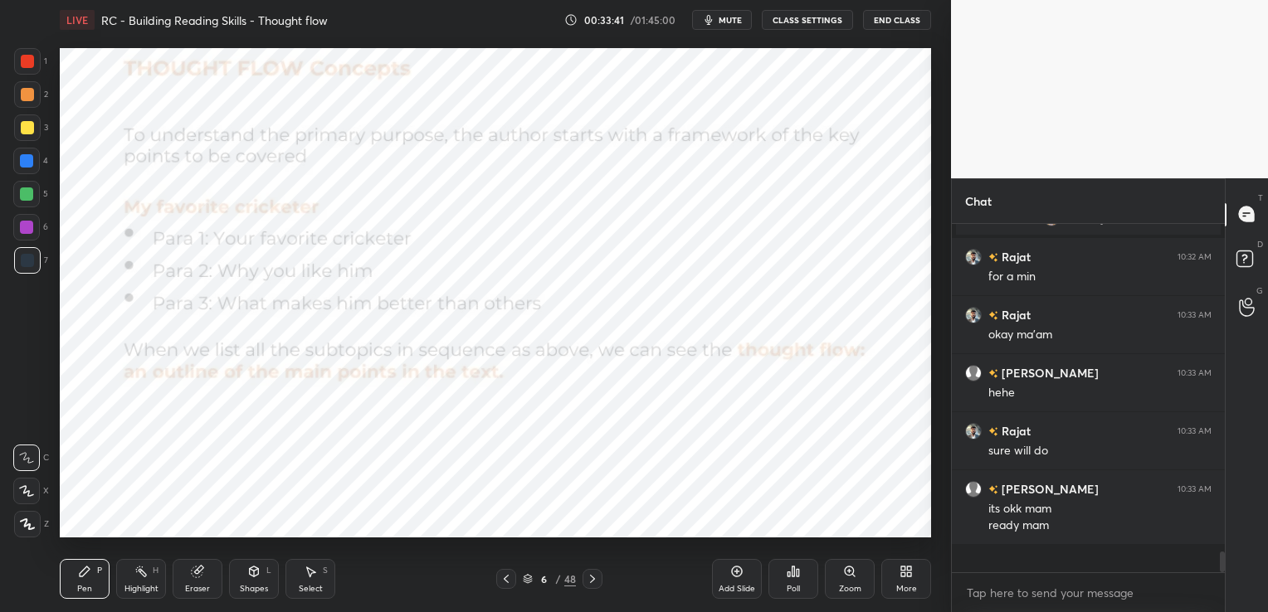
scroll to position [4893, 0]
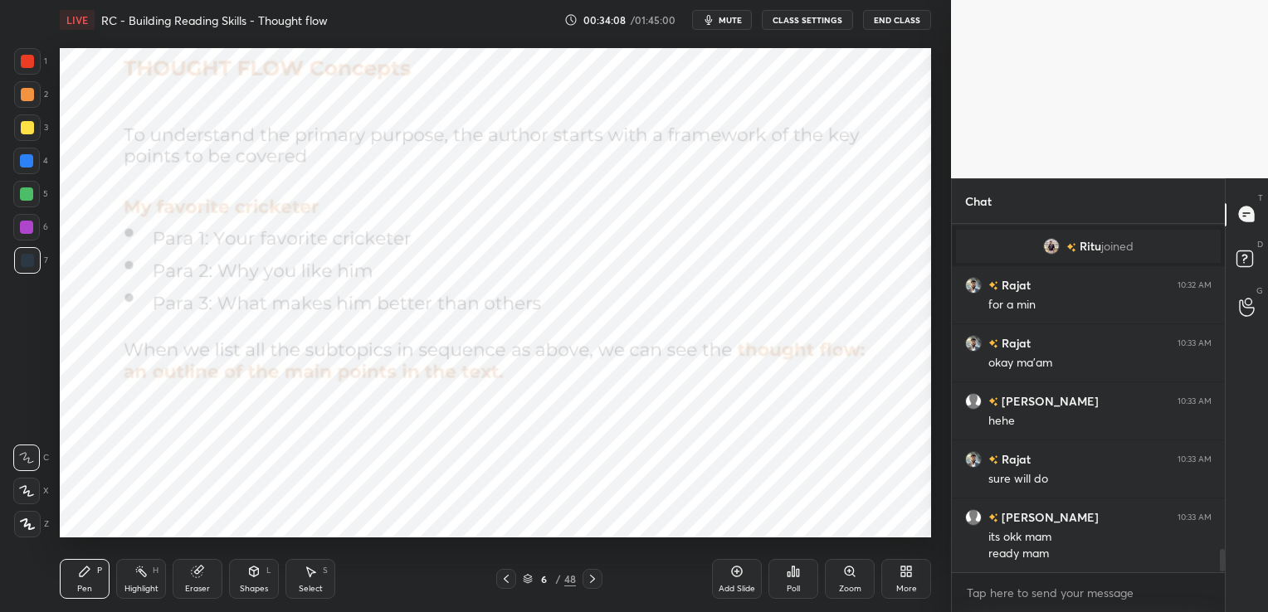
click at [591, 579] on icon at bounding box center [592, 579] width 13 height 13
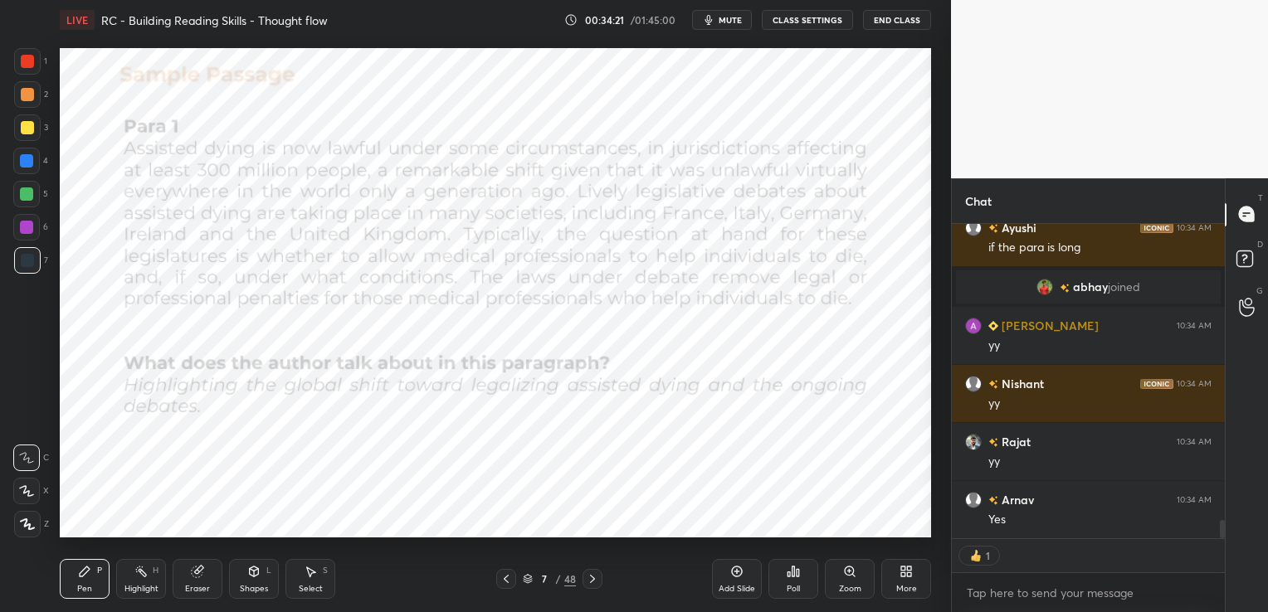
scroll to position [5092, 0]
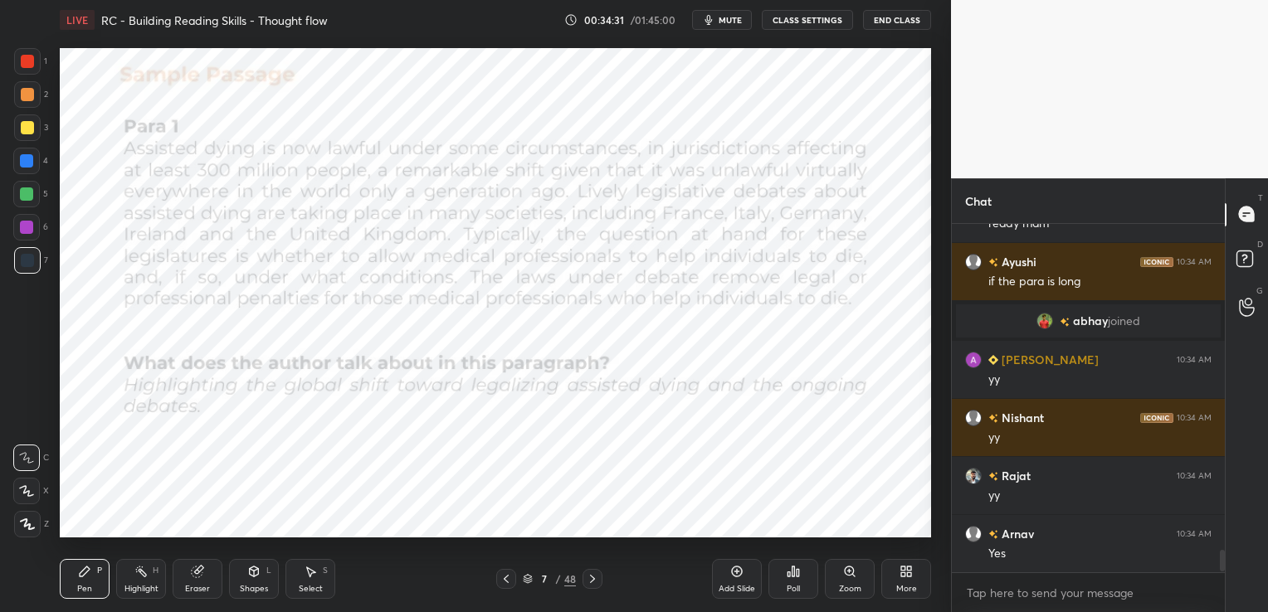
click at [739, 18] on span "mute" at bounding box center [730, 20] width 23 height 12
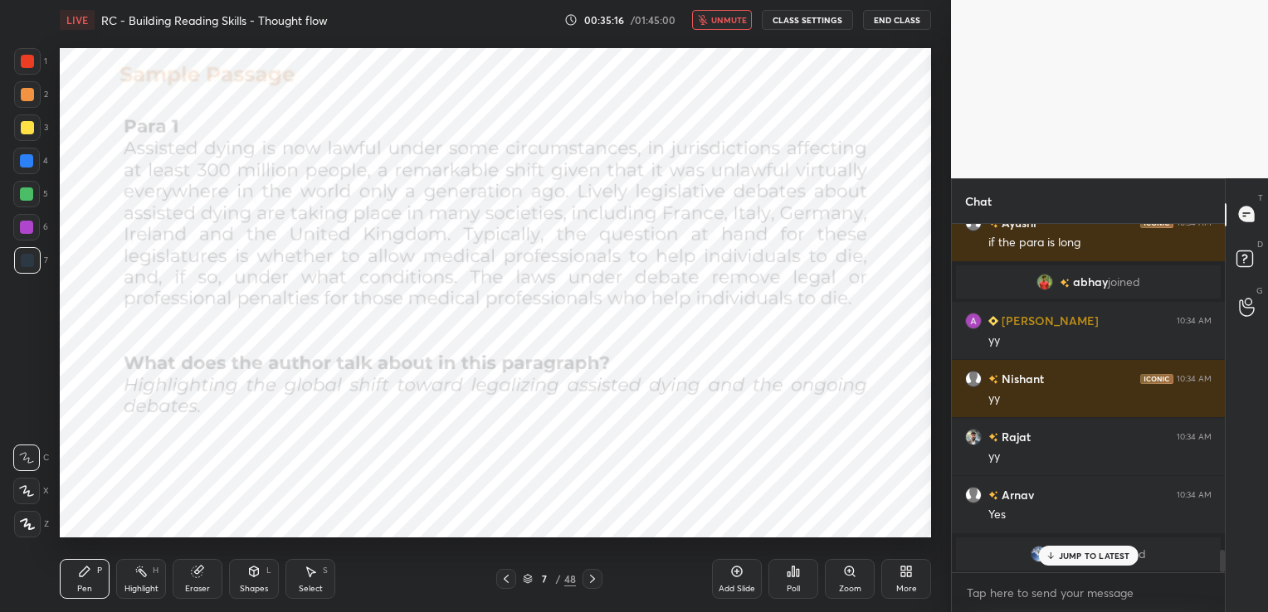
scroll to position [5132, 0]
click at [732, 18] on span "unmute" at bounding box center [729, 20] width 36 height 12
click at [732, 18] on span "mute" at bounding box center [730, 20] width 23 height 12
click at [732, 18] on span "unmute" at bounding box center [729, 20] width 36 height 12
click at [197, 587] on div "Eraser" at bounding box center [197, 589] width 25 height 8
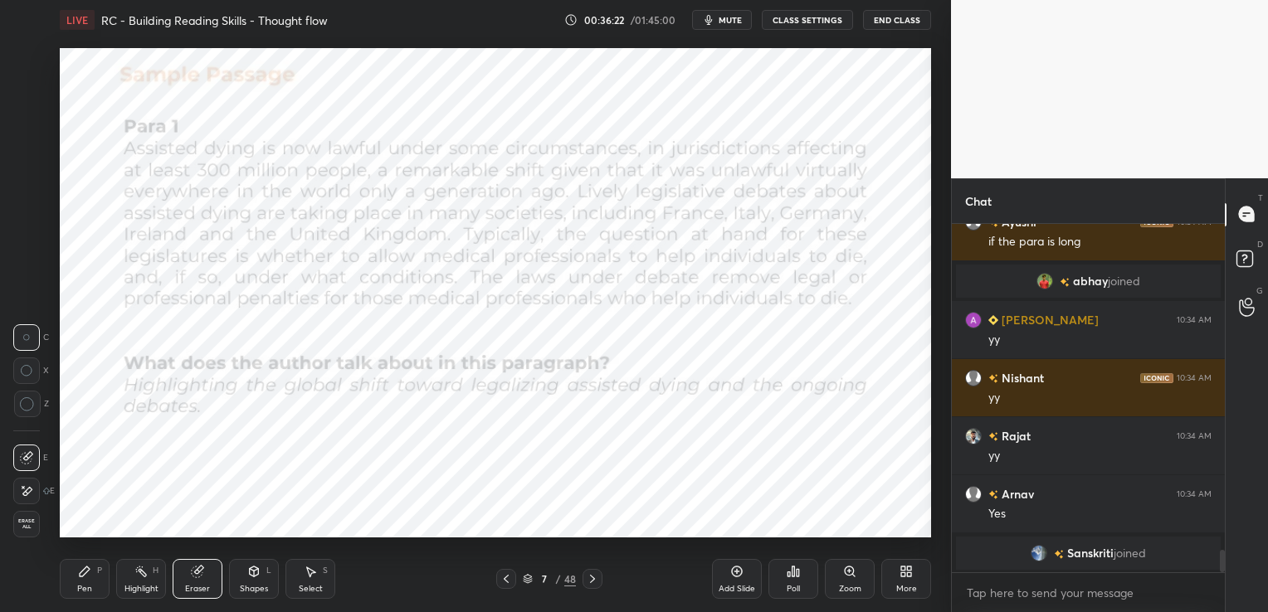
click at [32, 526] on span "Erase all" at bounding box center [26, 525] width 25 height 12
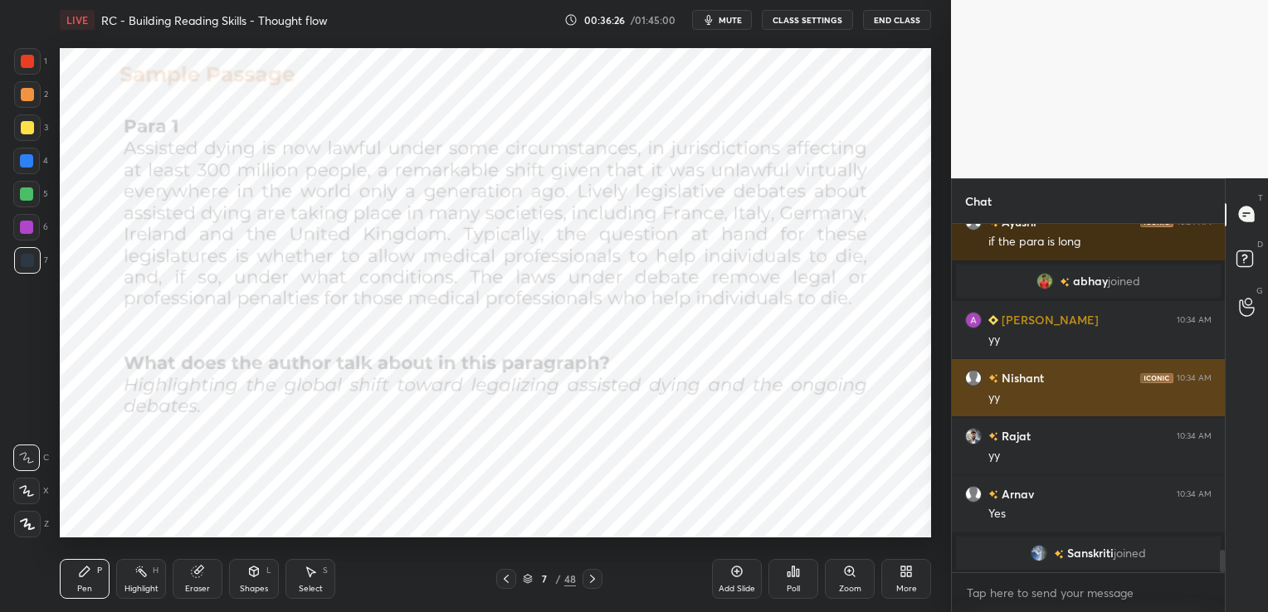
scroll to position [5, 5]
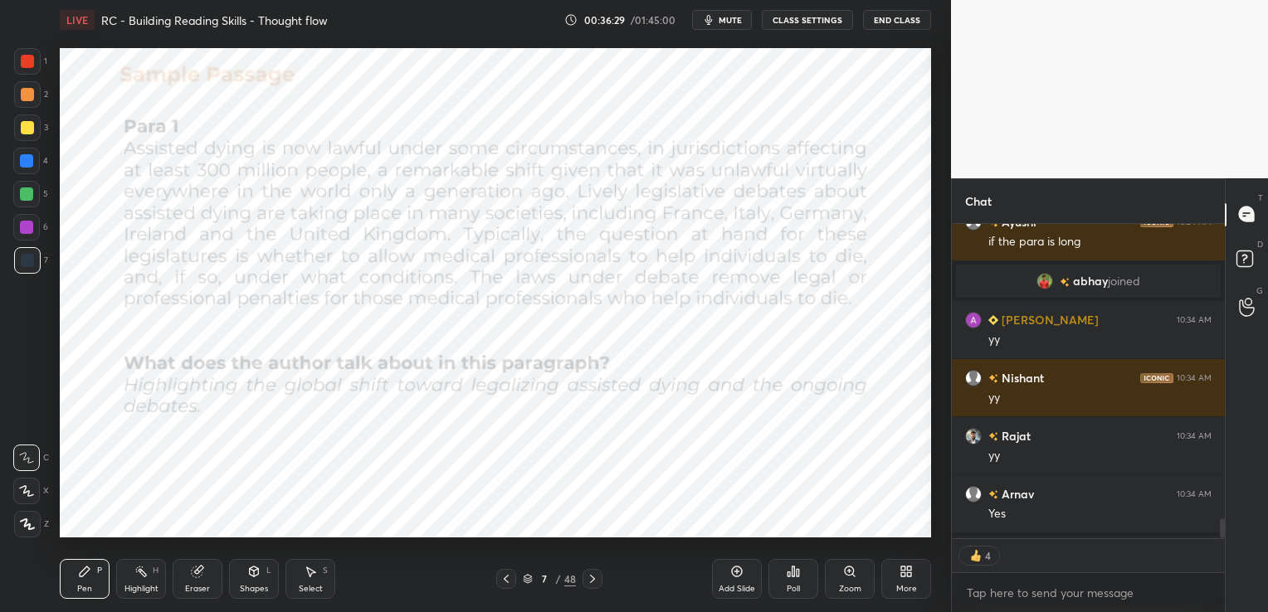
click at [27, 61] on div at bounding box center [27, 61] width 13 height 13
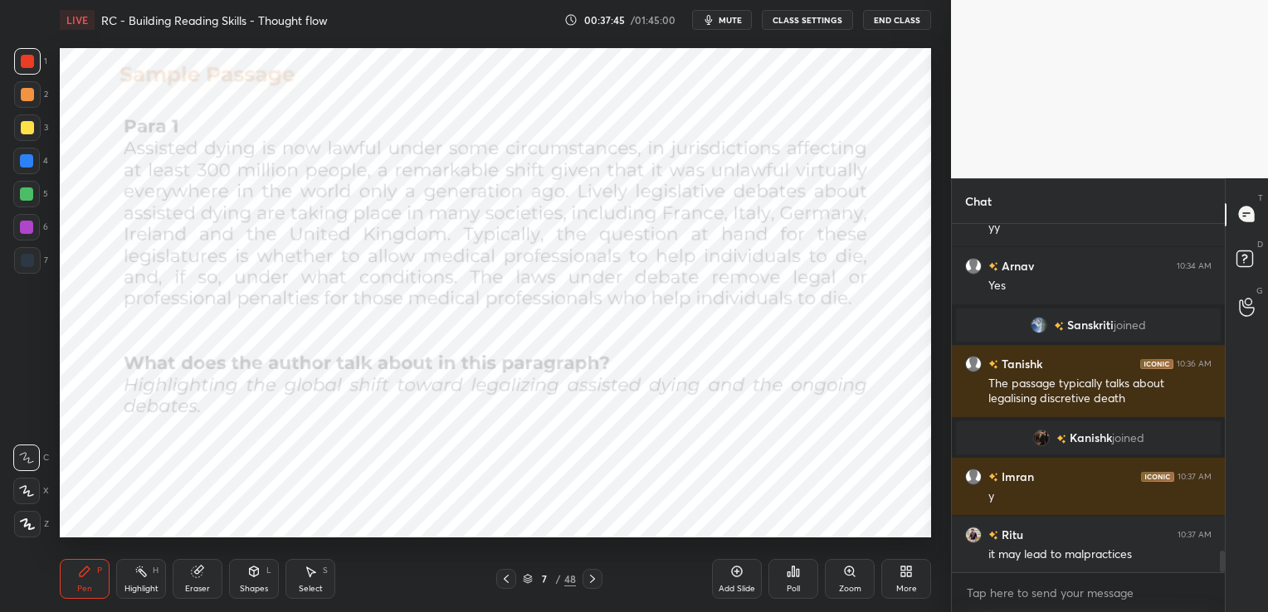
scroll to position [5212, 0]
click at [199, 582] on div "Eraser" at bounding box center [198, 579] width 50 height 40
click at [30, 525] on span "Erase all" at bounding box center [26, 525] width 25 height 12
click at [596, 582] on icon at bounding box center [592, 579] width 13 height 13
click at [144, 588] on div "Highlight" at bounding box center [141, 589] width 34 height 8
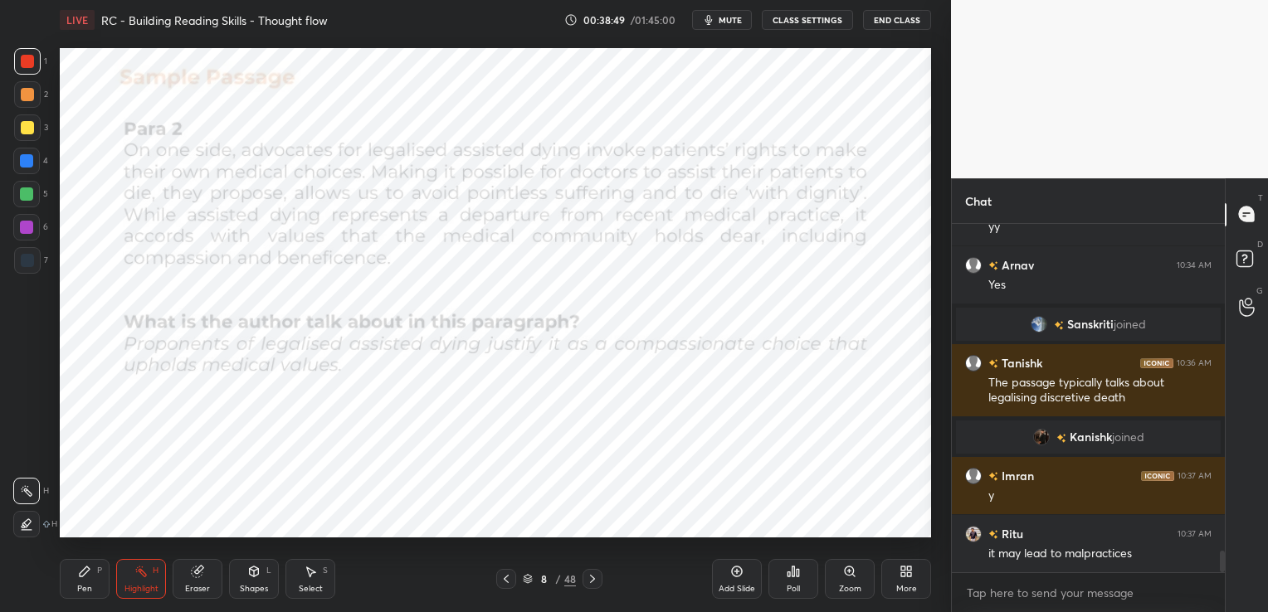
click at [30, 526] on icon at bounding box center [26, 524] width 13 height 13
click at [78, 576] on icon at bounding box center [84, 571] width 13 height 13
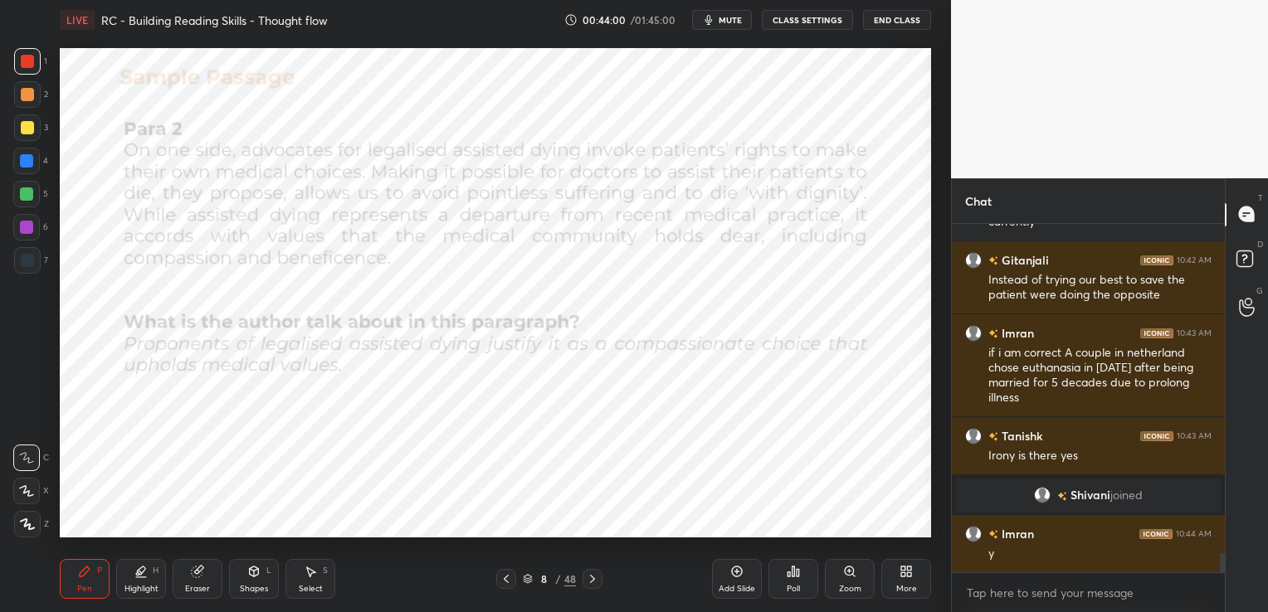
scroll to position [5804, 0]
click at [194, 582] on div "Eraser" at bounding box center [198, 579] width 50 height 40
click at [24, 520] on span "Erase all" at bounding box center [26, 525] width 25 height 12
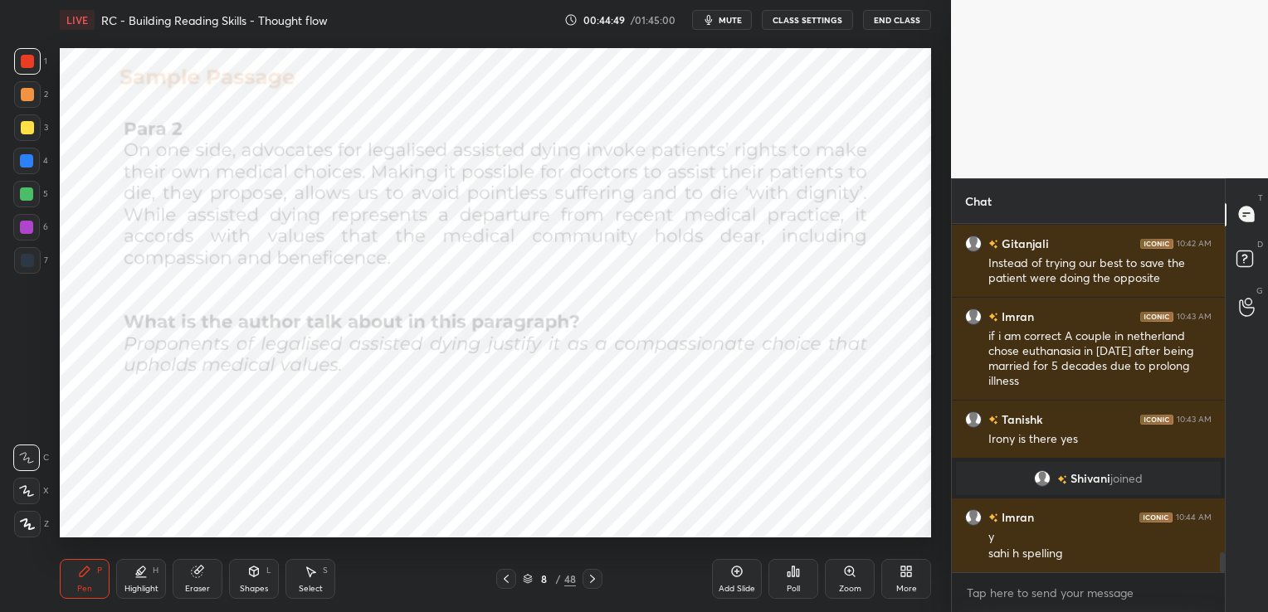
scroll to position [5861, 0]
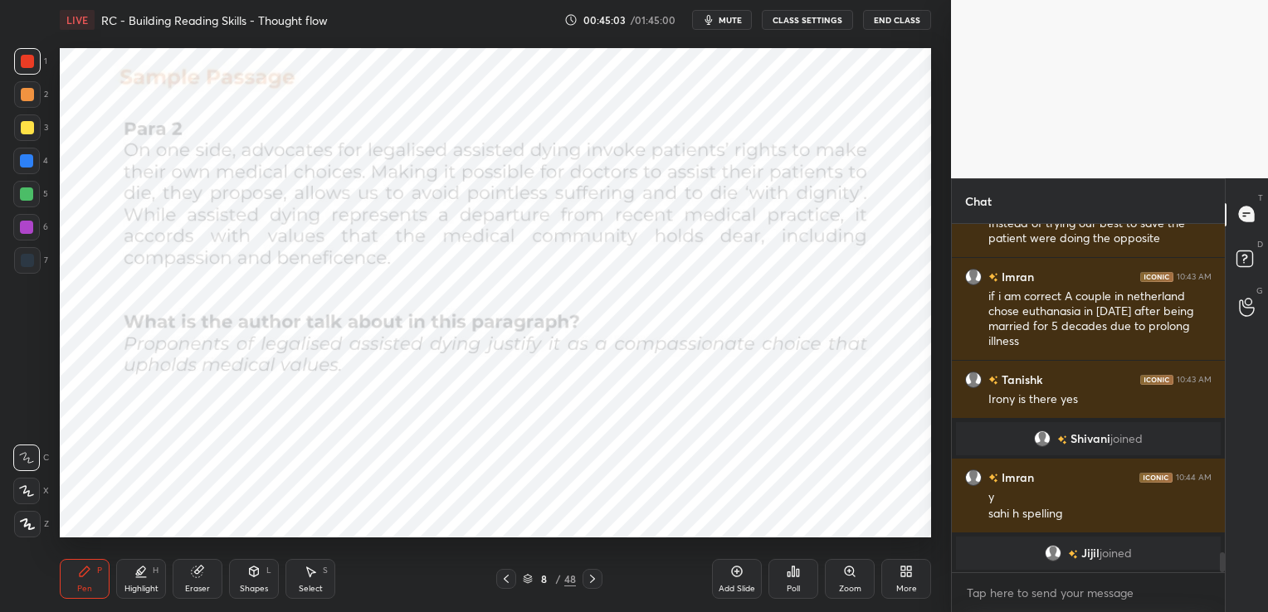
click at [199, 579] on div "Eraser" at bounding box center [198, 579] width 50 height 40
click at [34, 527] on span "Erase all" at bounding box center [26, 525] width 25 height 12
click at [592, 576] on icon at bounding box center [592, 579] width 13 height 13
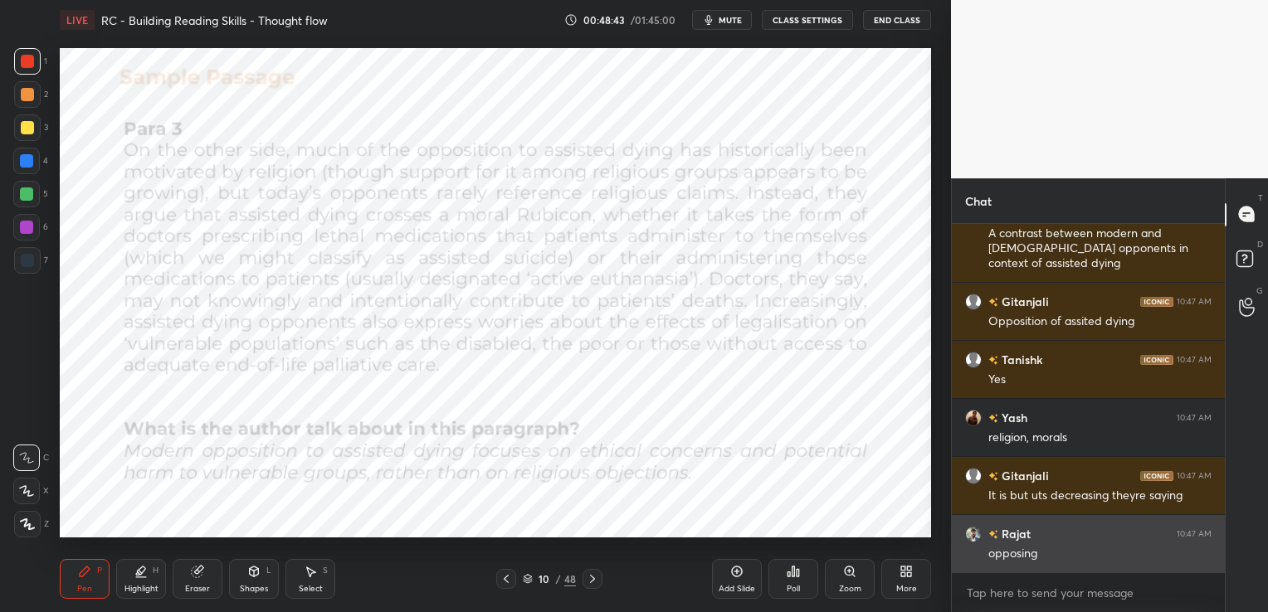
scroll to position [6249, 0]
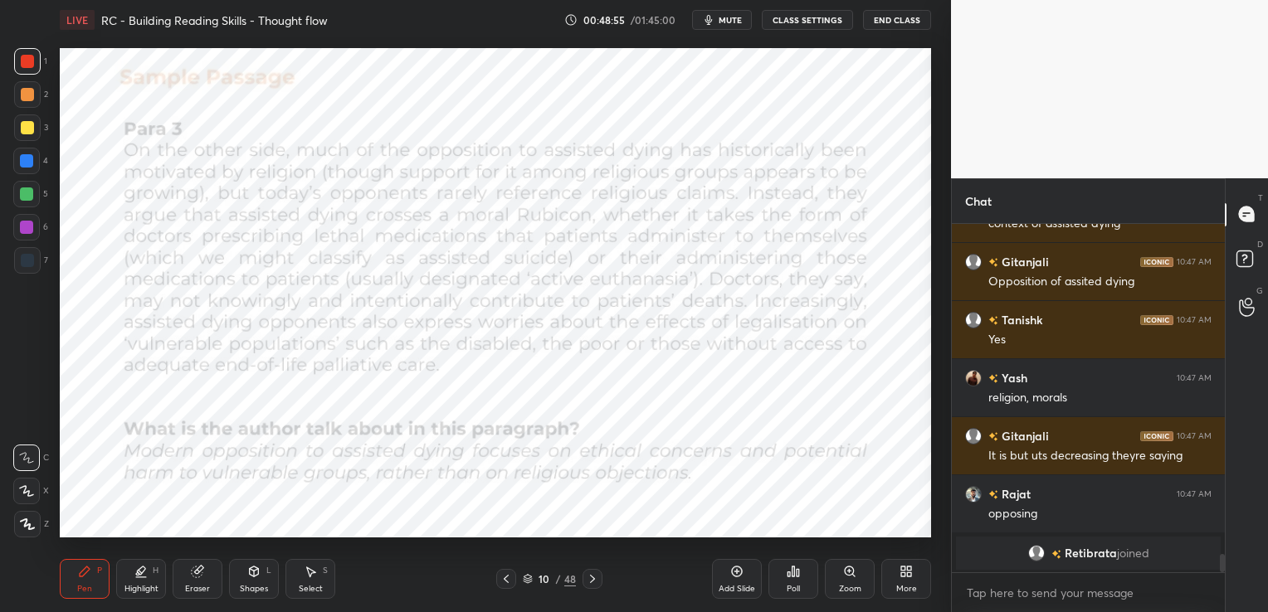
click at [194, 580] on div "Eraser" at bounding box center [198, 579] width 50 height 40
click at [22, 530] on span "Erase all" at bounding box center [26, 525] width 25 height 12
click at [595, 573] on icon at bounding box center [592, 579] width 13 height 13
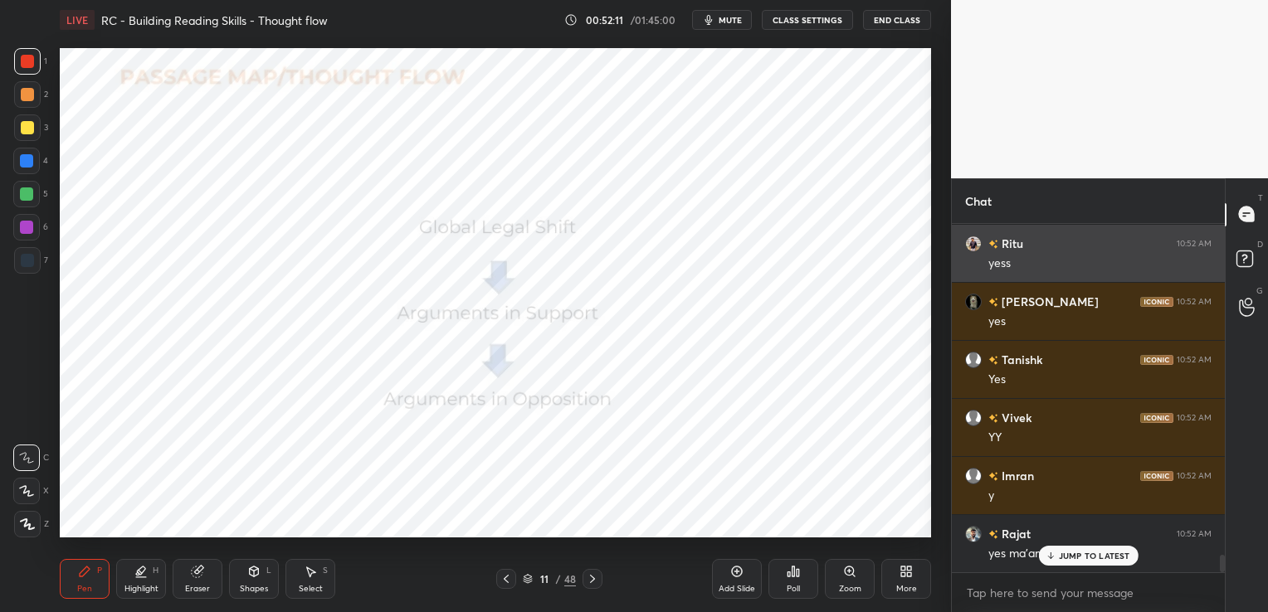
scroll to position [6562, 0]
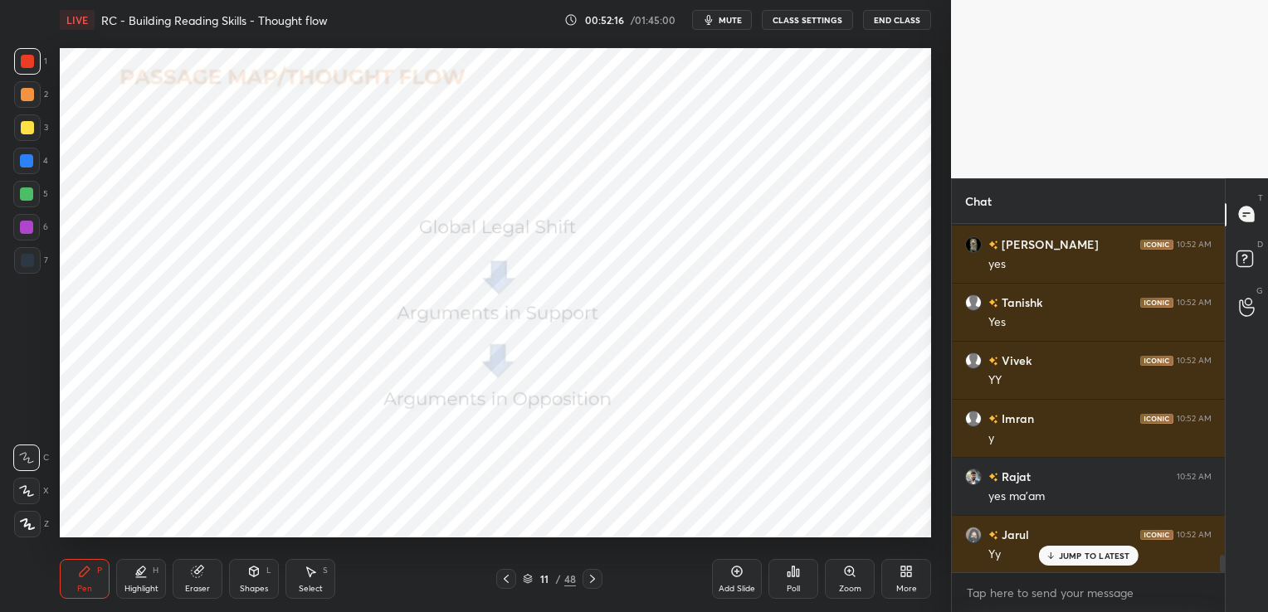
click at [202, 568] on icon at bounding box center [198, 570] width 9 height 8
click at [19, 519] on span "Erase all" at bounding box center [26, 525] width 25 height 12
click at [587, 579] on icon at bounding box center [592, 579] width 13 height 13
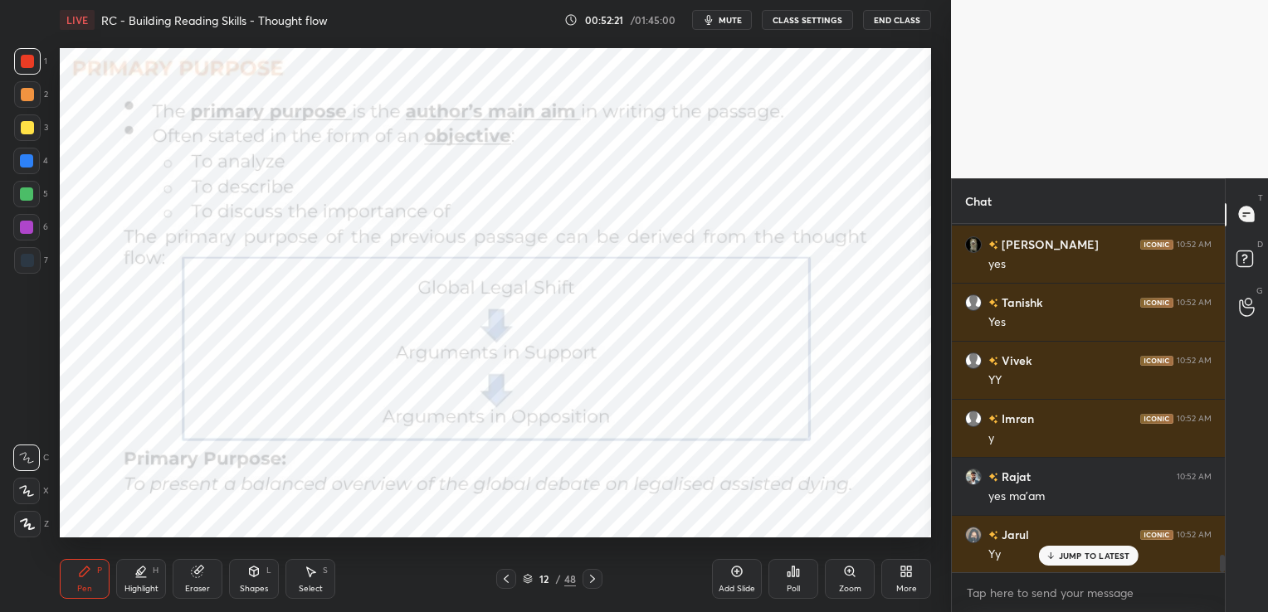
click at [587, 579] on icon at bounding box center [592, 579] width 13 height 13
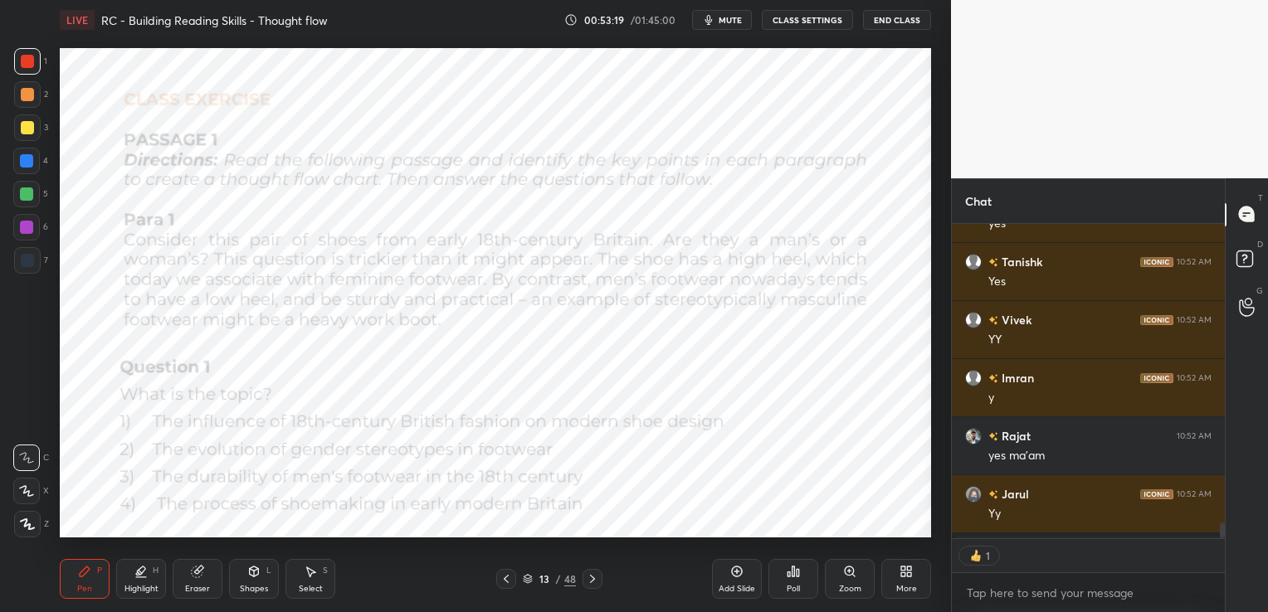
scroll to position [5, 5]
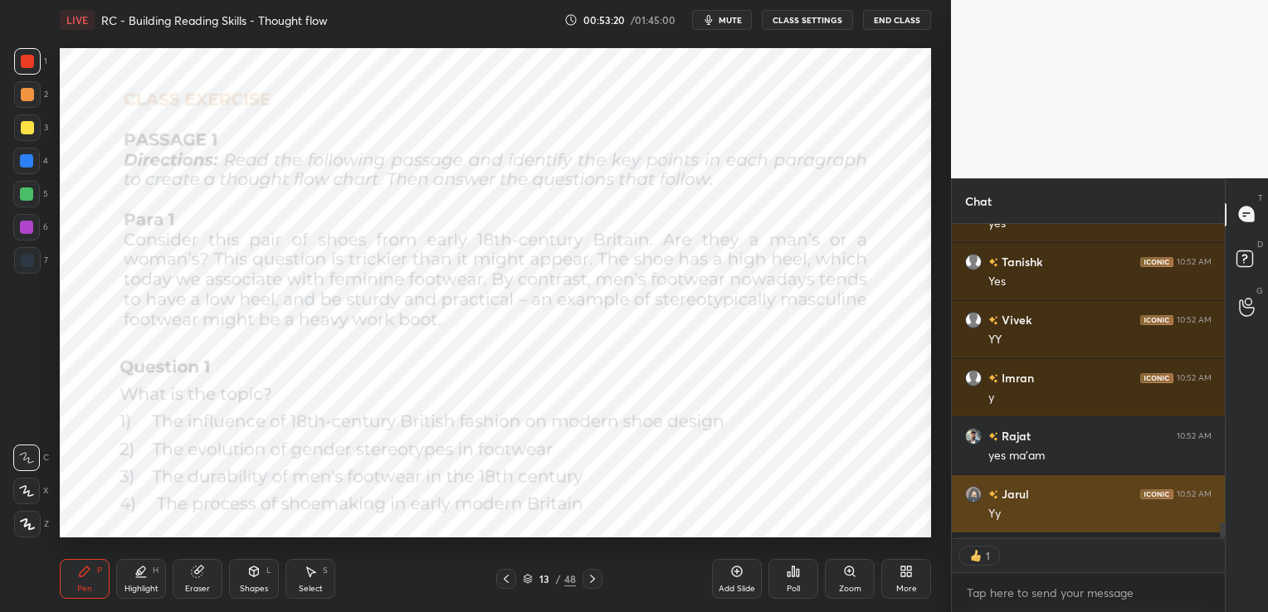
type textarea "x"
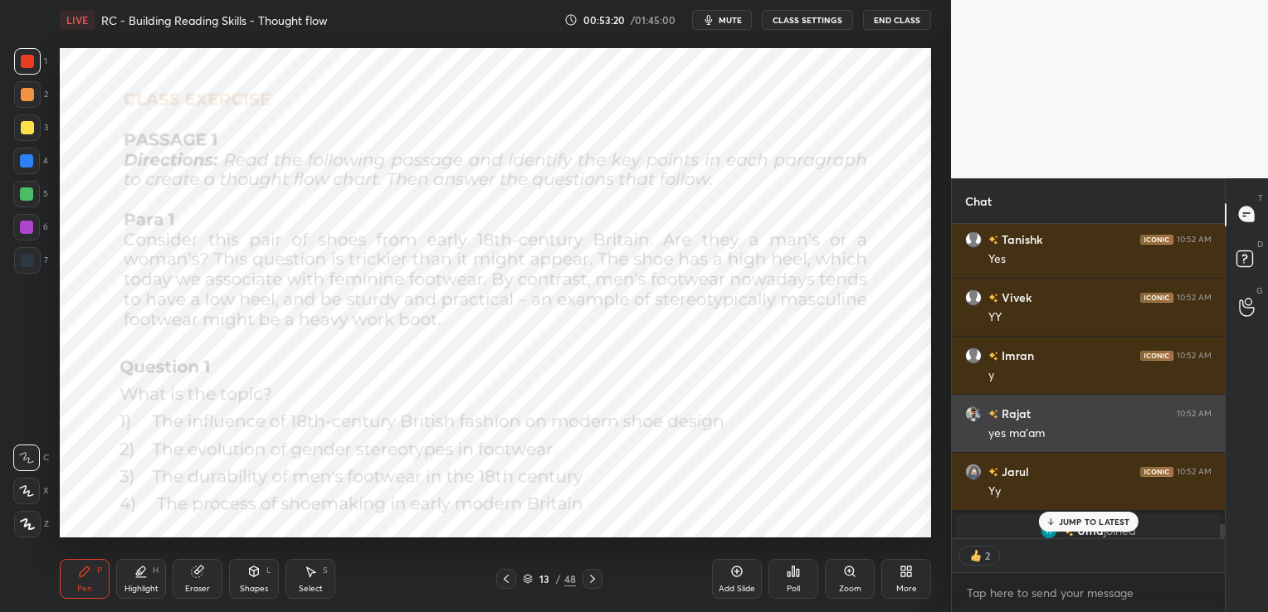
scroll to position [6636, 0]
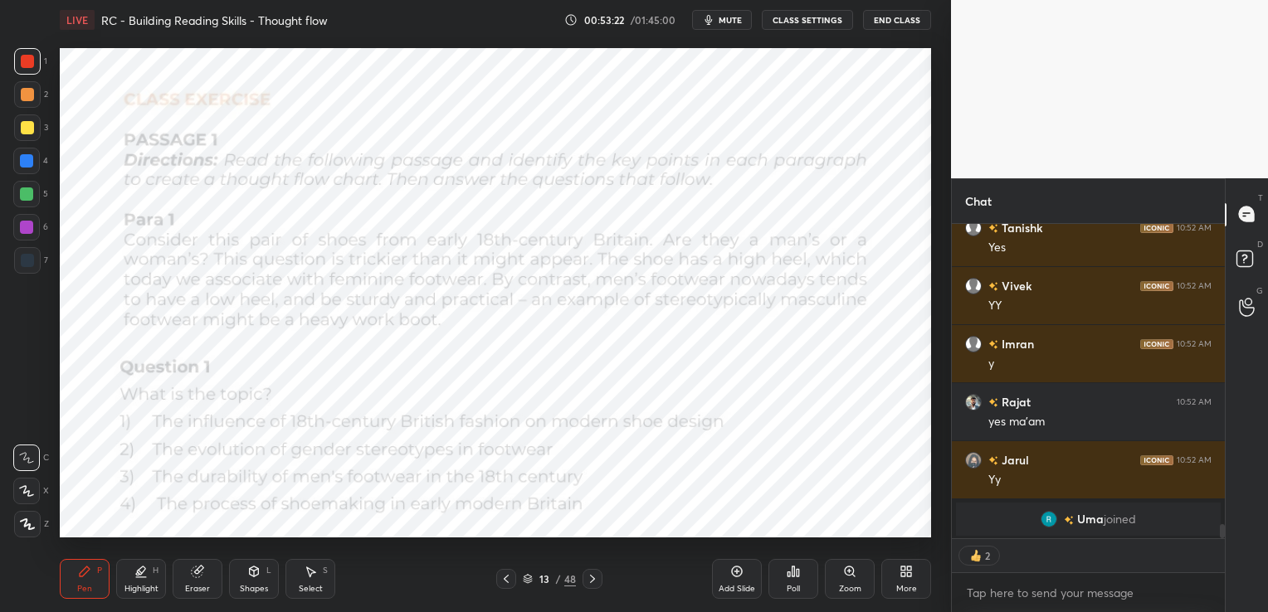
click at [799, 578] on icon at bounding box center [793, 571] width 13 height 13
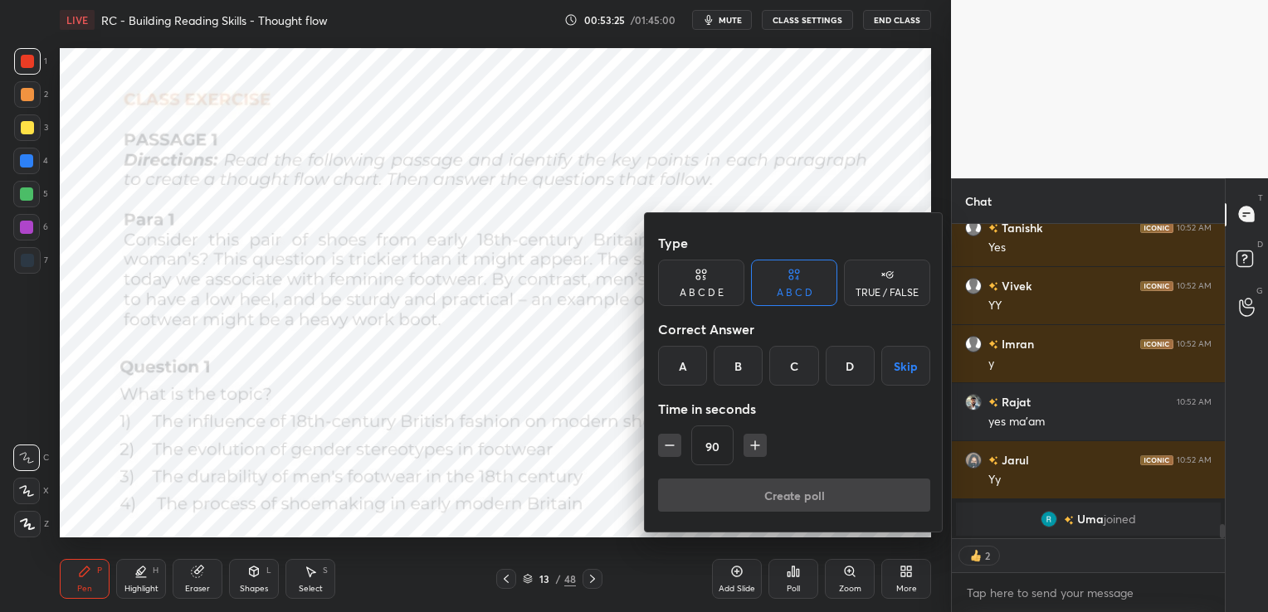
click at [753, 370] on div "B" at bounding box center [738, 366] width 49 height 40
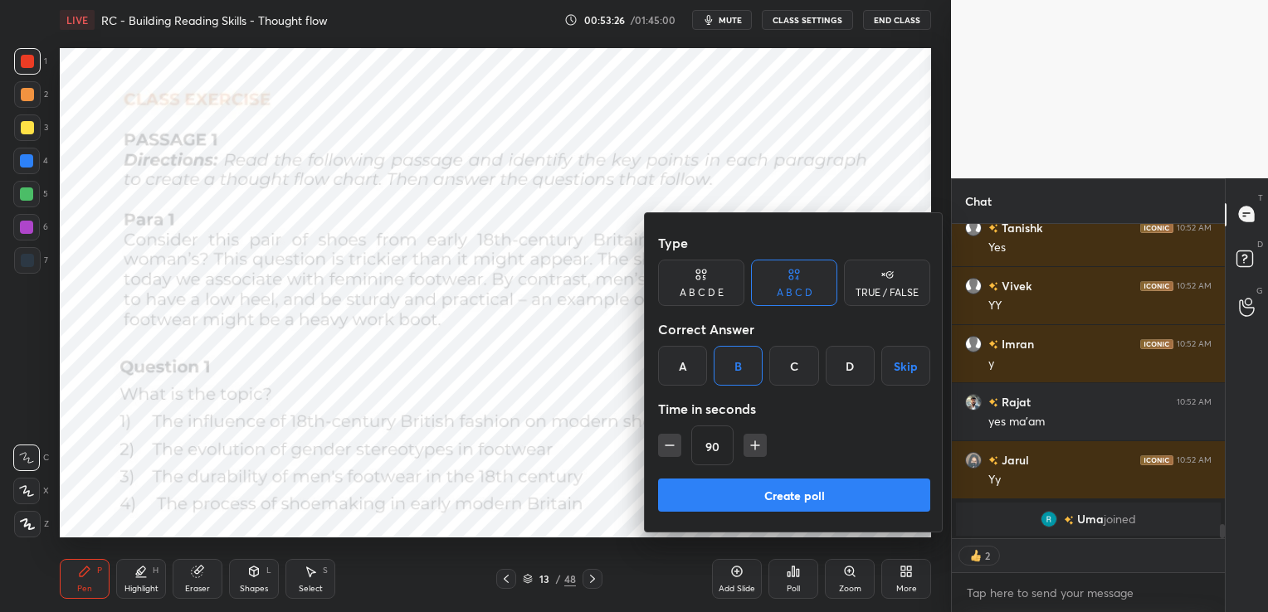
click at [670, 449] on icon "button" at bounding box center [669, 445] width 17 height 17
type input "75"
click at [740, 496] on button "Create poll" at bounding box center [794, 495] width 272 height 33
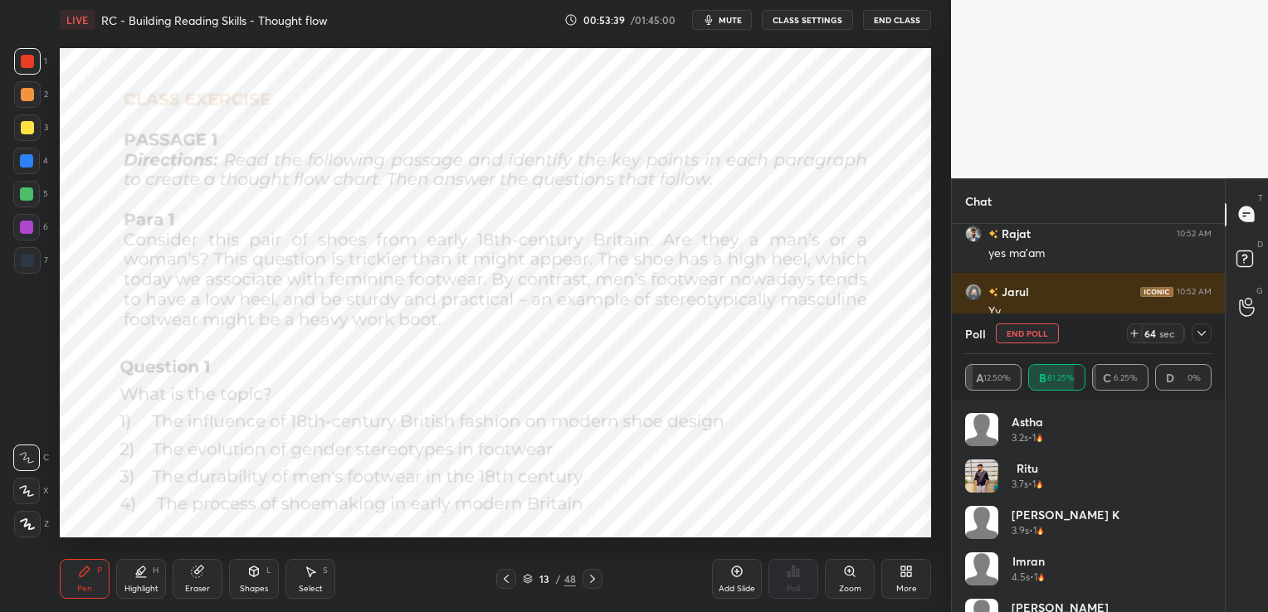
scroll to position [6805, 0]
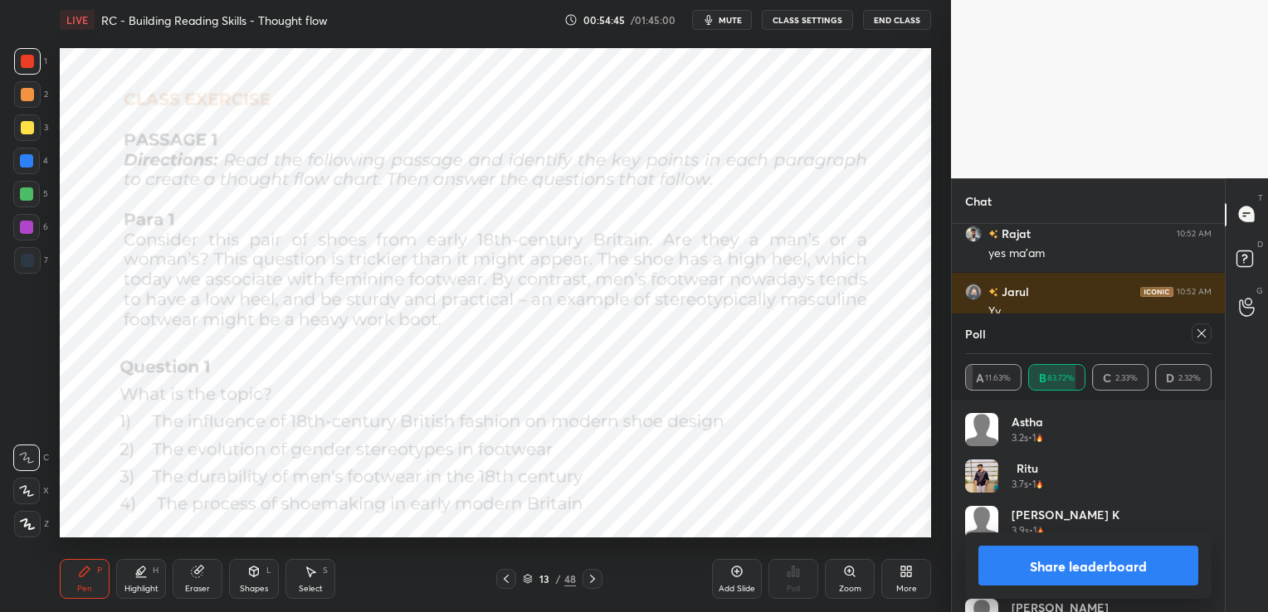
click at [1200, 337] on icon at bounding box center [1201, 333] width 13 height 13
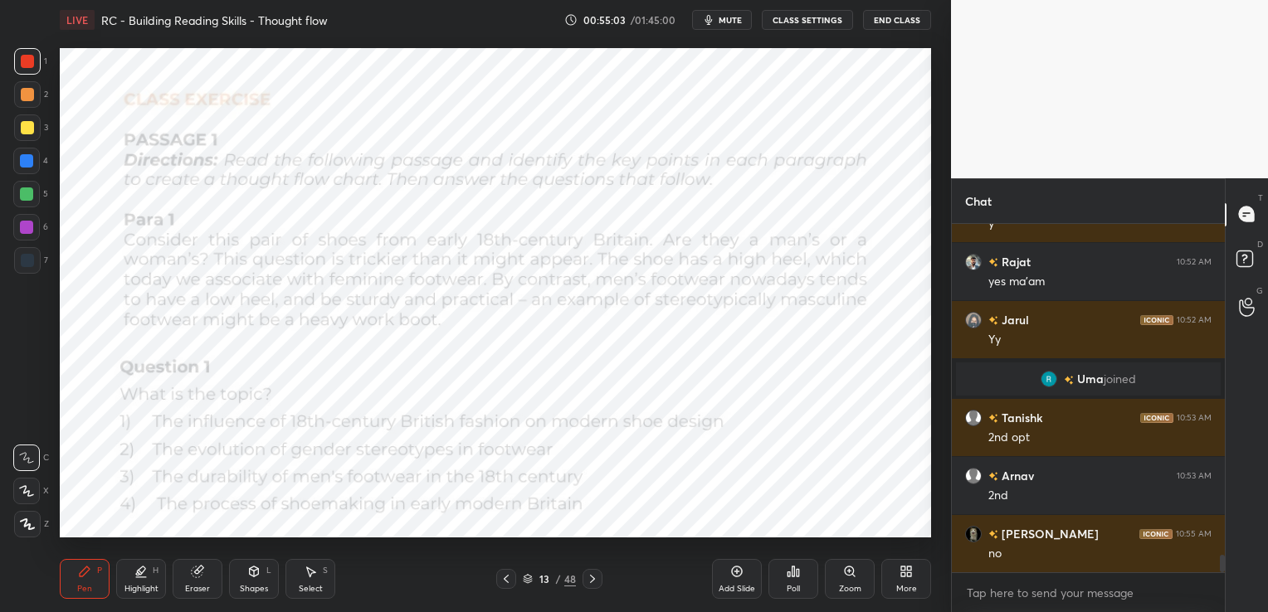
scroll to position [6834, 0]
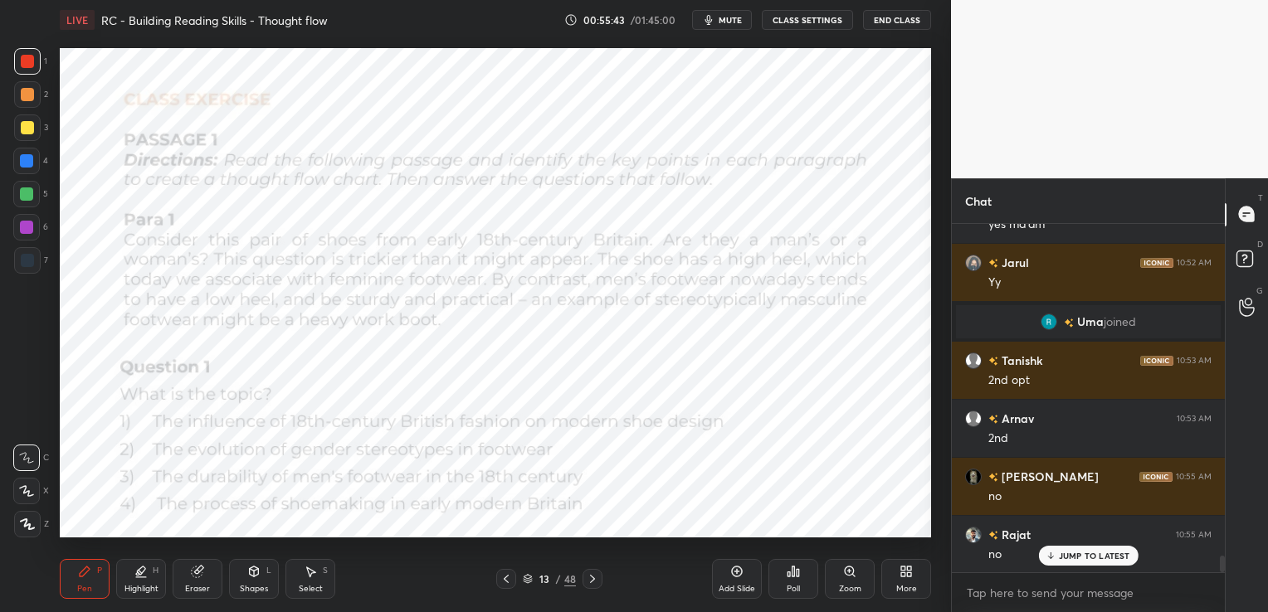
click at [198, 583] on div "Eraser" at bounding box center [198, 579] width 50 height 40
click at [33, 531] on div "Erase all" at bounding box center [26, 524] width 27 height 27
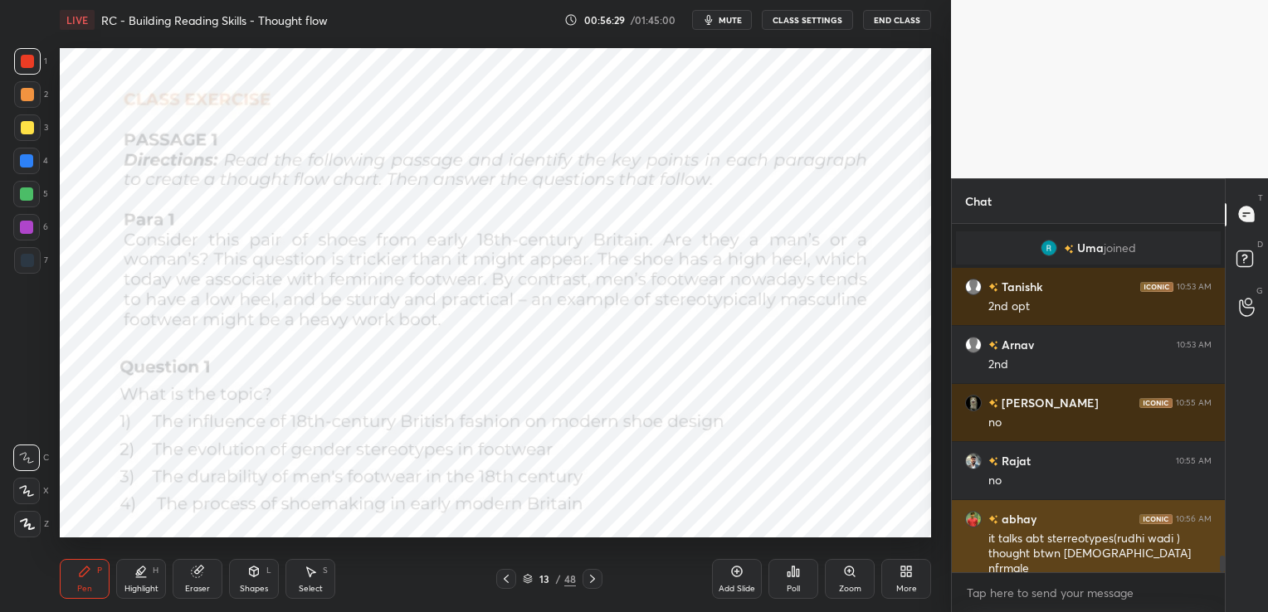
scroll to position [6966, 0]
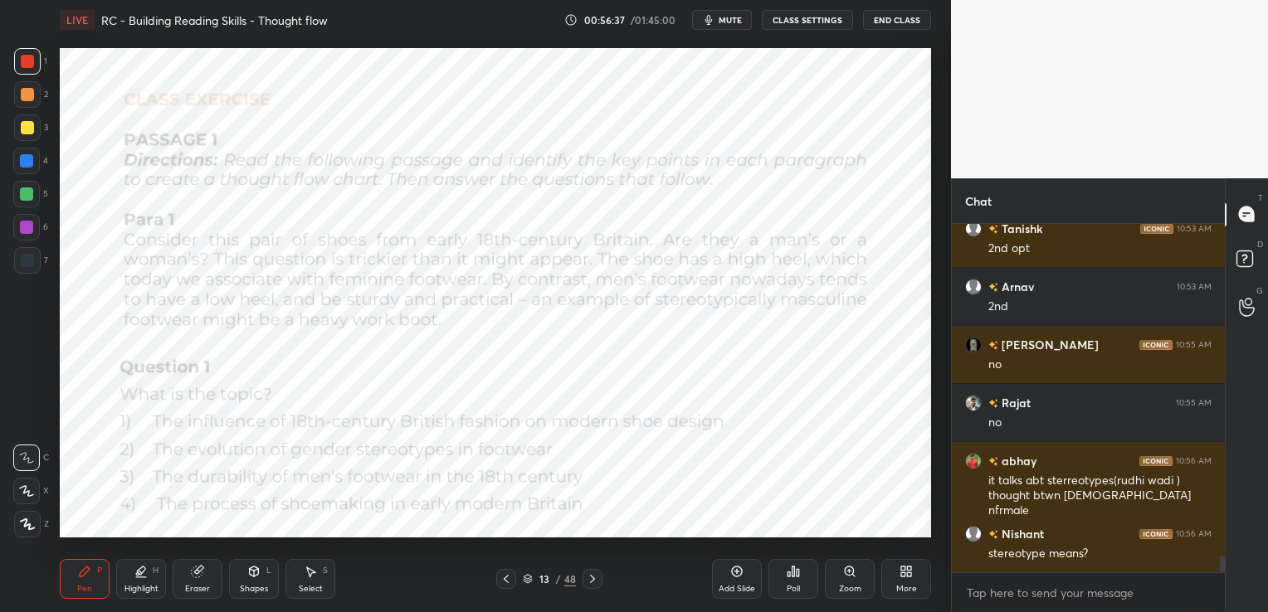
click at [200, 573] on icon at bounding box center [197, 572] width 11 height 11
click at [27, 523] on span "Erase all" at bounding box center [26, 525] width 25 height 12
click at [591, 576] on icon at bounding box center [592, 579] width 5 height 8
click at [737, 572] on icon at bounding box center [736, 571] width 5 height 5
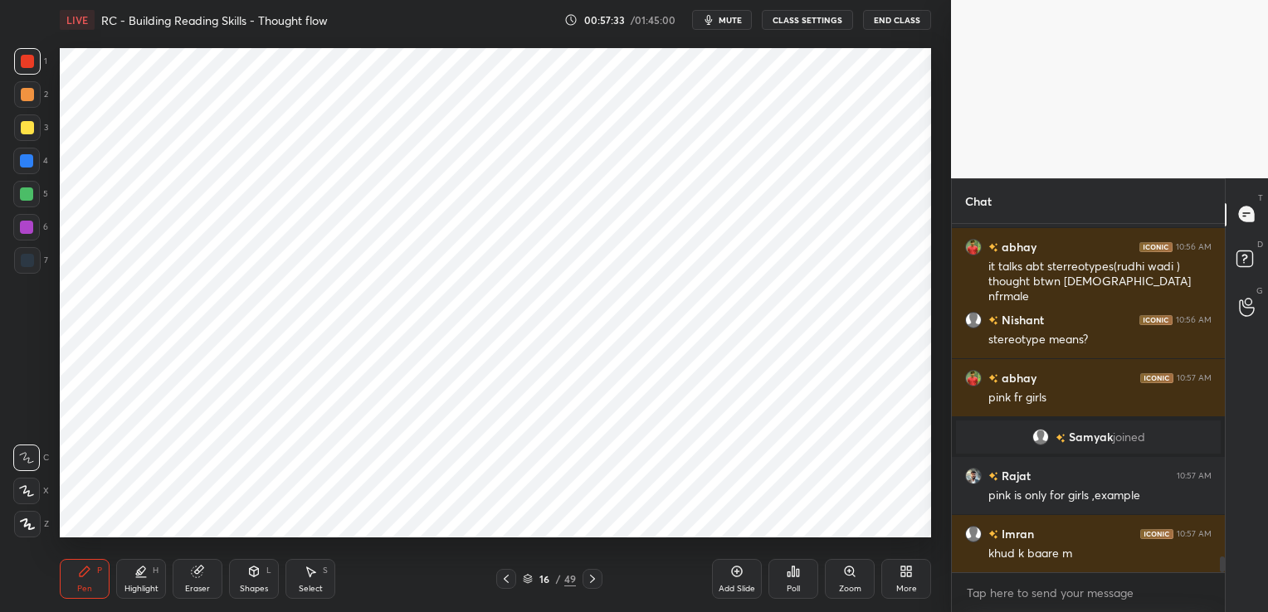
scroll to position [7238, 0]
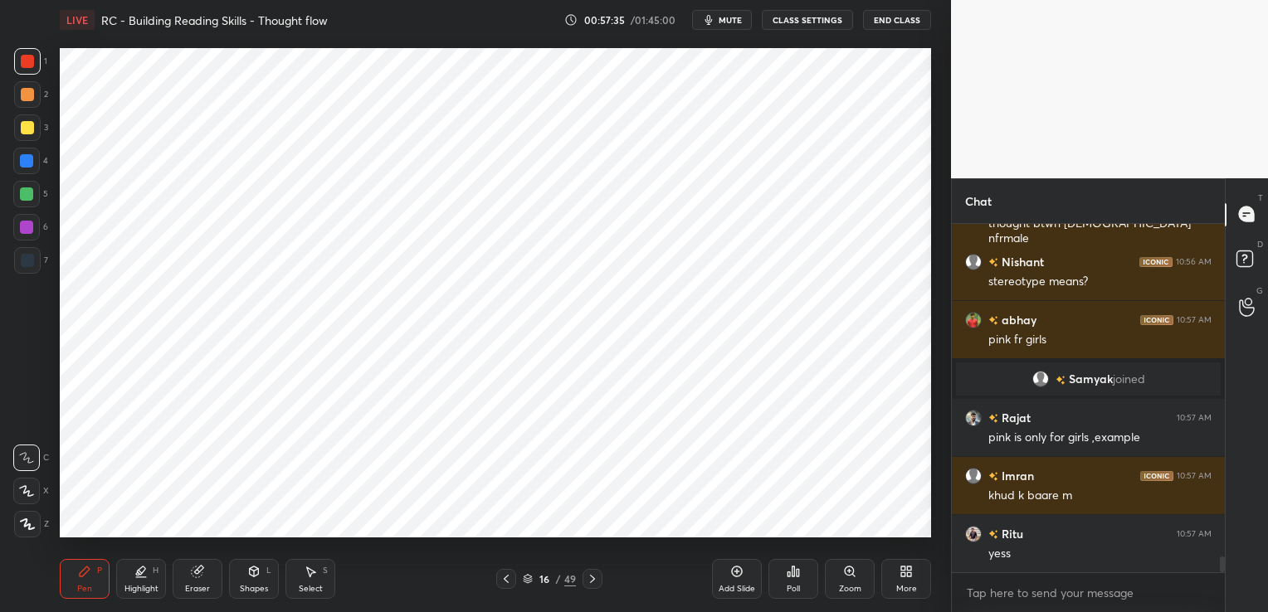
click at [526, 582] on icon at bounding box center [528, 582] width 8 height 2
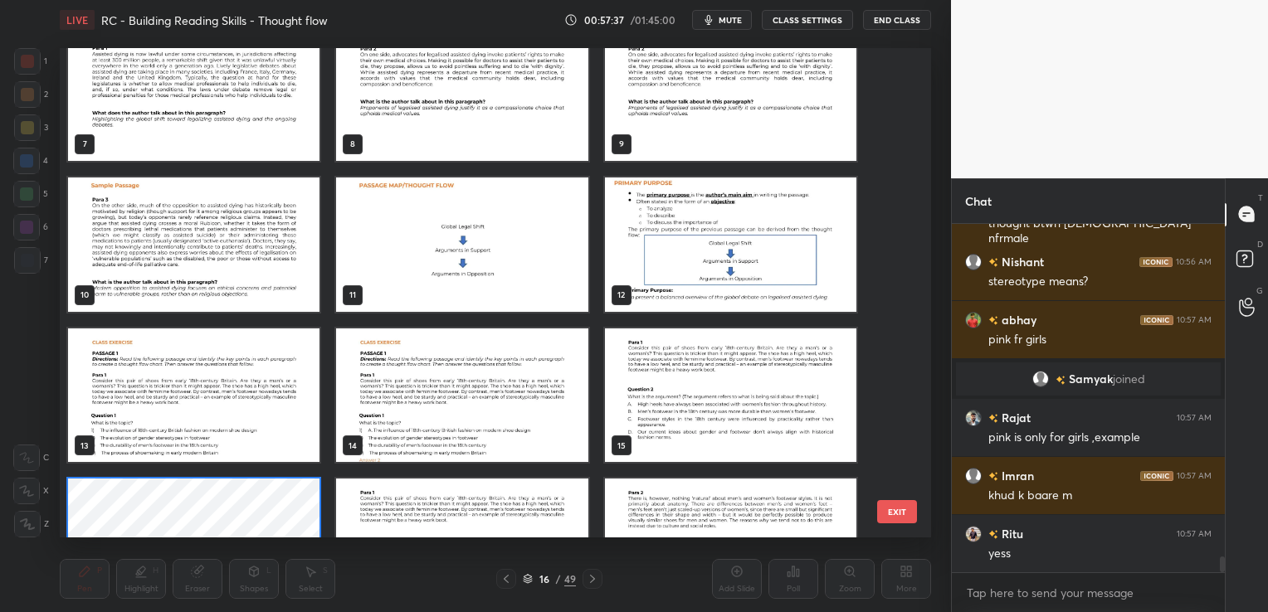
scroll to position [7295, 0]
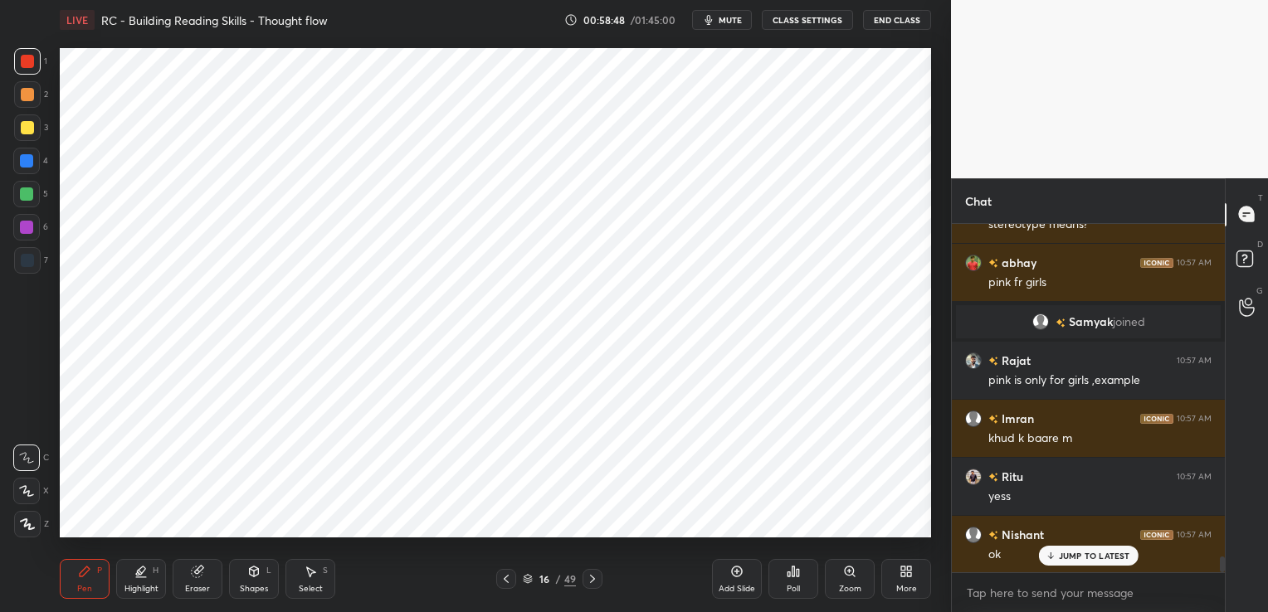
click at [207, 573] on div "Eraser" at bounding box center [198, 579] width 50 height 40
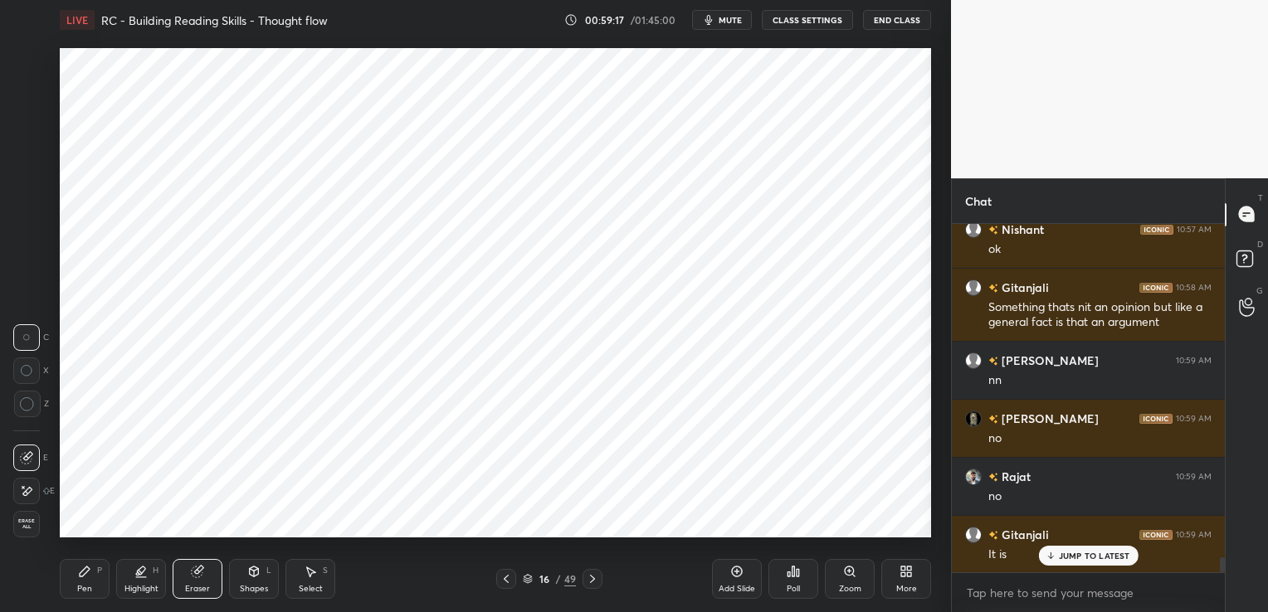
scroll to position [7660, 0]
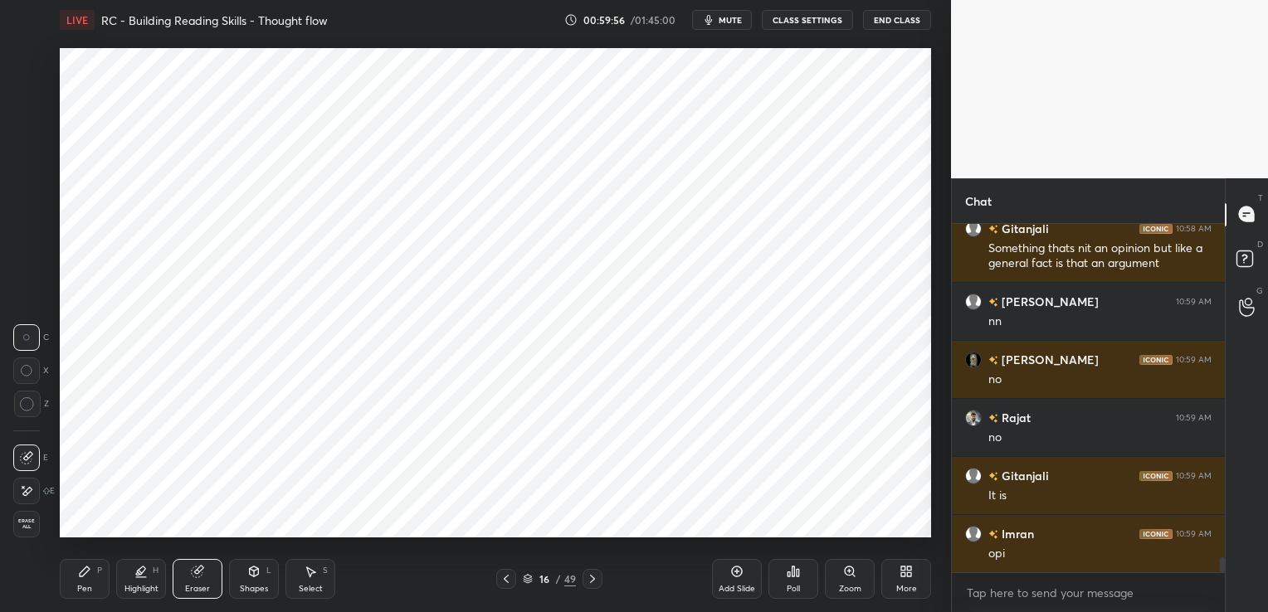
click at [23, 535] on div "Erase all" at bounding box center [26, 524] width 27 height 27
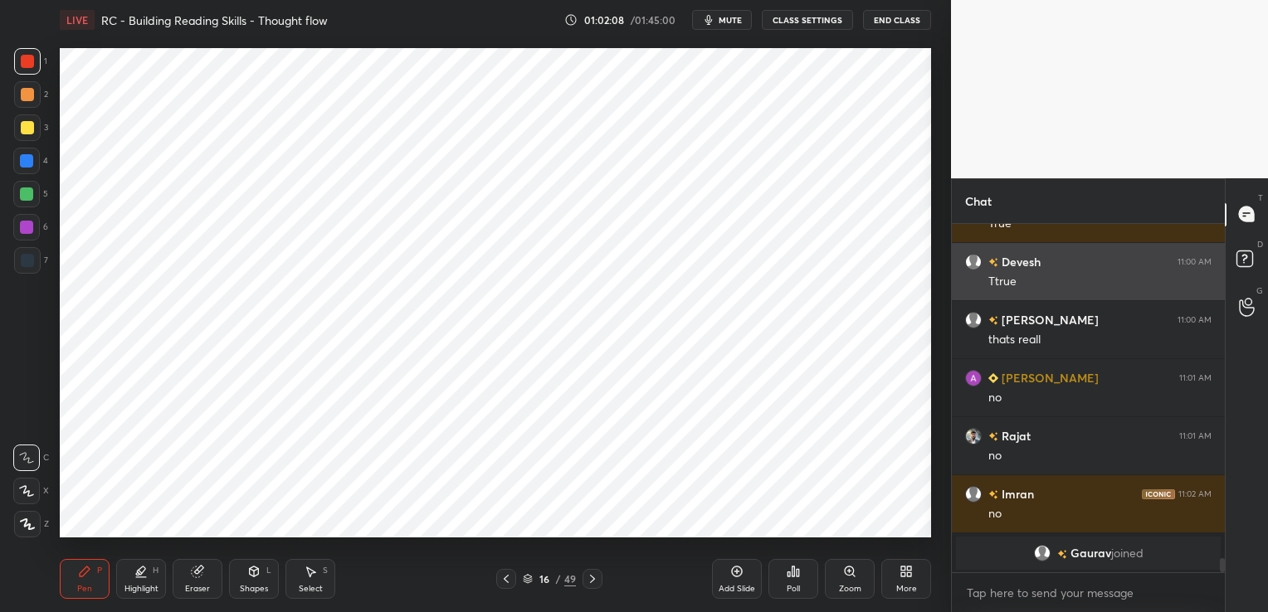
scroll to position [7779, 0]
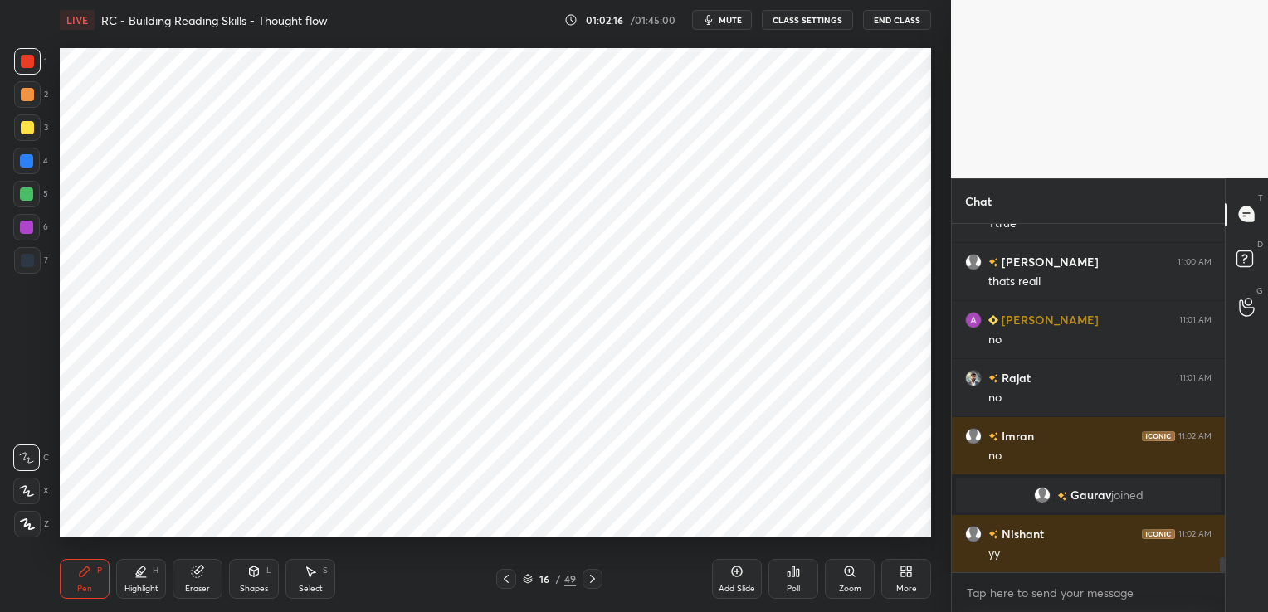
click at [208, 573] on div "Eraser" at bounding box center [198, 579] width 50 height 40
click at [37, 524] on span "Erase all" at bounding box center [26, 525] width 25 height 12
click at [592, 578] on icon at bounding box center [592, 579] width 5 height 8
click at [510, 577] on icon at bounding box center [506, 579] width 13 height 13
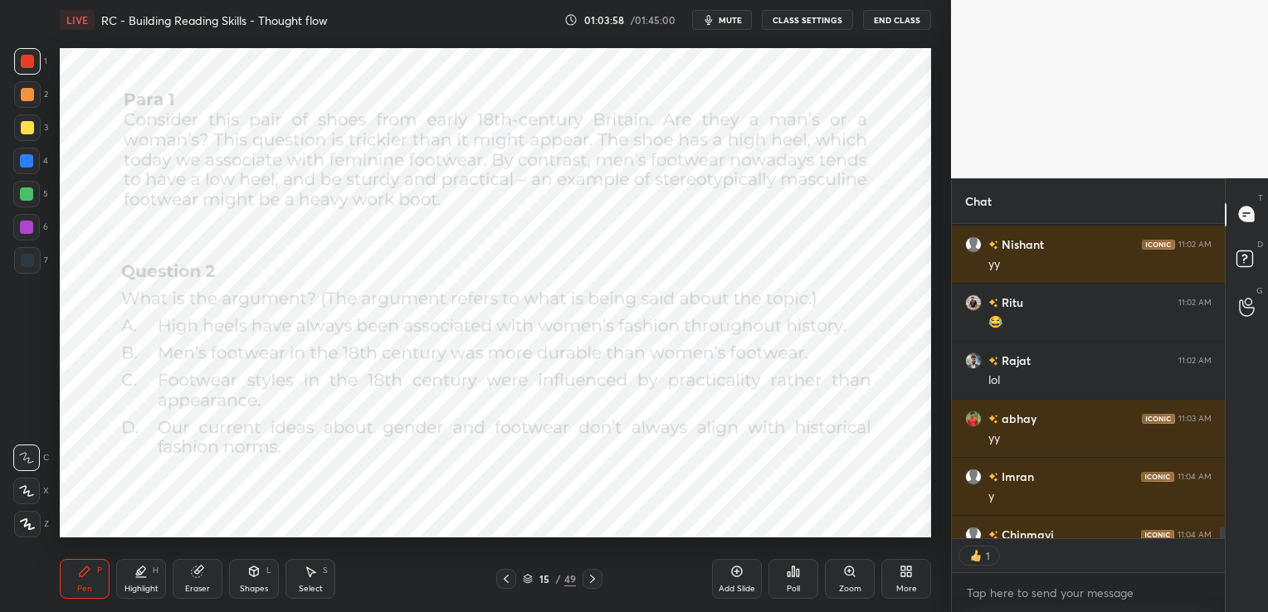
scroll to position [8162, 0]
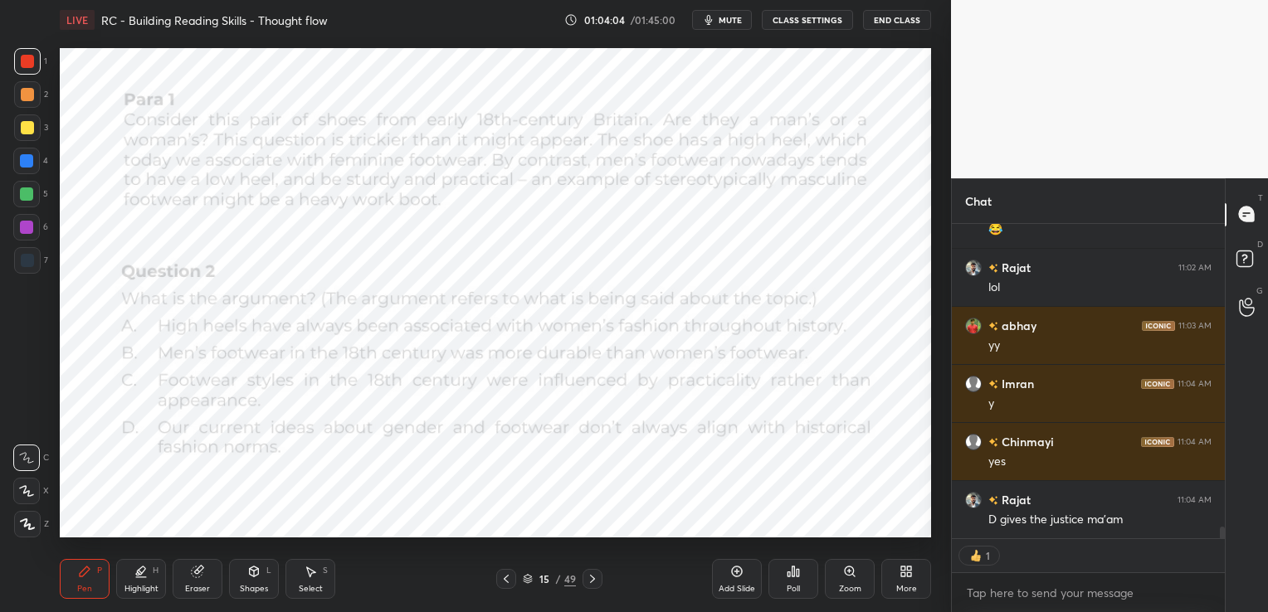
click at [192, 579] on div "Eraser" at bounding box center [198, 579] width 50 height 40
click at [25, 529] on span "Erase all" at bounding box center [26, 525] width 25 height 12
click at [197, 582] on div "Eraser" at bounding box center [198, 579] width 50 height 40
click at [34, 526] on span "Erase all" at bounding box center [26, 525] width 25 height 12
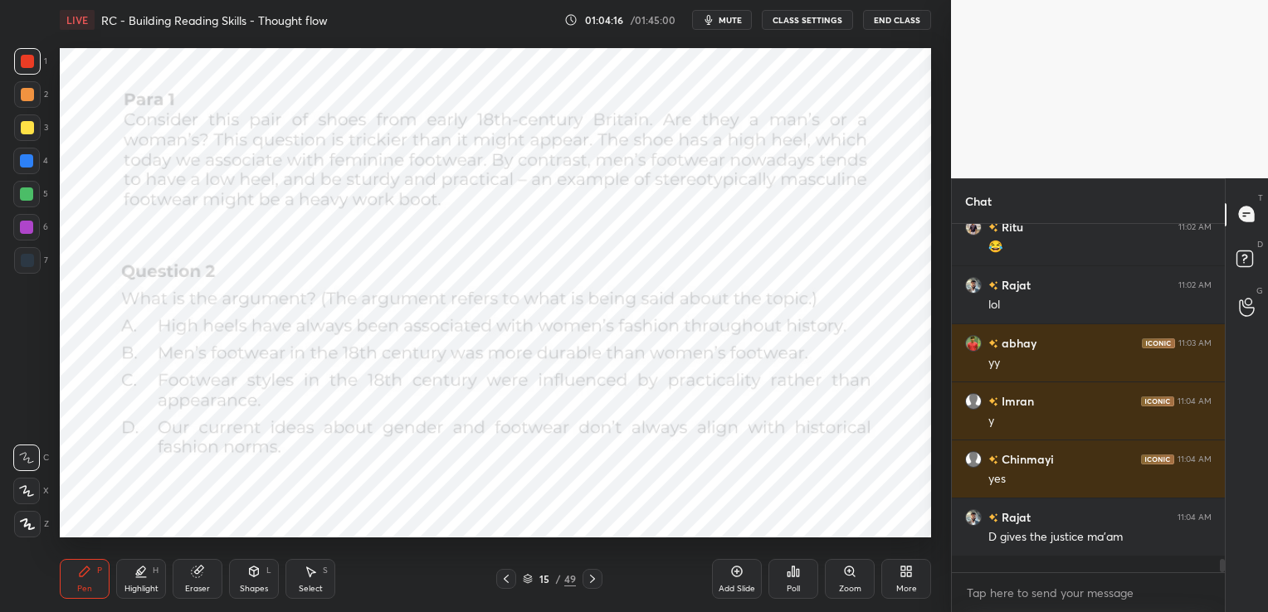
scroll to position [8128, 0]
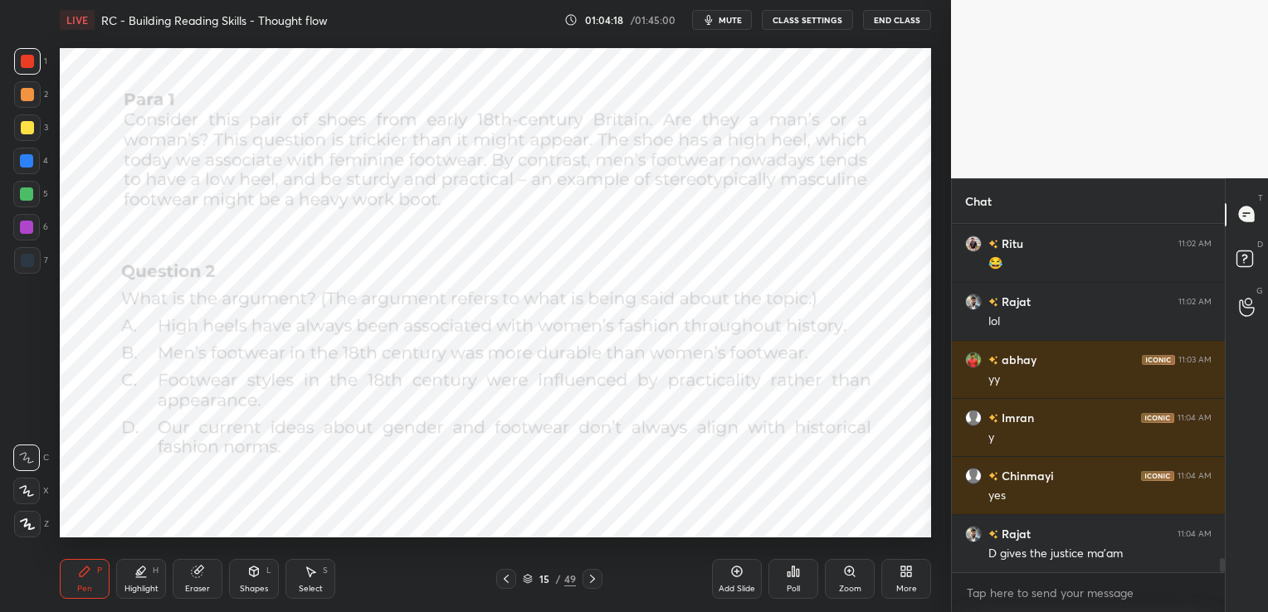
click at [596, 582] on icon at bounding box center [592, 579] width 13 height 13
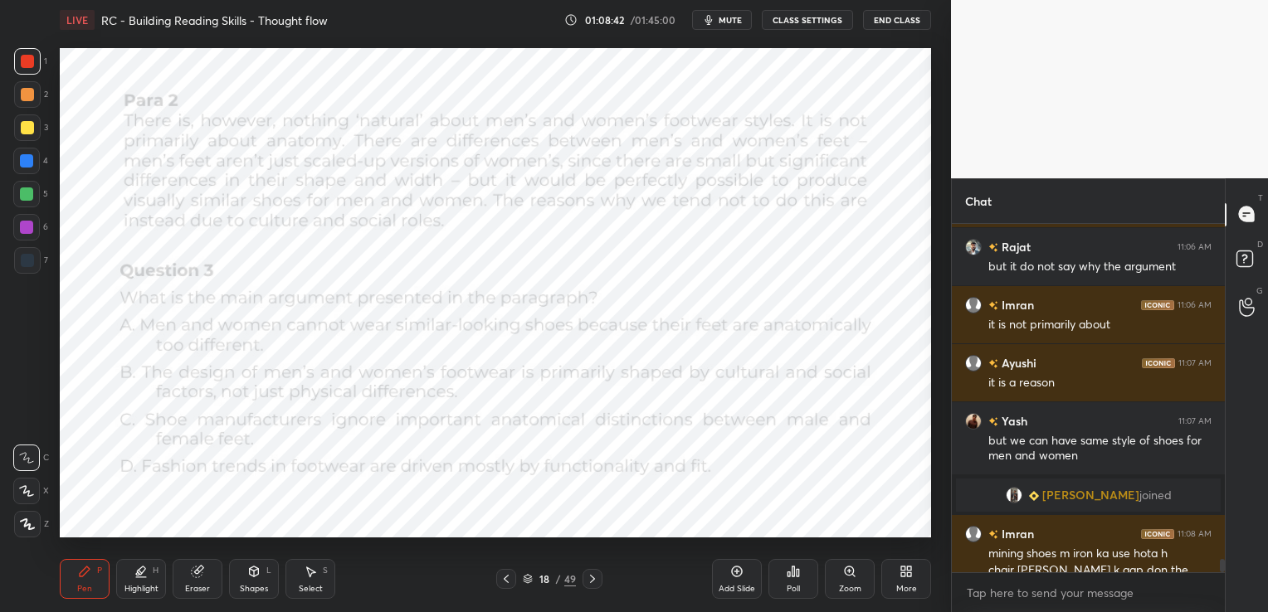
scroll to position [8808, 0]
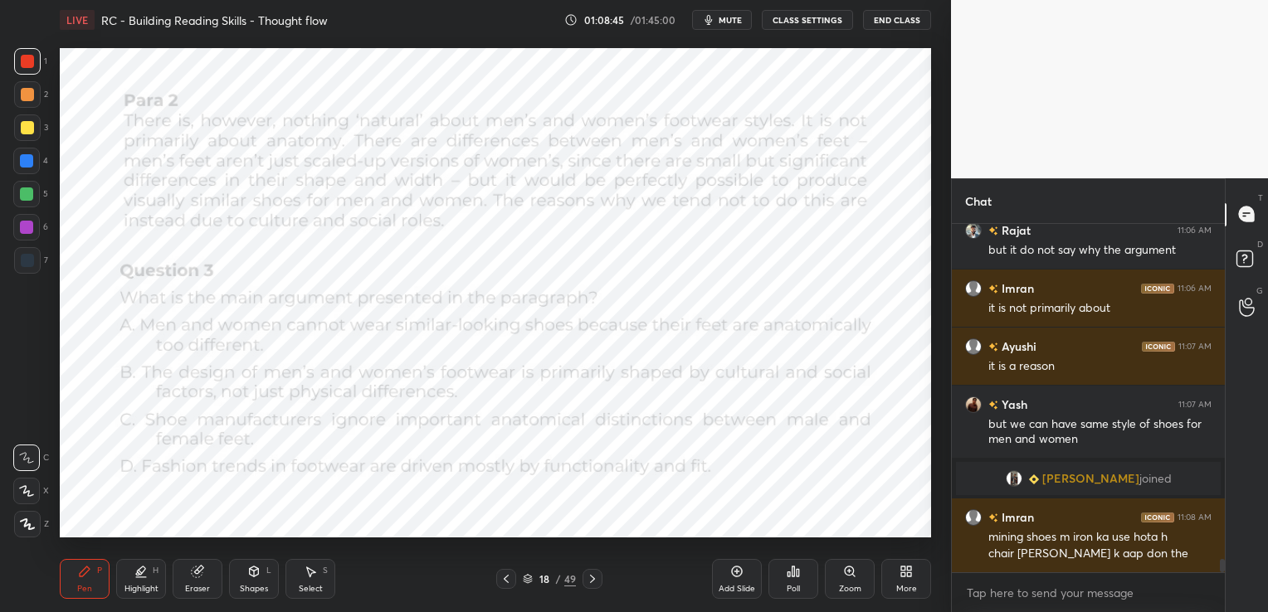
click at [199, 585] on div "Eraser" at bounding box center [197, 589] width 25 height 8
click at [27, 526] on span "Erase all" at bounding box center [26, 525] width 25 height 12
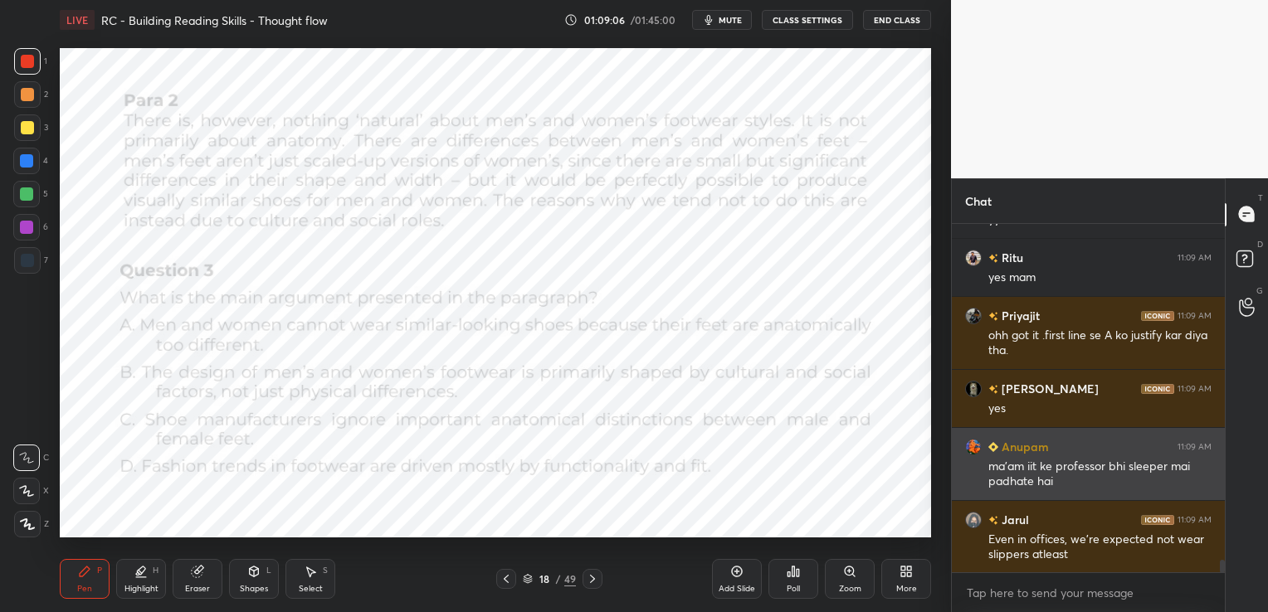
scroll to position [9201, 0]
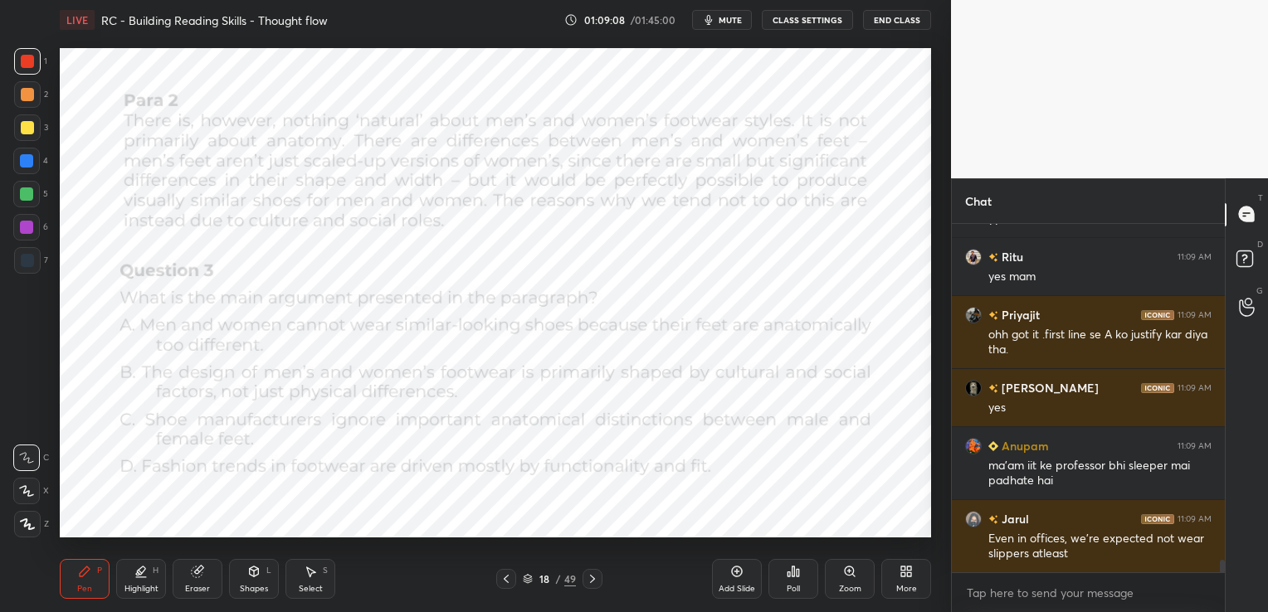
click at [196, 581] on div "Eraser" at bounding box center [198, 579] width 50 height 40
click at [20, 523] on span "Erase all" at bounding box center [26, 525] width 25 height 12
click at [587, 579] on icon at bounding box center [592, 579] width 13 height 13
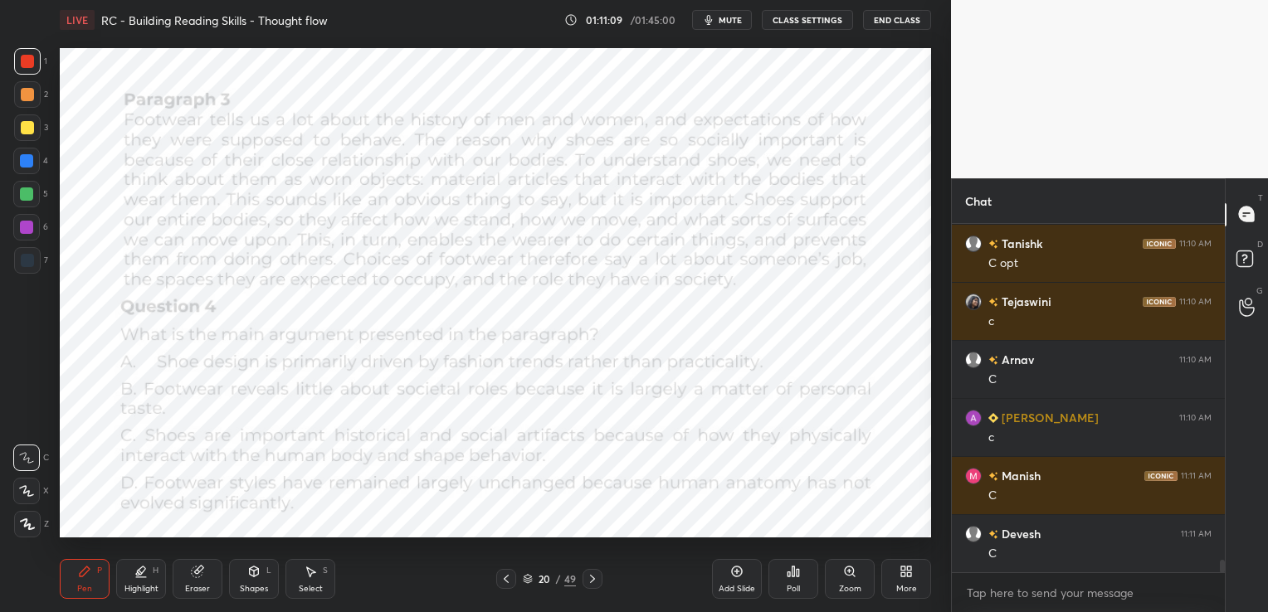
scroll to position [9665, 0]
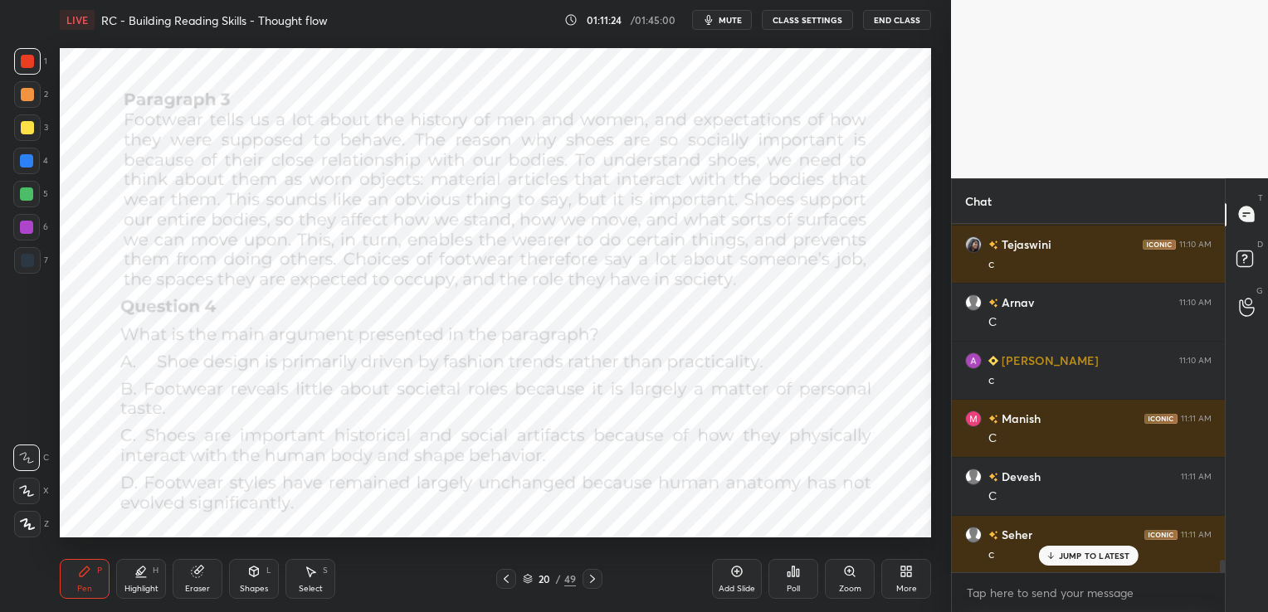
click at [196, 586] on div "Eraser" at bounding box center [197, 589] width 25 height 8
click at [37, 534] on div "Erase all" at bounding box center [26, 524] width 27 height 27
click at [597, 578] on icon at bounding box center [592, 579] width 13 height 13
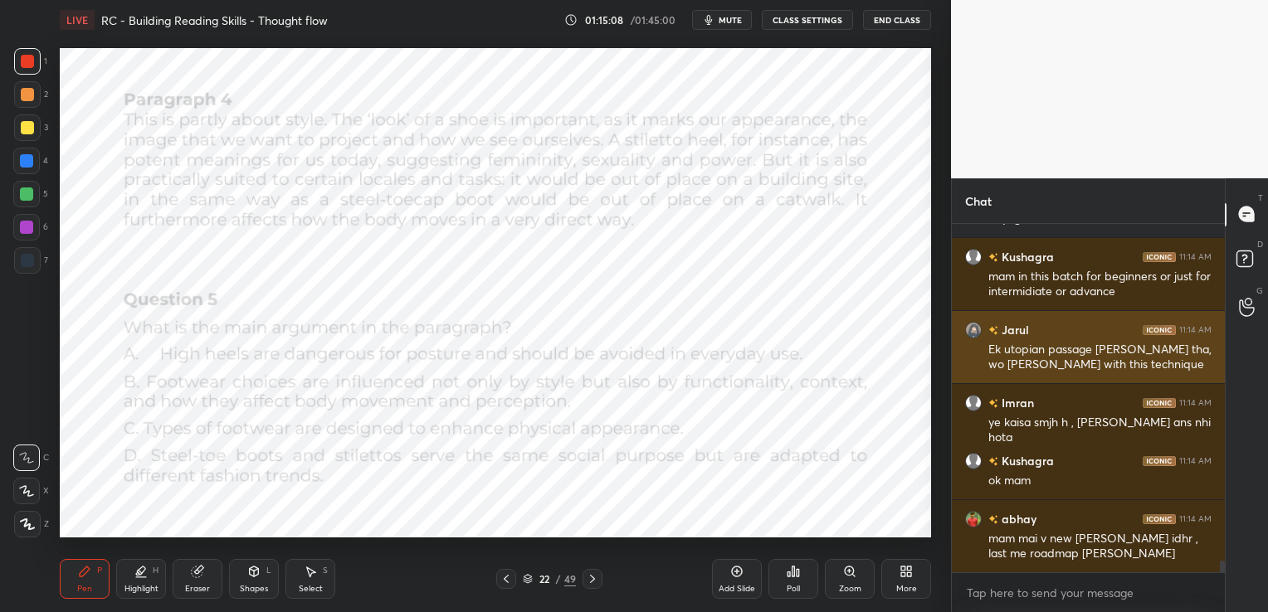
scroll to position [10301, 0]
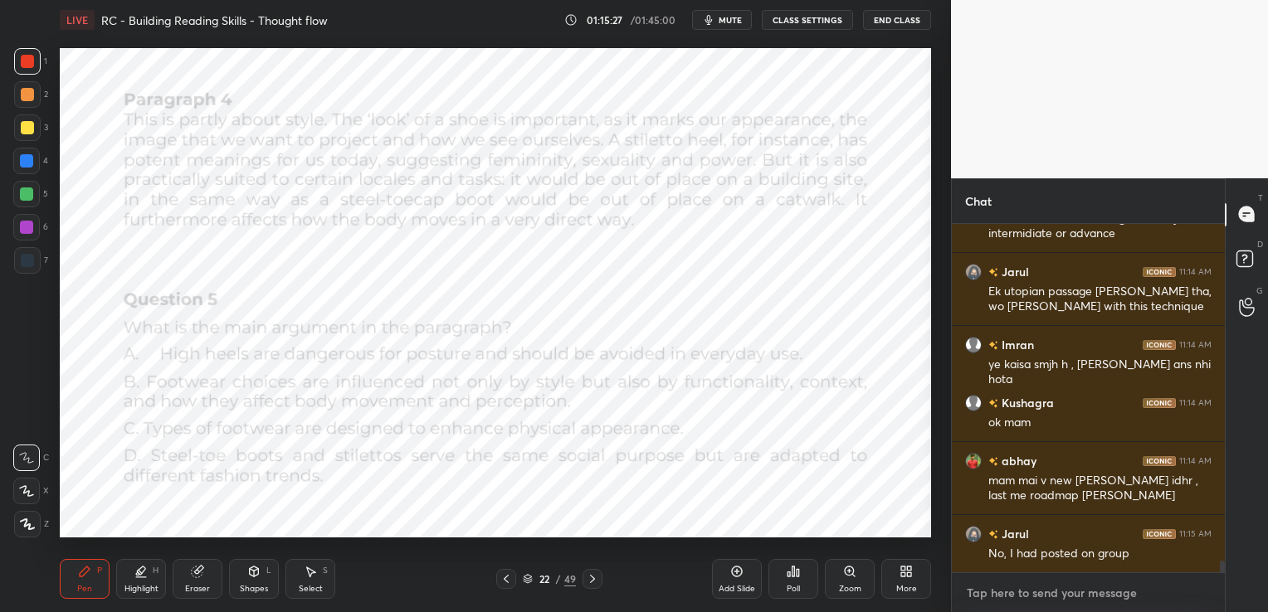
type textarea "x"
click at [1040, 592] on textarea at bounding box center [1088, 593] width 246 height 27
paste textarea "[URL][DOMAIN_NAME]"
type textarea "[URL][DOMAIN_NAME]"
type textarea "x"
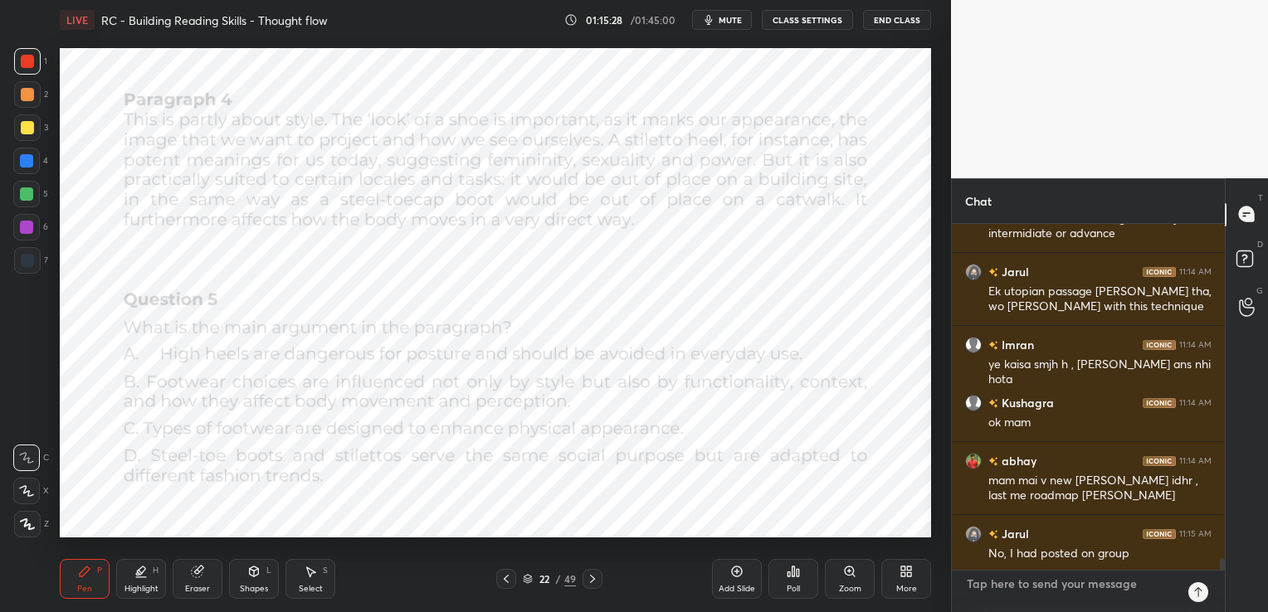
scroll to position [6, 5]
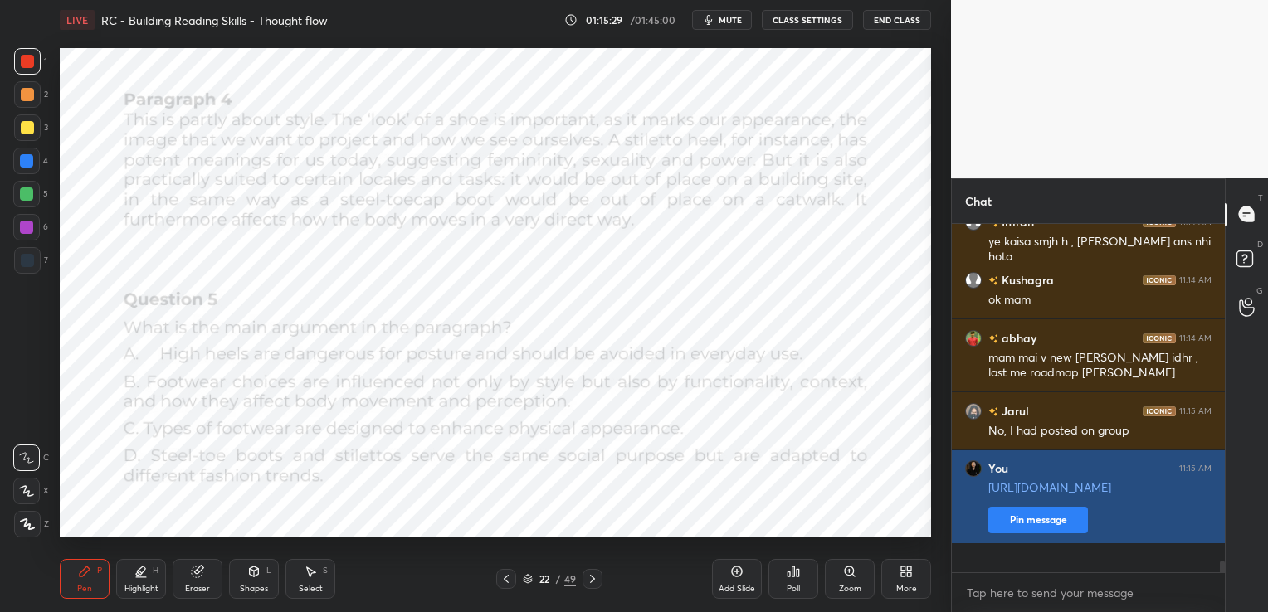
click at [1053, 534] on button "Pin message" at bounding box center [1038, 520] width 100 height 27
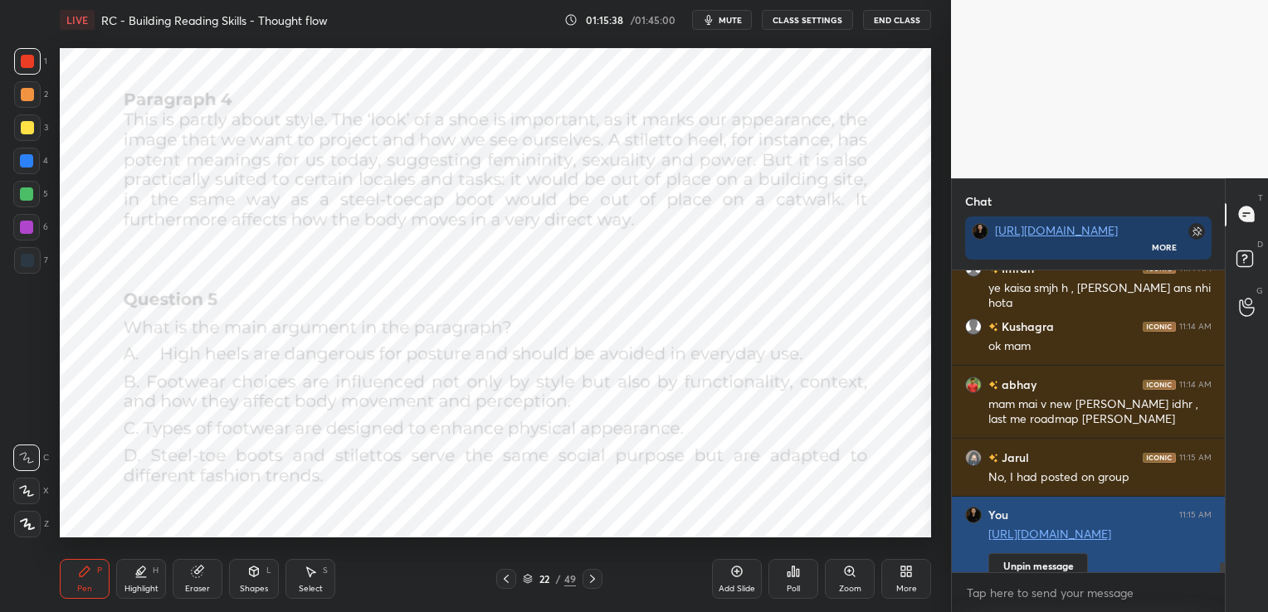
scroll to position [5, 5]
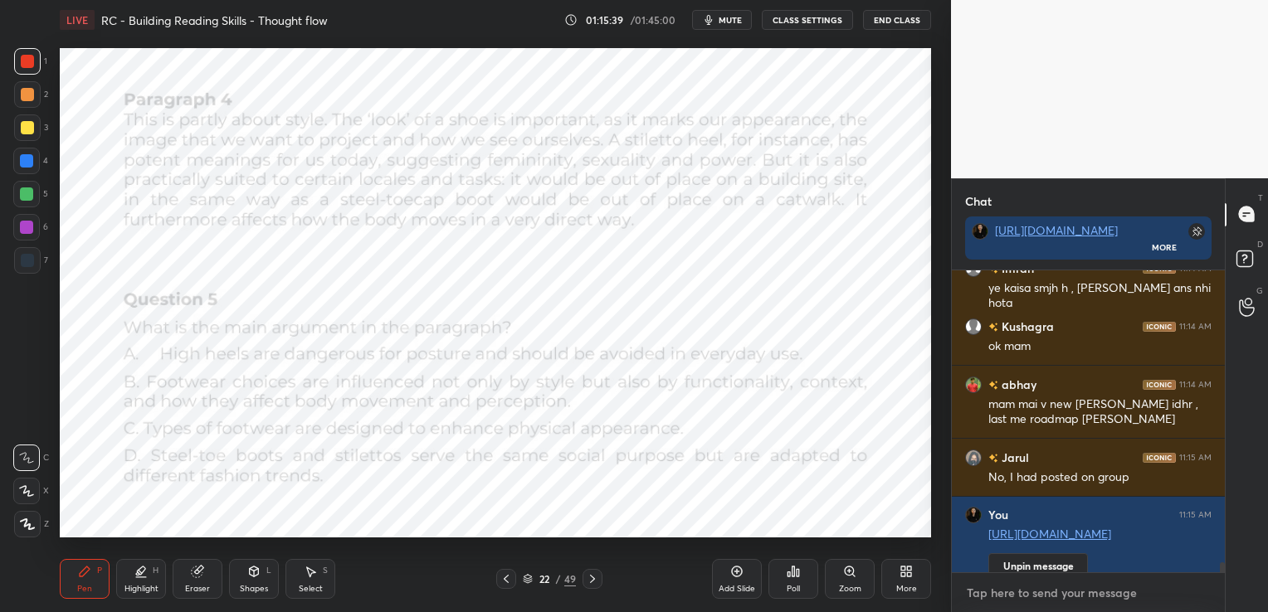
type textarea "x"
click at [1130, 589] on textarea at bounding box center [1088, 593] width 246 height 27
paste textarea "[URL][DOMAIN_NAME]"
type textarea "[URL][DOMAIN_NAME]"
type textarea "x"
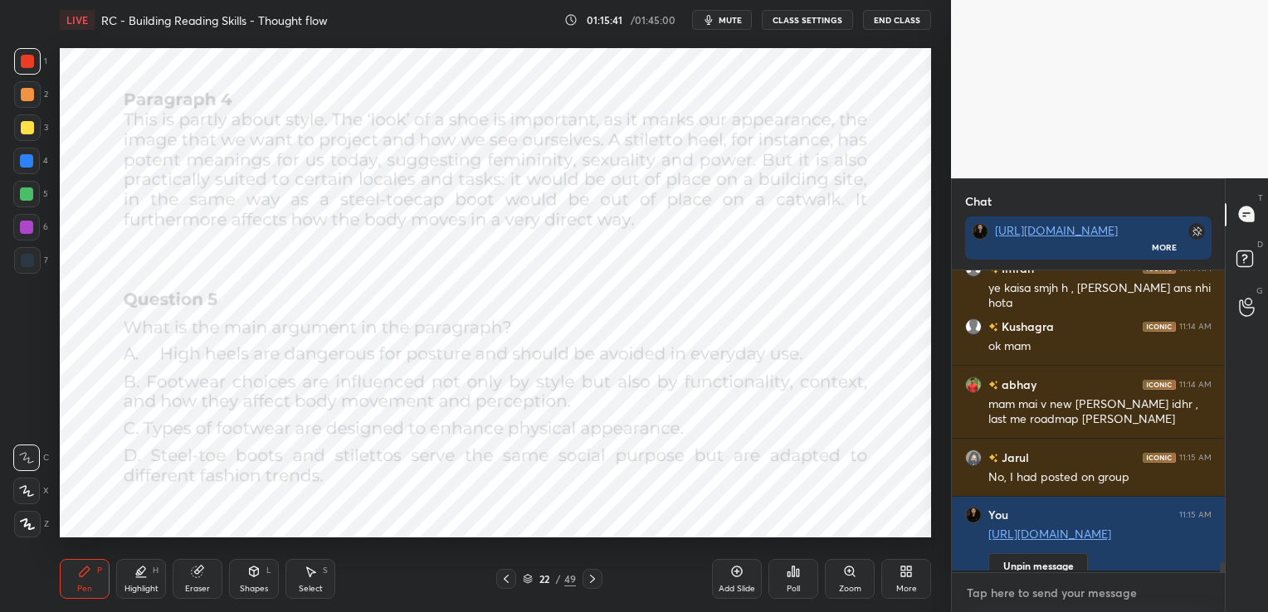
scroll to position [6, 5]
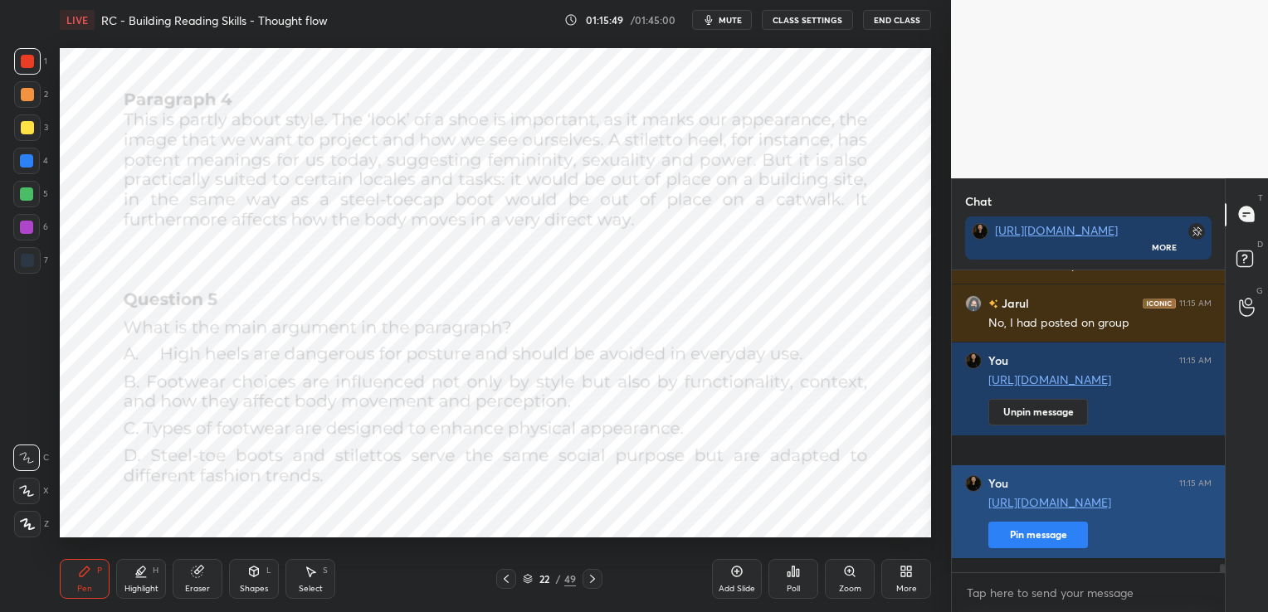
type textarea "x"
click at [1031, 546] on button "Pin message" at bounding box center [1038, 535] width 100 height 27
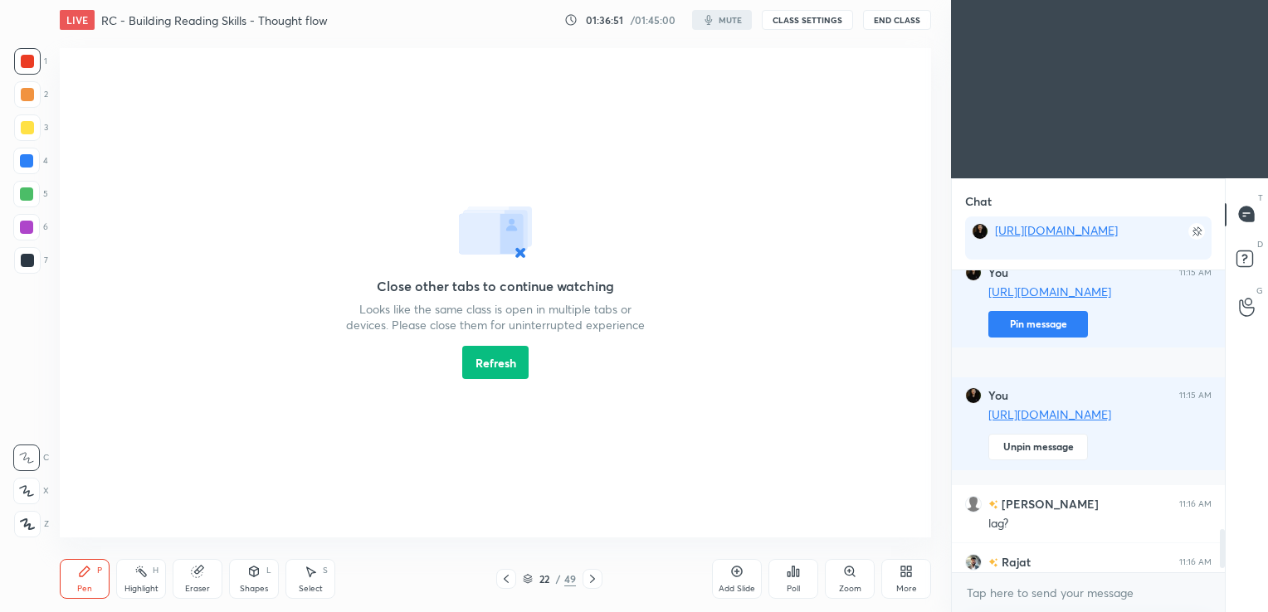
scroll to position [159, 268]
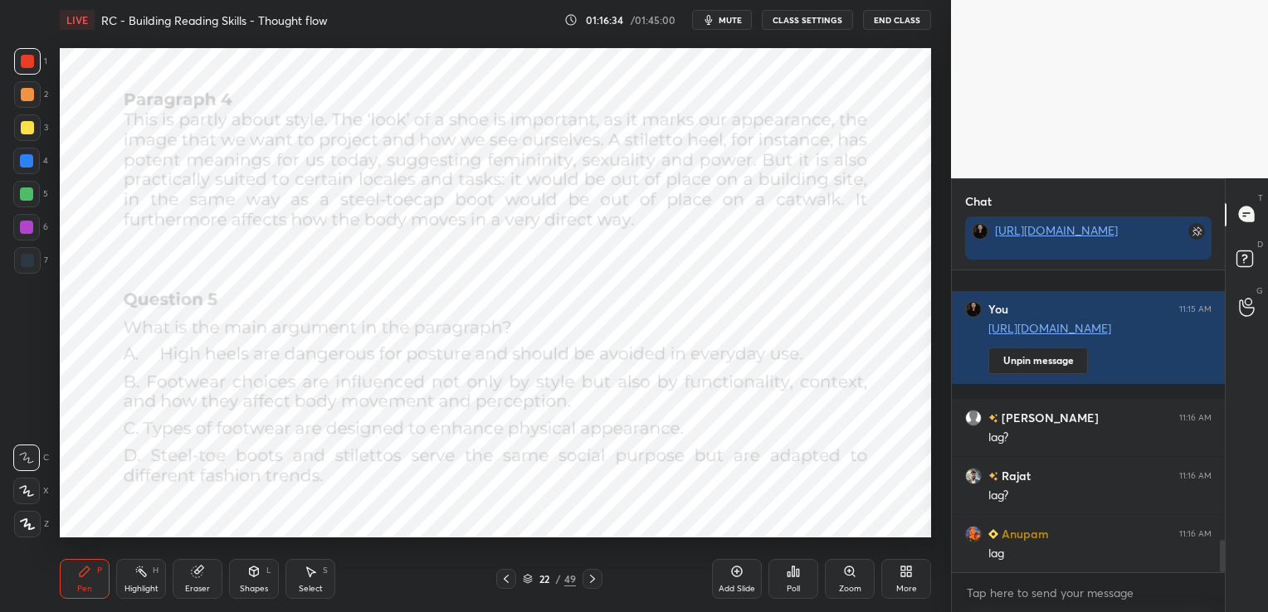
scroll to position [2595, 0]
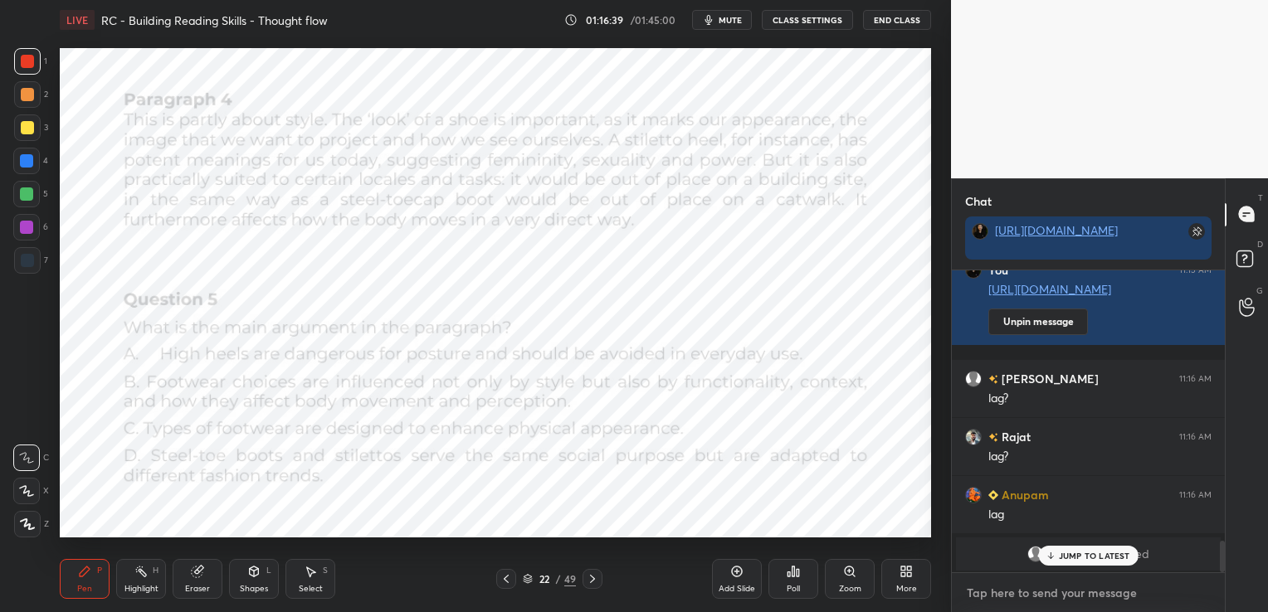
type textarea "x"
click at [1064, 597] on textarea at bounding box center [1088, 593] width 246 height 27
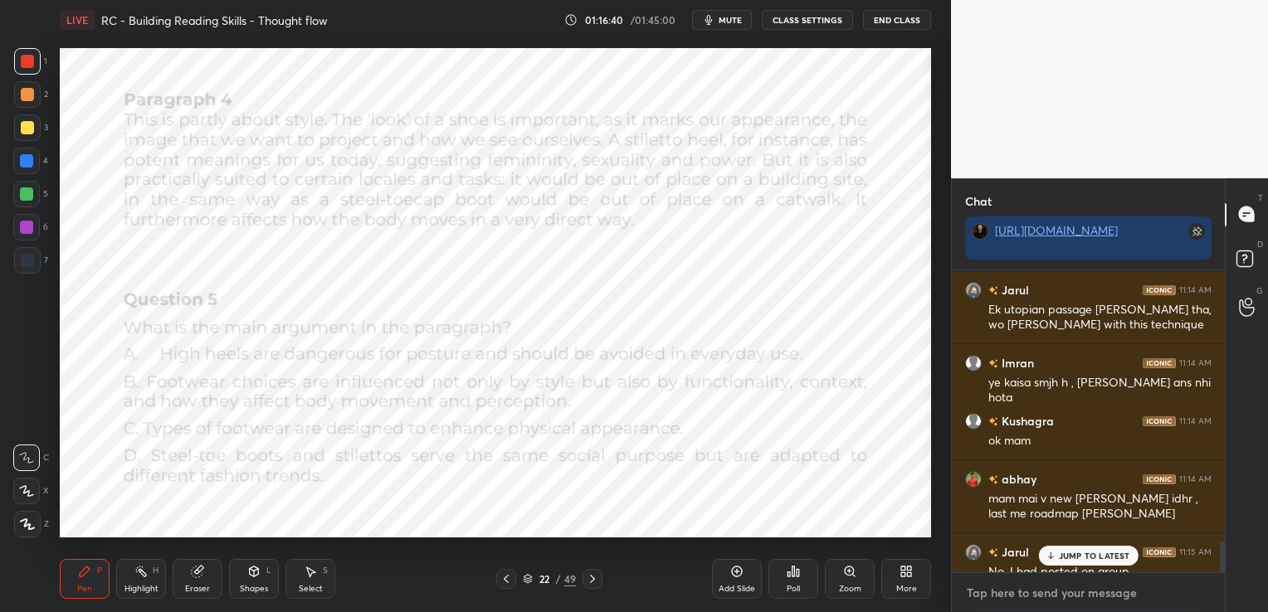
paste textarea "[URL][DOMAIN_NAME]"
type textarea "[URL][DOMAIN_NAME]"
type textarea "x"
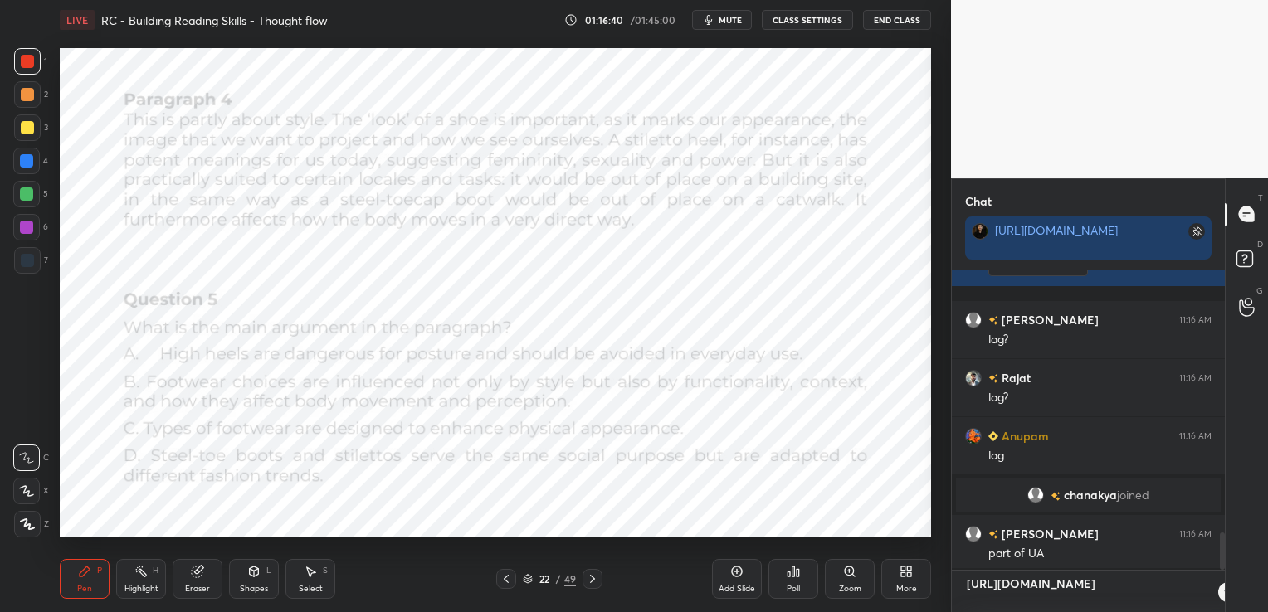
scroll to position [6, 5]
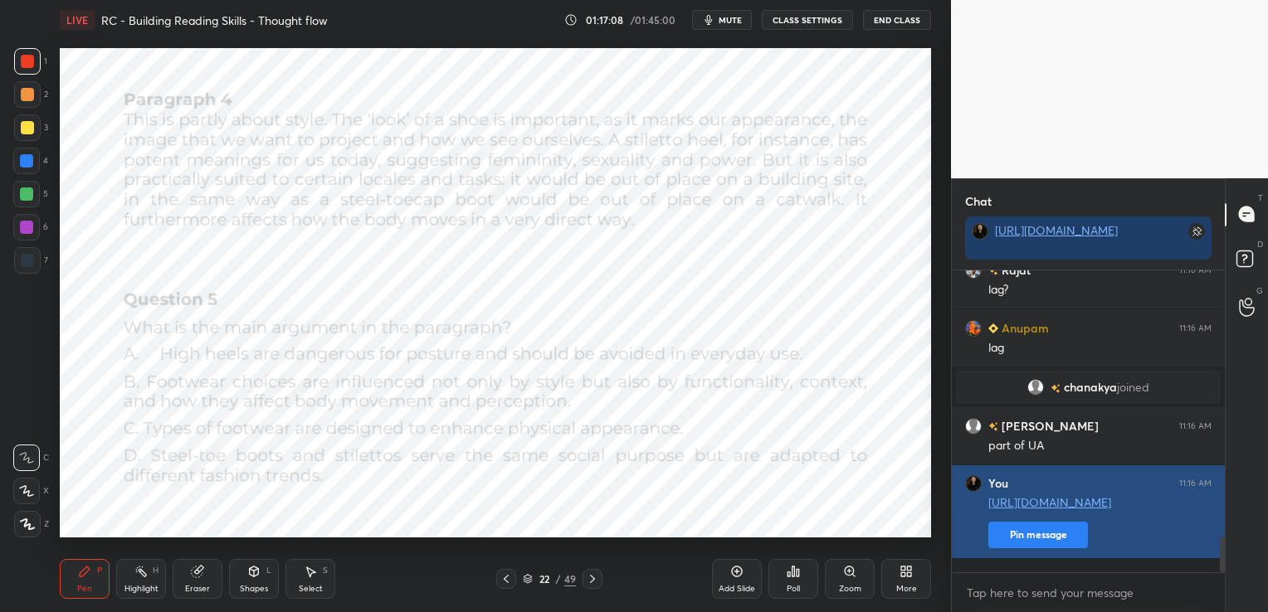
click at [1046, 548] on button "Pin message" at bounding box center [1038, 535] width 100 height 27
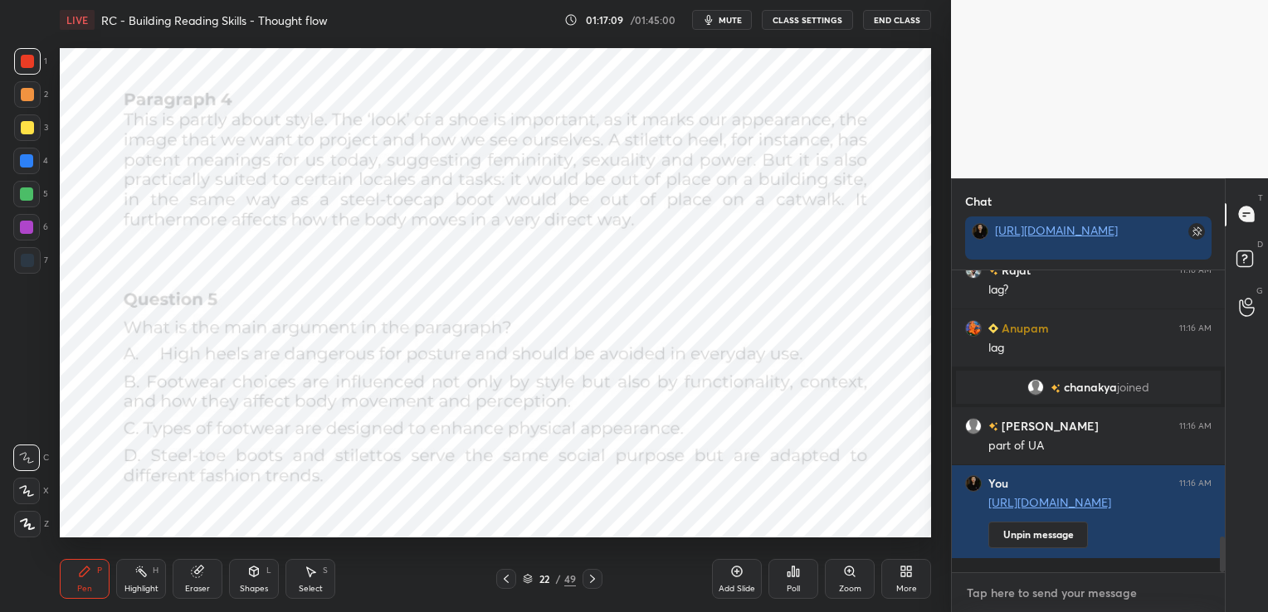
type textarea "x"
click at [1046, 587] on textarea at bounding box center [1088, 593] width 246 height 27
paste textarea "[URL][DOMAIN_NAME]"
type textarea "[URL][DOMAIN_NAME]"
type textarea "x"
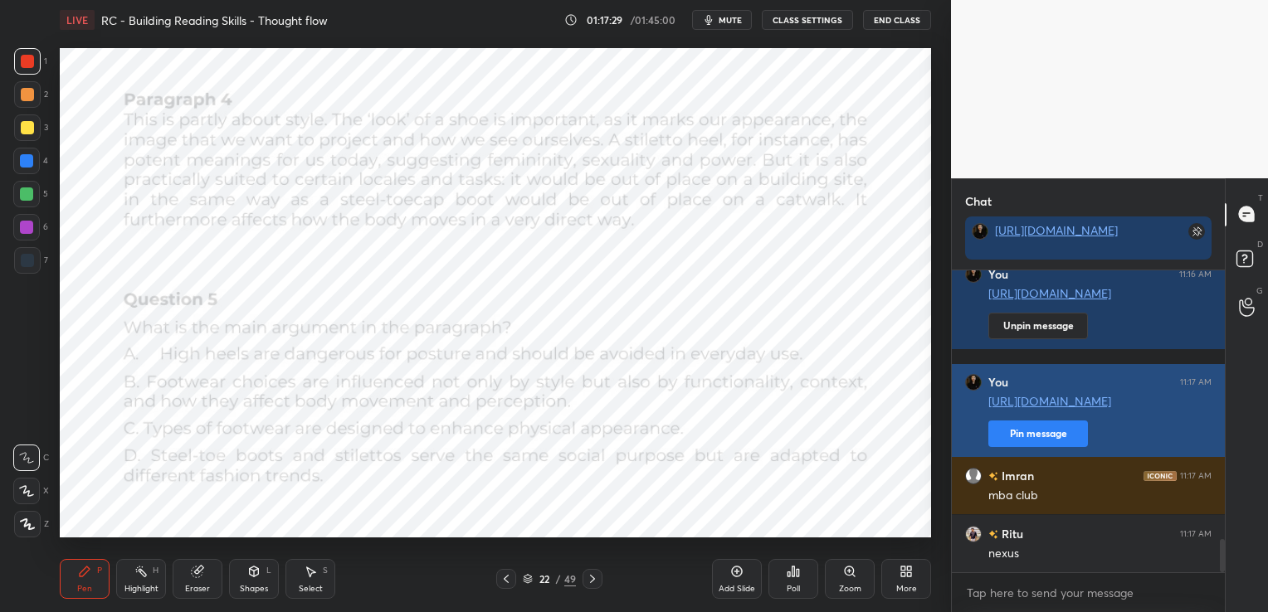
click at [1050, 430] on button "Pin message" at bounding box center [1038, 434] width 100 height 27
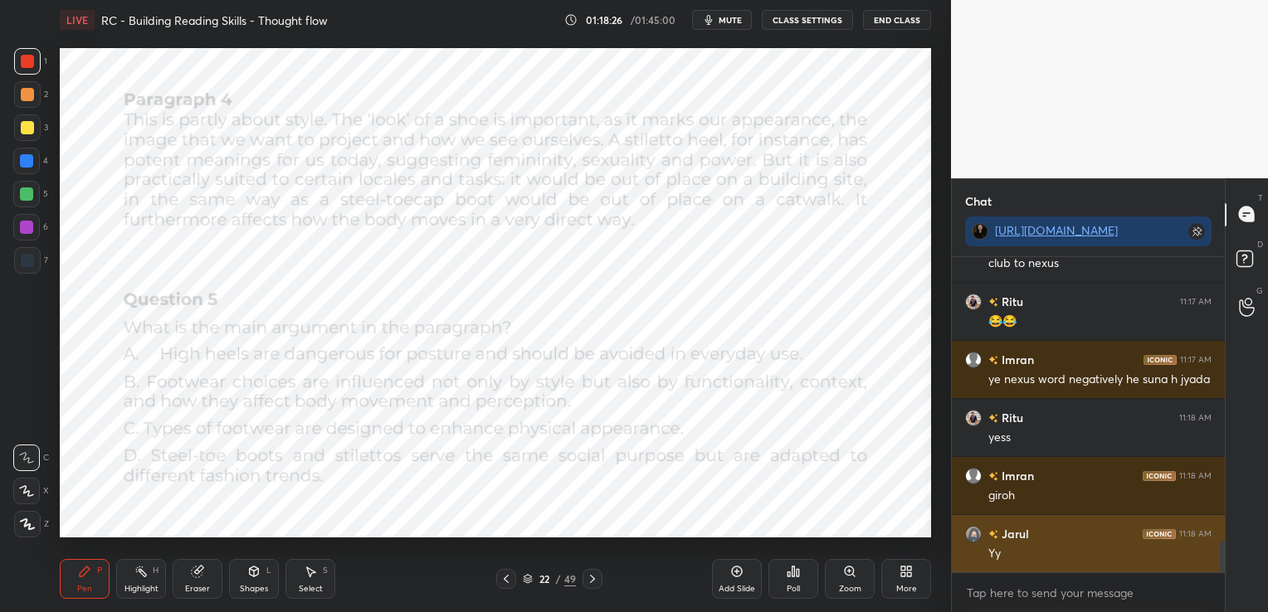
scroll to position [2960, 0]
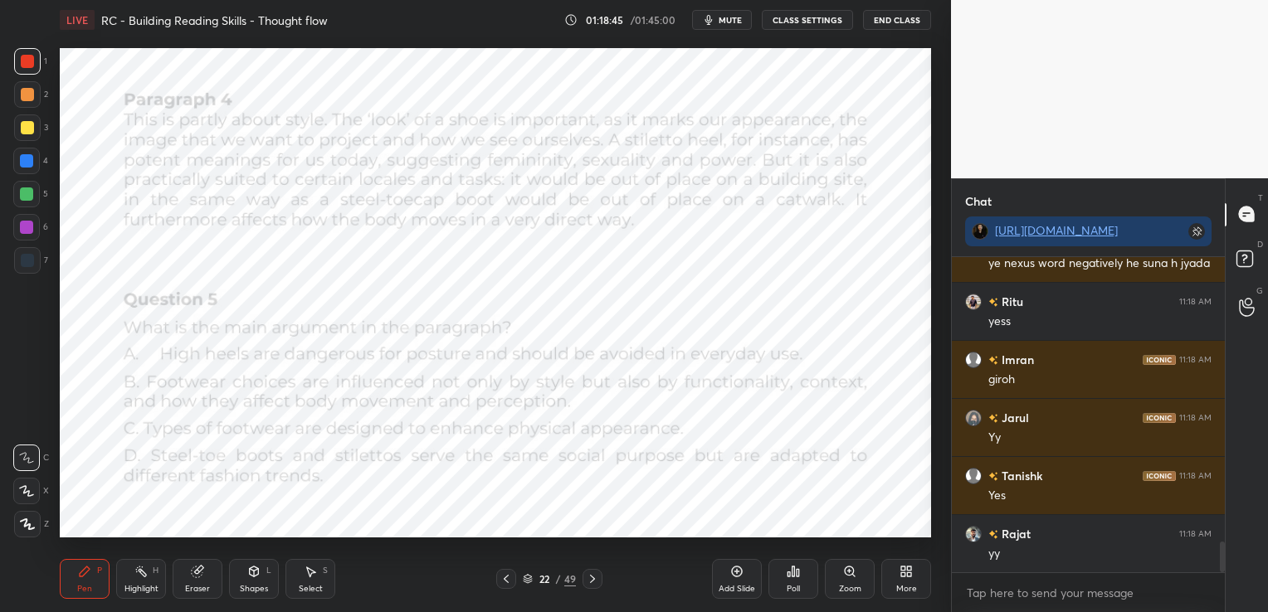
click at [594, 574] on icon at bounding box center [592, 579] width 13 height 13
type textarea "x"
click at [1046, 591] on textarea at bounding box center [1088, 593] width 246 height 27
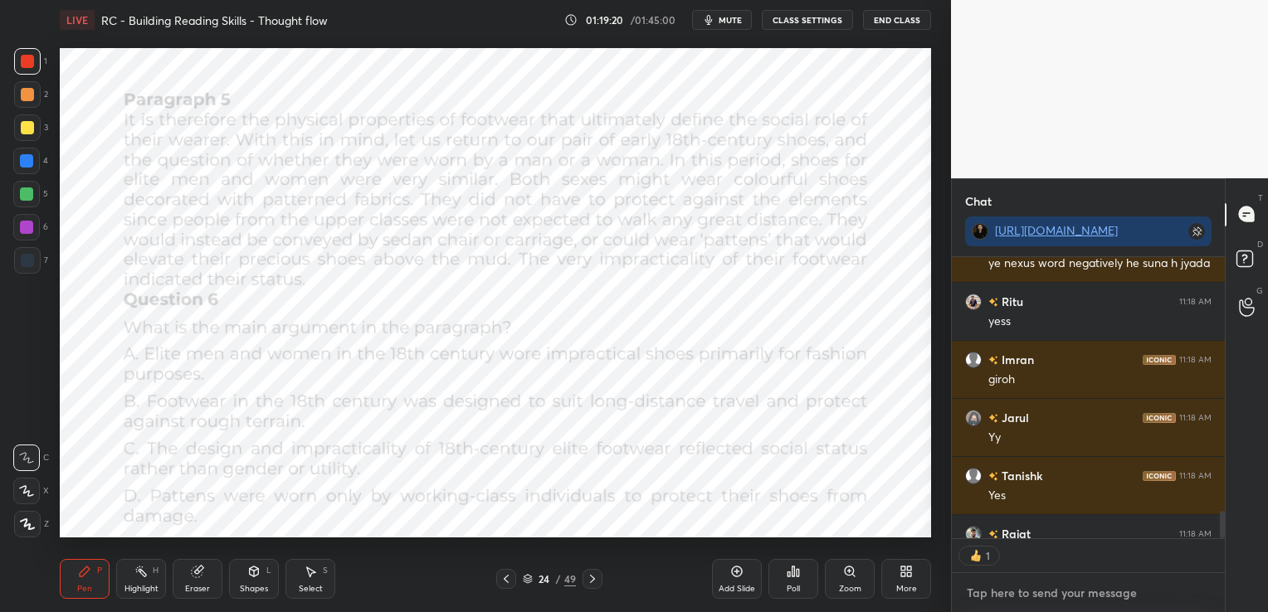
paste textarea "[URL][DOMAIN_NAME]"
type textarea "[URL][DOMAIN_NAME]"
type textarea "x"
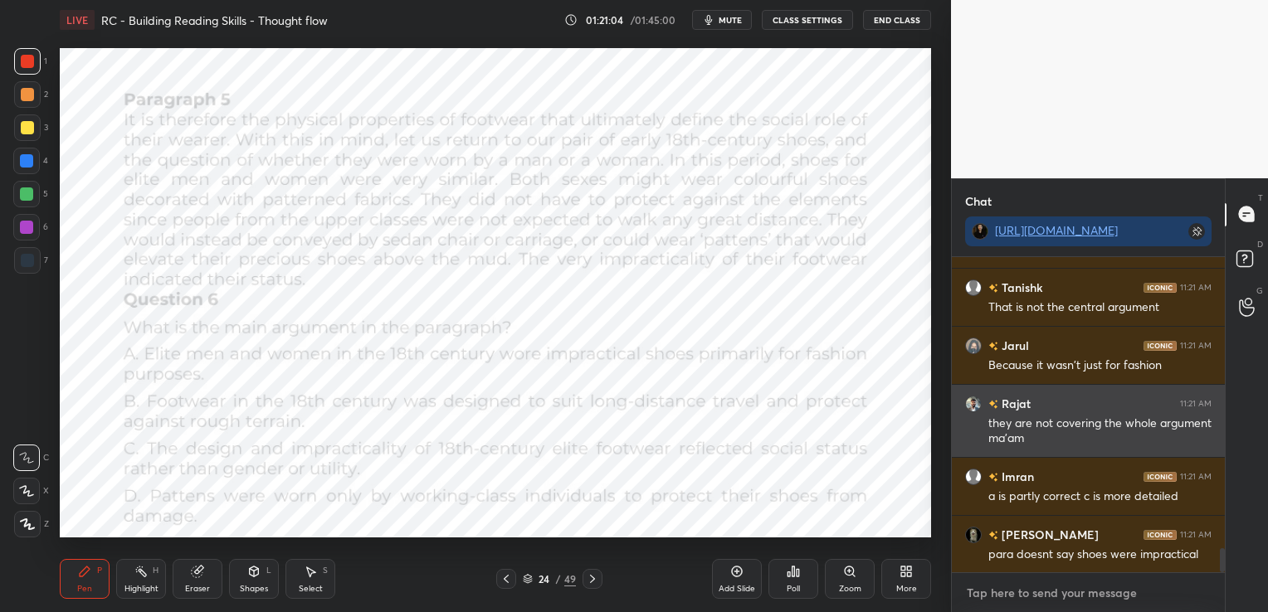
scroll to position [3751, 0]
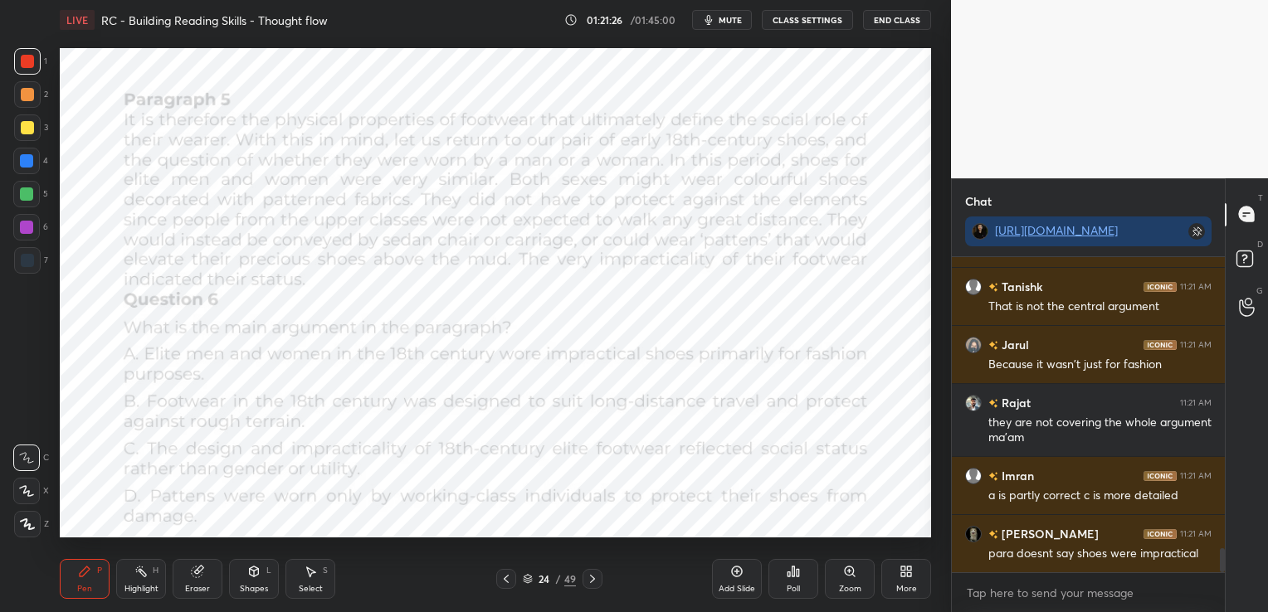
type textarea "x"
drag, startPoint x: 197, startPoint y: 586, endPoint x: 32, endPoint y: 559, distance: 168.1
click at [198, 586] on div "Eraser" at bounding box center [197, 589] width 25 height 8
click at [27, 522] on span "Erase all" at bounding box center [26, 525] width 25 height 12
click at [594, 582] on icon at bounding box center [592, 579] width 13 height 13
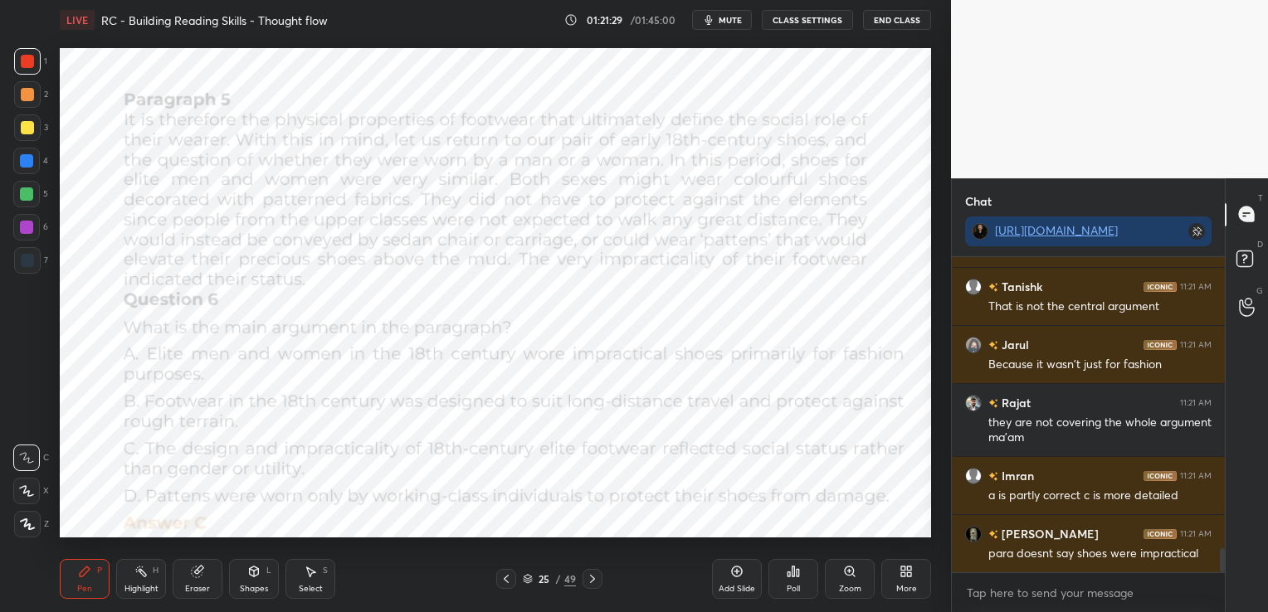
click at [594, 582] on icon at bounding box center [592, 579] width 13 height 13
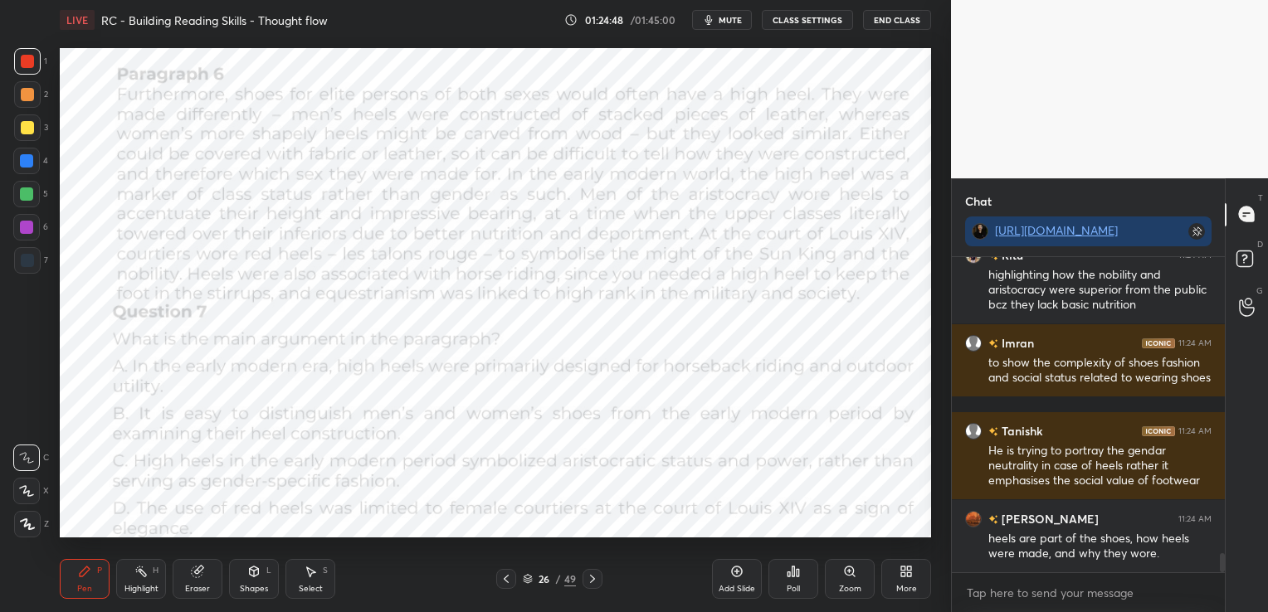
scroll to position [5004, 0]
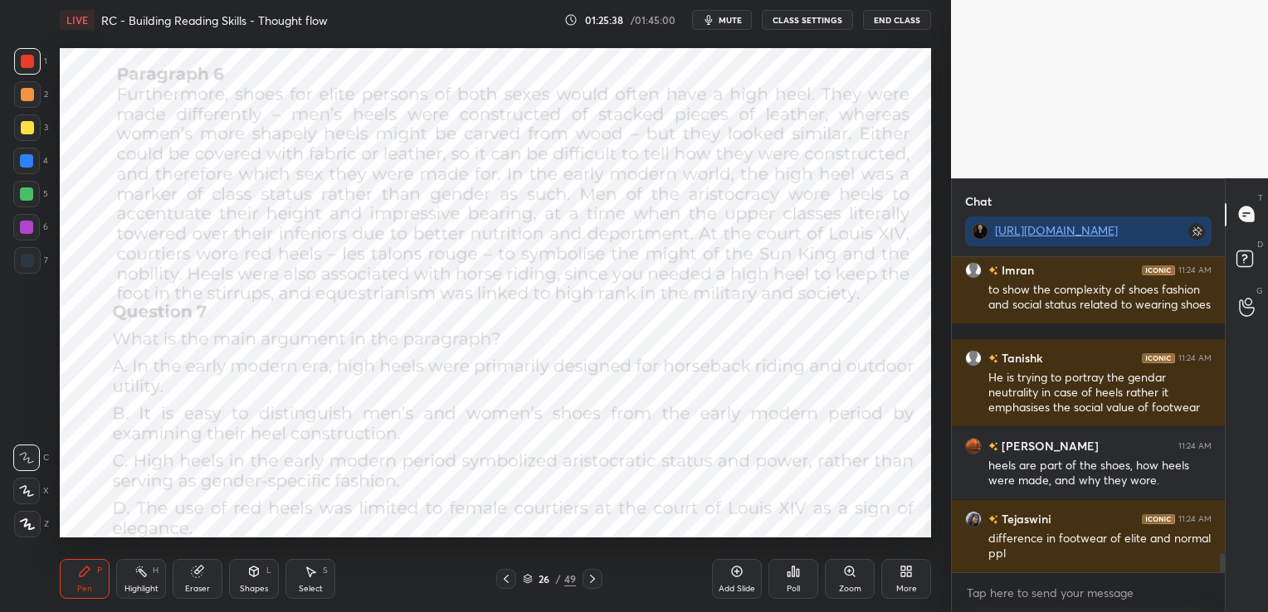
click at [202, 582] on div "Eraser" at bounding box center [198, 579] width 50 height 40
click at [29, 523] on span "Erase all" at bounding box center [26, 525] width 25 height 12
click at [591, 582] on icon at bounding box center [592, 579] width 5 height 8
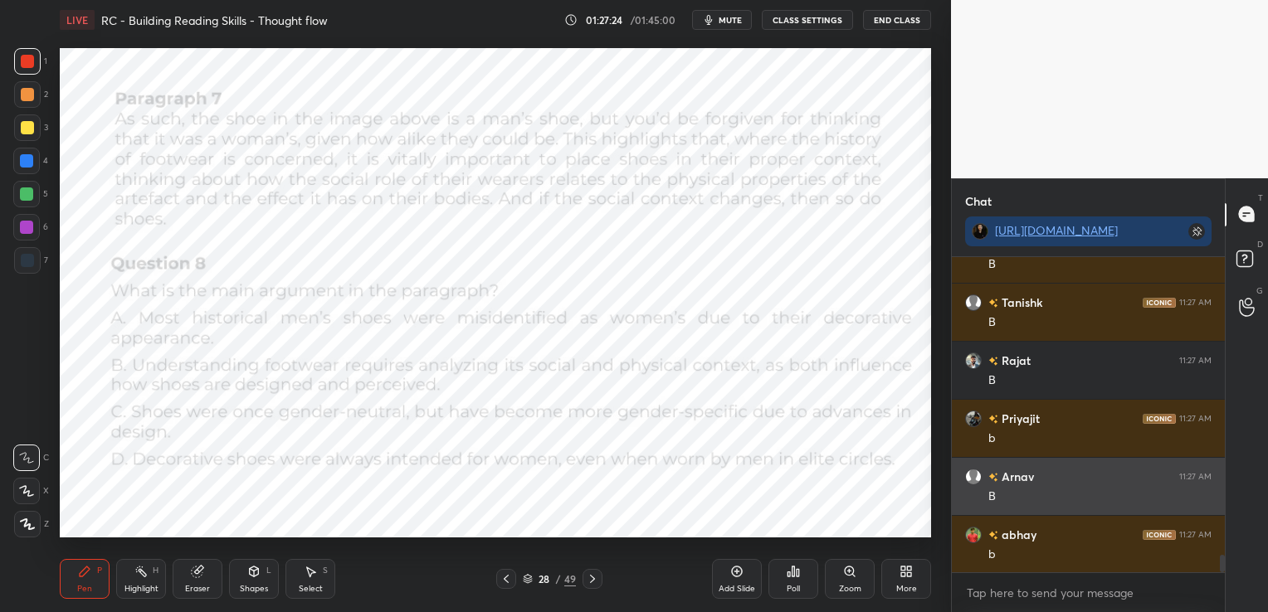
scroll to position [5411, 0]
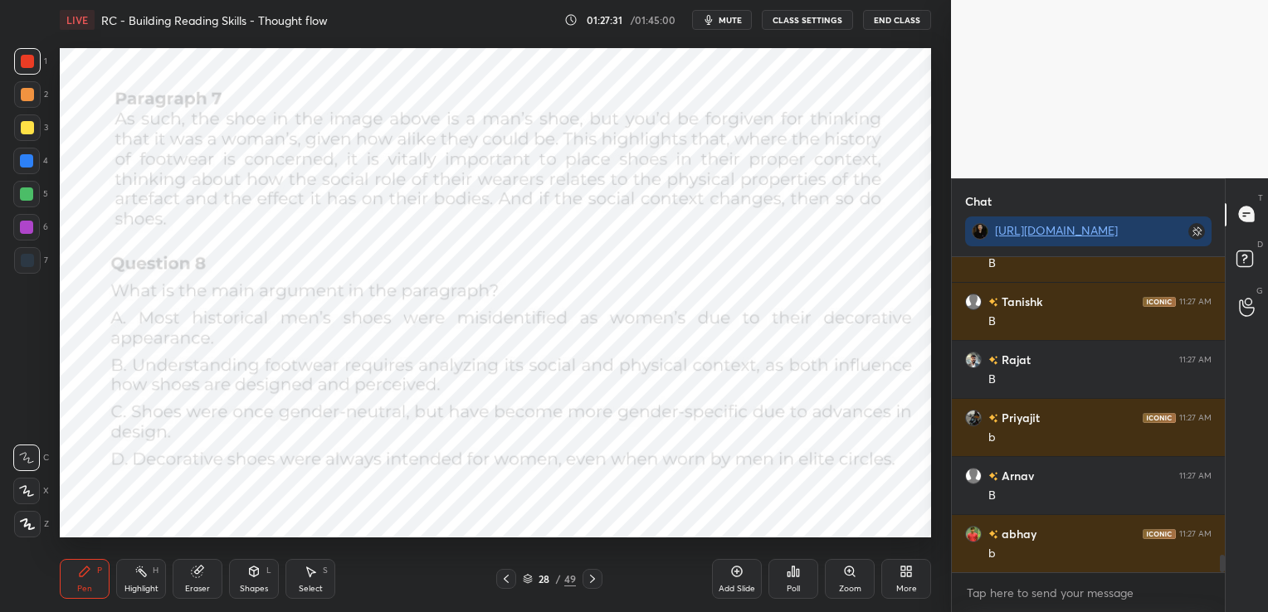
click at [596, 580] on icon at bounding box center [592, 579] width 13 height 13
click at [800, 585] on div "Poll" at bounding box center [793, 579] width 50 height 40
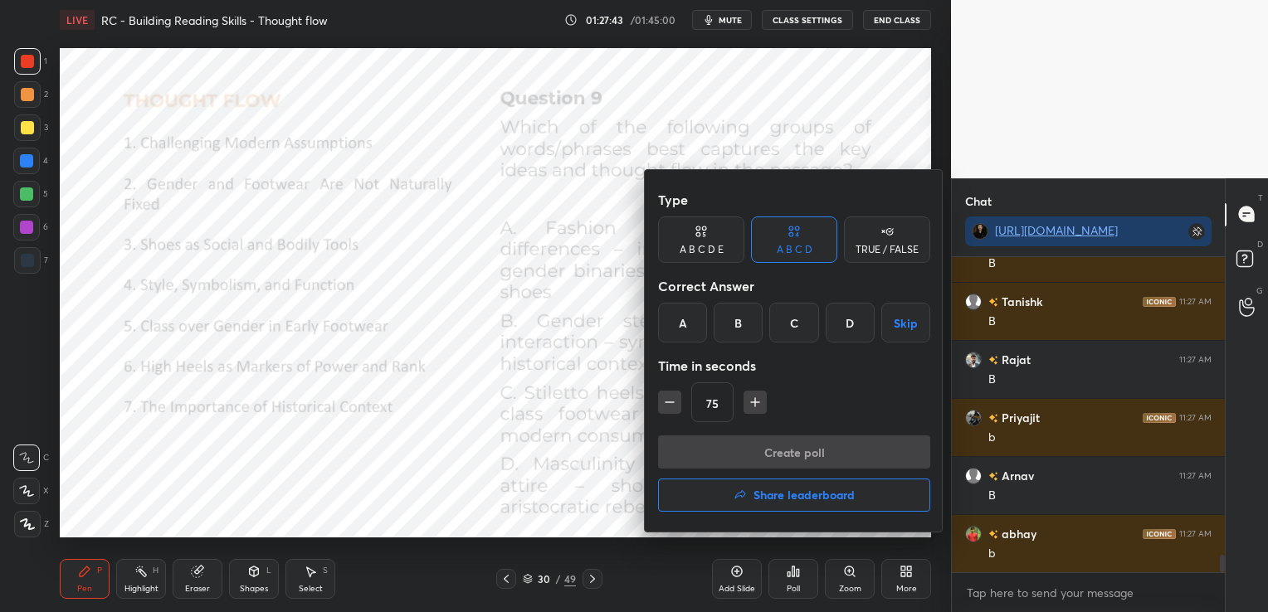
click at [745, 319] on div "B" at bounding box center [738, 323] width 49 height 40
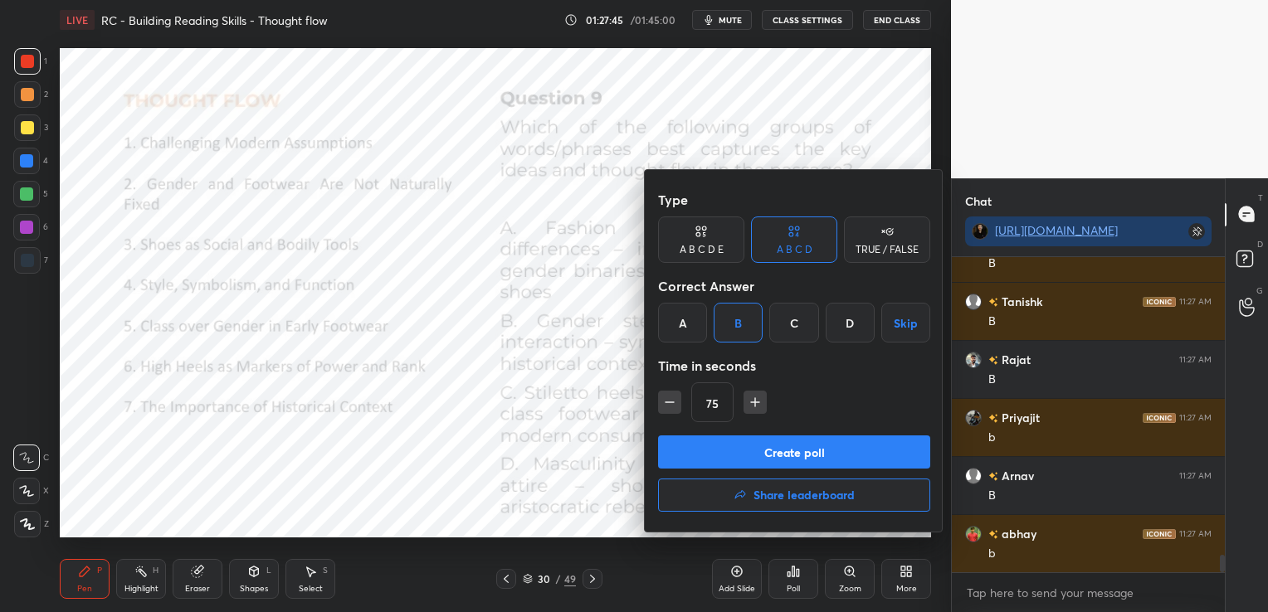
click at [751, 402] on icon "button" at bounding box center [755, 402] width 8 height 0
type input "90"
click at [740, 453] on button "Create poll" at bounding box center [794, 452] width 272 height 33
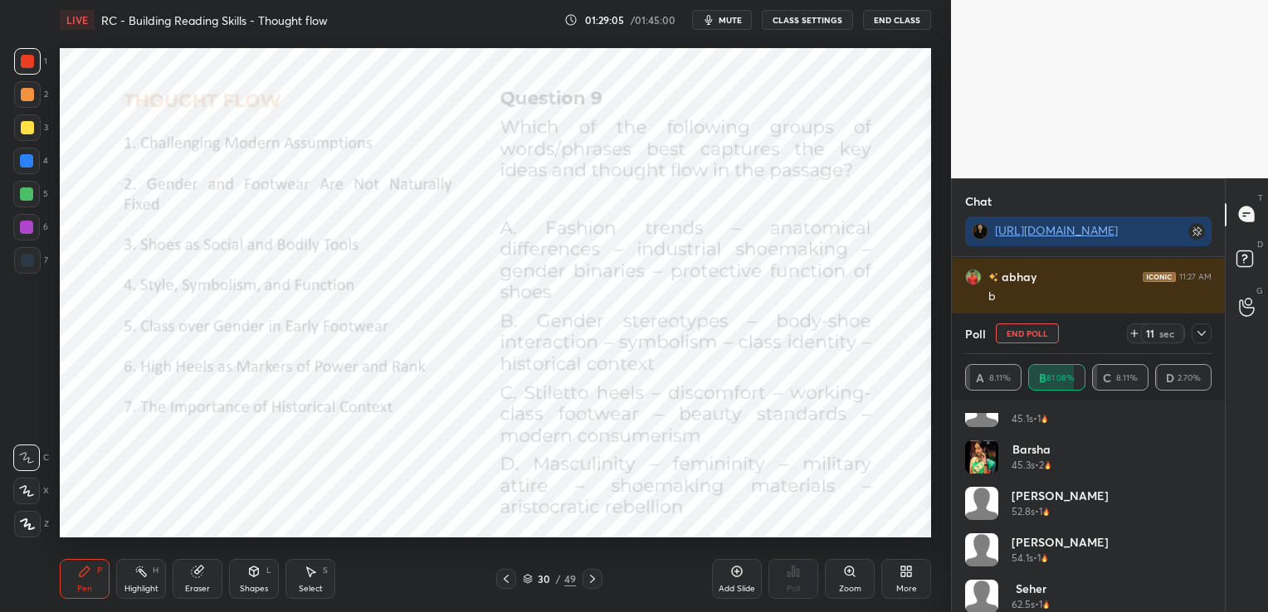
scroll to position [1195, 0]
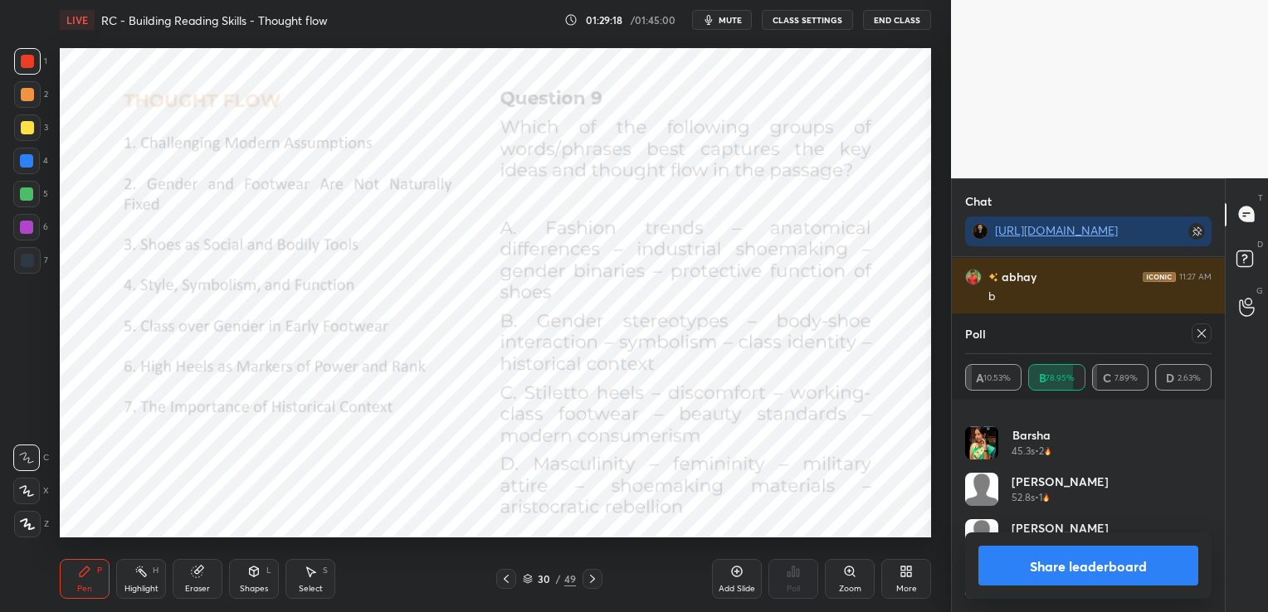
click at [1205, 337] on icon at bounding box center [1201, 333] width 8 height 8
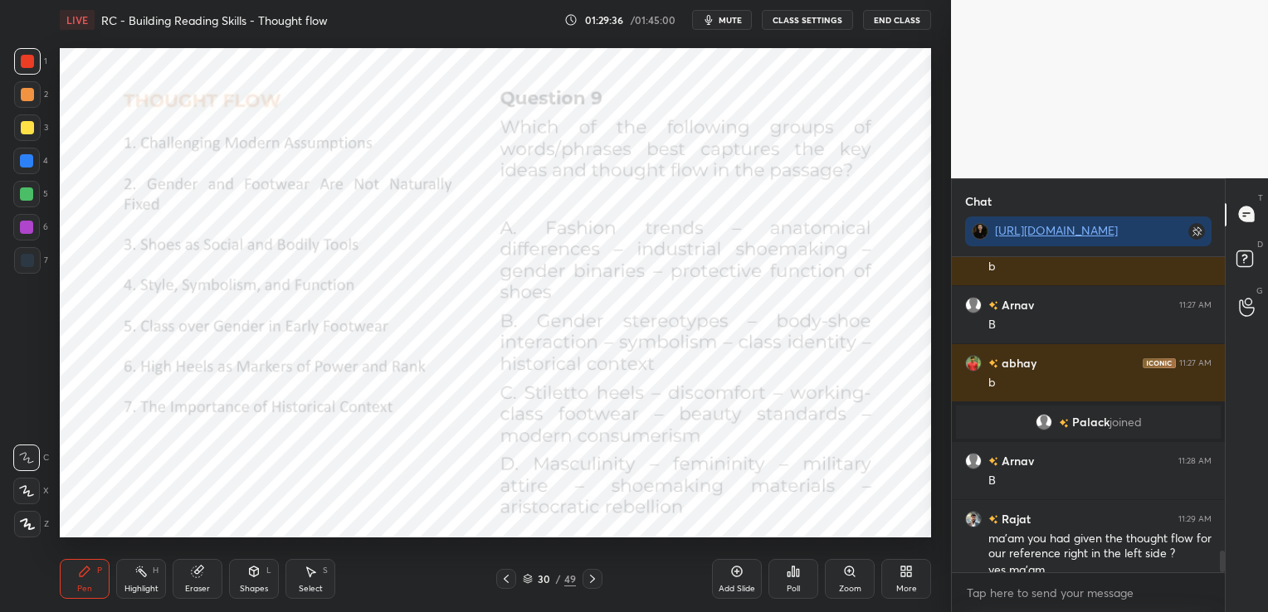
scroll to position [4387, 0]
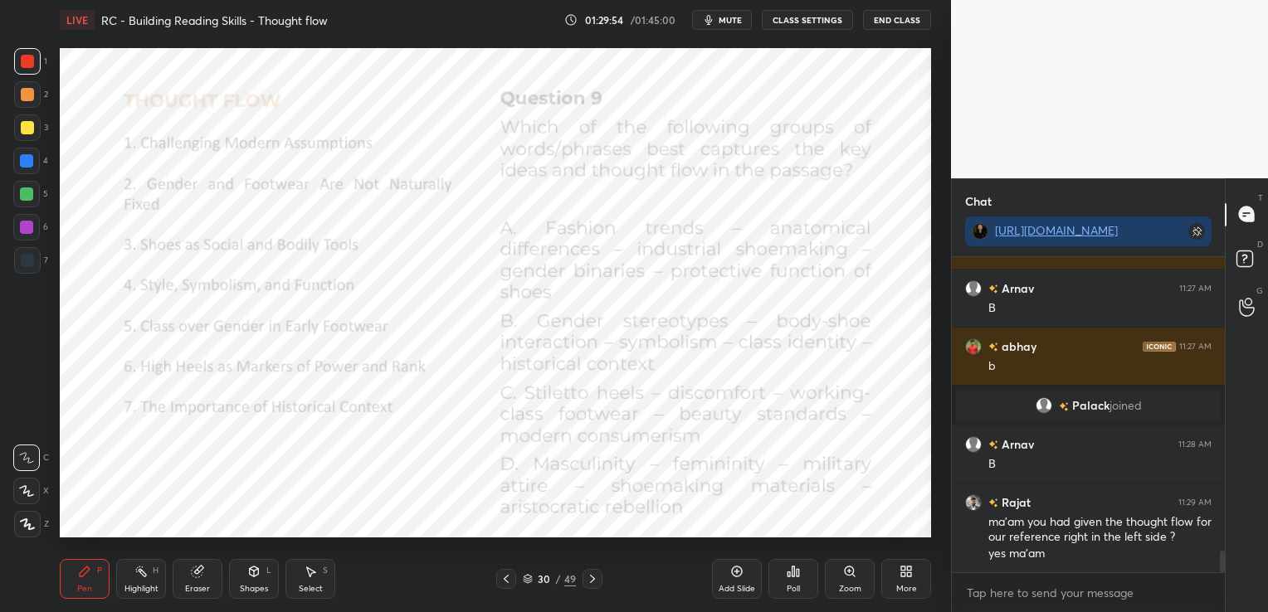
click at [734, 579] on div "Add Slide" at bounding box center [737, 579] width 50 height 40
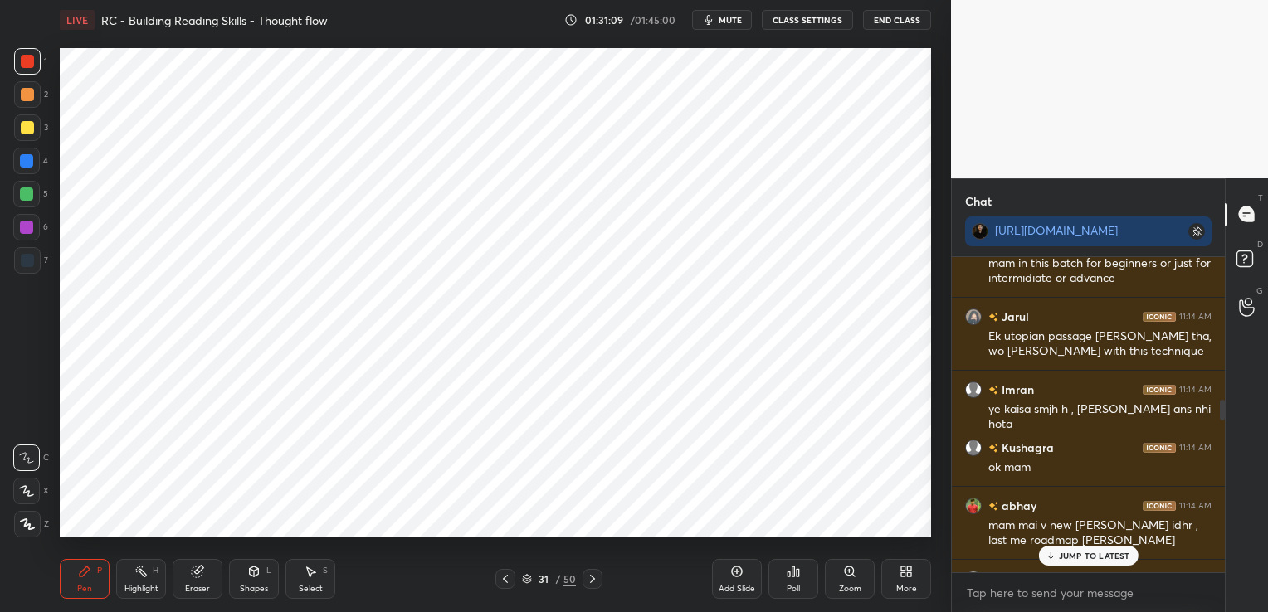
scroll to position [1606, 0]
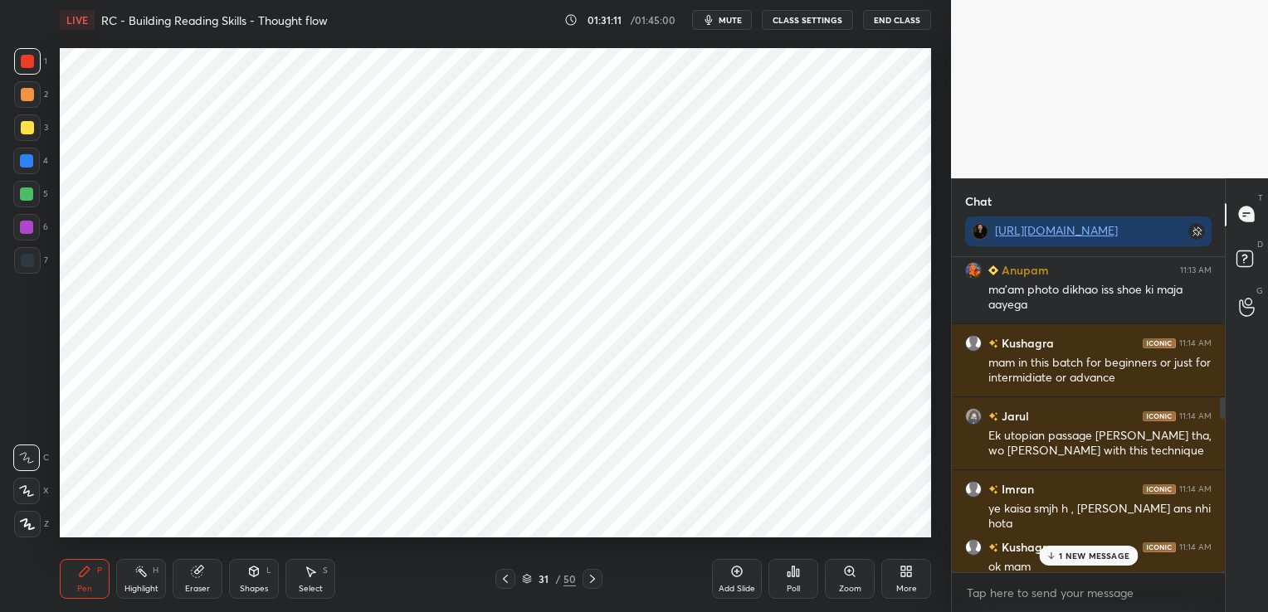
click at [1087, 551] on p "1 NEW MESSAGE" at bounding box center [1094, 556] width 71 height 10
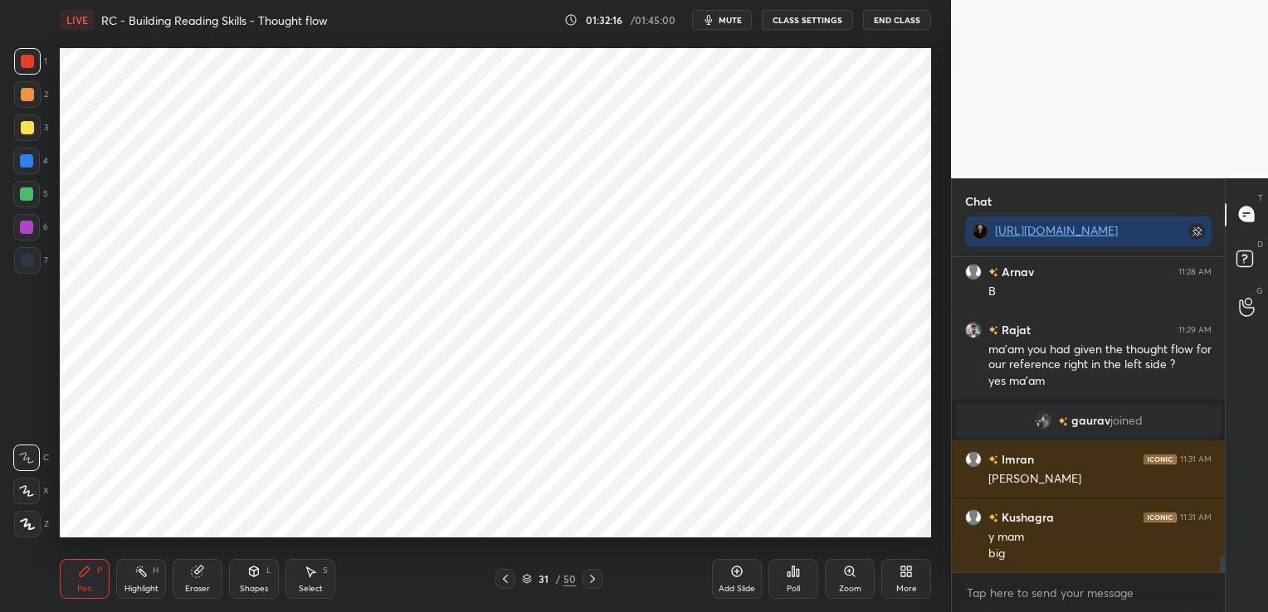
scroll to position [5944, 0]
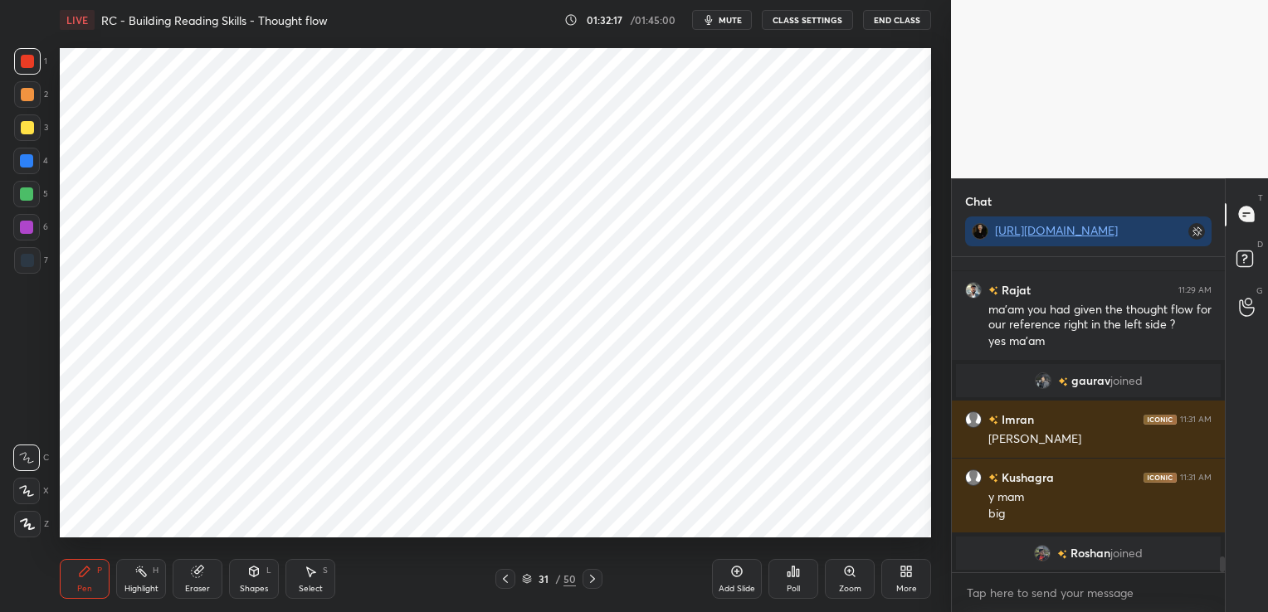
click at [204, 572] on div "Eraser" at bounding box center [198, 579] width 50 height 40
click at [27, 526] on span "Erase all" at bounding box center [26, 525] width 25 height 12
click at [529, 582] on icon at bounding box center [527, 579] width 10 height 10
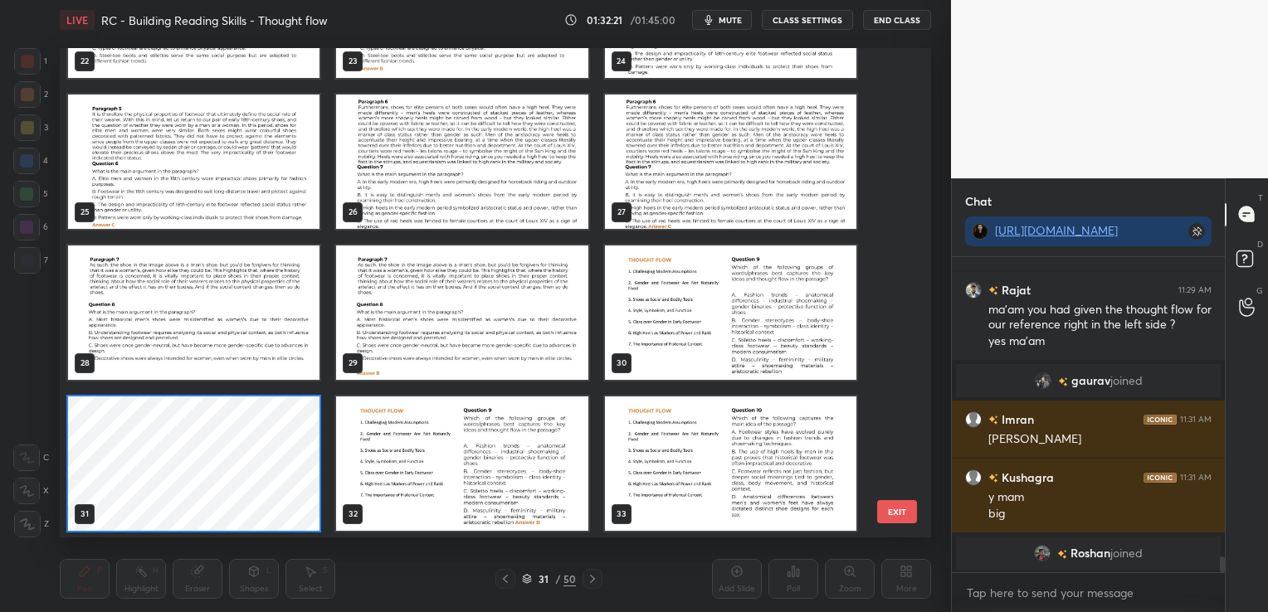
scroll to position [1252, 0]
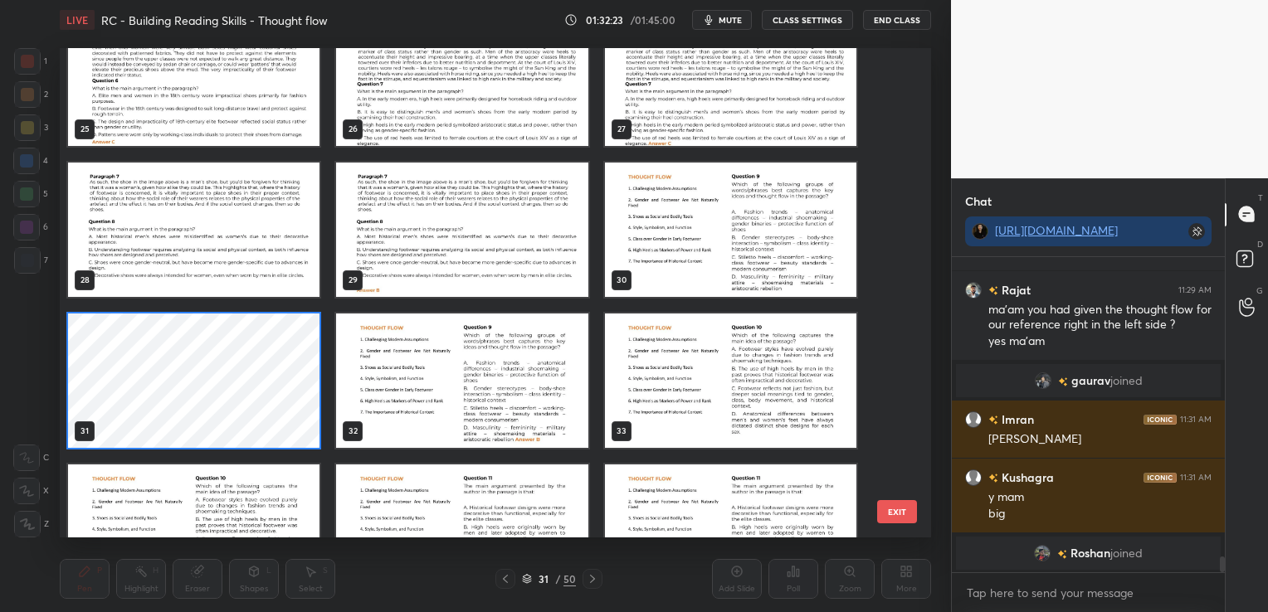
click at [671, 244] on img "grid" at bounding box center [730, 230] width 251 height 134
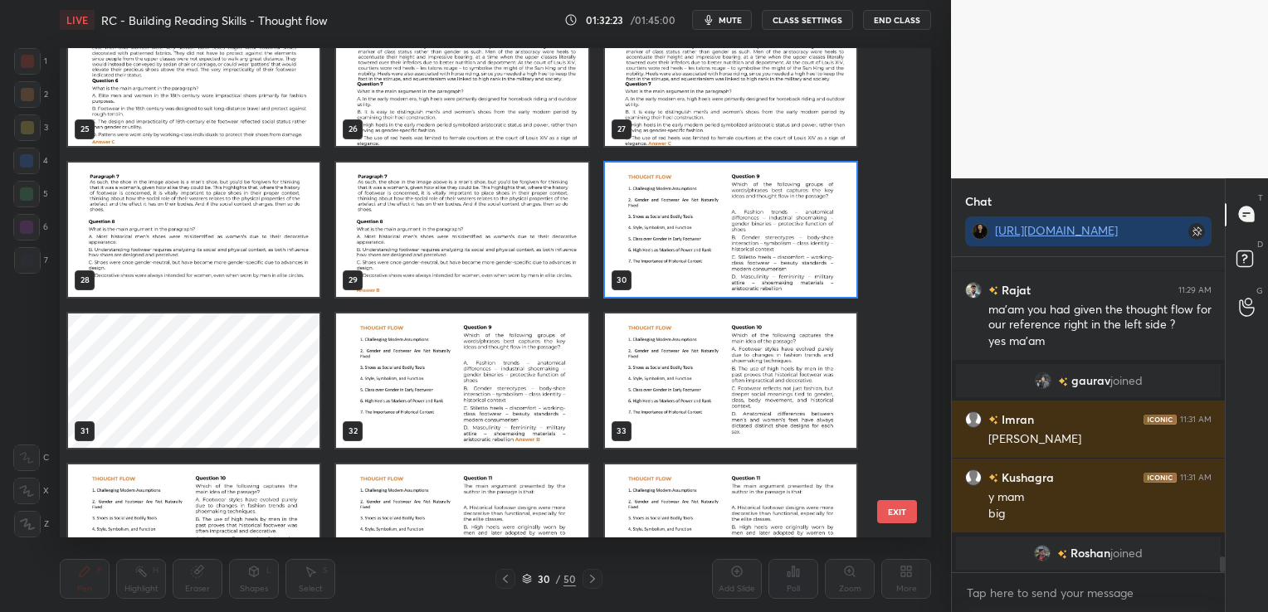
click at [671, 244] on img "grid" at bounding box center [730, 230] width 251 height 134
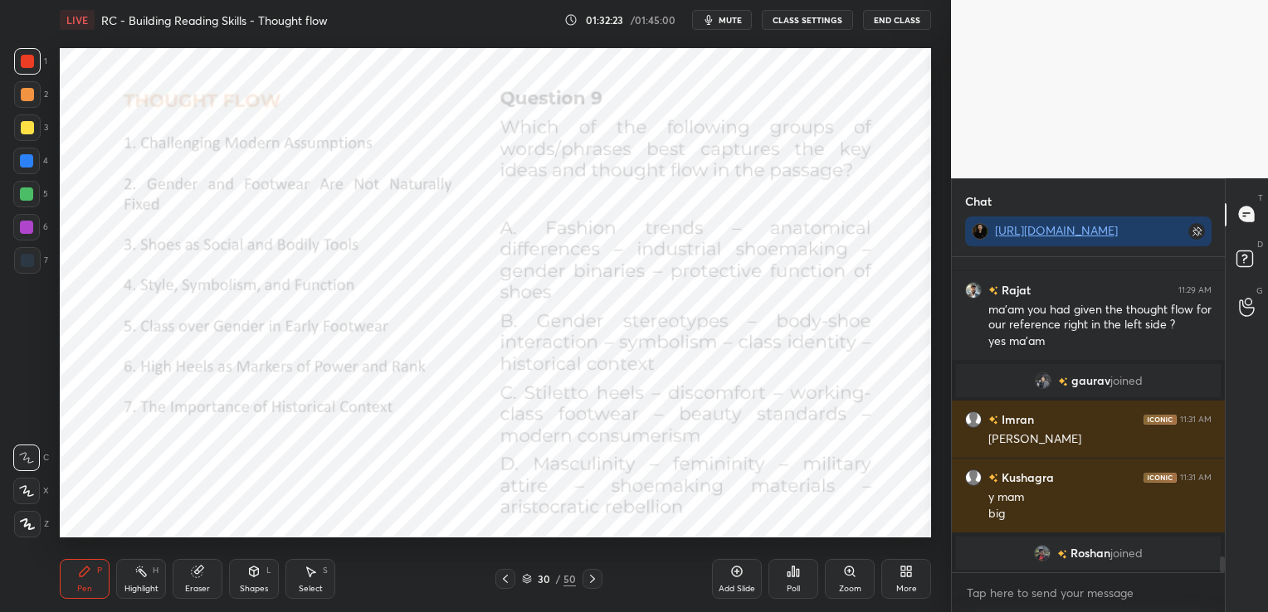
click at [671, 244] on img "grid" at bounding box center [730, 230] width 251 height 134
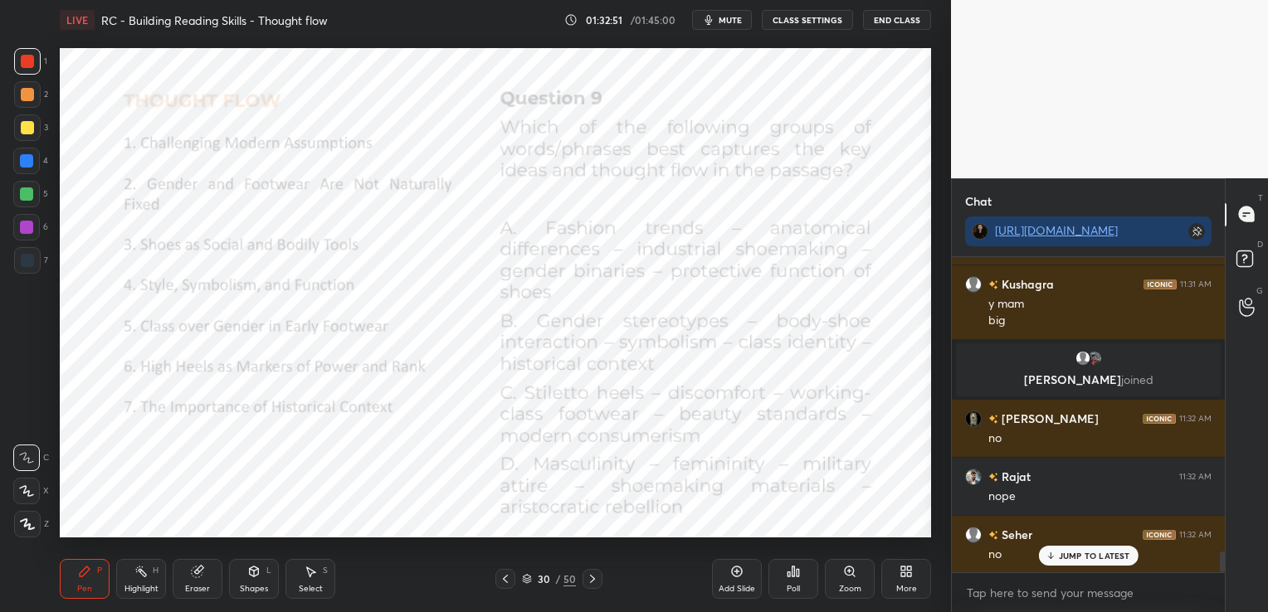
scroll to position [4590, 0]
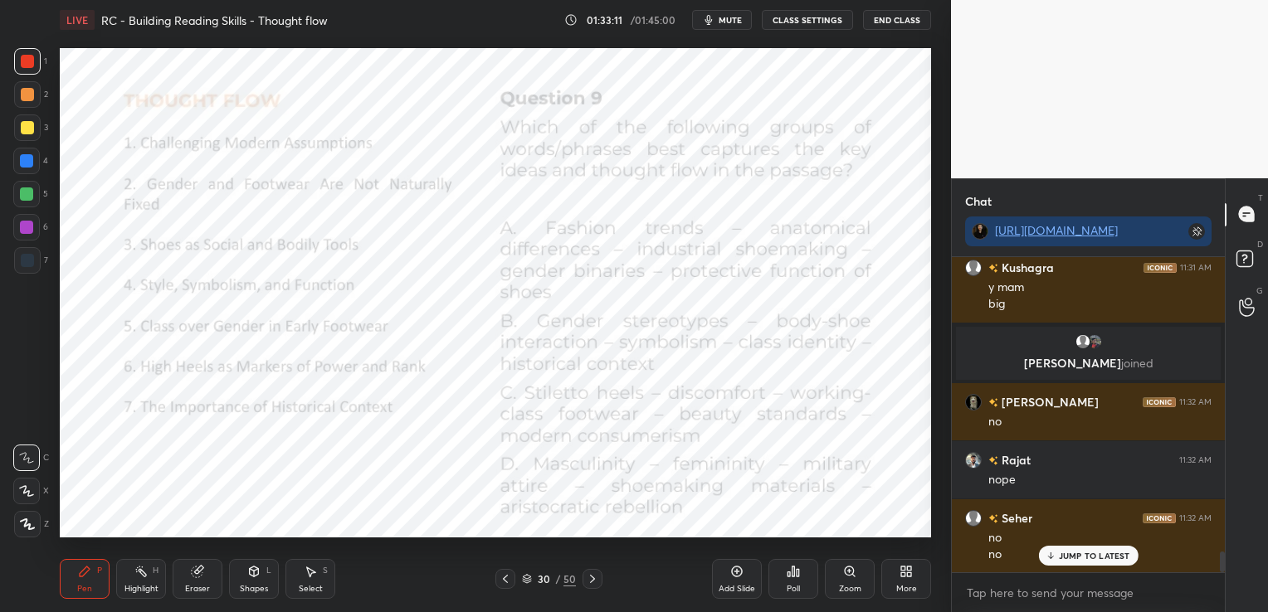
click at [190, 582] on div "Eraser" at bounding box center [198, 579] width 50 height 40
click at [22, 528] on span "Erase all" at bounding box center [26, 525] width 25 height 12
click at [592, 579] on icon at bounding box center [592, 579] width 13 height 13
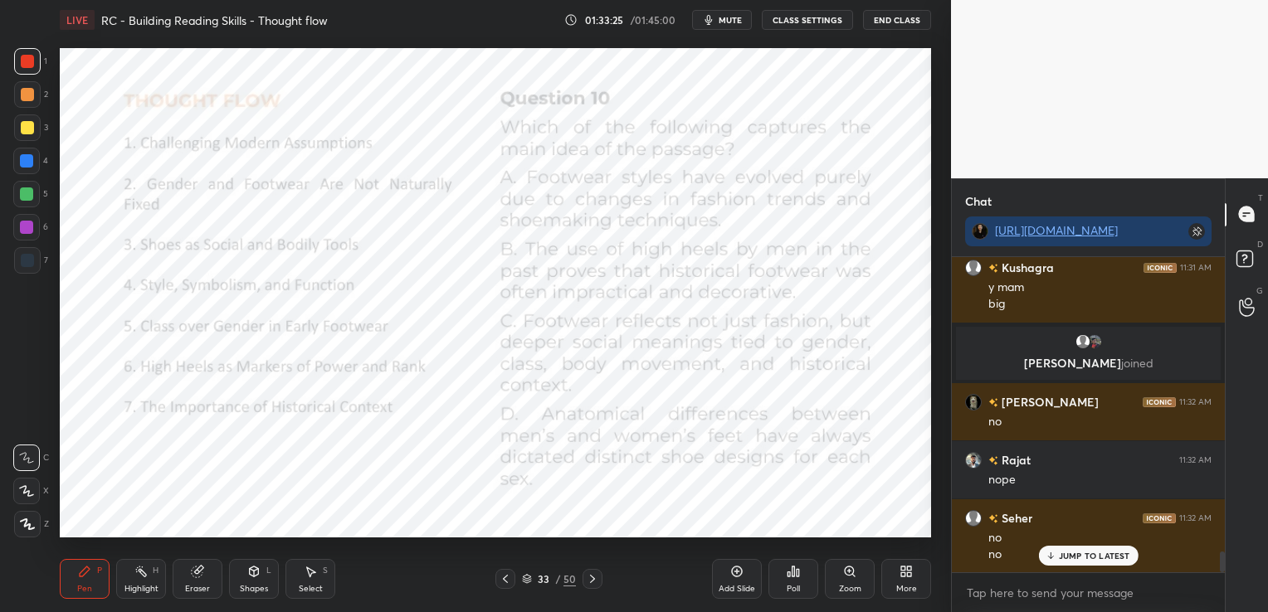
click at [783, 573] on div "Poll" at bounding box center [793, 579] width 50 height 40
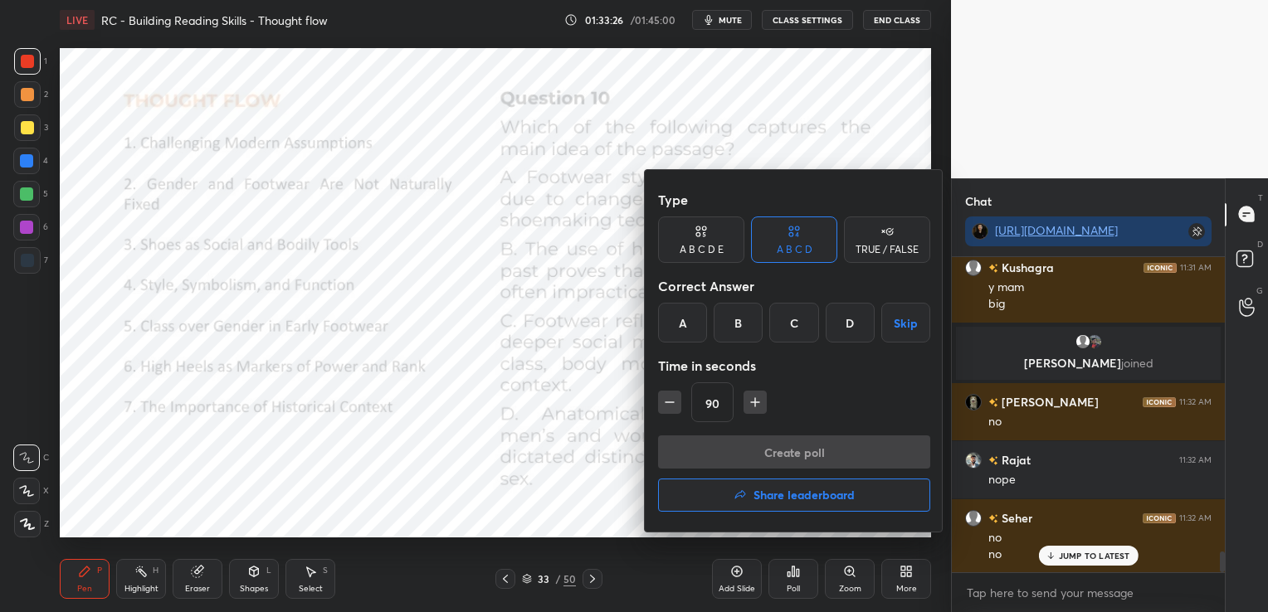
click at [787, 330] on div "C" at bounding box center [793, 323] width 49 height 40
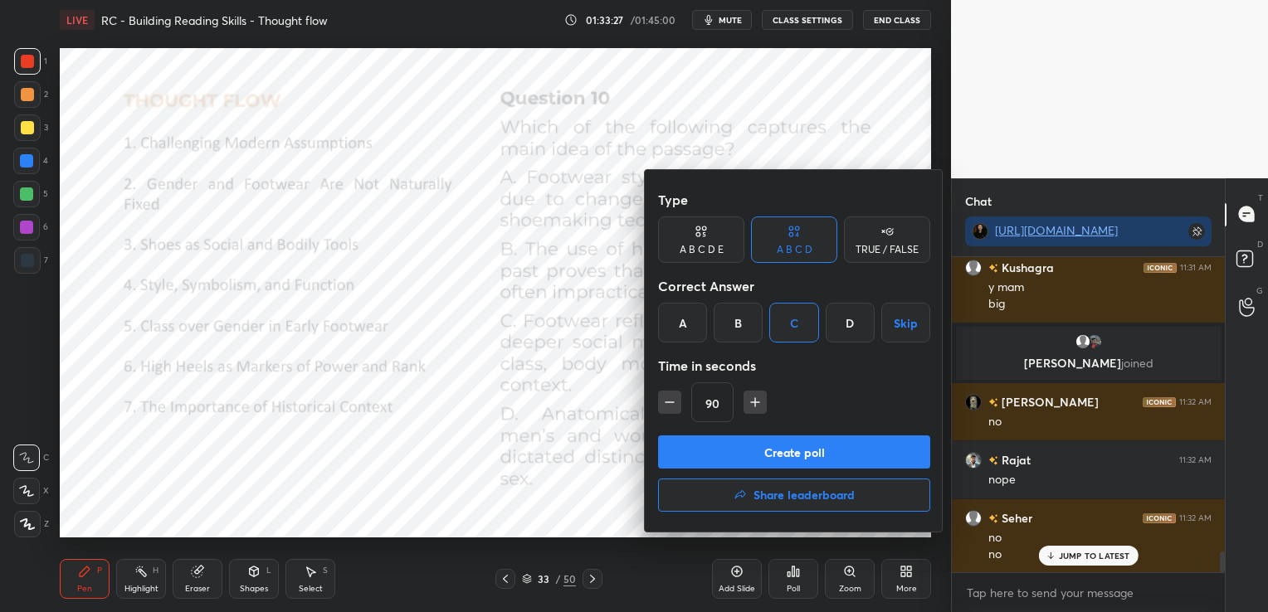
click at [780, 456] on button "Create poll" at bounding box center [794, 452] width 272 height 33
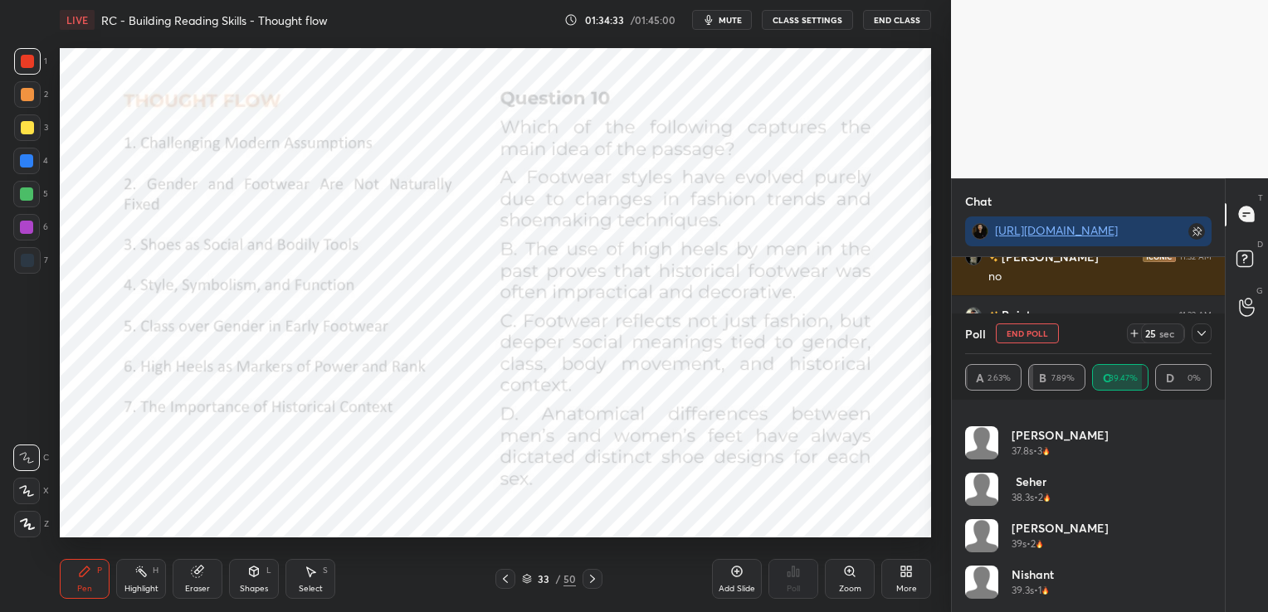
scroll to position [4793, 0]
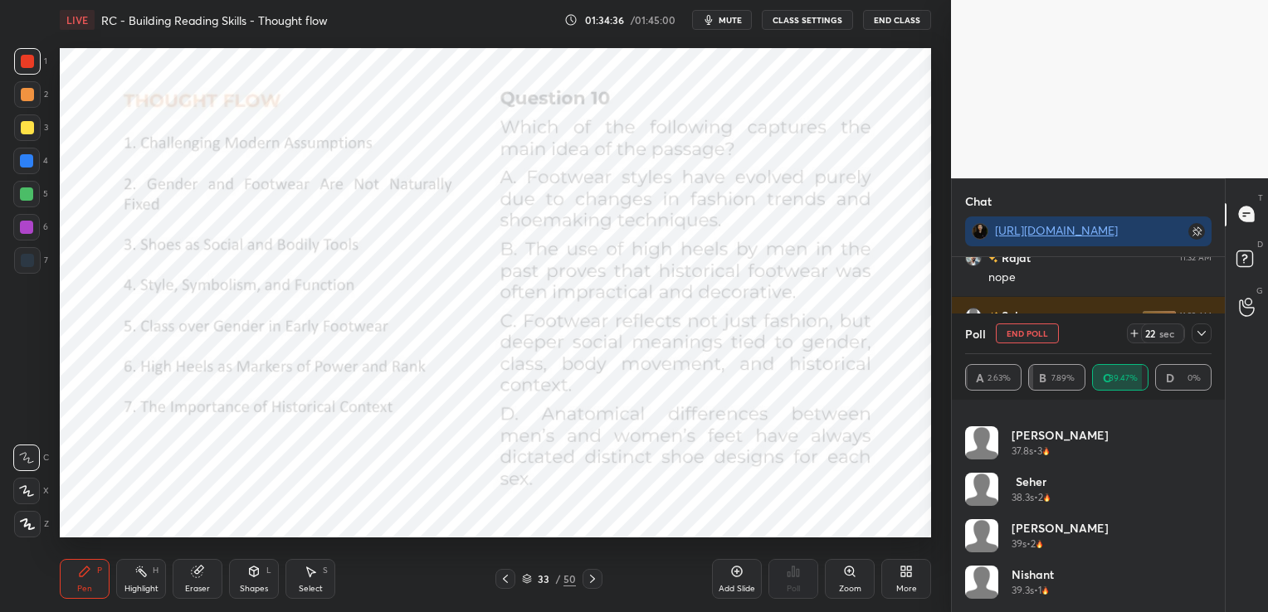
click at [1199, 335] on icon at bounding box center [1201, 333] width 13 height 13
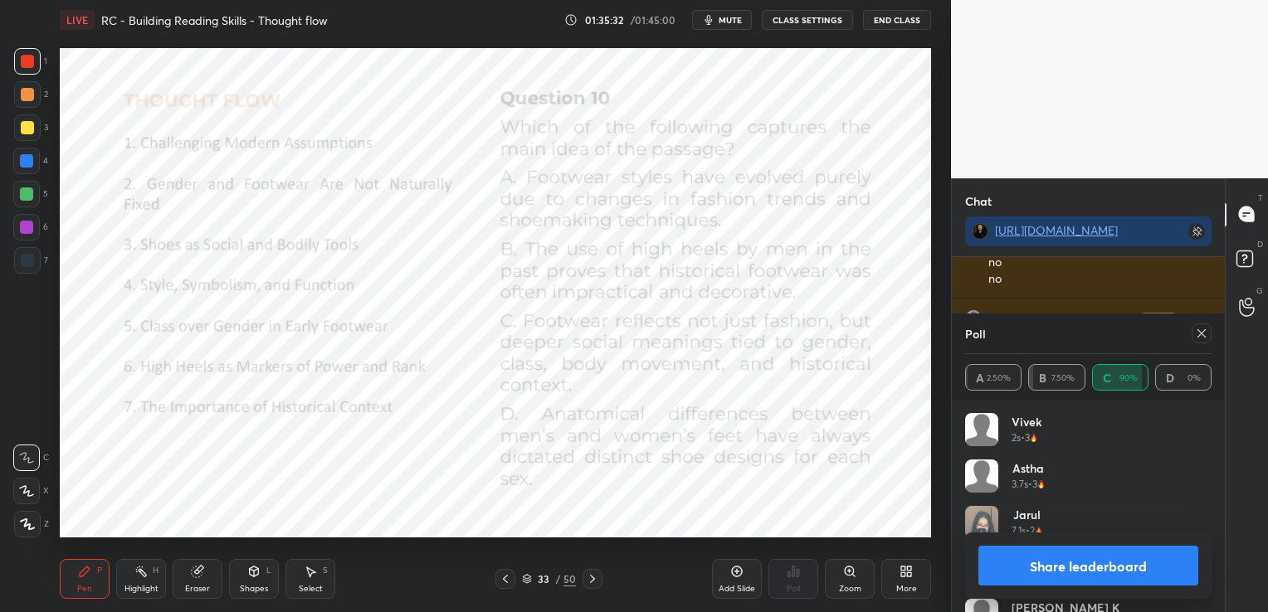
scroll to position [4906, 0]
click at [199, 577] on icon at bounding box center [197, 572] width 11 height 11
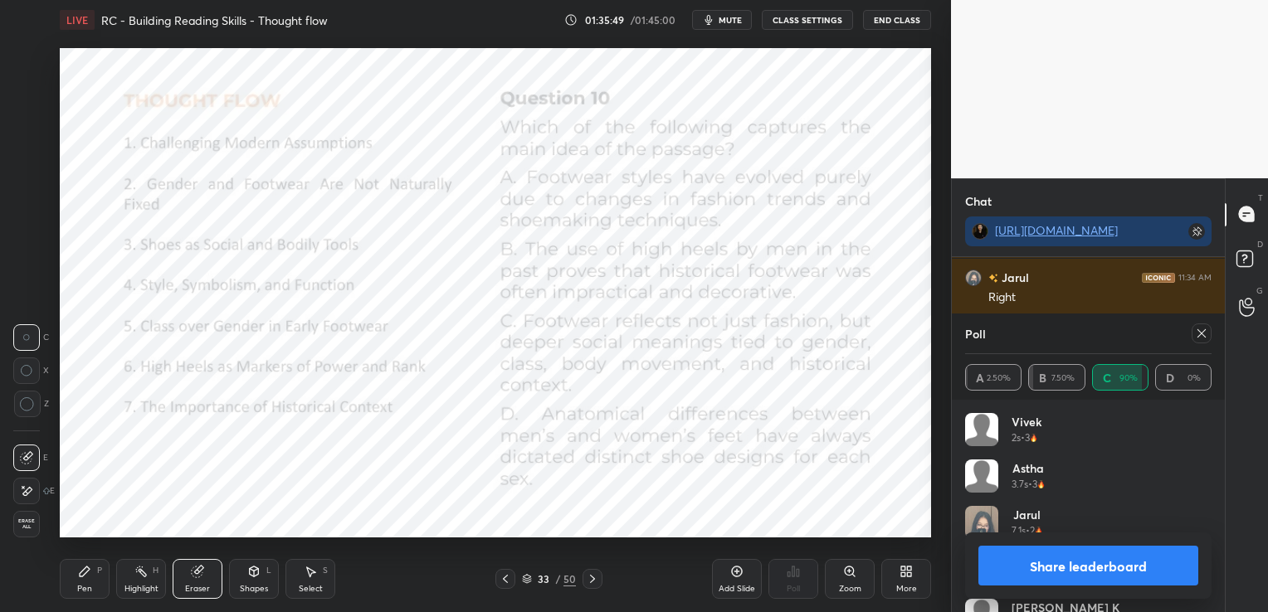
click at [23, 521] on span "Erase all" at bounding box center [26, 525] width 25 height 12
click at [1208, 334] on div at bounding box center [1202, 334] width 20 height 20
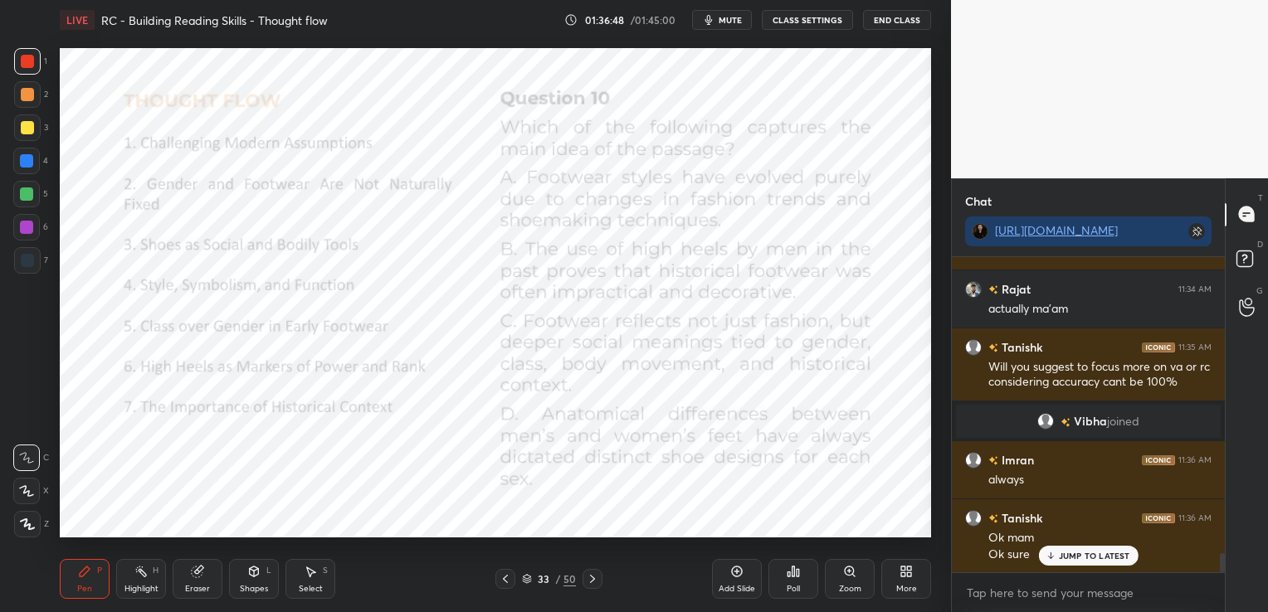
scroll to position [4953, 0]
click at [590, 579] on icon at bounding box center [592, 579] width 13 height 13
click at [786, 576] on div "Poll" at bounding box center [793, 579] width 50 height 40
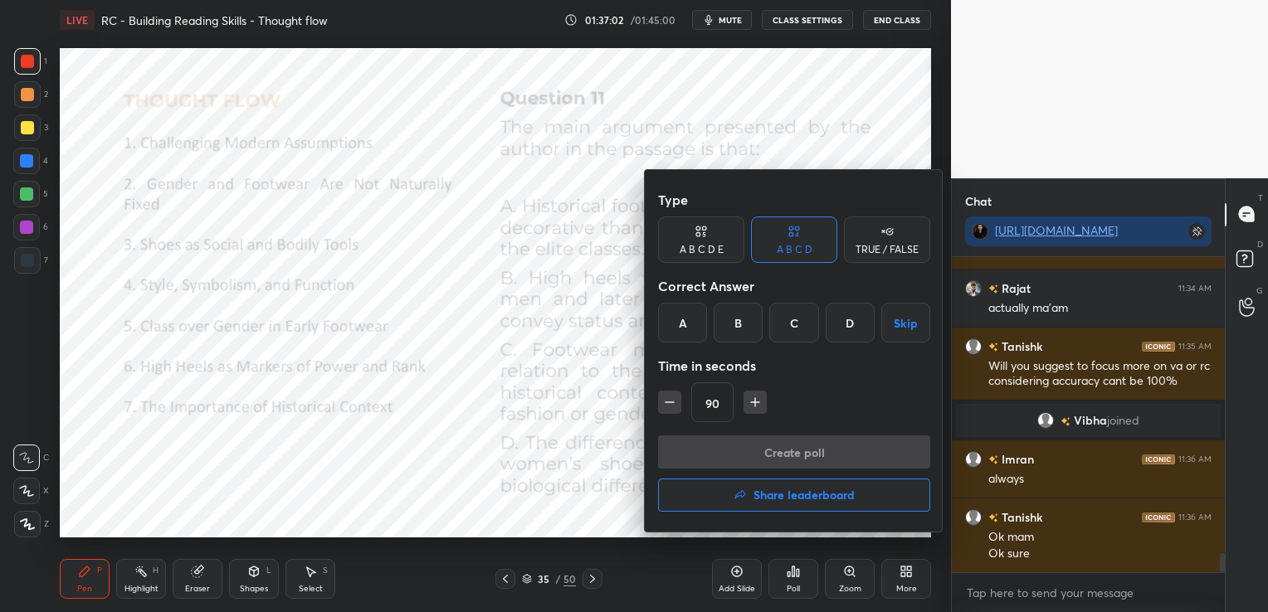
click at [792, 333] on div "C" at bounding box center [793, 323] width 49 height 40
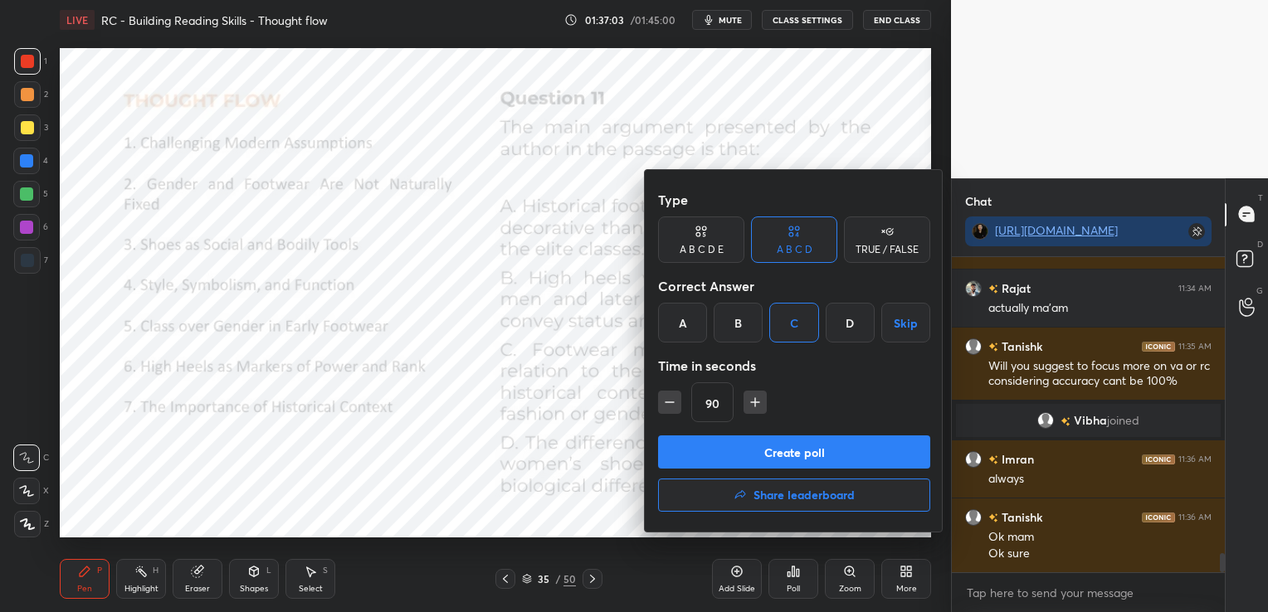
click at [787, 444] on button "Create poll" at bounding box center [794, 452] width 272 height 33
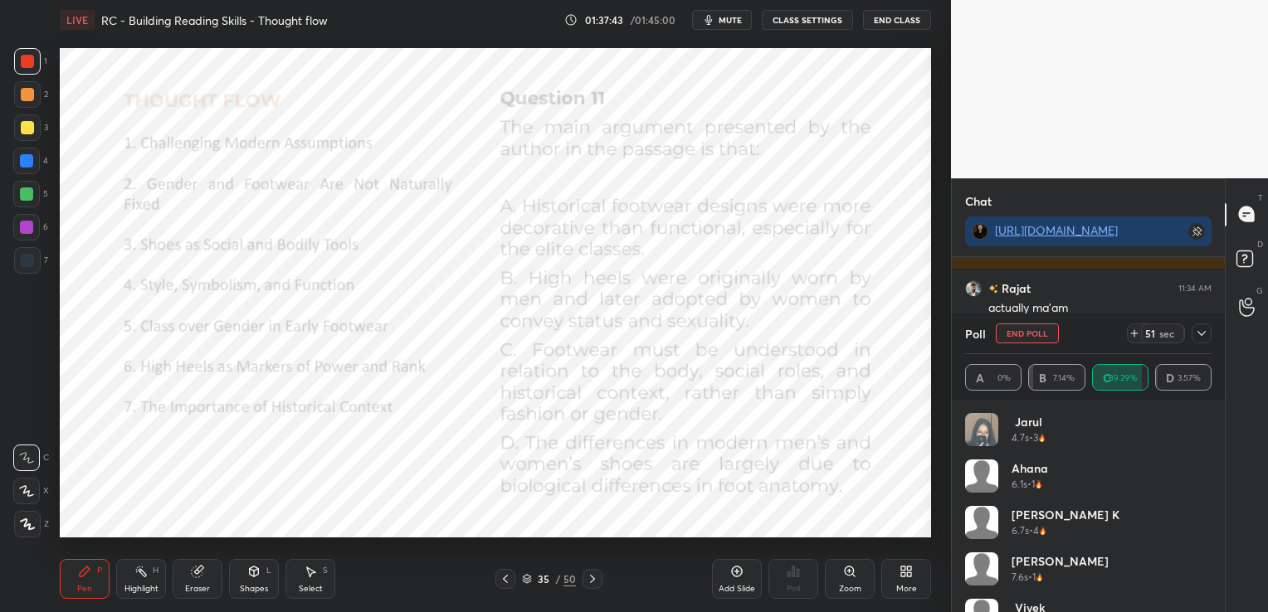
scroll to position [5171, 0]
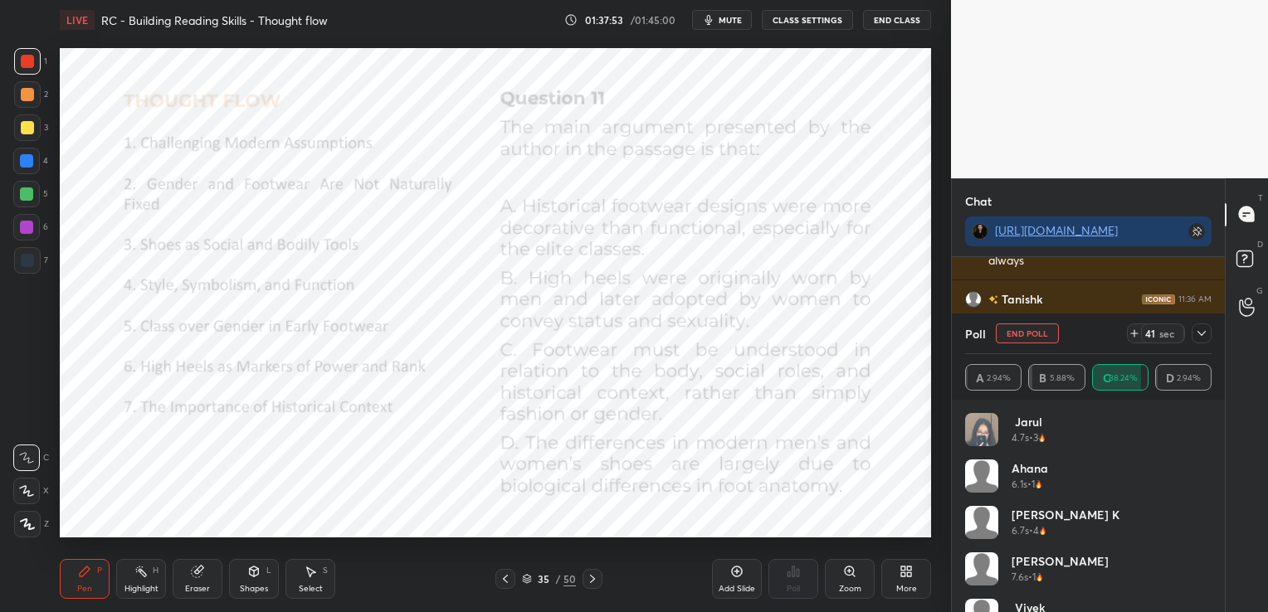
click at [1201, 332] on icon at bounding box center [1201, 333] width 13 height 13
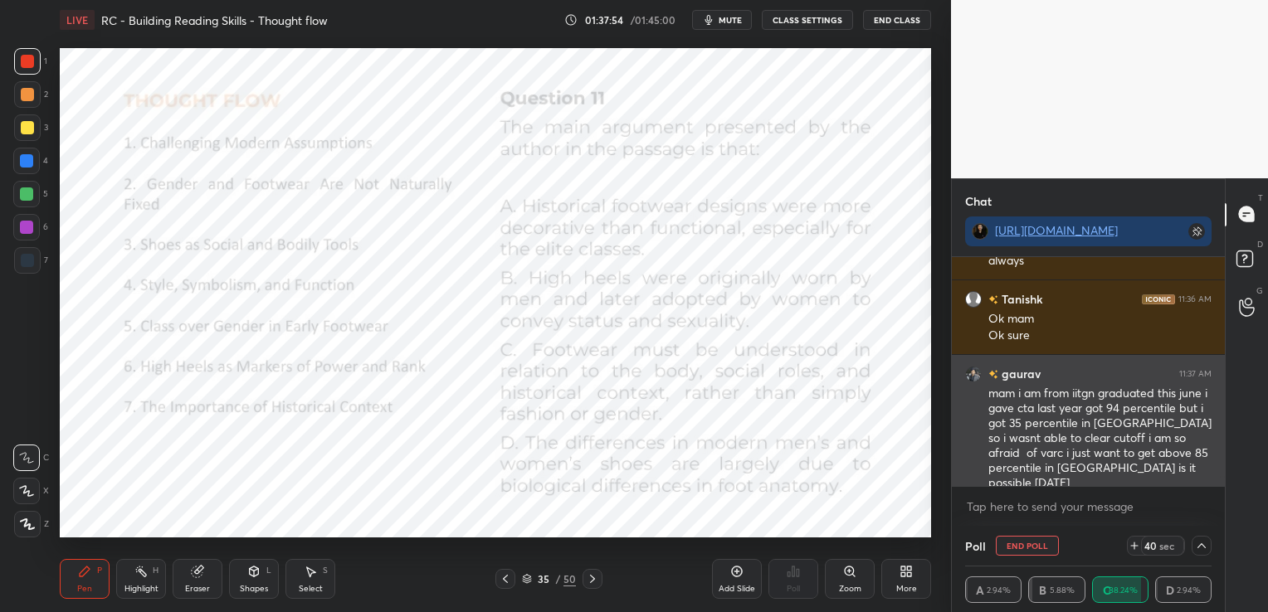
scroll to position [5172, 0]
click at [976, 377] on img "grid" at bounding box center [973, 372] width 17 height 17
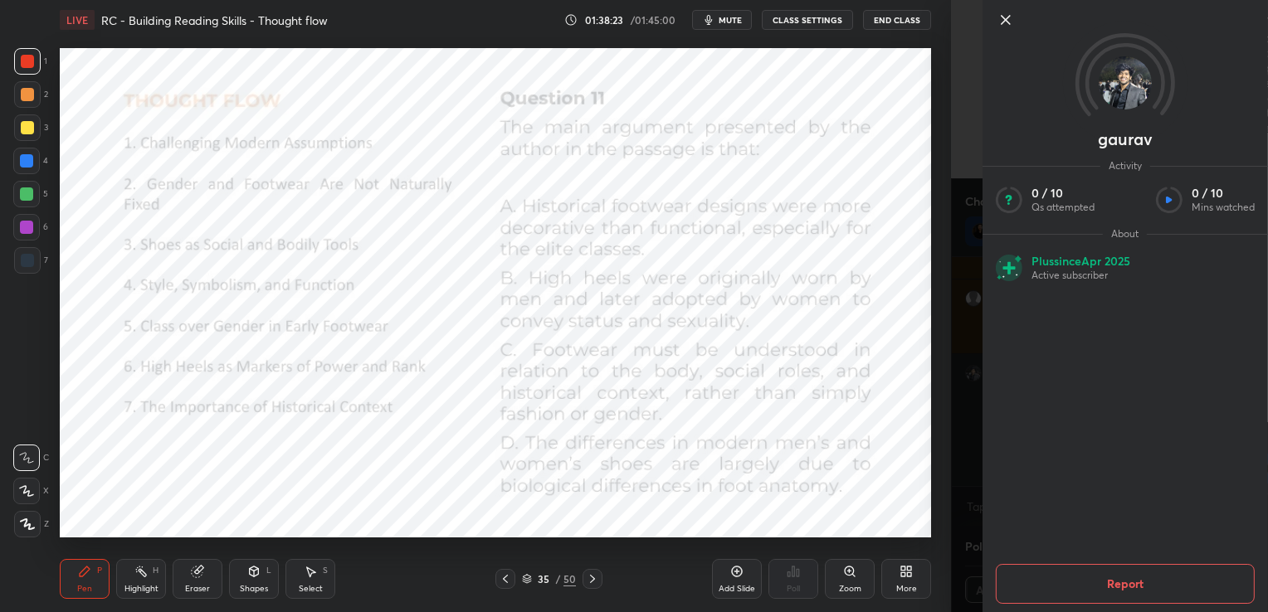
click at [1002, 19] on icon at bounding box center [1006, 20] width 20 height 20
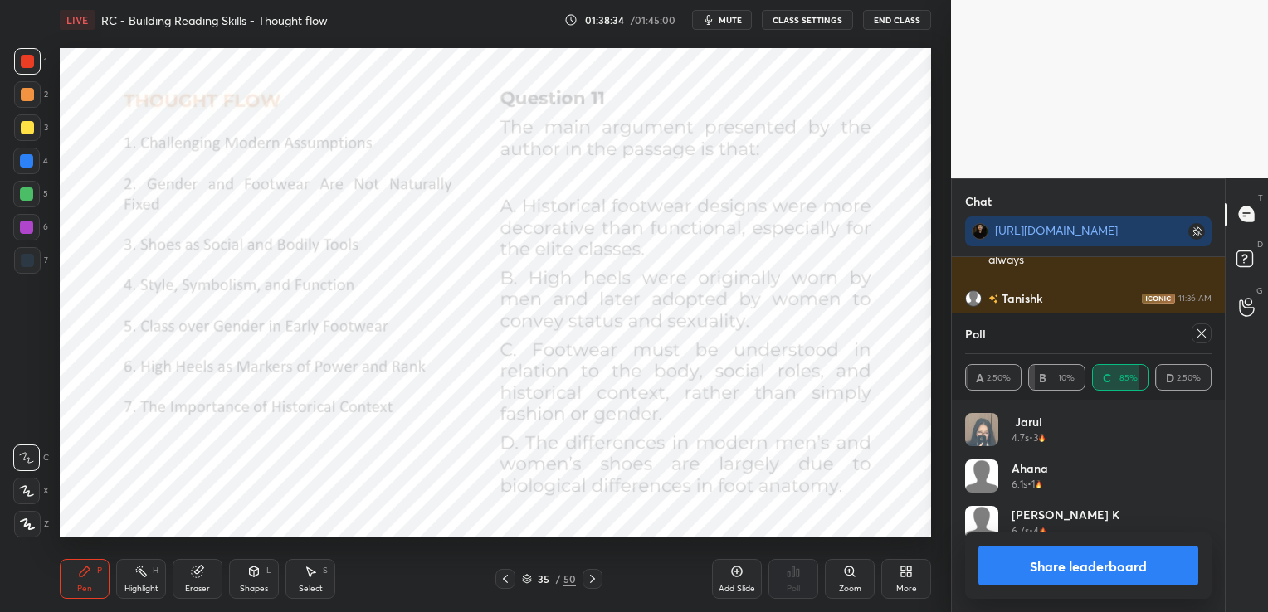
scroll to position [194, 241]
click at [1201, 337] on icon at bounding box center [1201, 333] width 13 height 13
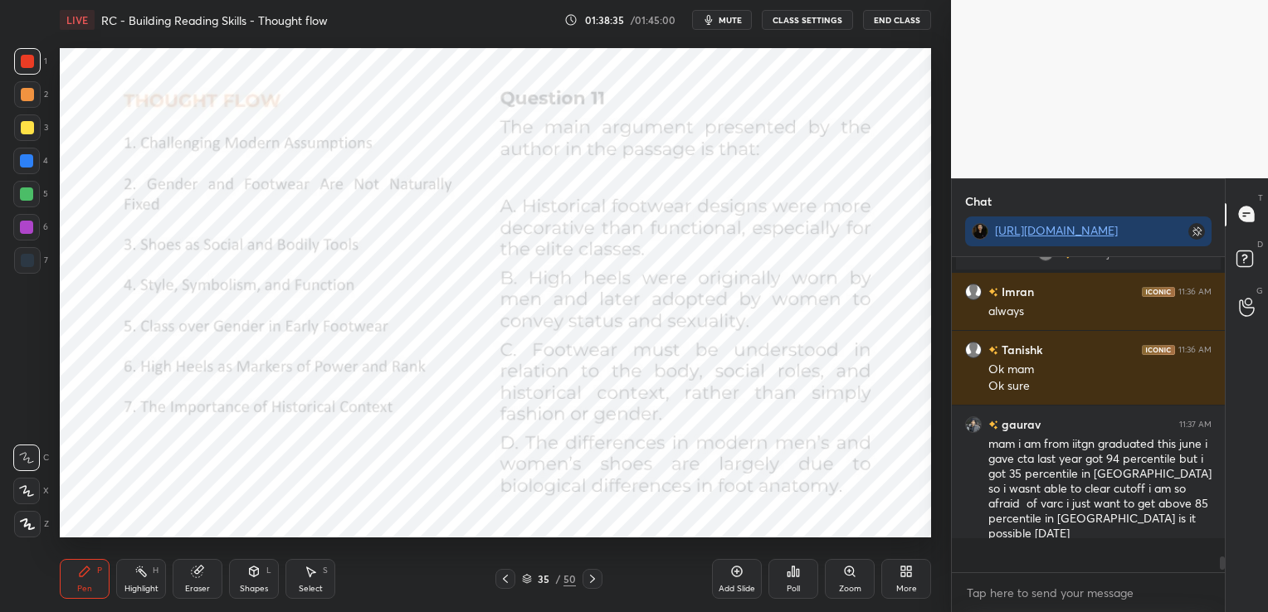
scroll to position [297, 268]
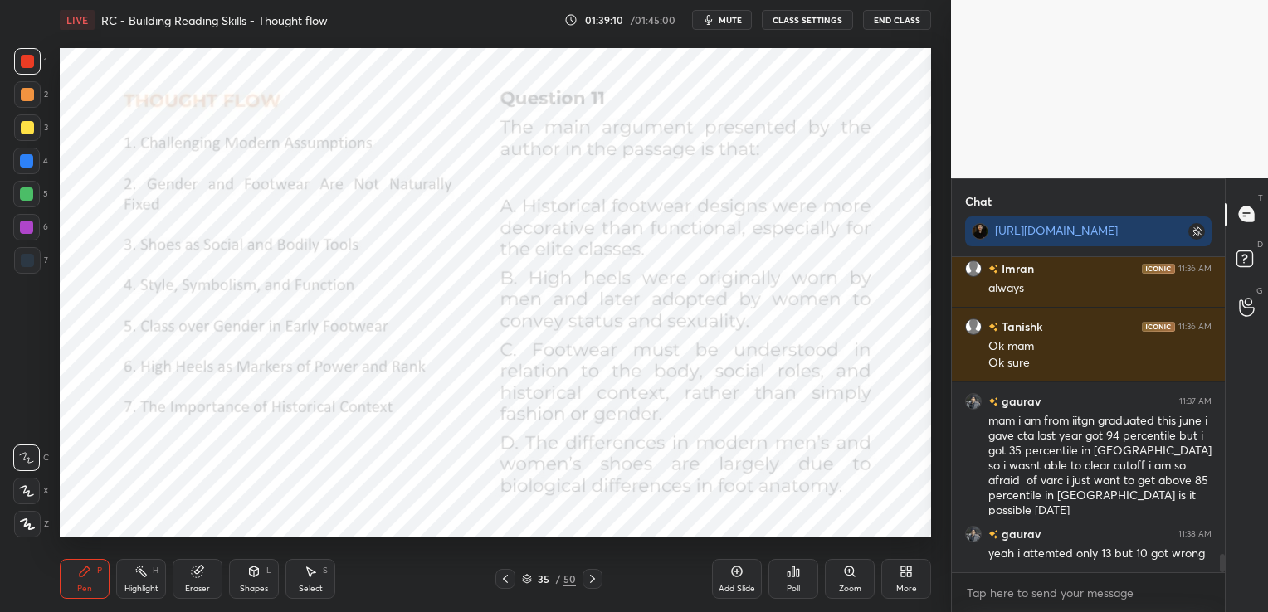
click at [203, 585] on div "Eraser" at bounding box center [197, 589] width 25 height 8
click at [39, 528] on div "Erase all" at bounding box center [26, 524] width 27 height 27
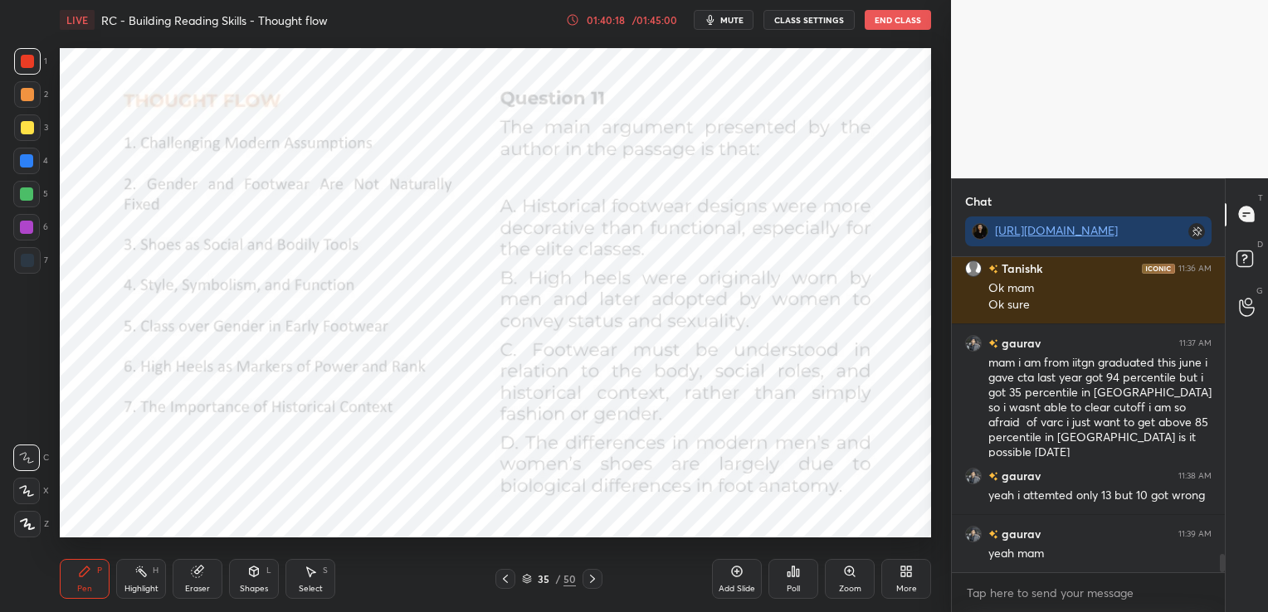
scroll to position [5260, 0]
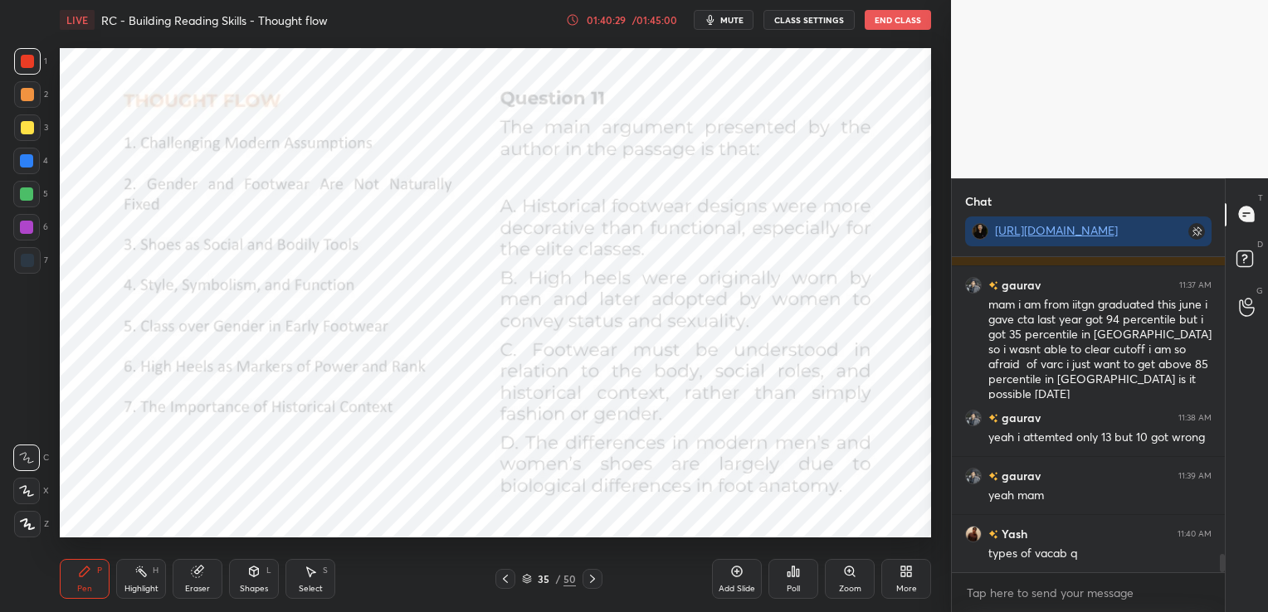
click at [594, 582] on icon at bounding box center [592, 579] width 13 height 13
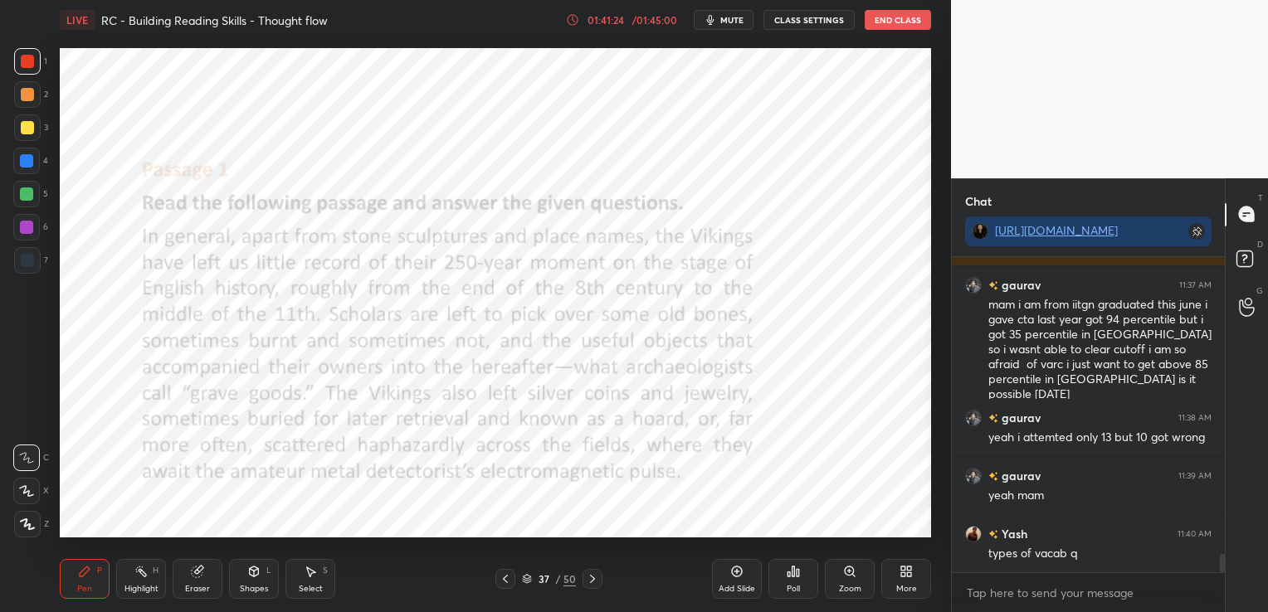
click at [526, 579] on icon at bounding box center [527, 579] width 10 height 10
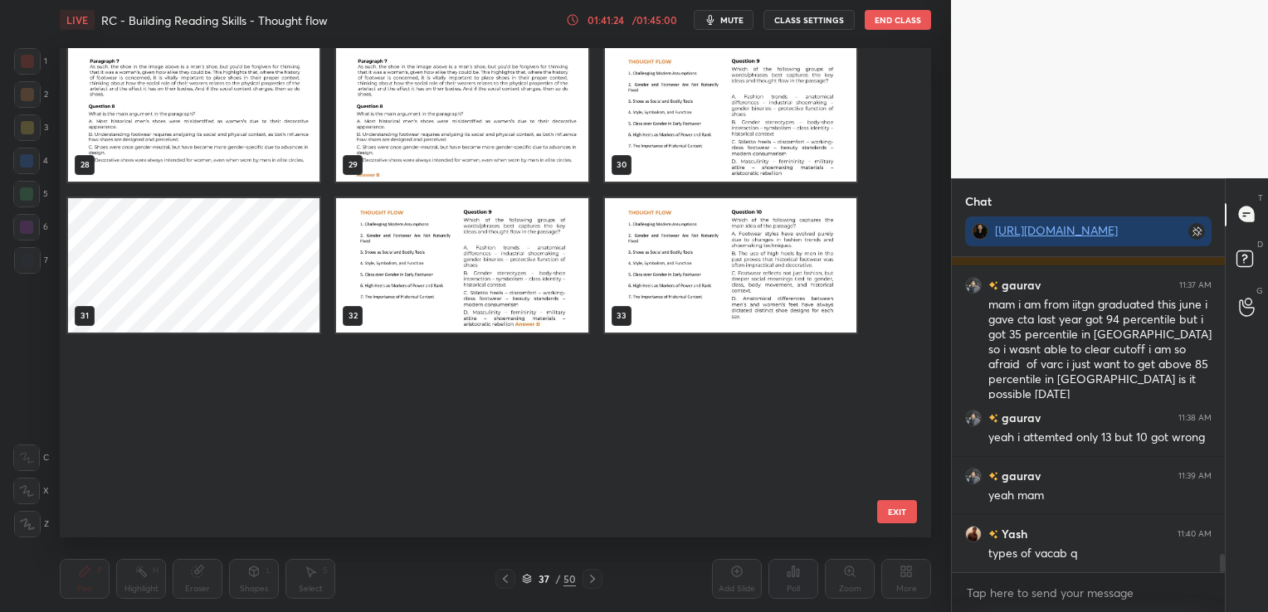
scroll to position [973, 0]
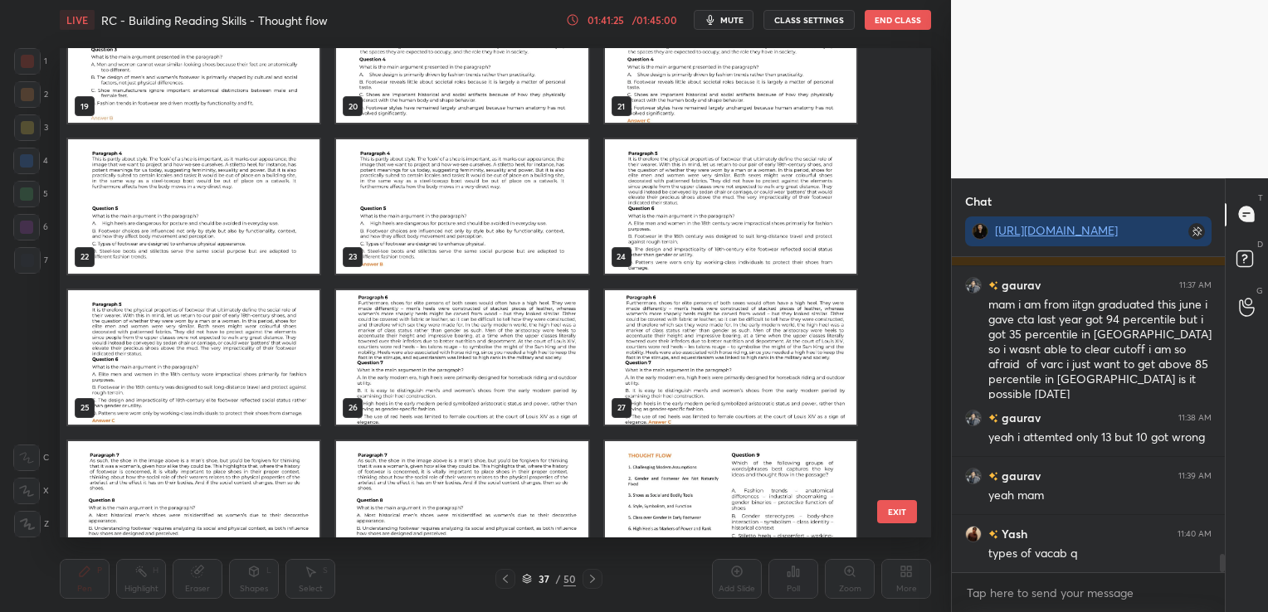
click at [465, 222] on img "grid" at bounding box center [461, 206] width 251 height 134
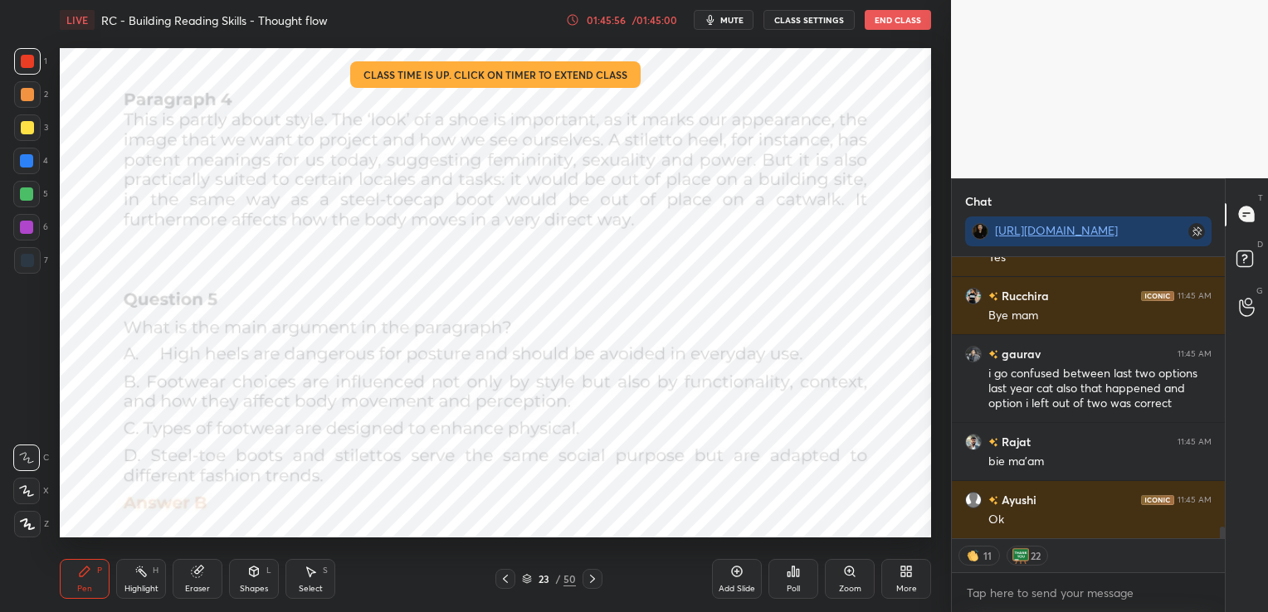
scroll to position [6423, 0]
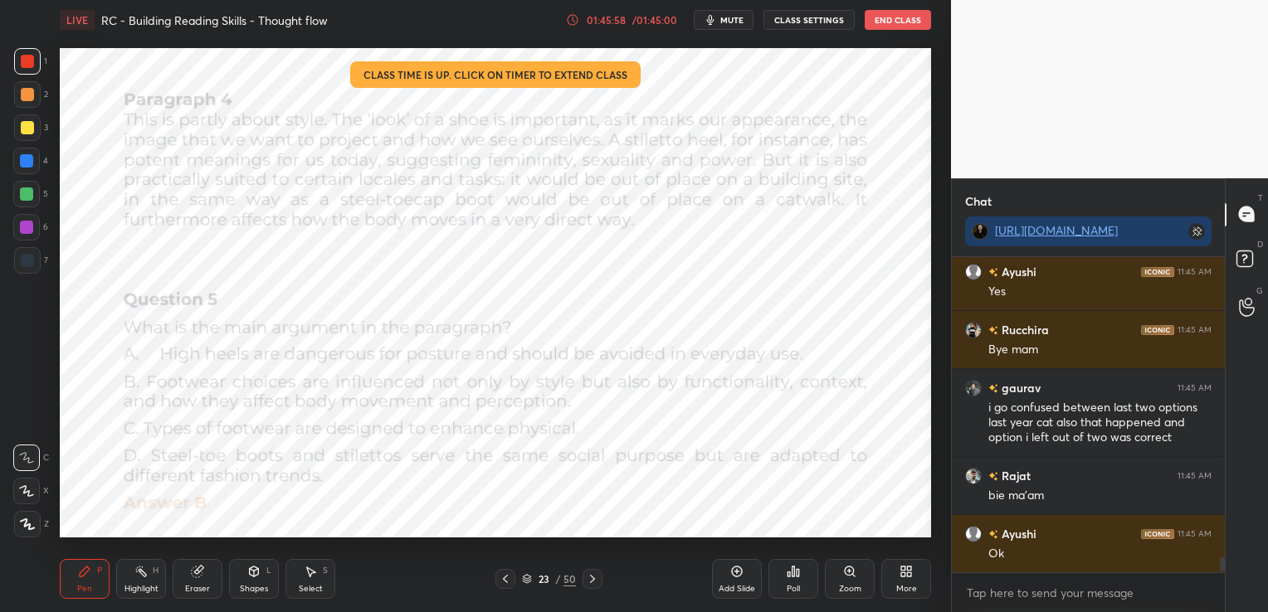
click at [885, 21] on button "End Class" at bounding box center [898, 20] width 66 height 20
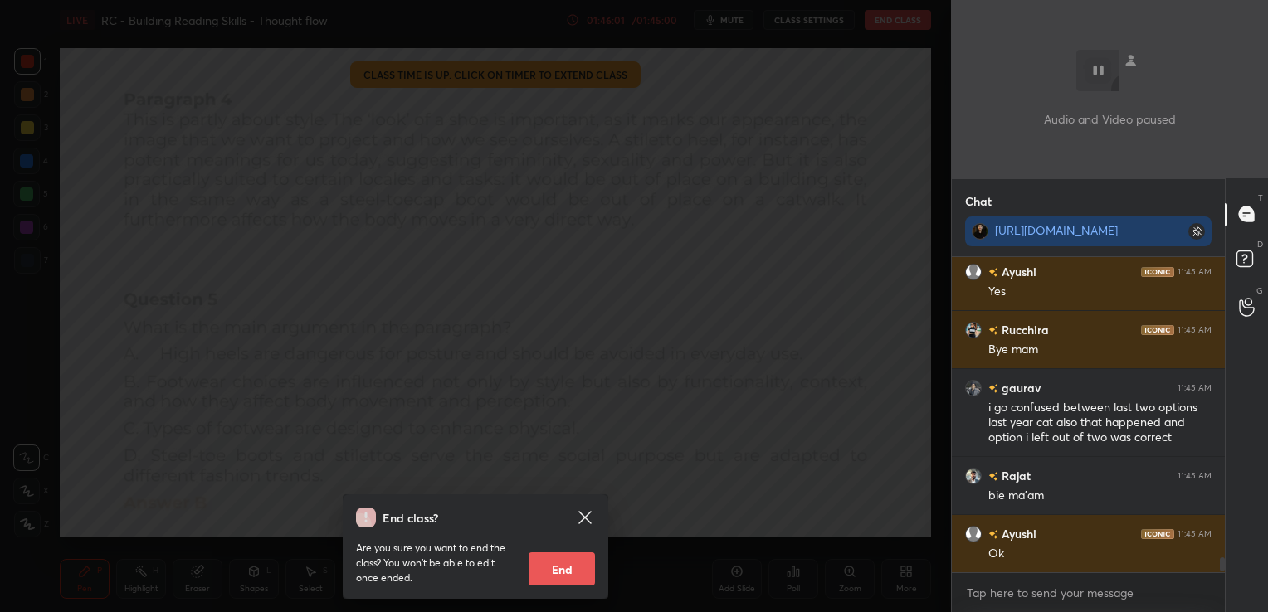
click at [570, 573] on button "End" at bounding box center [562, 569] width 66 height 33
type textarea "x"
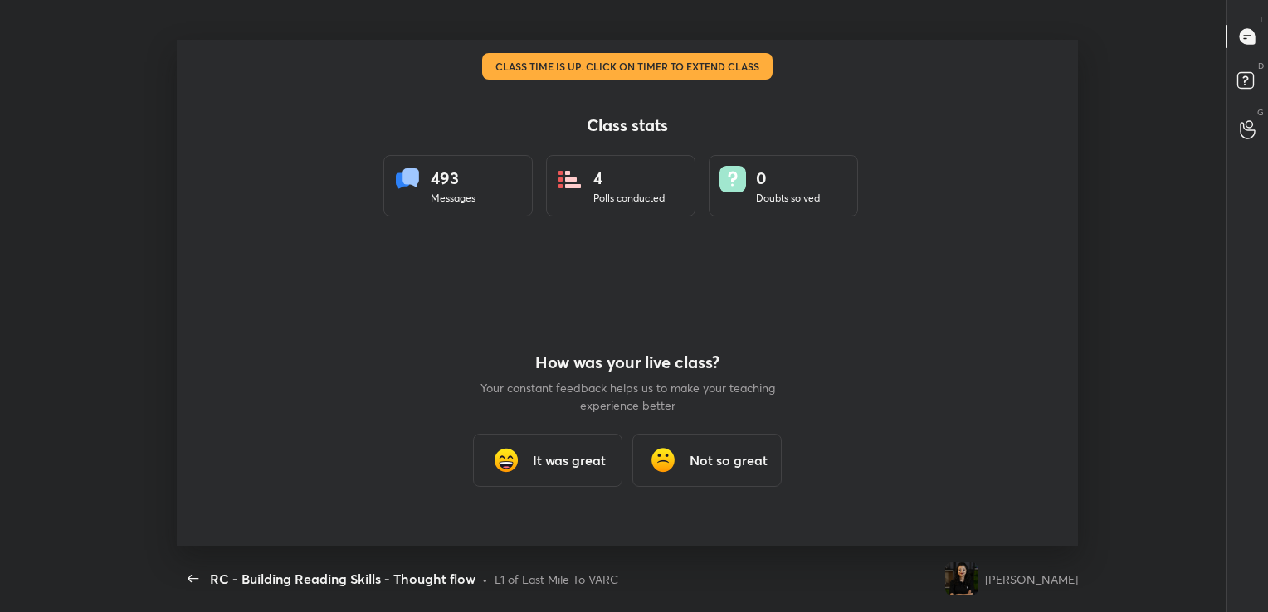
scroll to position [0, 0]
